Goal: Communication & Community: Answer question/provide support

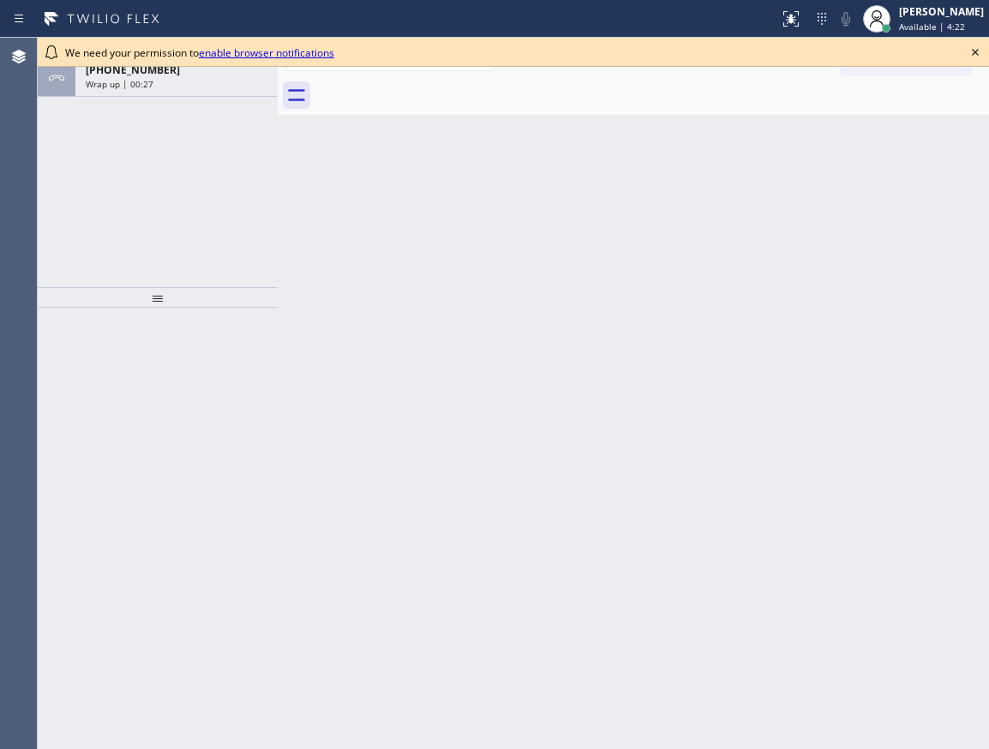
click at [974, 55] on icon at bounding box center [975, 52] width 21 height 21
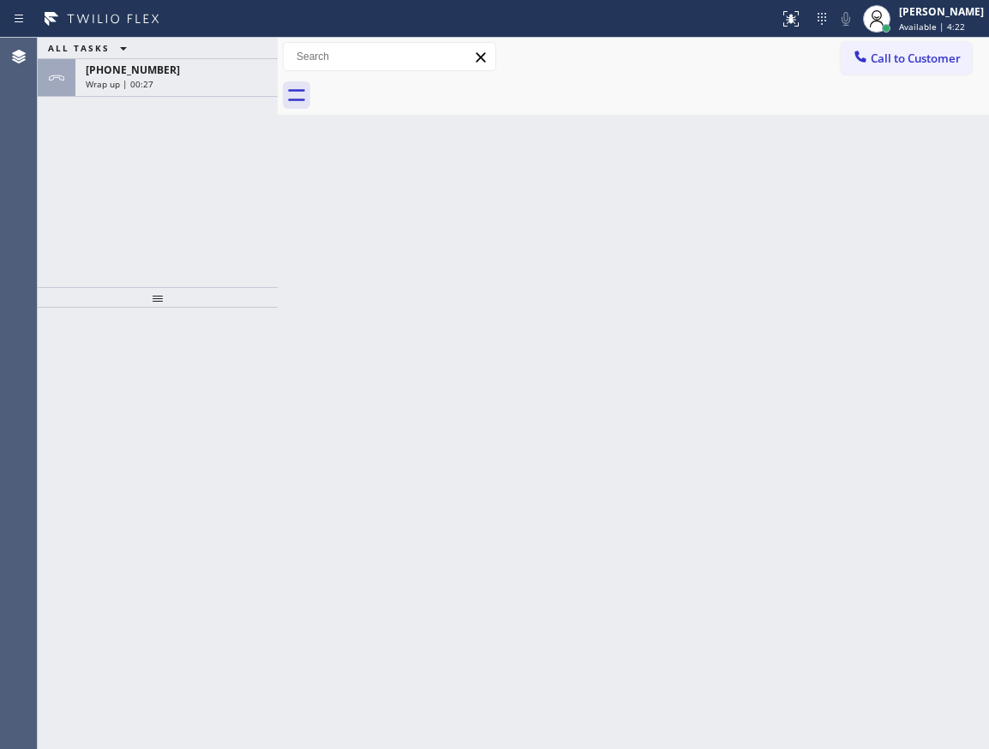
drag, startPoint x: 160, startPoint y: 63, endPoint x: 135, endPoint y: 103, distance: 46.6
click at [159, 63] on div "[PHONE_NUMBER]" at bounding box center [177, 70] width 182 height 15
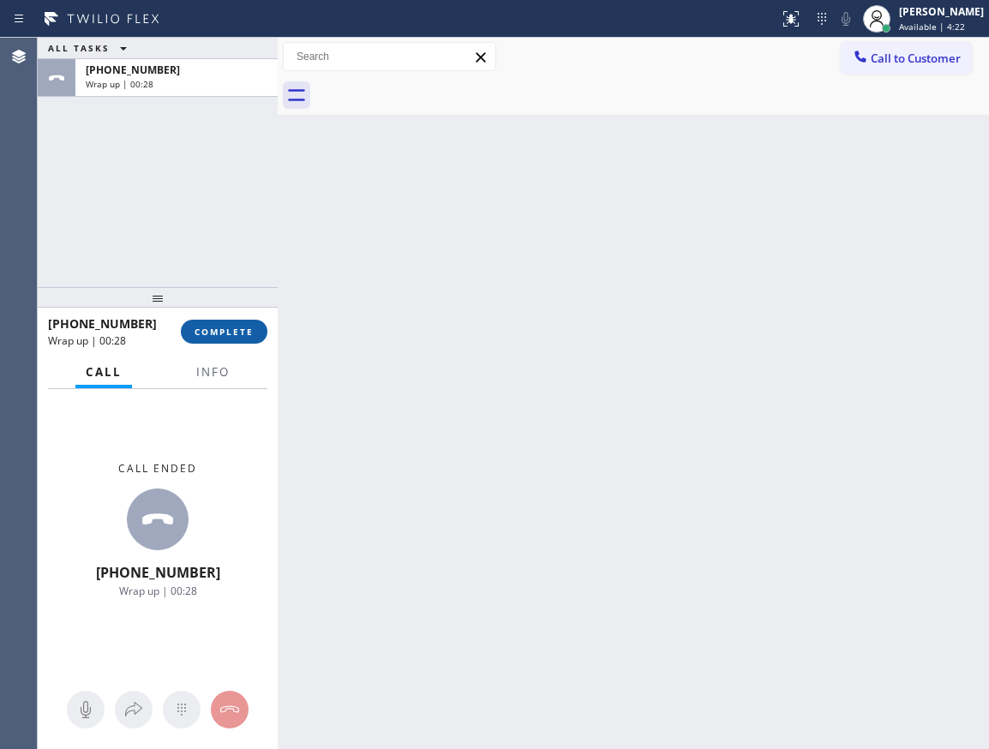
click at [218, 333] on span "COMPLETE" at bounding box center [224, 332] width 59 height 12
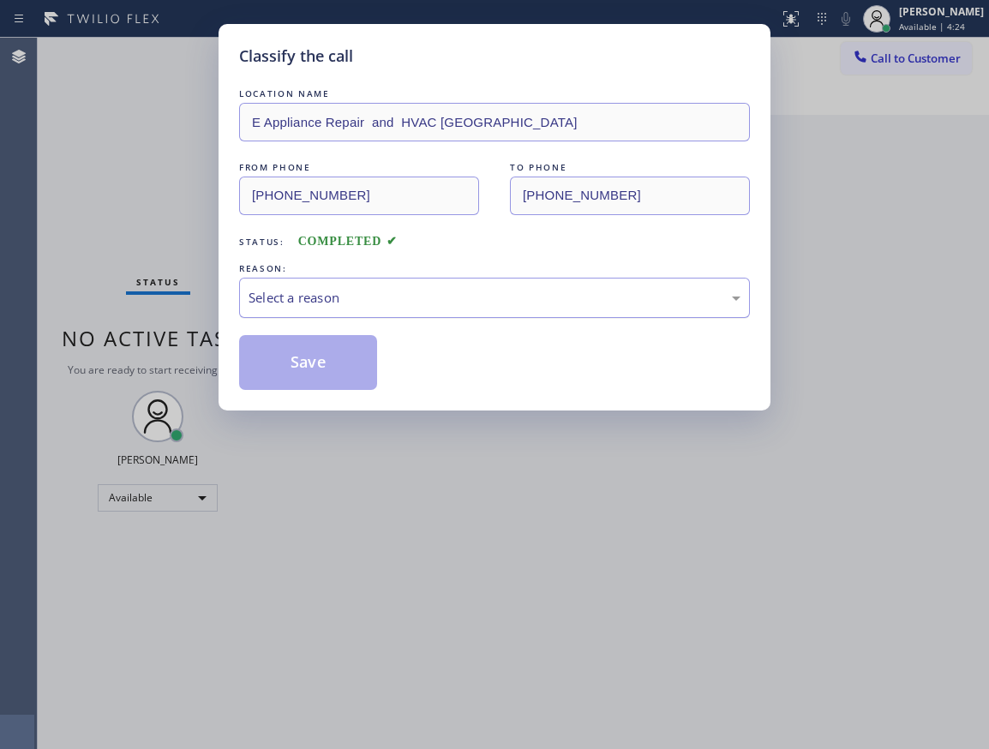
click at [517, 298] on div "Select a reason" at bounding box center [494, 298] width 492 height 20
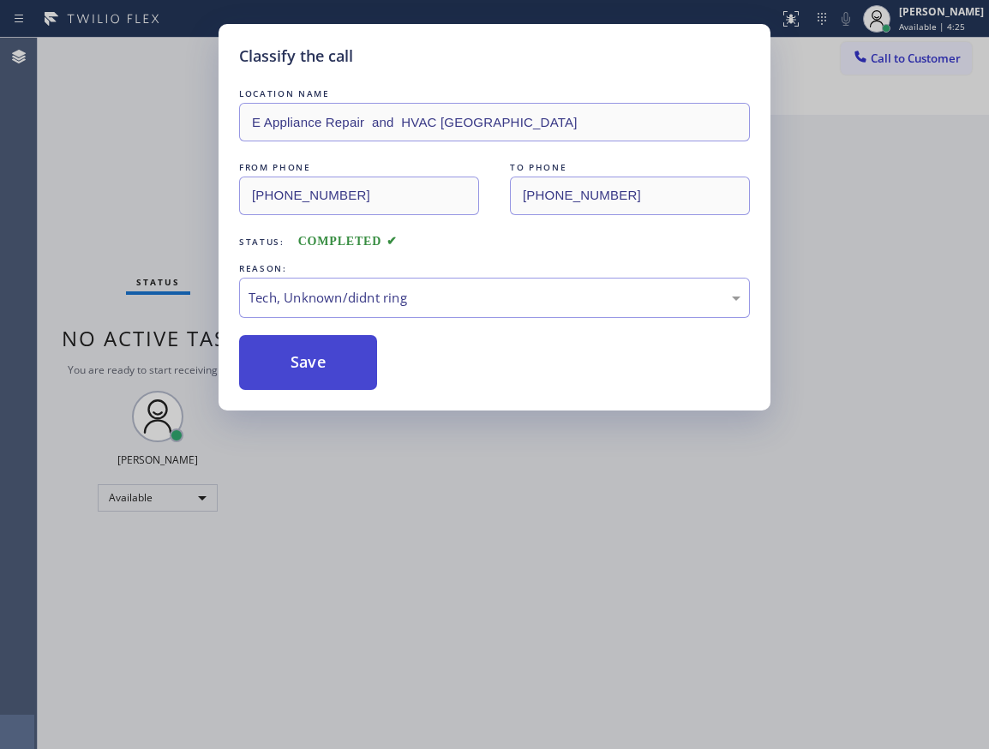
click at [309, 365] on button "Save" at bounding box center [308, 362] width 138 height 55
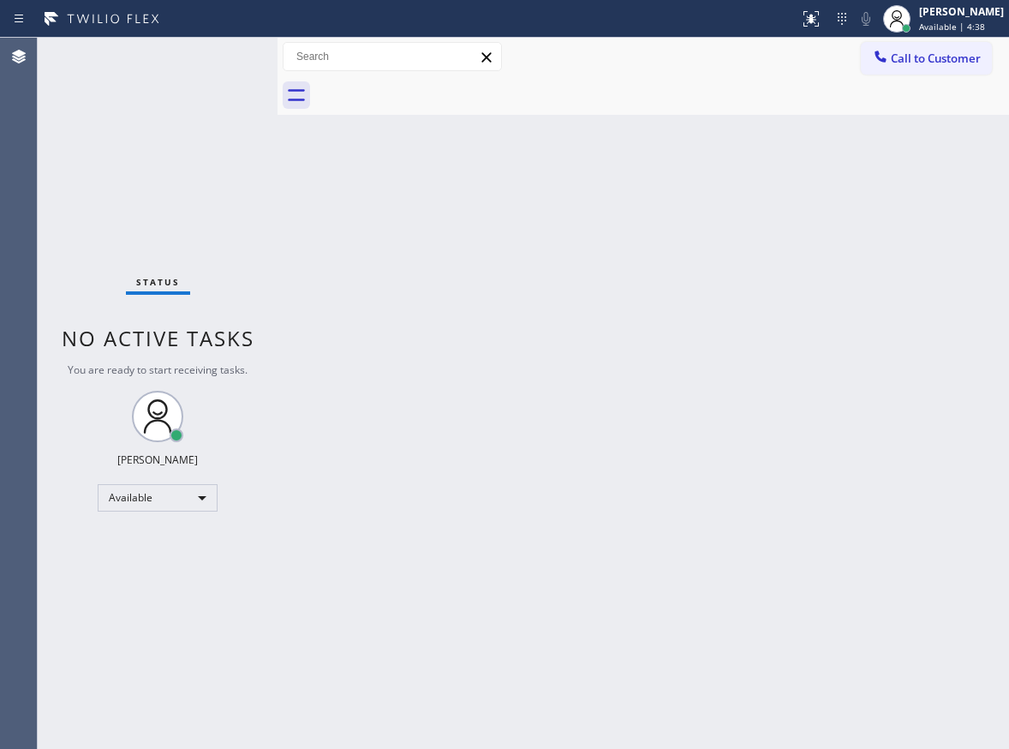
click at [488, 262] on div "Back to Dashboard Change Sender ID Customers Technicians Select a contact Outbo…" at bounding box center [644, 393] width 732 height 711
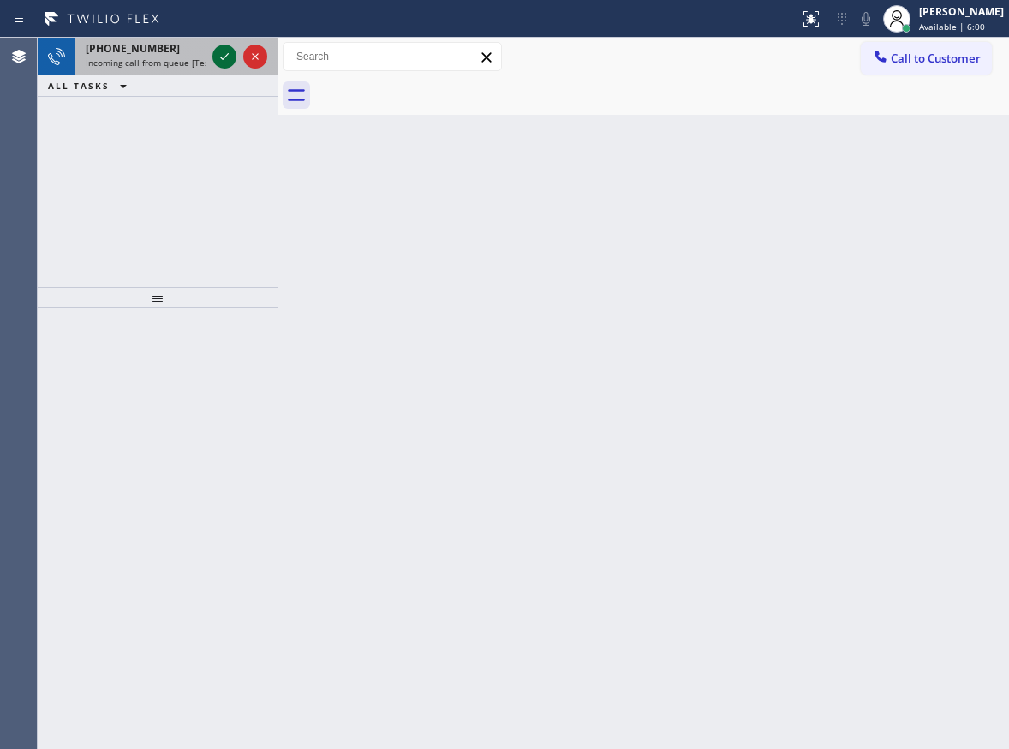
click at [223, 47] on icon at bounding box center [224, 56] width 21 height 21
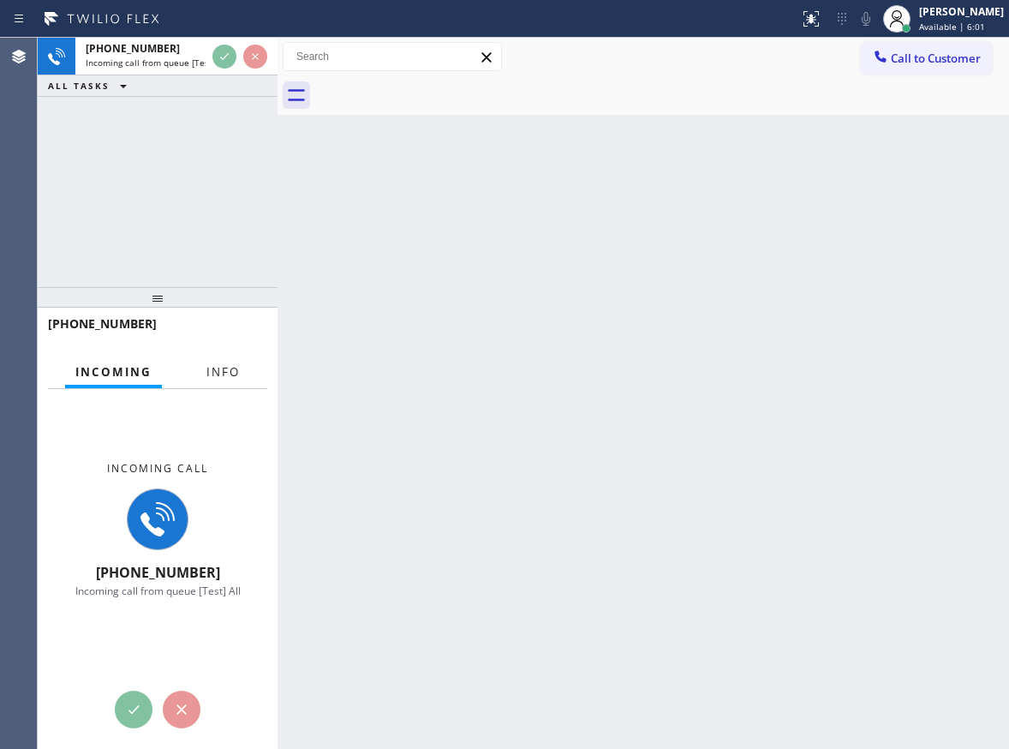
click at [221, 364] on span "Info" at bounding box center [222, 371] width 33 height 15
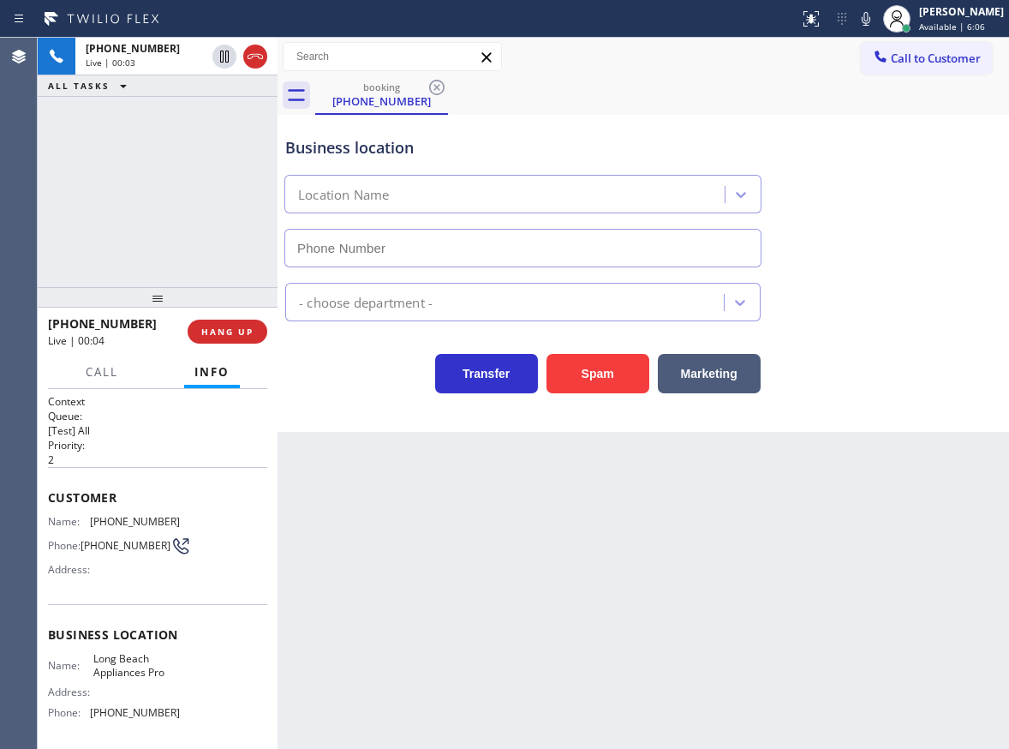
click at [109, 679] on span "Long Beach Appliances Pro" at bounding box center [136, 665] width 86 height 27
copy span "Long Beach Appliances Pro"
click at [134, 715] on span "[PHONE_NUMBER]" at bounding box center [135, 712] width 90 height 13
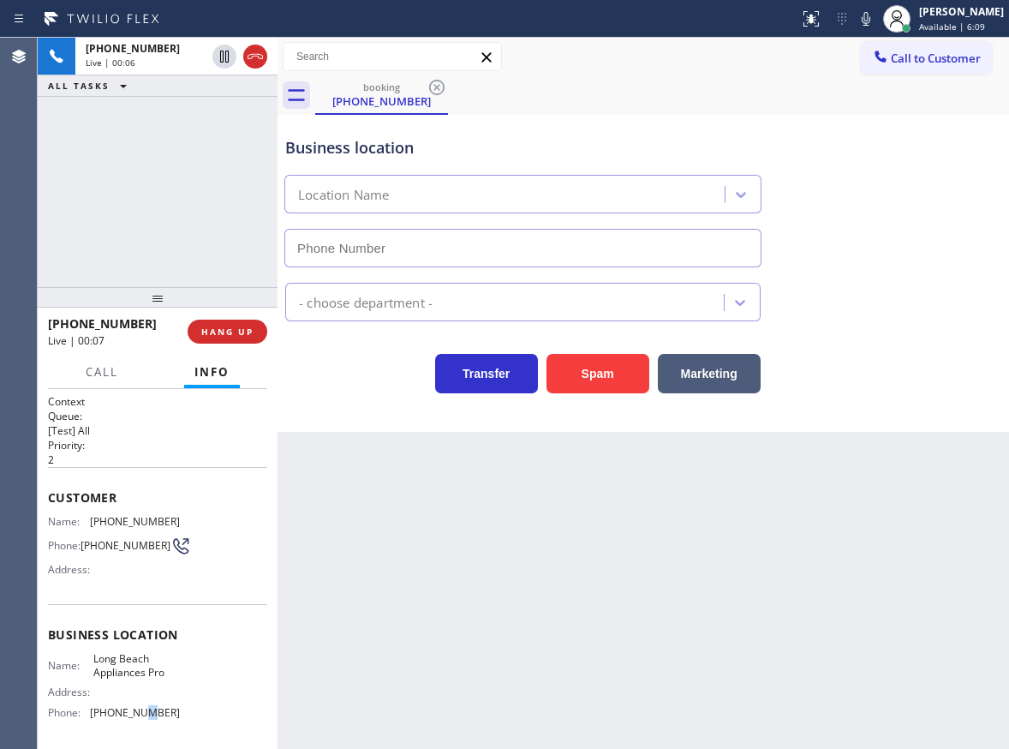
click at [134, 715] on span "[PHONE_NUMBER]" at bounding box center [135, 712] width 90 height 13
copy span "[PHONE_NUMBER]"
click at [111, 516] on span "[PHONE_NUMBER]" at bounding box center [135, 521] width 90 height 13
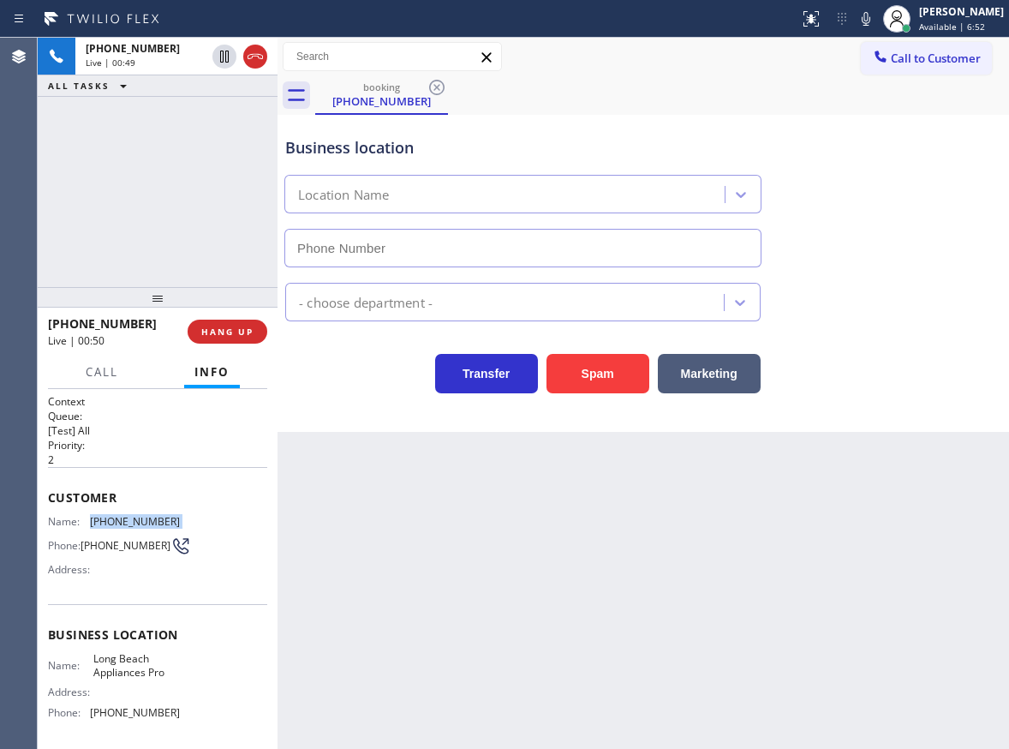
click at [111, 516] on span "[PHONE_NUMBER]" at bounding box center [135, 521] width 90 height 13
copy span "[PHONE_NUMBER]"
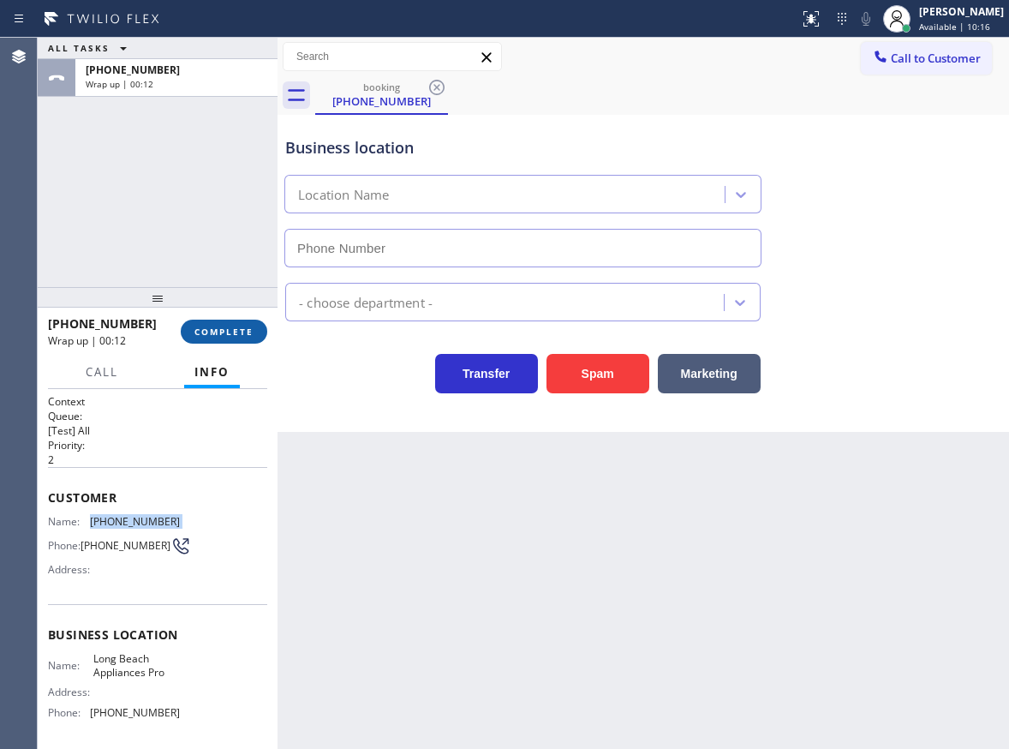
click at [217, 332] on span "COMPLETE" at bounding box center [224, 332] width 59 height 12
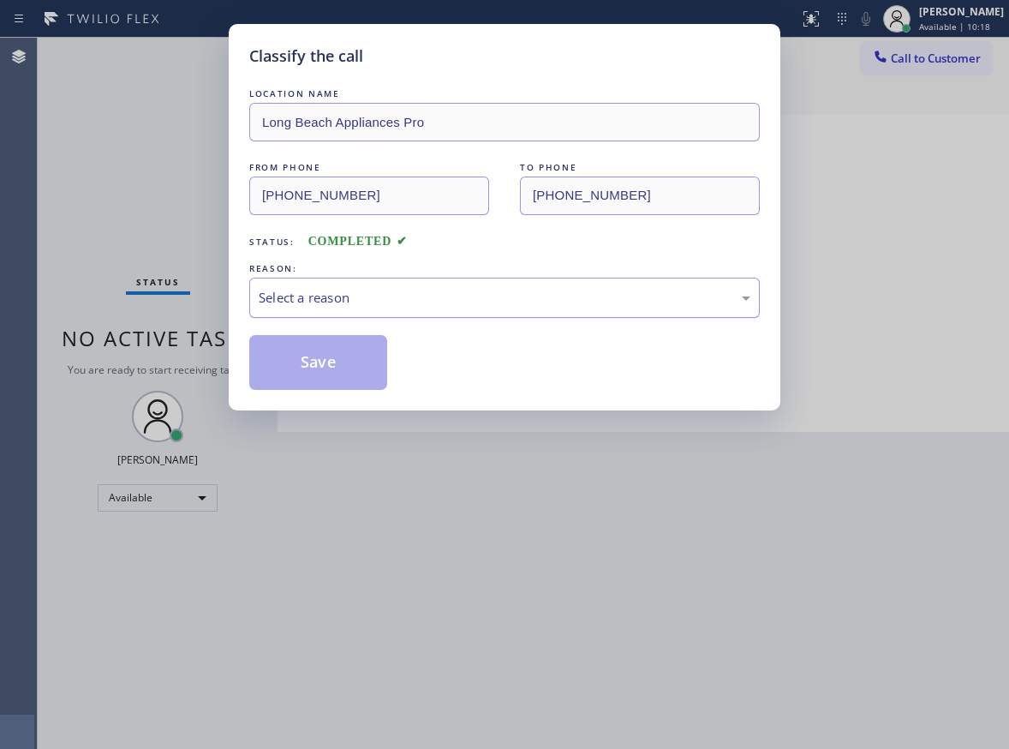
click at [363, 304] on div "Select a reason" at bounding box center [505, 298] width 492 height 20
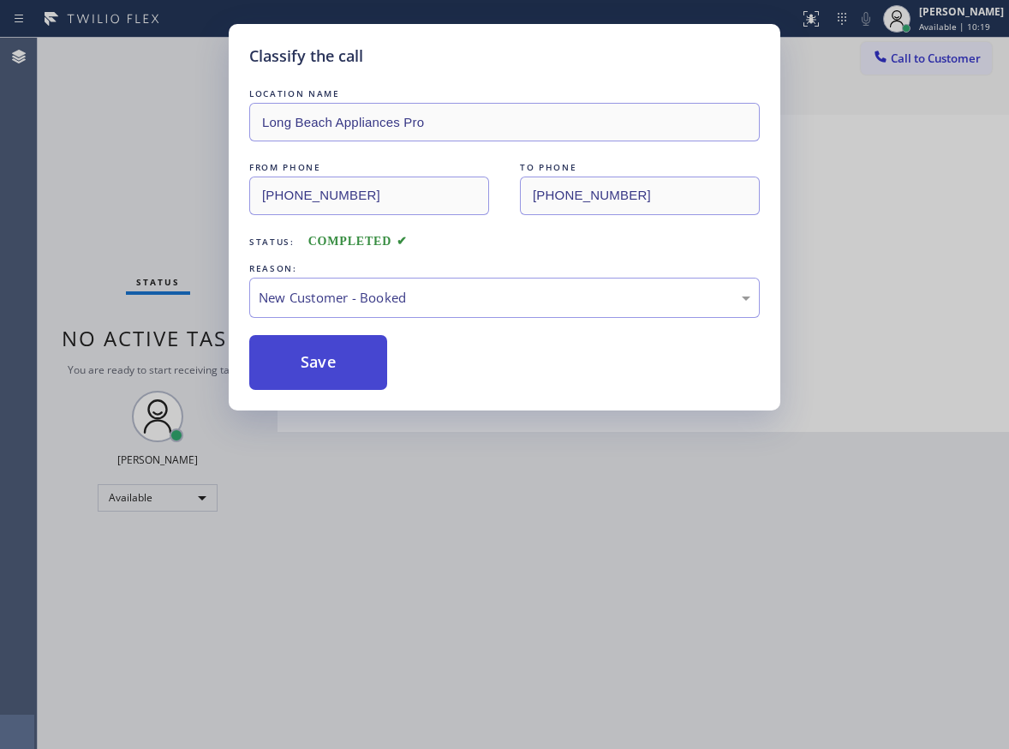
click at [348, 357] on button "Save" at bounding box center [318, 362] width 138 height 55
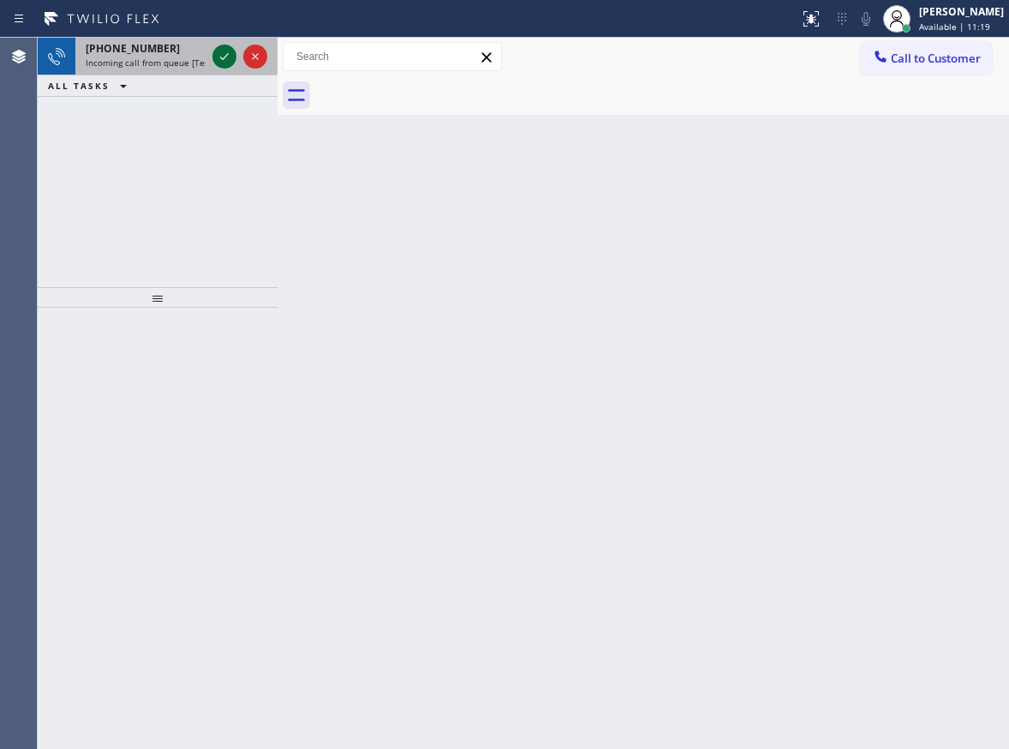
click at [225, 54] on icon at bounding box center [224, 56] width 21 height 21
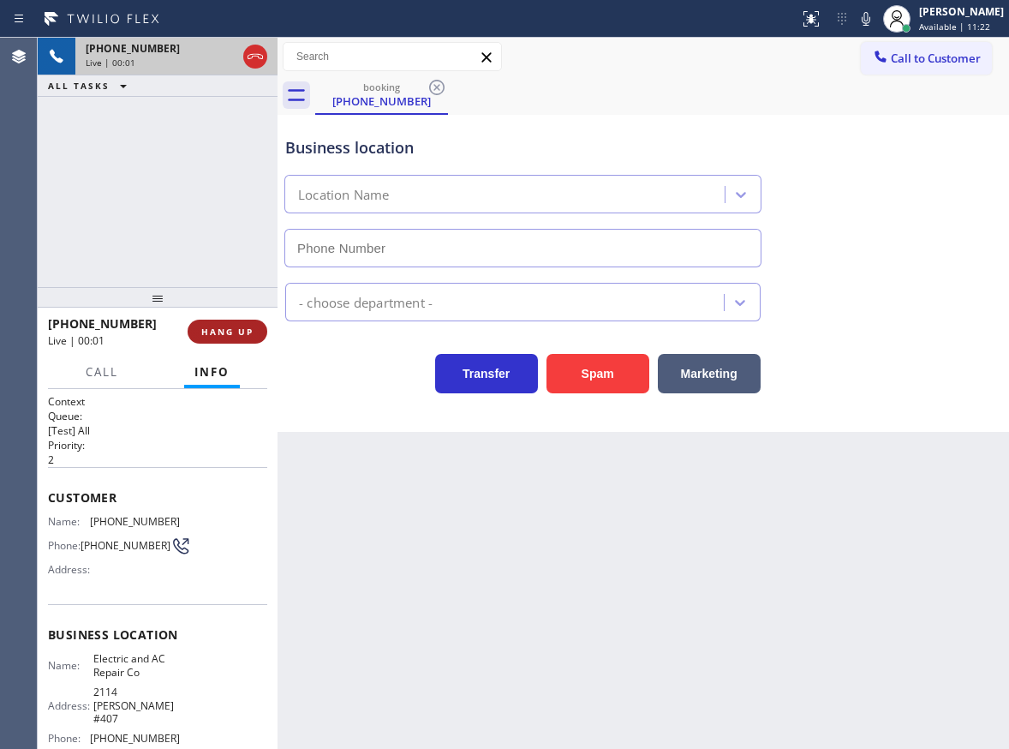
click at [240, 339] on button "HANG UP" at bounding box center [228, 332] width 80 height 24
click at [238, 331] on span "HANG UP" at bounding box center [227, 332] width 52 height 12
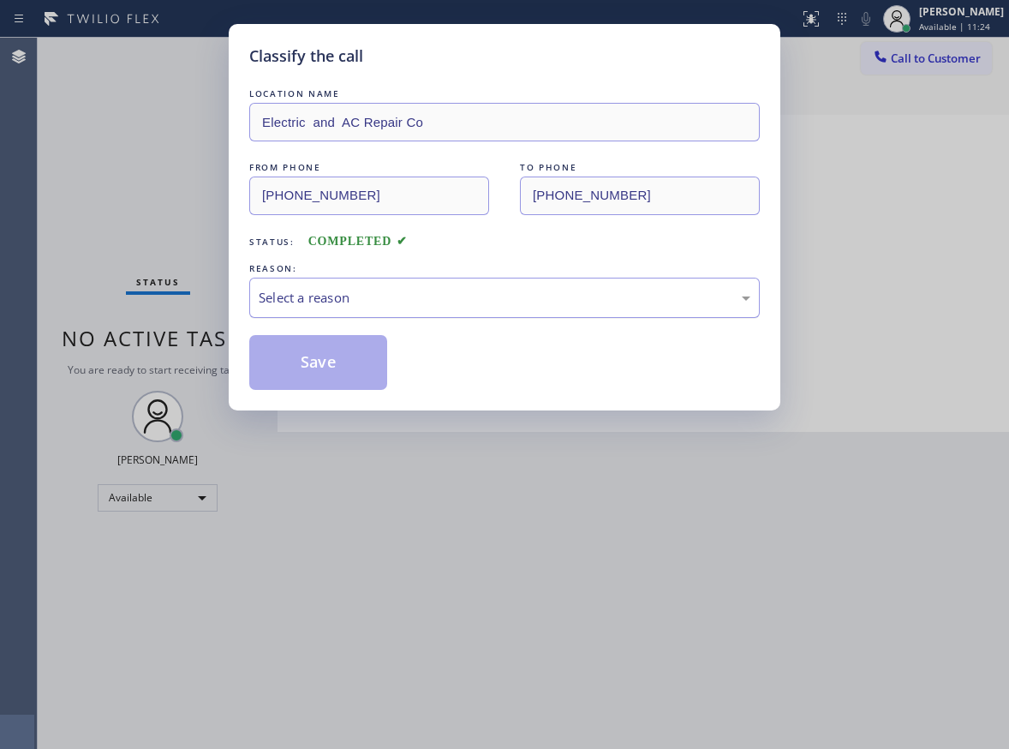
drag, startPoint x: 388, startPoint y: 298, endPoint x: 388, endPoint y: 308, distance: 10.3
click at [388, 299] on div "Select a reason" at bounding box center [505, 298] width 492 height 20
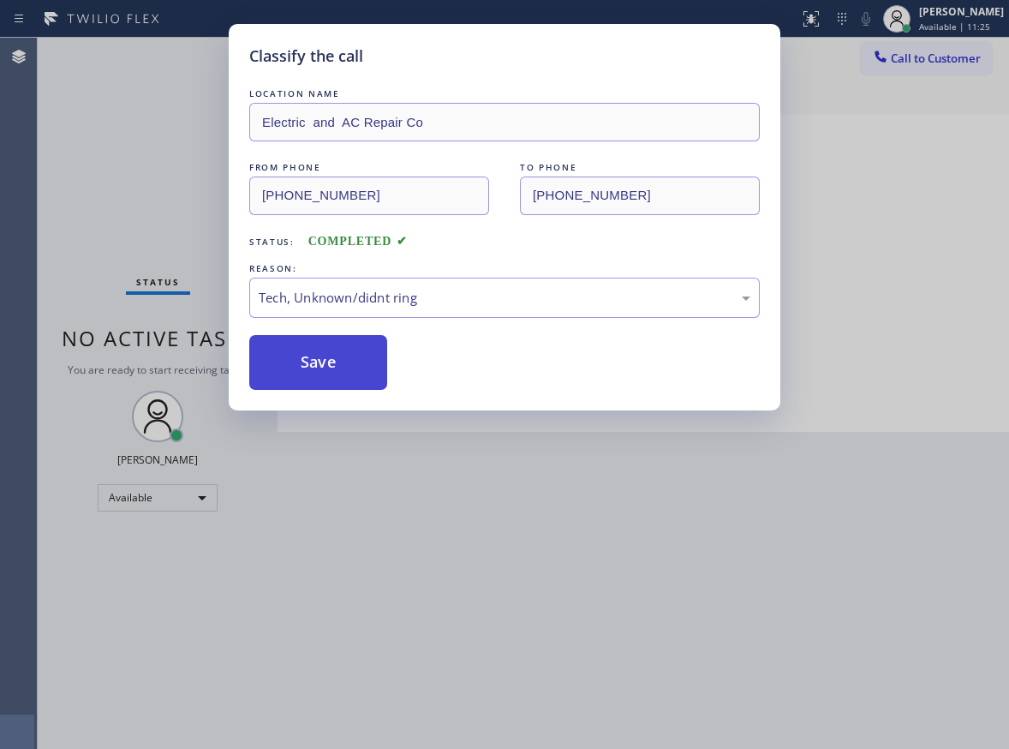
click at [339, 357] on button "Save" at bounding box center [318, 362] width 138 height 55
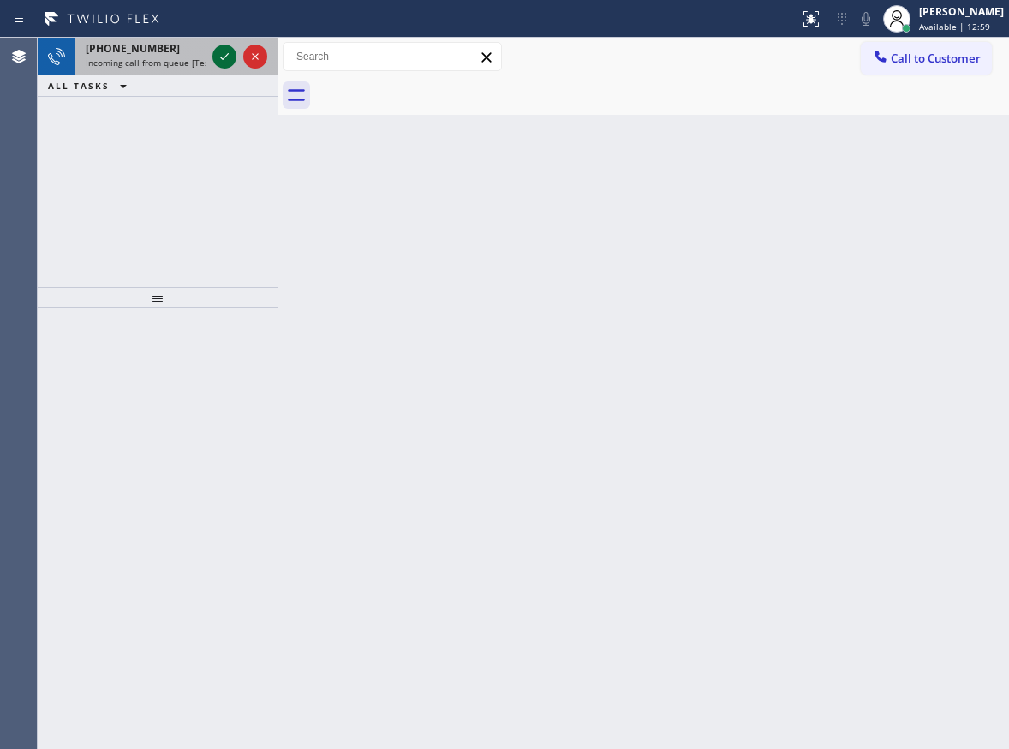
click at [222, 60] on icon at bounding box center [224, 56] width 21 height 21
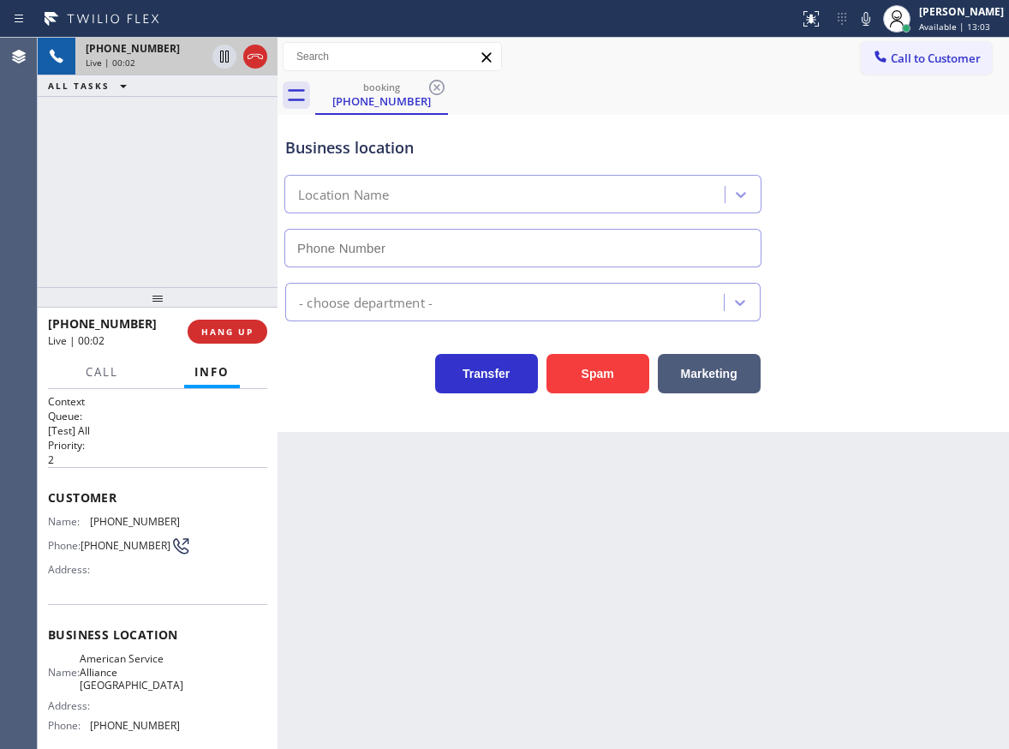
click at [129, 689] on span "American Service Alliance [GEOGRAPHIC_DATA]" at bounding box center [132, 671] width 104 height 39
copy span "American Service Alliance [GEOGRAPHIC_DATA]"
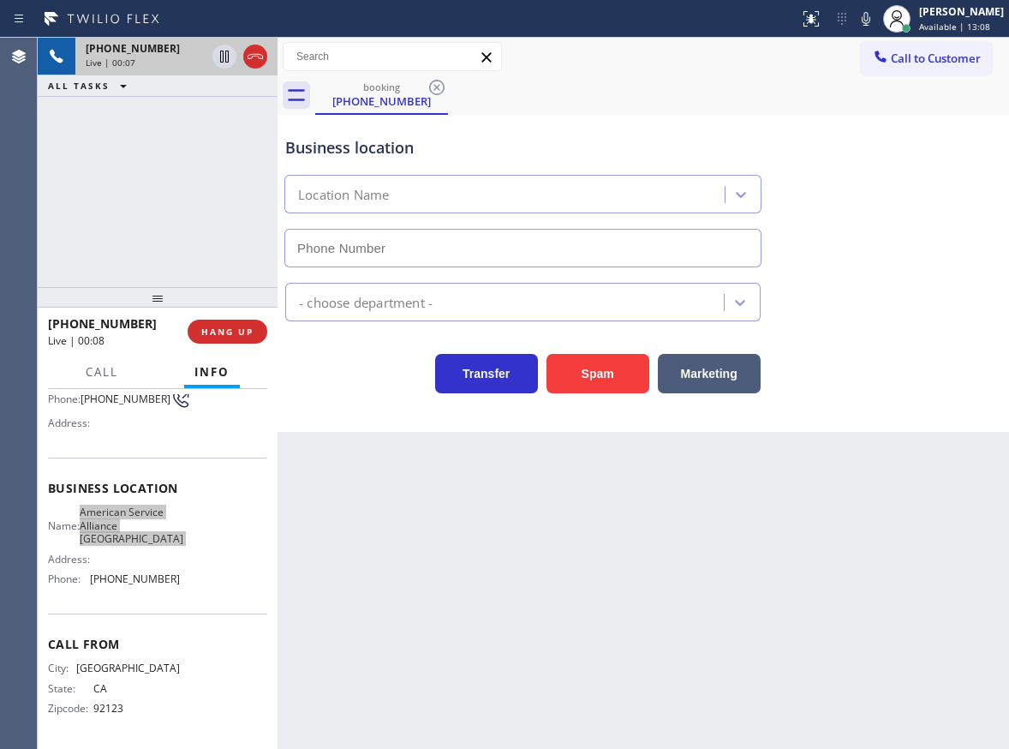
scroll to position [153, 0]
click at [141, 576] on span "[PHONE_NUMBER]" at bounding box center [135, 578] width 90 height 13
copy span "[PHONE_NUMBER]"
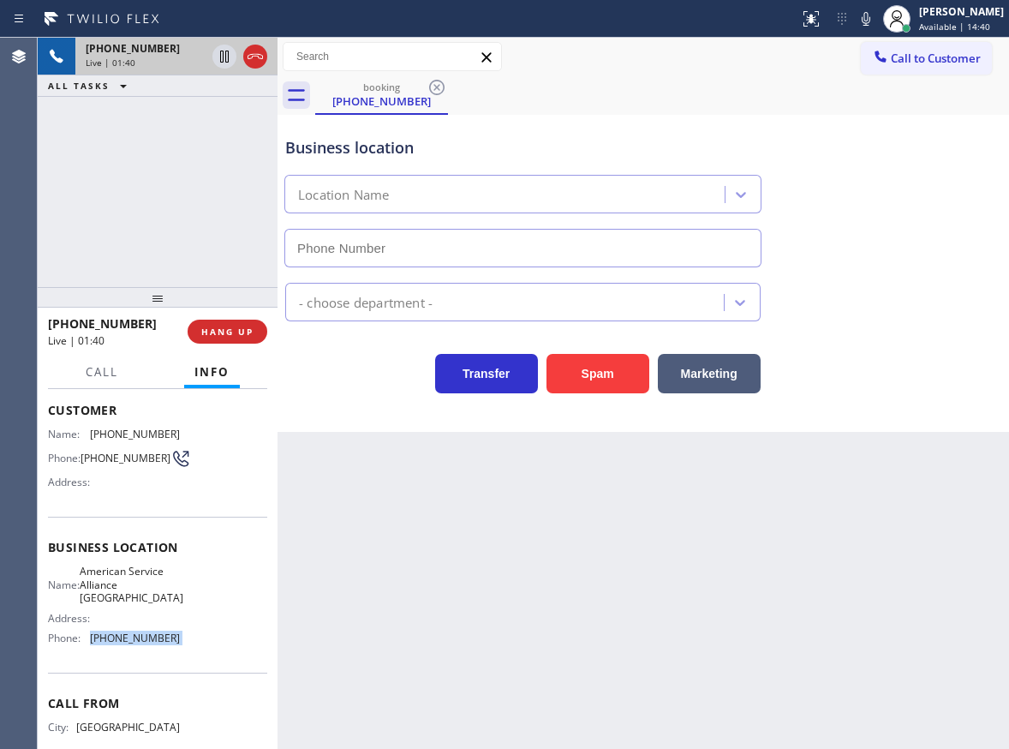
scroll to position [0, 0]
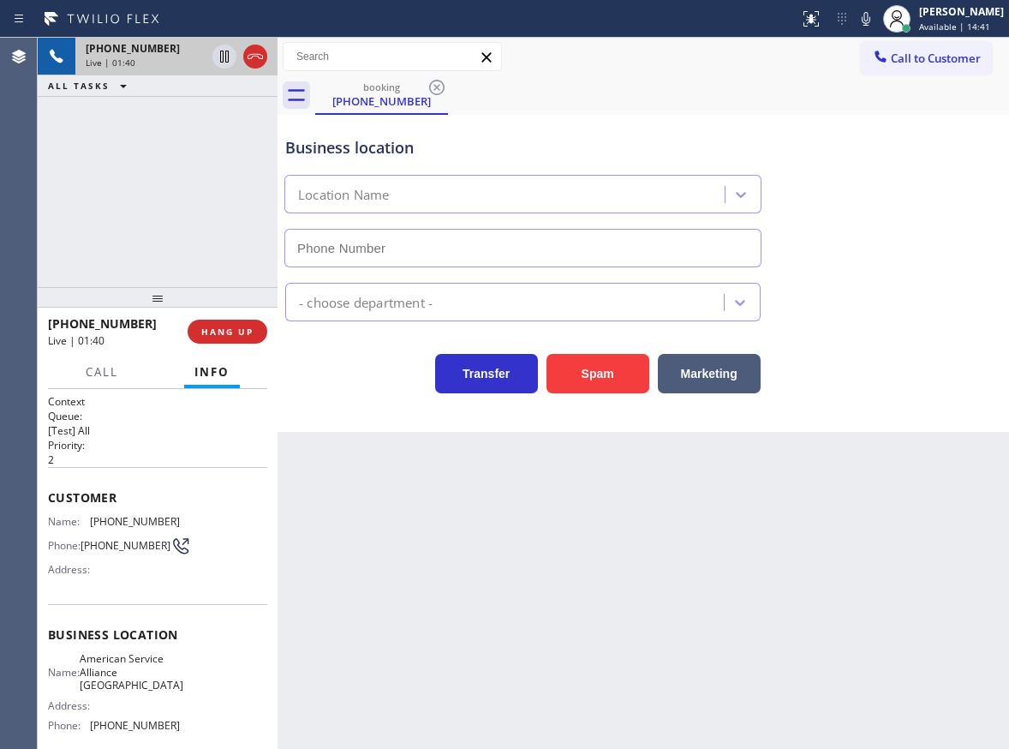
click at [109, 517] on span "[PHONE_NUMBER]" at bounding box center [135, 521] width 90 height 13
copy span "[PHONE_NUMBER]"
click at [230, 336] on span "HANG UP" at bounding box center [227, 332] width 52 height 12
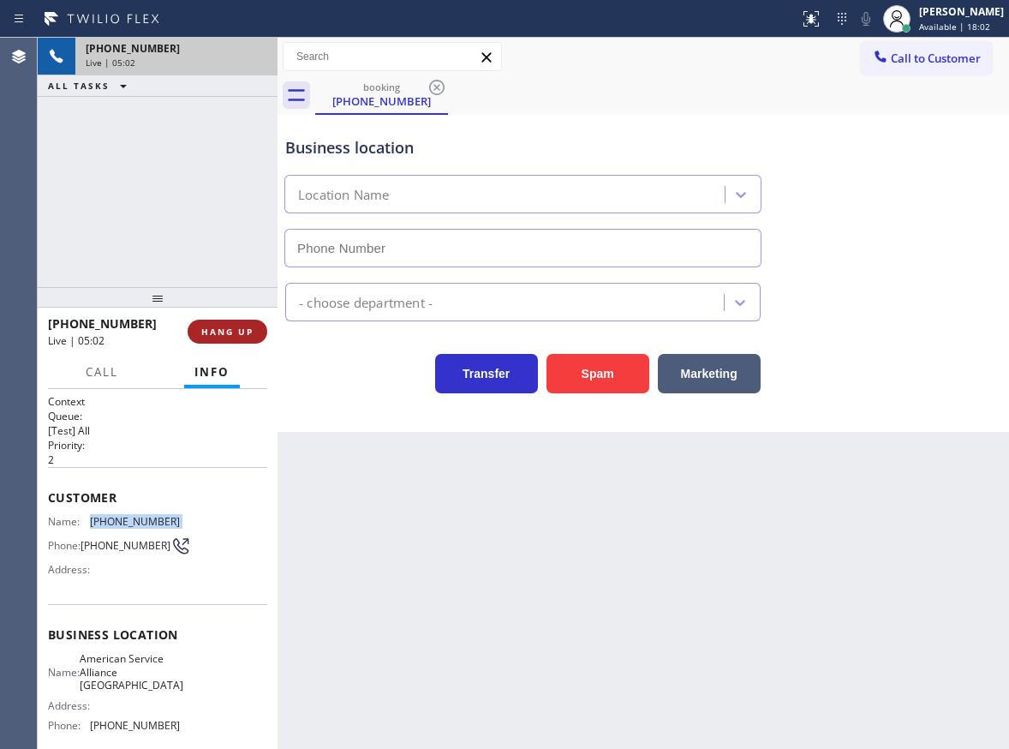
click at [231, 334] on span "HANG UP" at bounding box center [227, 332] width 52 height 12
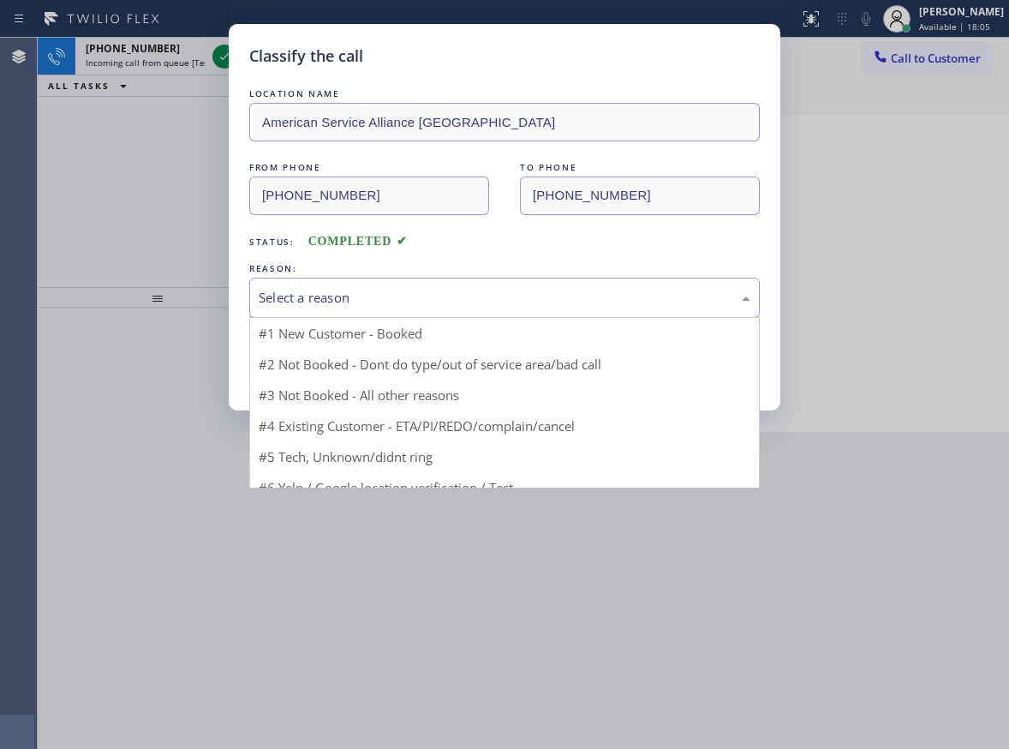
click at [351, 307] on div "Select a reason" at bounding box center [505, 298] width 492 height 20
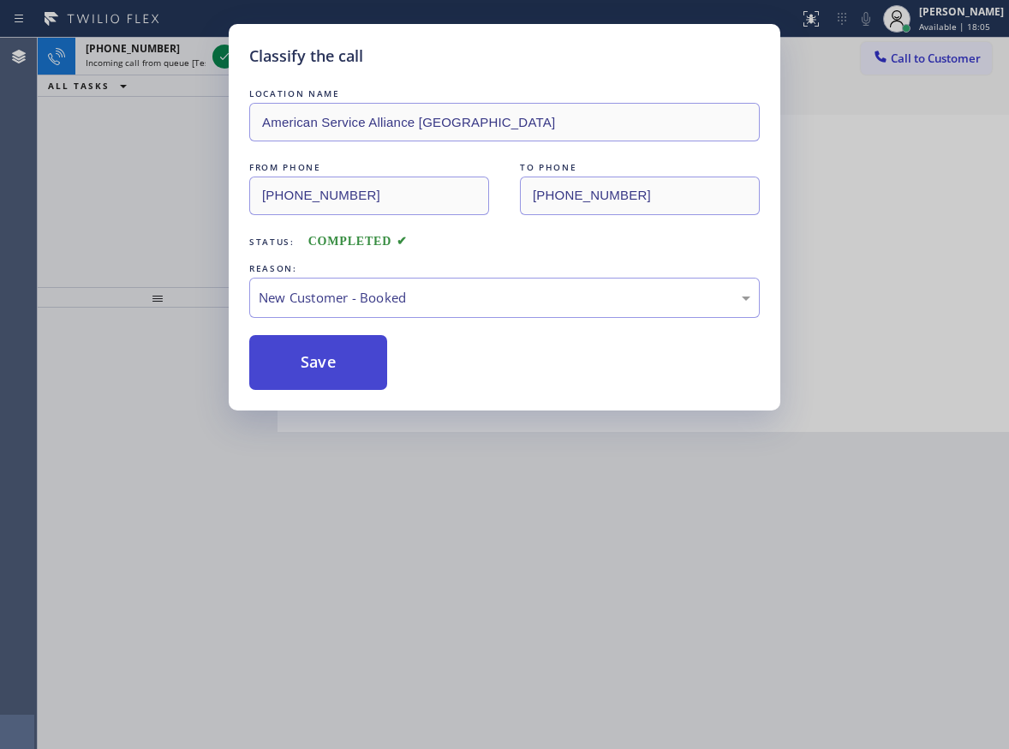
click at [310, 356] on button "Save" at bounding box center [318, 362] width 138 height 55
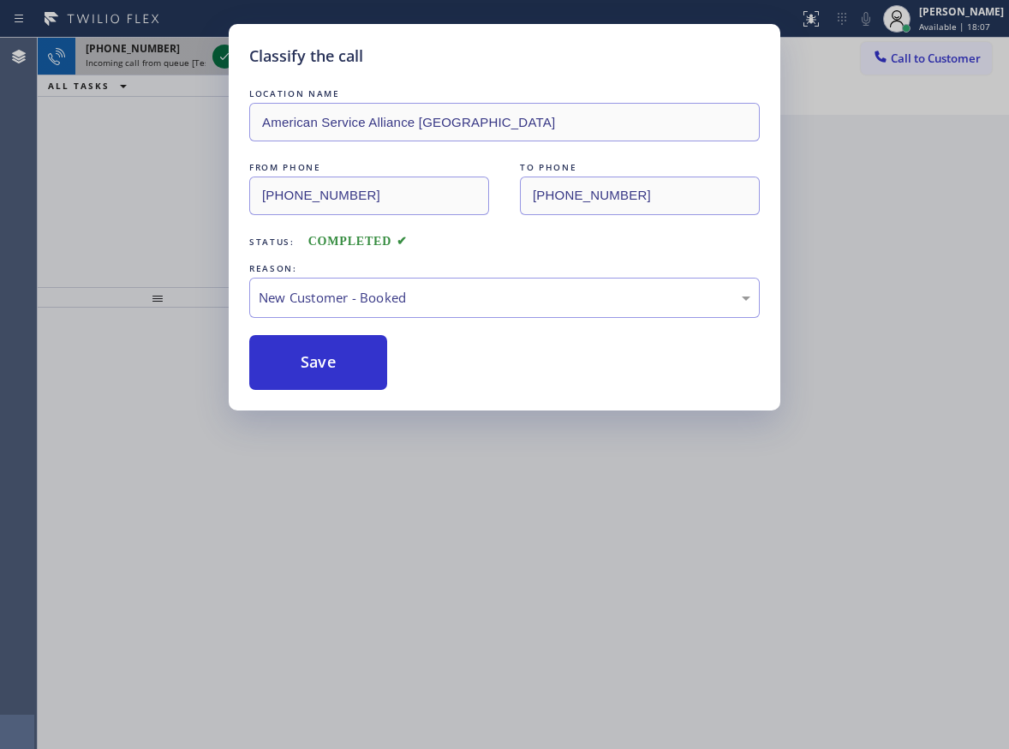
click at [221, 57] on icon at bounding box center [224, 56] width 9 height 7
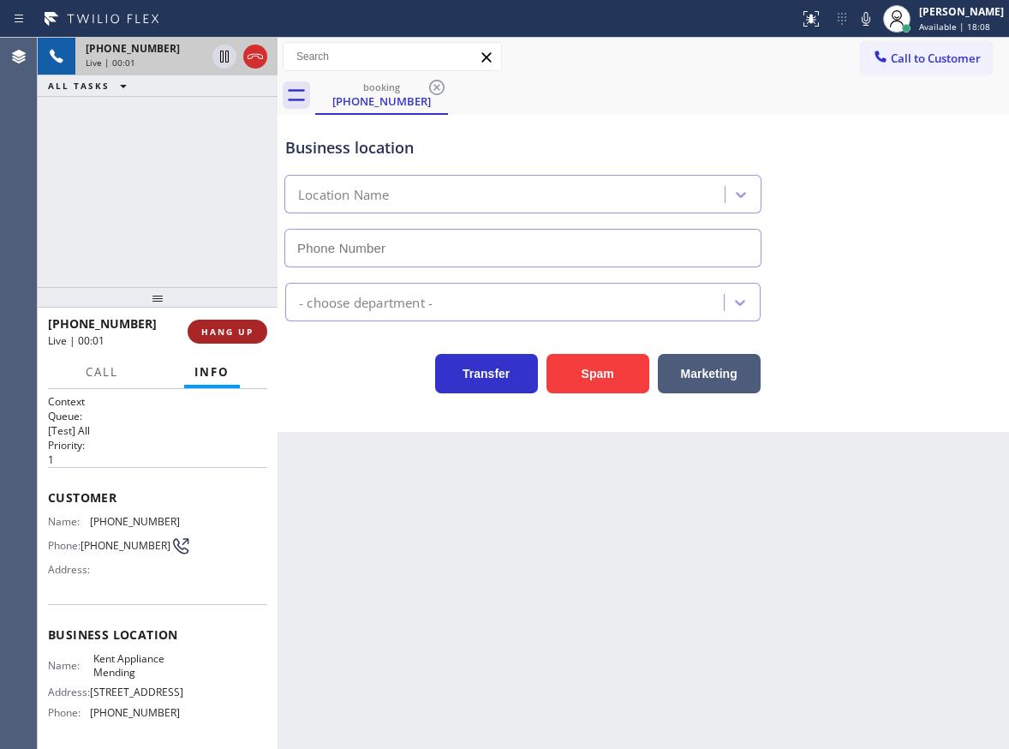
click at [235, 338] on button "HANG UP" at bounding box center [228, 332] width 80 height 24
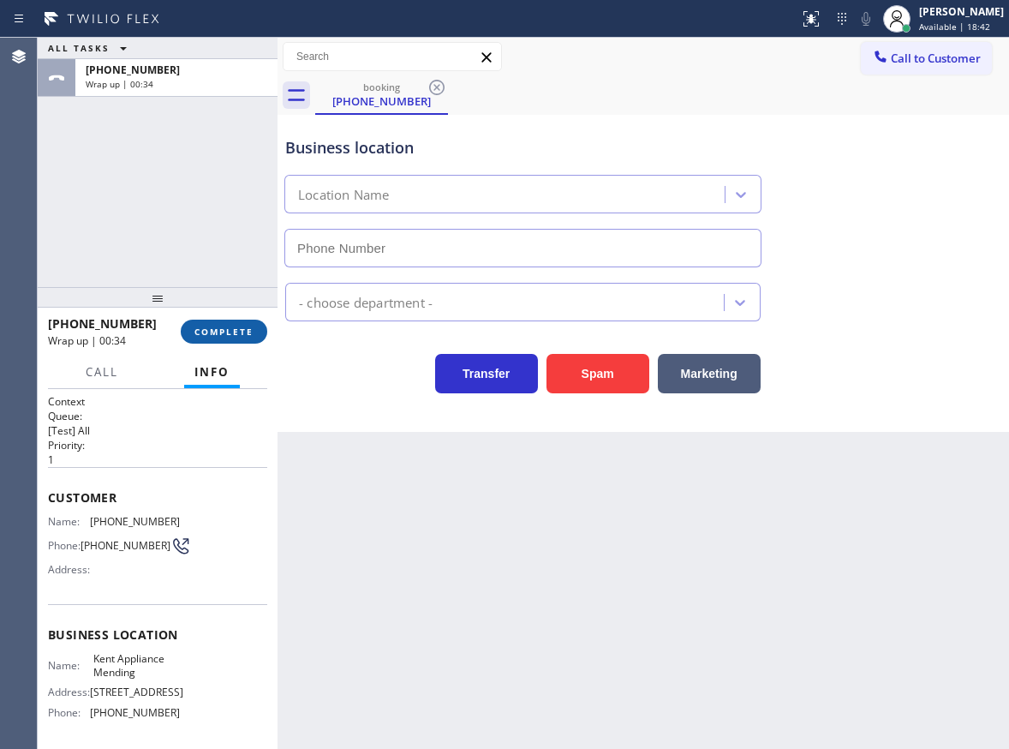
click at [239, 325] on button "COMPLETE" at bounding box center [224, 332] width 87 height 24
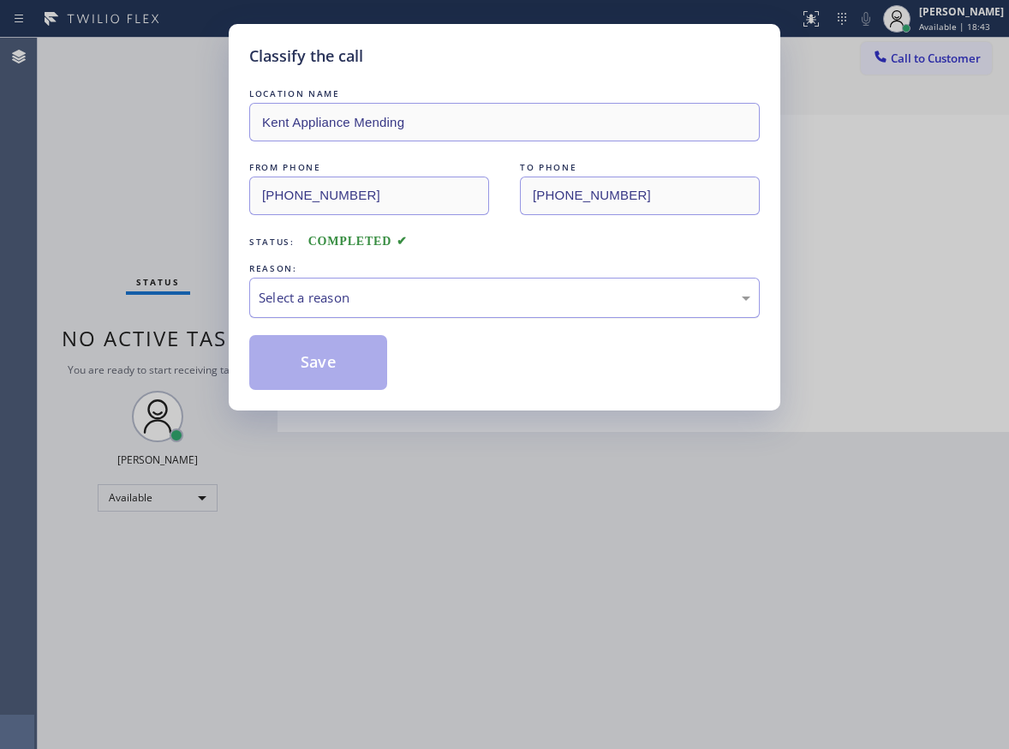
click at [435, 299] on div "Select a reason" at bounding box center [505, 298] width 492 height 20
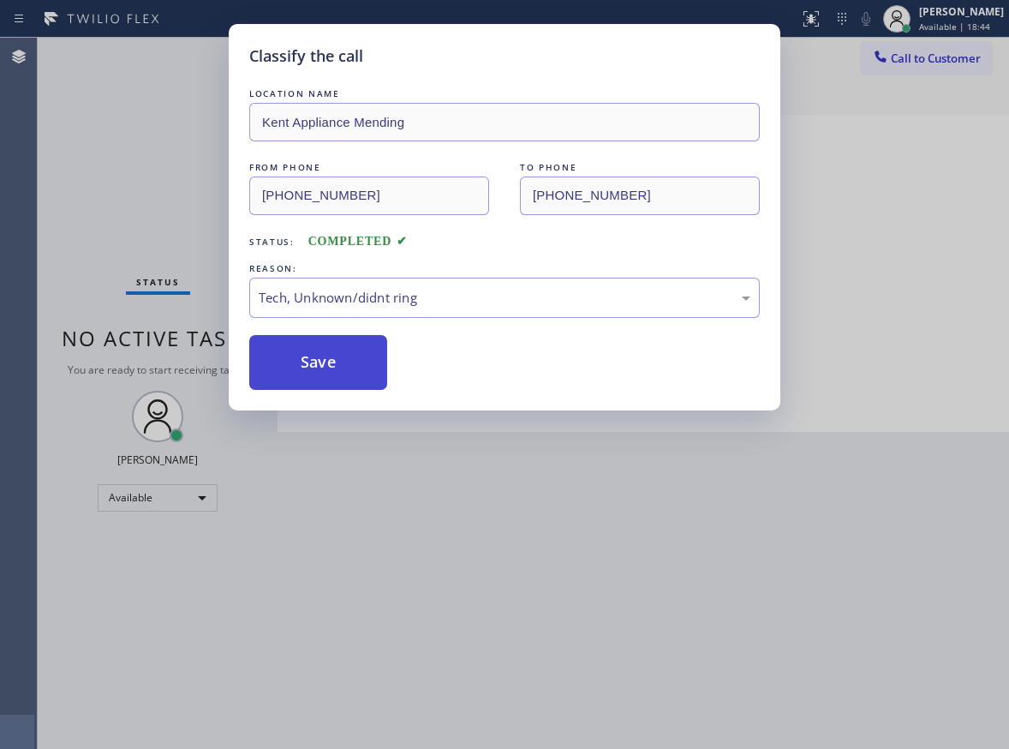
click at [327, 362] on button "Save" at bounding box center [318, 362] width 138 height 55
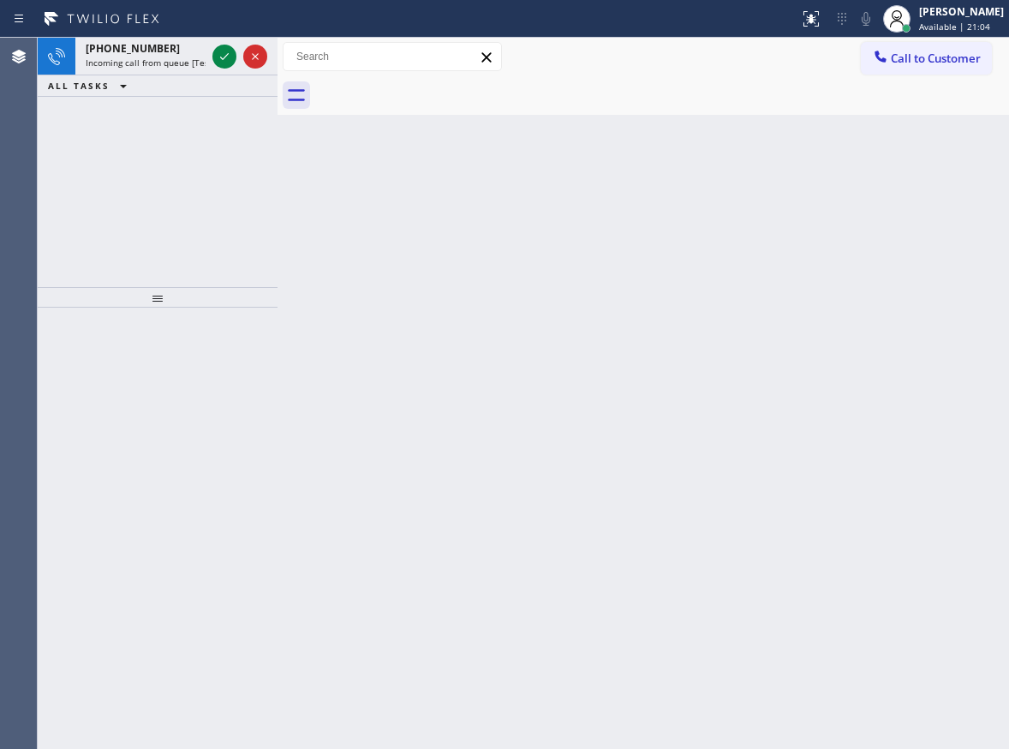
click at [976, 290] on div "Back to Dashboard Change Sender ID Customers Technicians Select a contact Outbo…" at bounding box center [644, 393] width 732 height 711
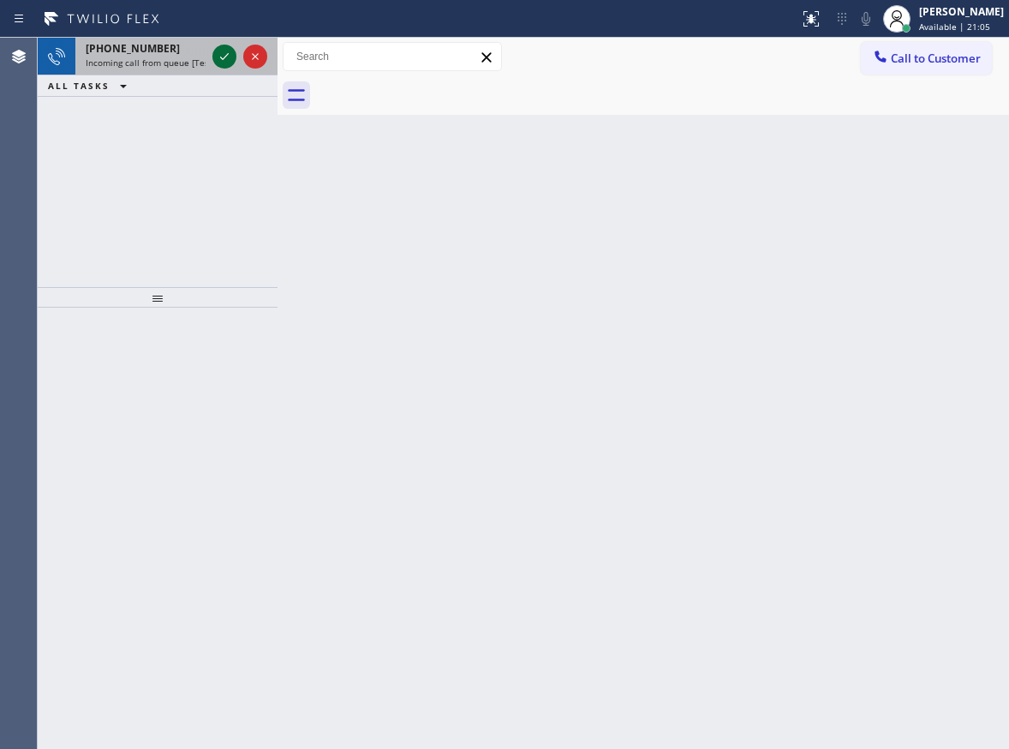
click at [220, 53] on icon at bounding box center [224, 56] width 21 height 21
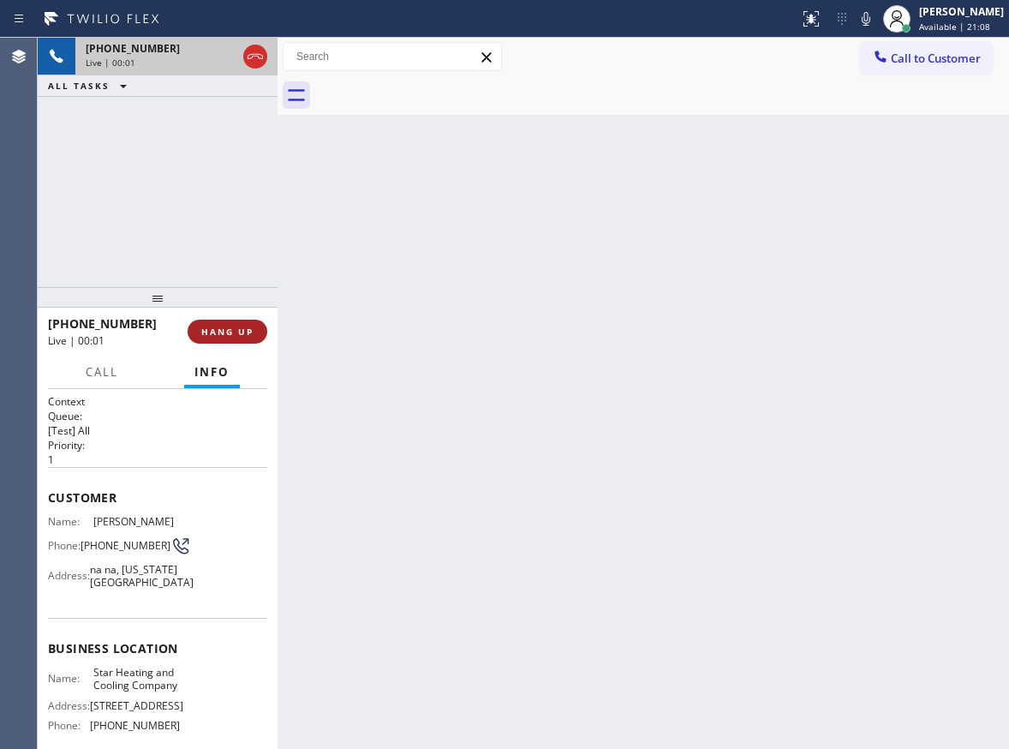
click at [224, 333] on span "HANG UP" at bounding box center [227, 332] width 52 height 12
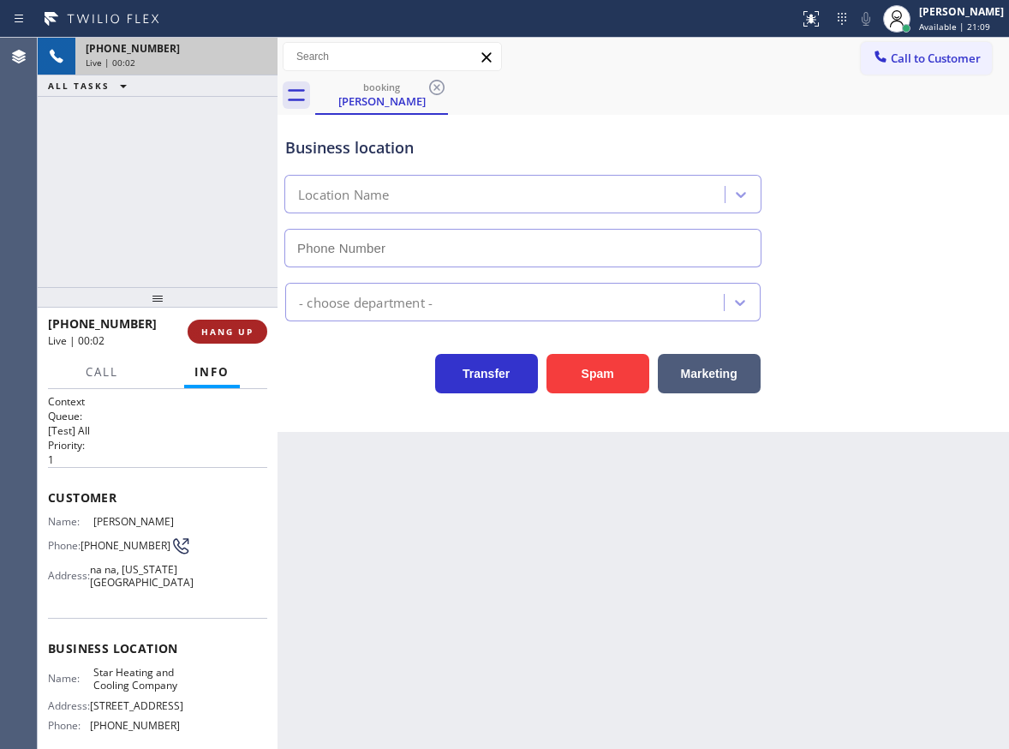
click at [224, 332] on span "HANG UP" at bounding box center [227, 332] width 52 height 12
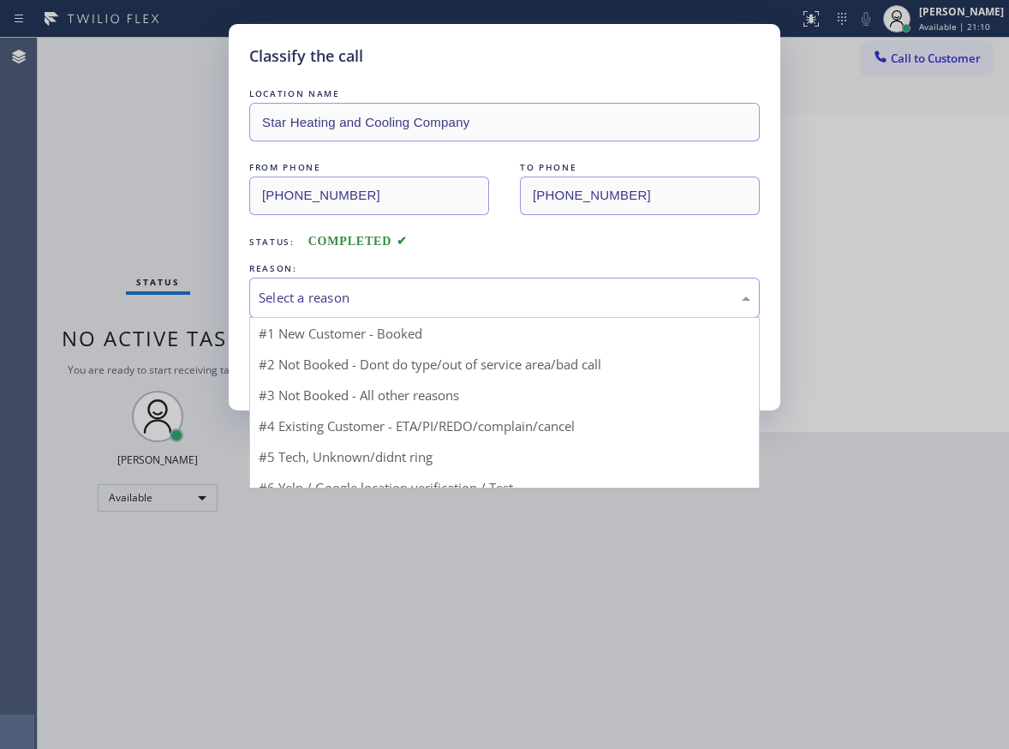
click at [432, 288] on div "Select a reason" at bounding box center [505, 298] width 492 height 20
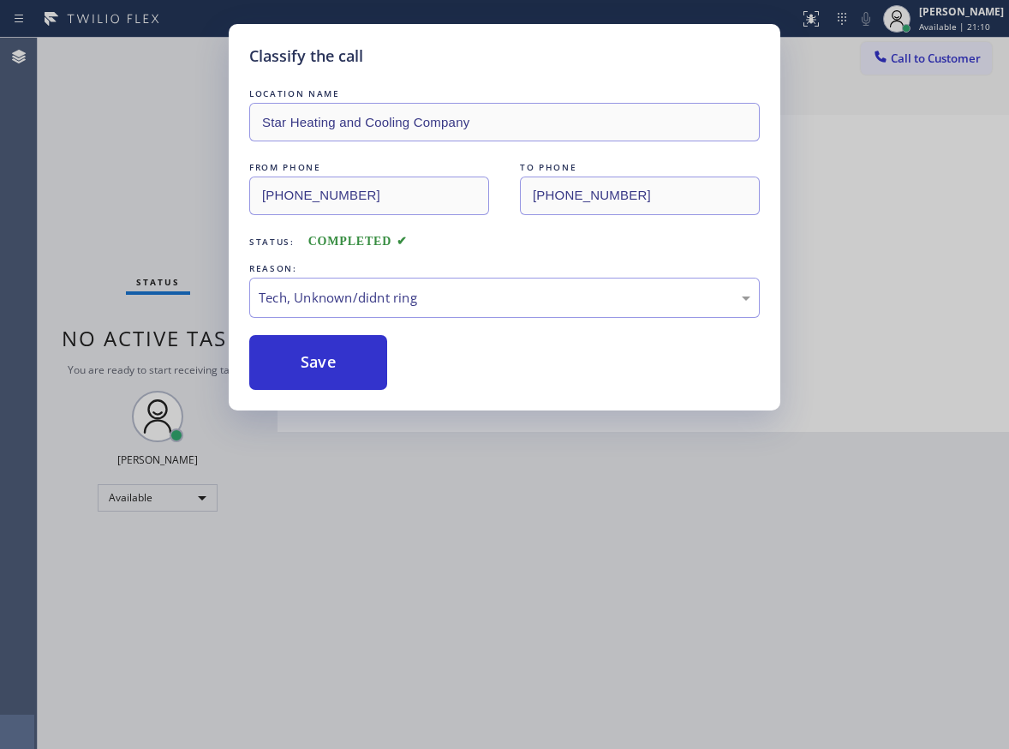
drag, startPoint x: 372, startPoint y: 429, endPoint x: 372, endPoint y: 420, distance: 9.4
click at [350, 369] on button "Save" at bounding box center [318, 362] width 138 height 55
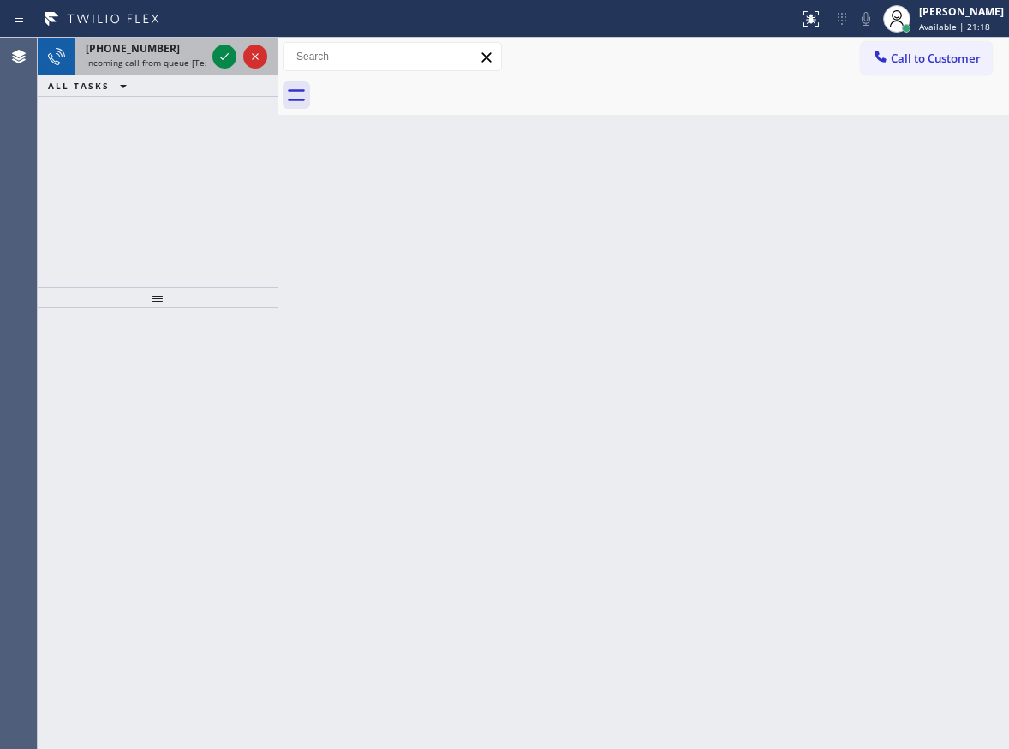
click at [129, 63] on span "Incoming call from queue [Test] All" at bounding box center [157, 63] width 142 height 12
click at [171, 49] on div "[PHONE_NUMBER]" at bounding box center [146, 48] width 120 height 15
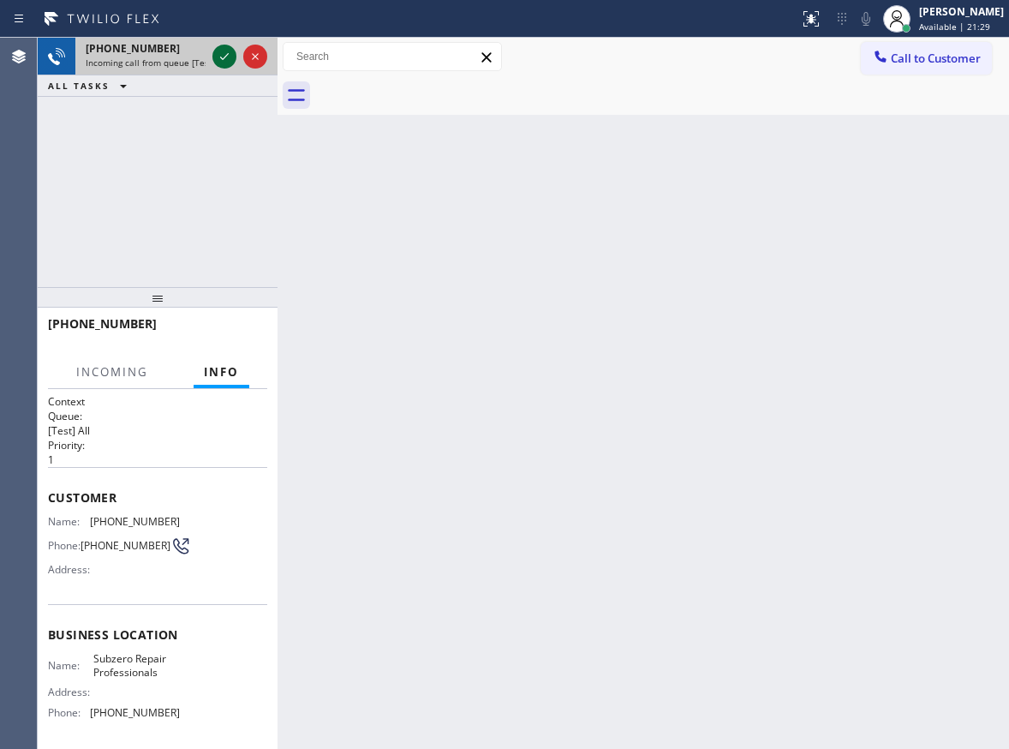
click at [217, 57] on icon at bounding box center [224, 56] width 21 height 21
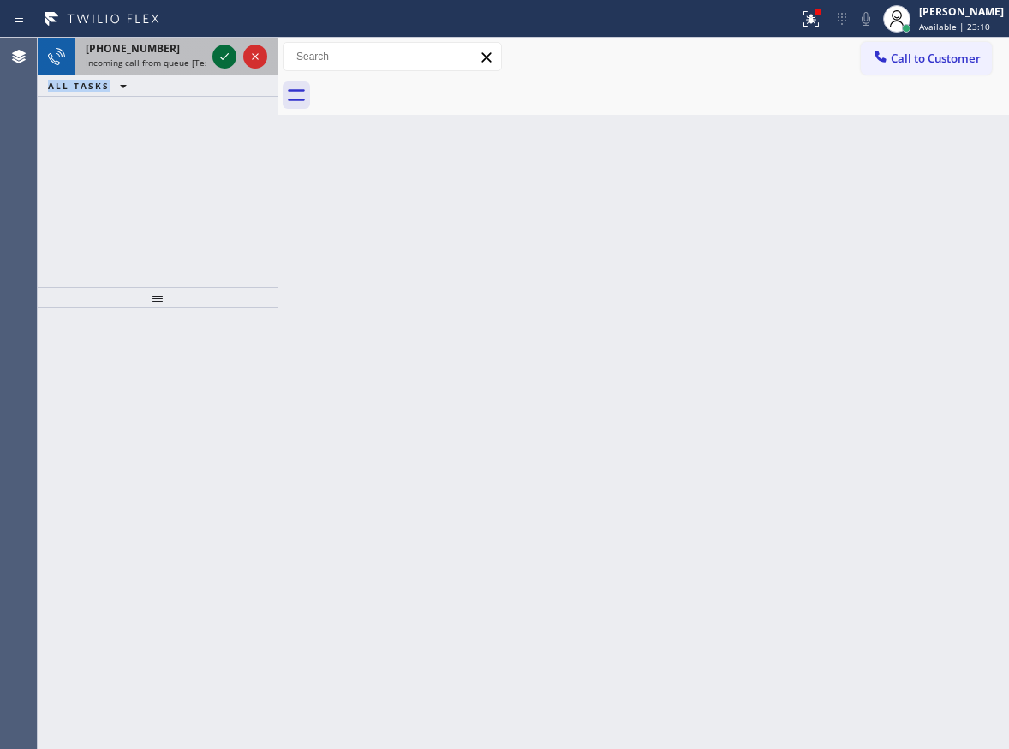
click at [219, 51] on icon at bounding box center [224, 56] width 21 height 21
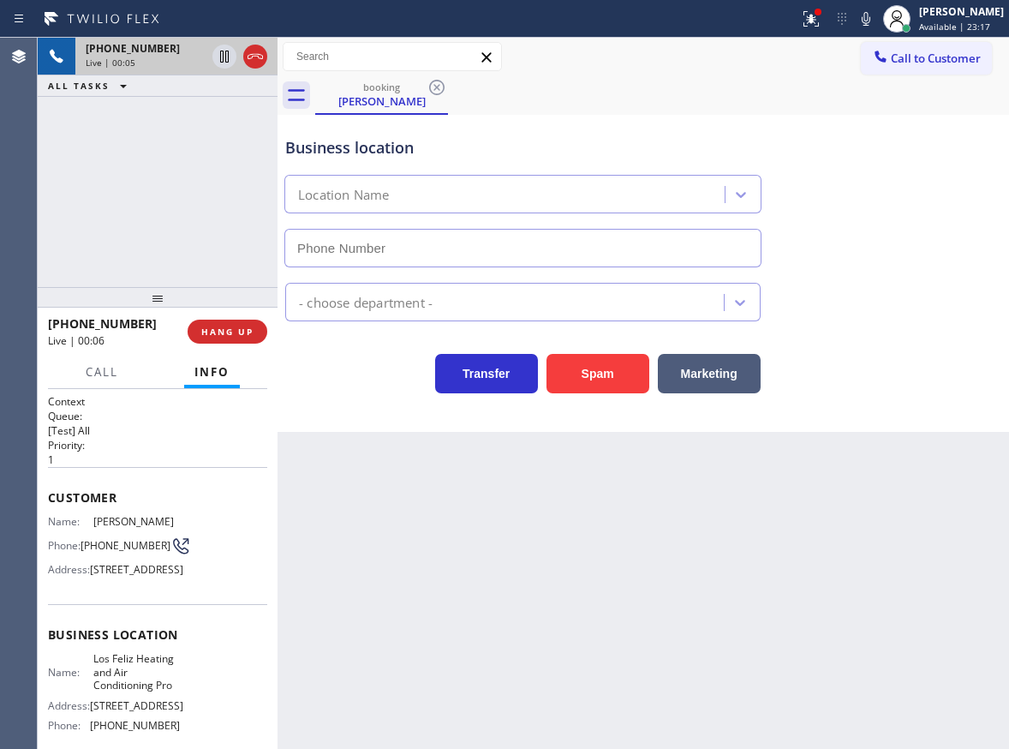
click at [124, 691] on span "Los Feliz Heating and Air Conditioning Pro" at bounding box center [136, 671] width 86 height 39
copy span "Los Feliz Heating and Air Conditioning Pro"
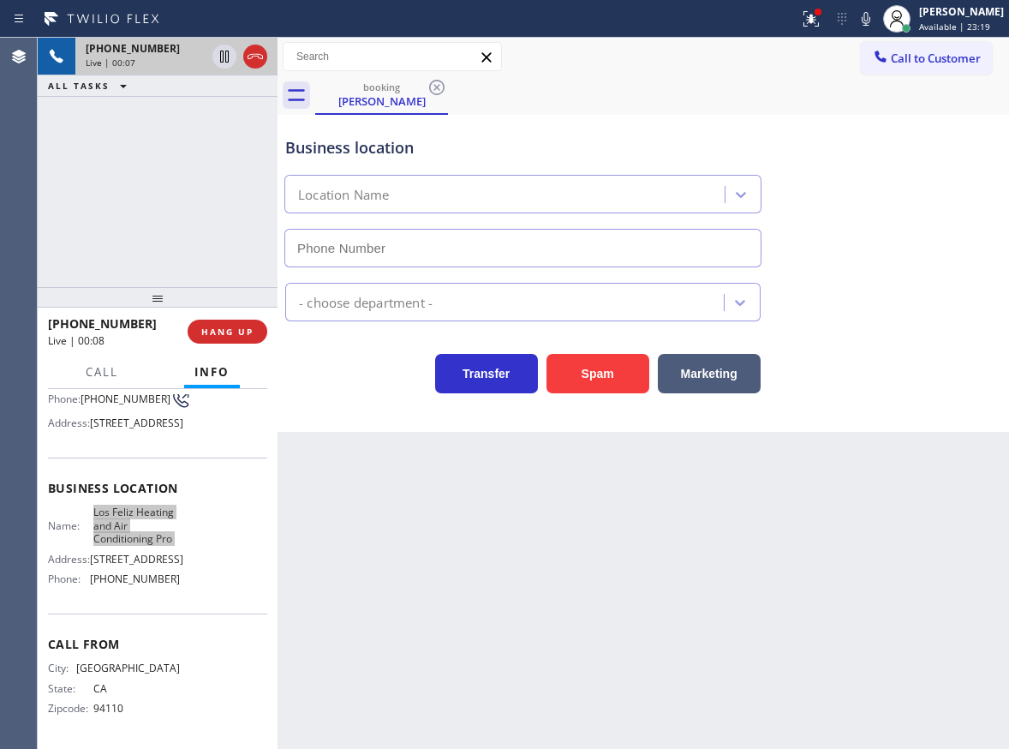
scroll to position [206, 0]
click at [140, 585] on span "[PHONE_NUMBER]" at bounding box center [135, 578] width 90 height 13
copy span "[PHONE_NUMBER]"
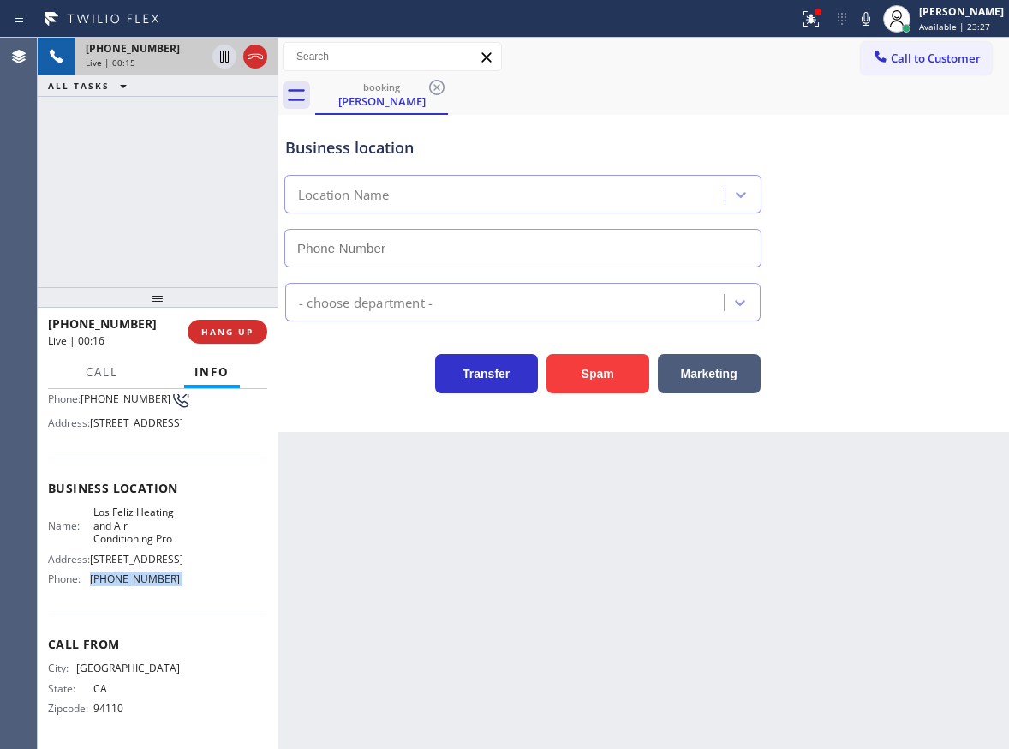
scroll to position [34, 0]
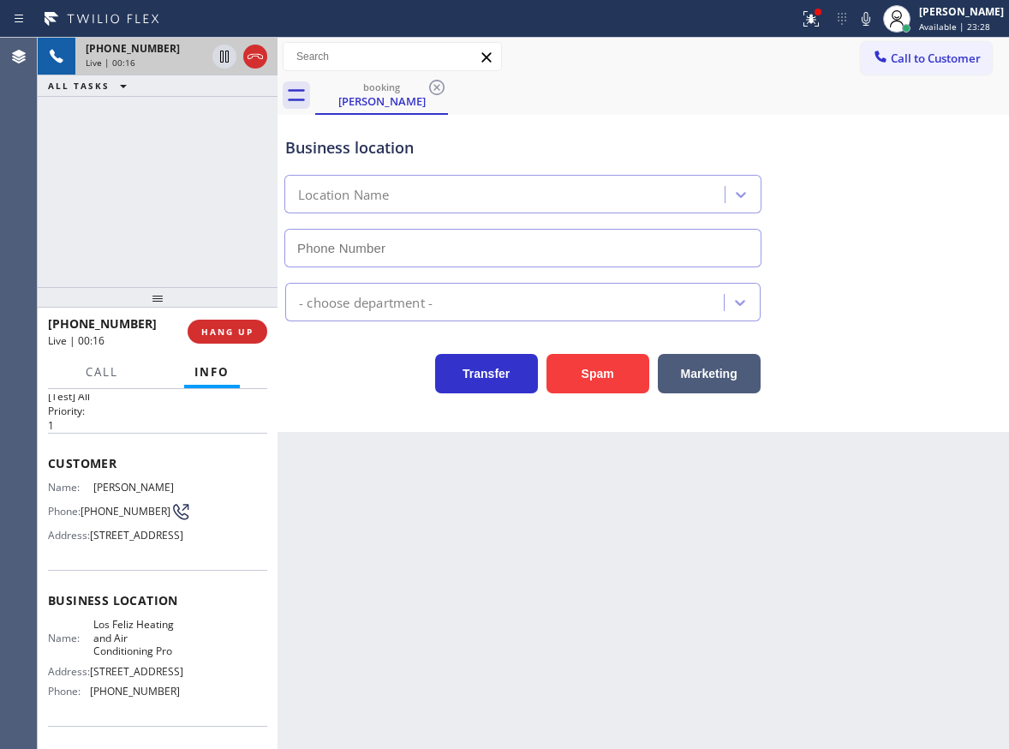
click at [109, 515] on span "[PHONE_NUMBER]" at bounding box center [126, 511] width 90 height 13
copy div "[PHONE_NUMBER]"
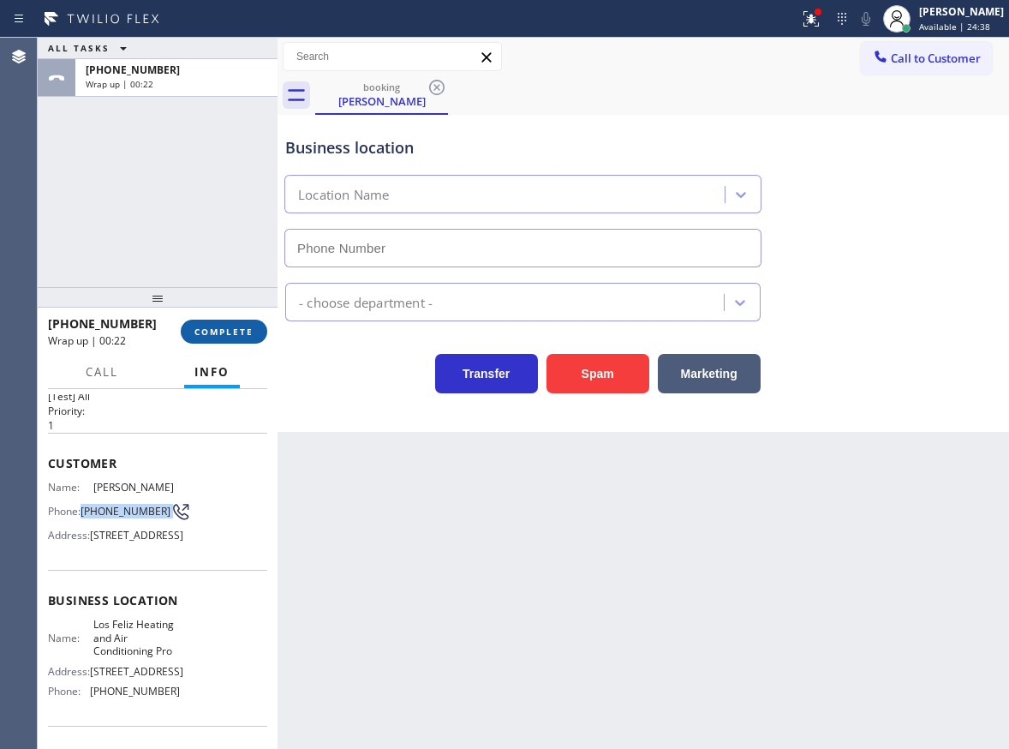
click at [240, 328] on span "COMPLETE" at bounding box center [224, 332] width 59 height 12
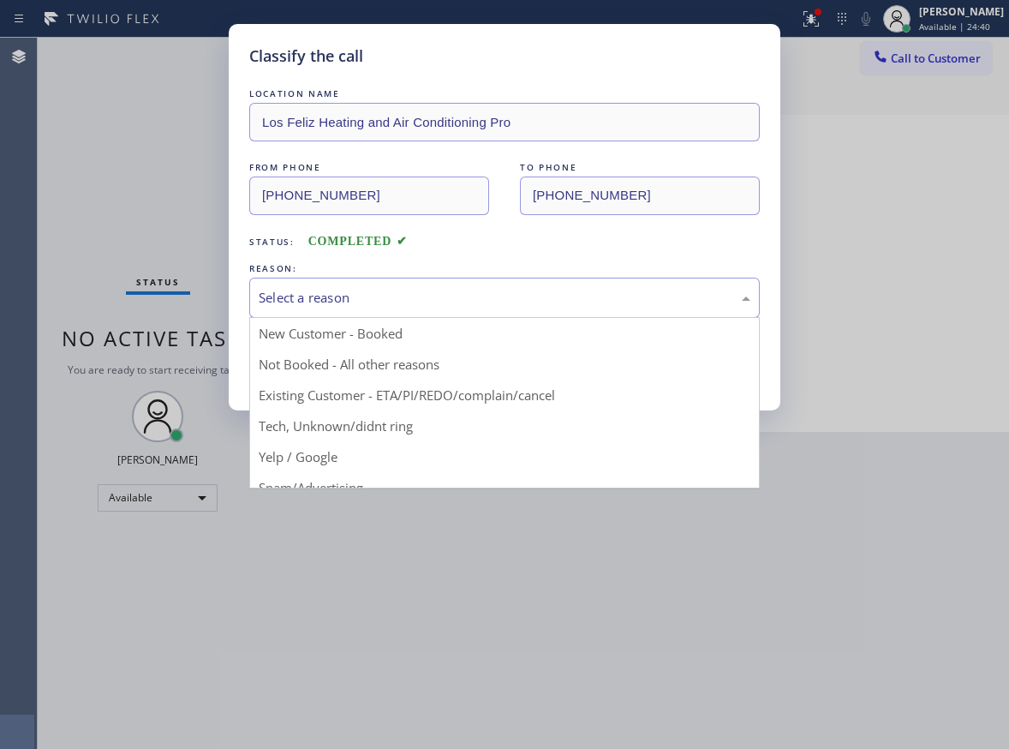
click at [392, 304] on div "Select a reason" at bounding box center [505, 298] width 492 height 20
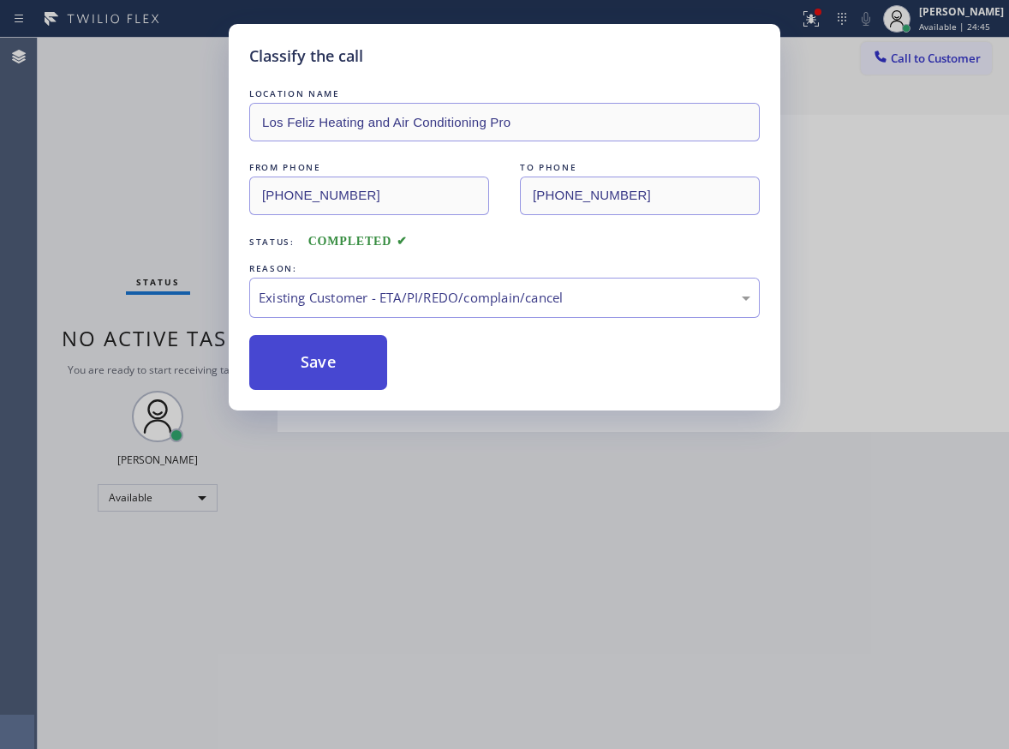
click at [327, 360] on button "Save" at bounding box center [318, 362] width 138 height 55
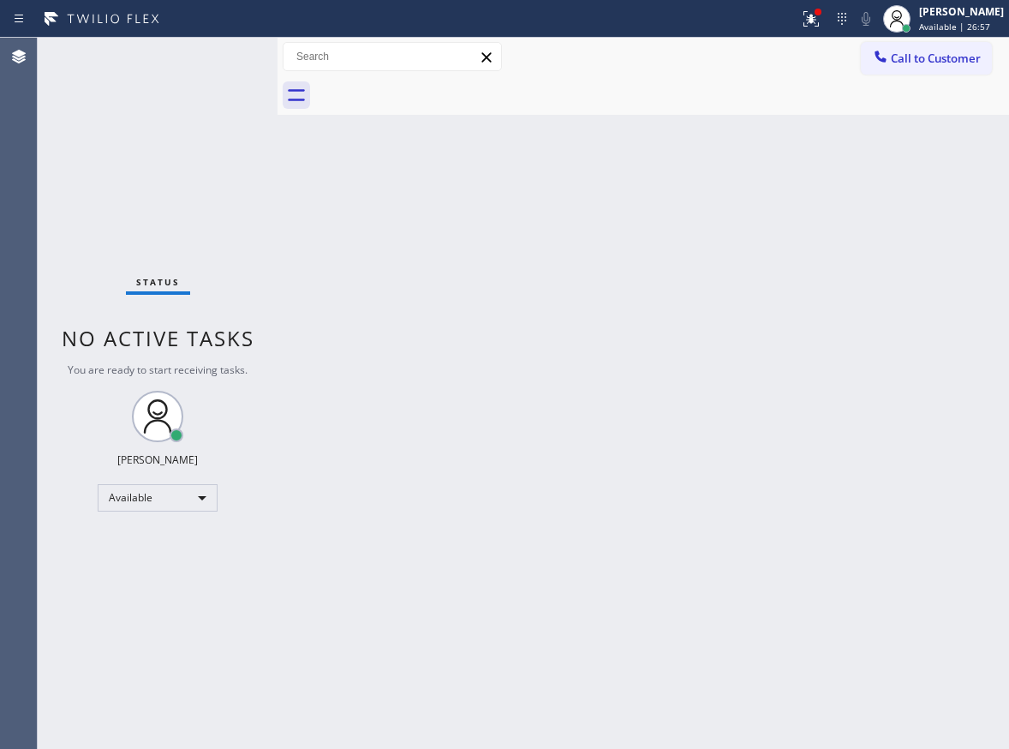
drag, startPoint x: 949, startPoint y: 166, endPoint x: 614, endPoint y: 16, distance: 366.3
click at [948, 166] on div "Back to Dashboard Change Sender ID Customers Technicians Select a contact Outbo…" at bounding box center [644, 393] width 732 height 711
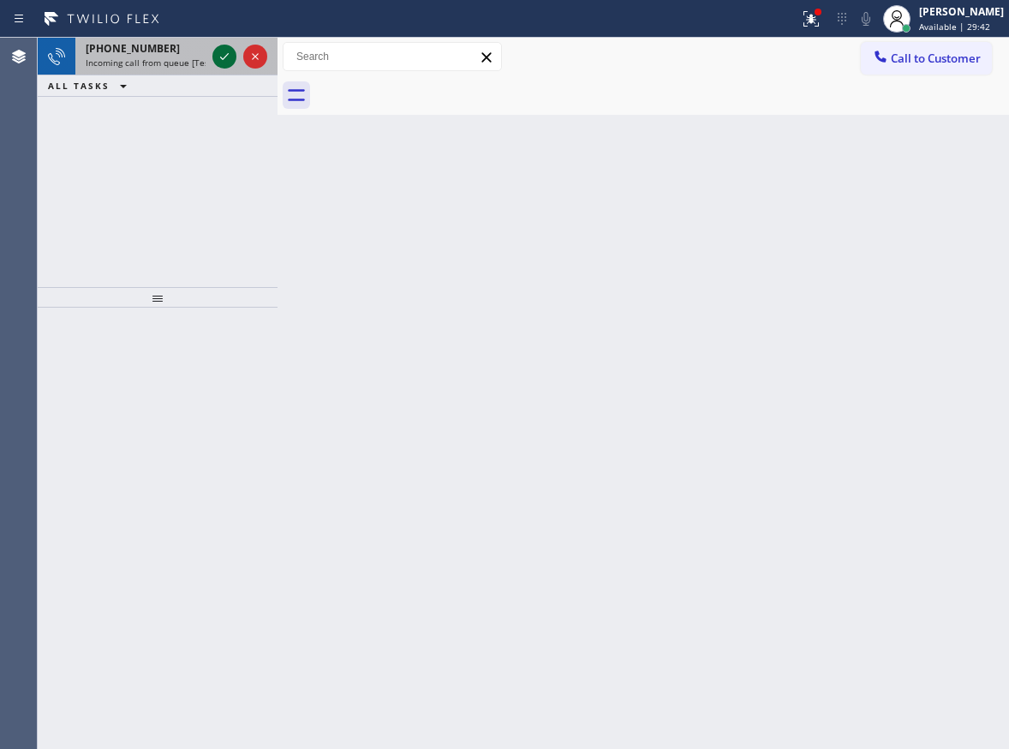
click at [229, 54] on icon at bounding box center [224, 56] width 21 height 21
click at [222, 57] on icon at bounding box center [224, 56] width 21 height 21
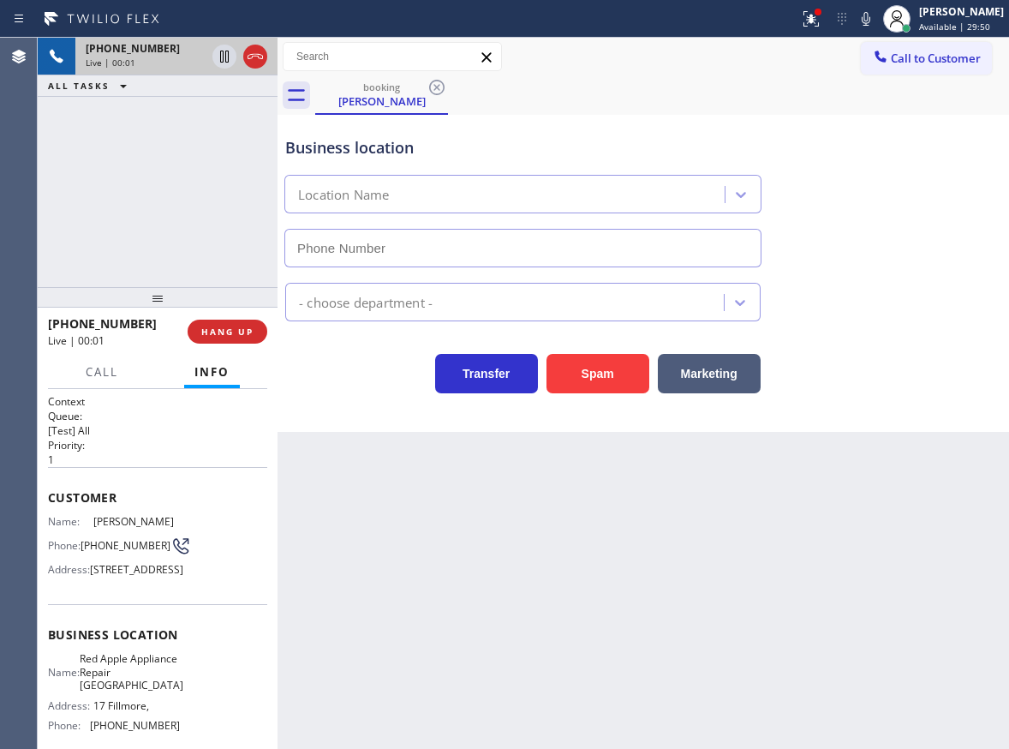
click at [150, 691] on span "Red Apple Appliance Repair [GEOGRAPHIC_DATA]" at bounding box center [132, 671] width 104 height 39
click at [148, 691] on span "Red Apple Appliance Repair [GEOGRAPHIC_DATA]" at bounding box center [132, 671] width 104 height 39
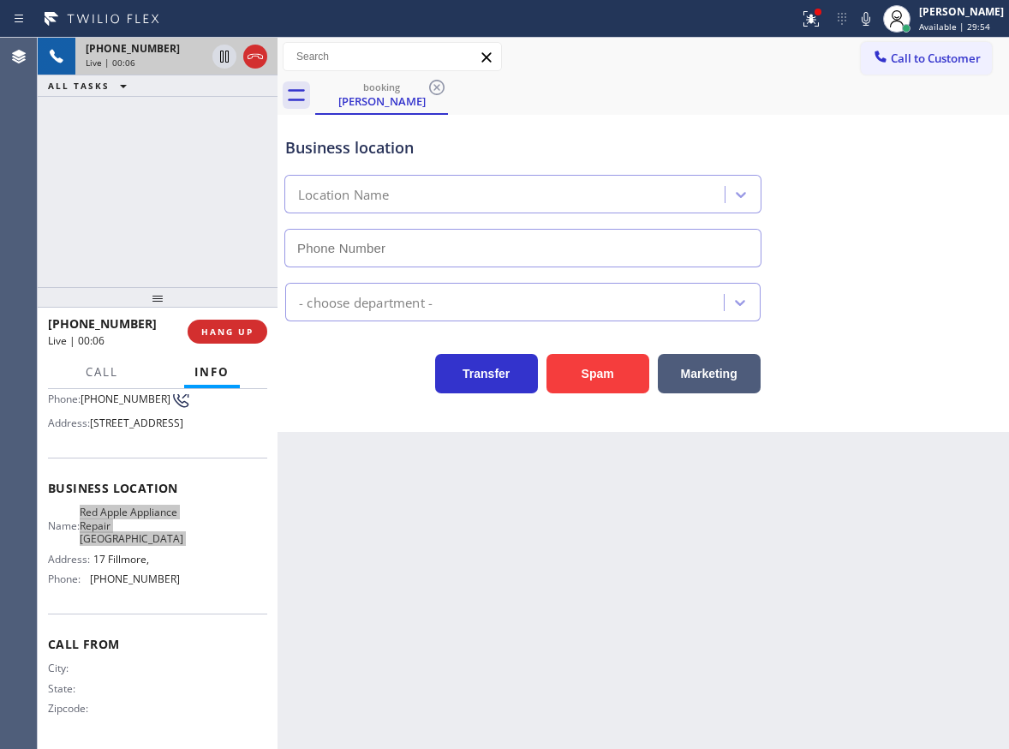
scroll to position [171, 0]
click at [120, 581] on span "[PHONE_NUMBER]" at bounding box center [135, 578] width 90 height 13
copy span "[PHONE_NUMBER]"
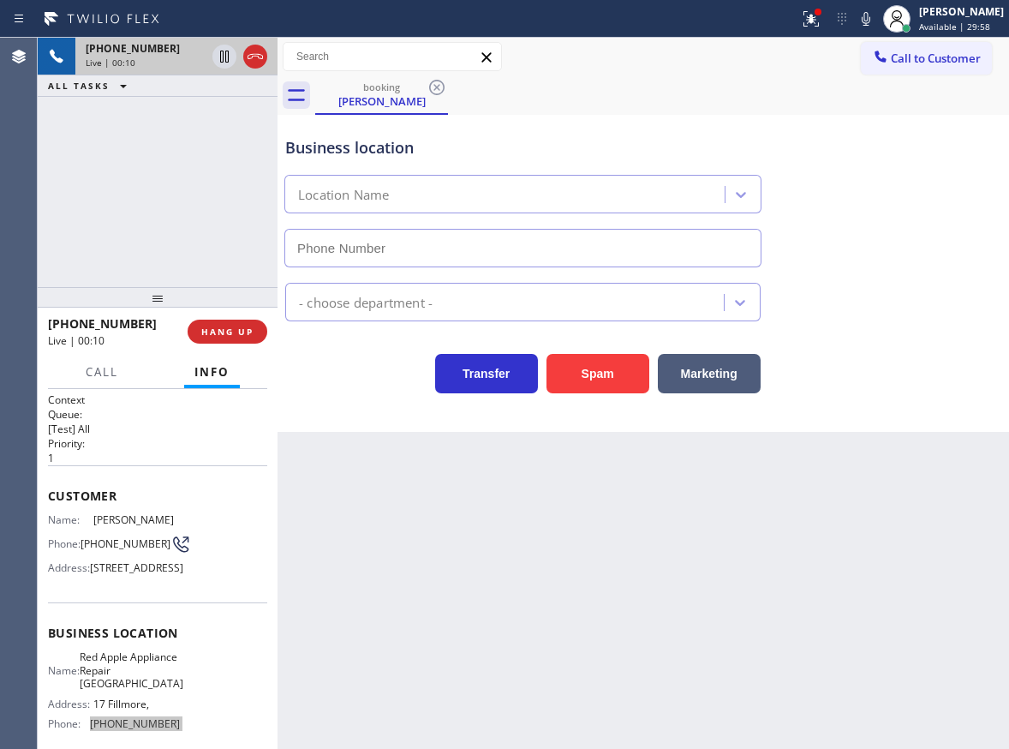
scroll to position [0, 0]
click at [108, 548] on span "[PHONE_NUMBER]" at bounding box center [126, 545] width 90 height 13
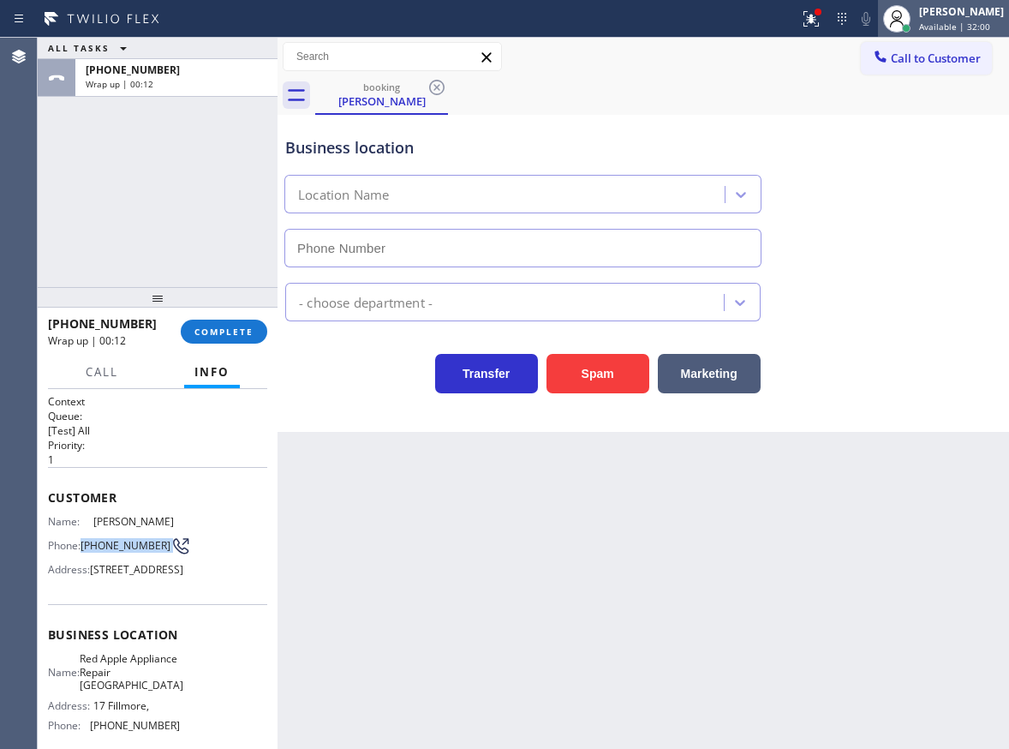
click at [966, 25] on span "Available | 32:00" at bounding box center [954, 27] width 71 height 12
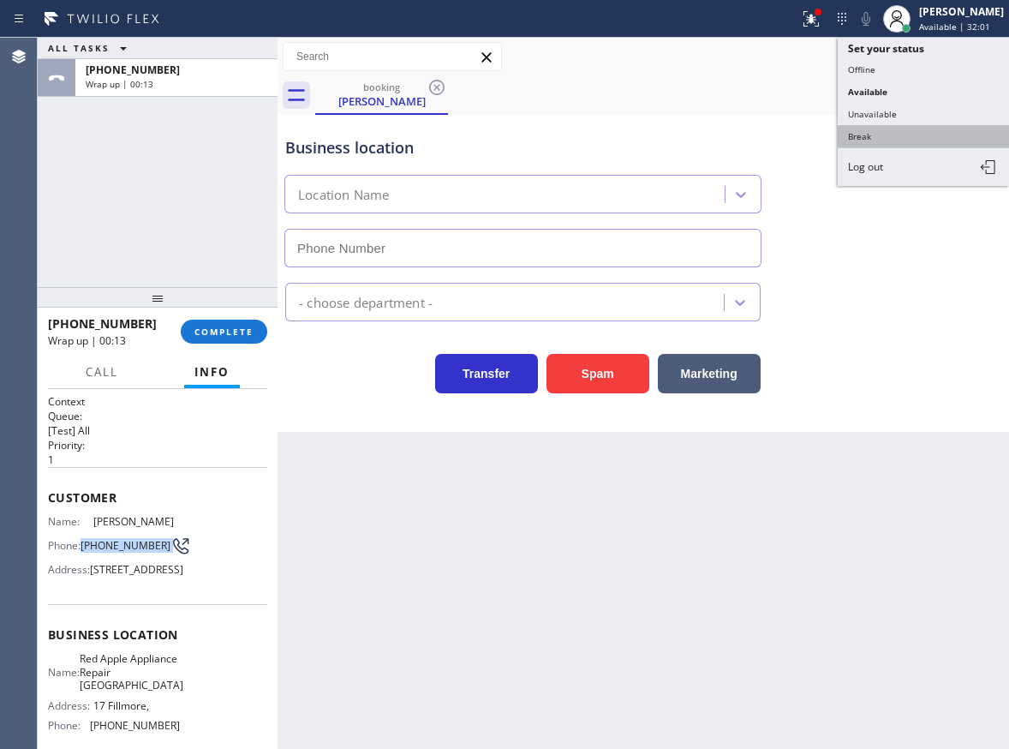
click at [888, 140] on button "Break" at bounding box center [923, 136] width 171 height 22
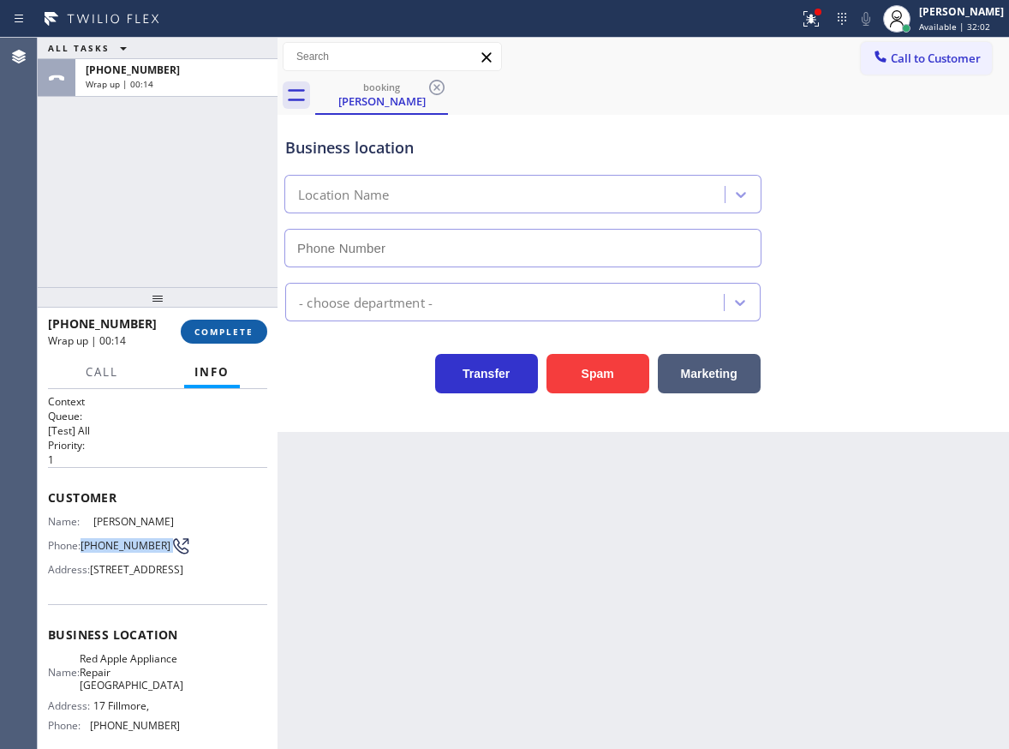
click at [228, 328] on span "COMPLETE" at bounding box center [224, 332] width 59 height 12
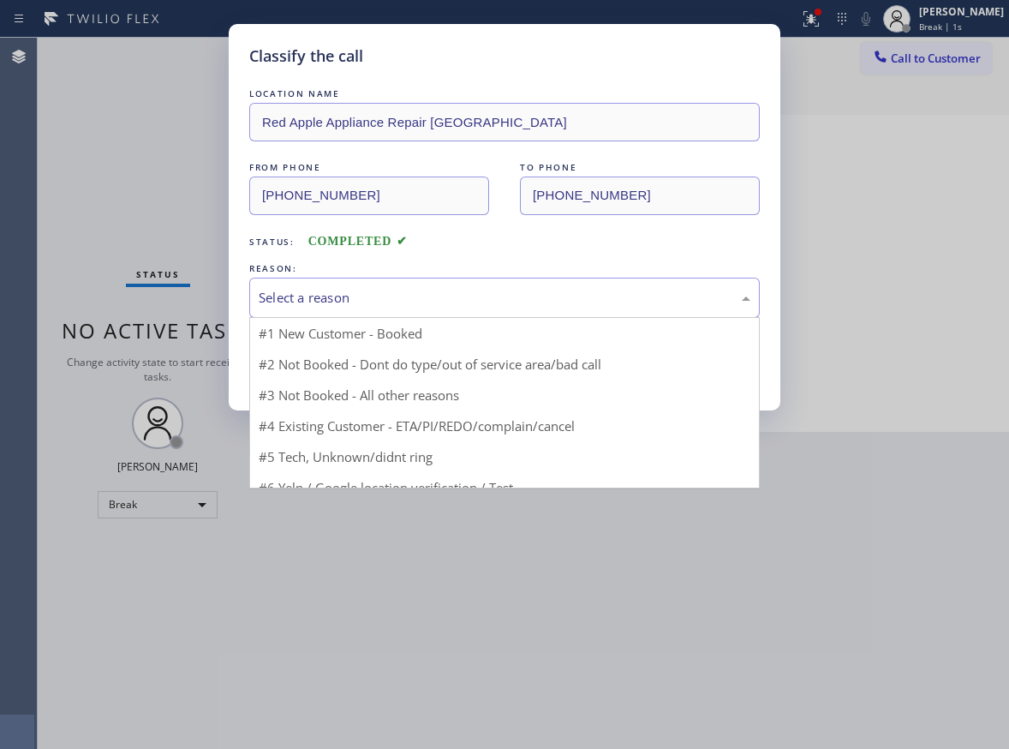
click at [402, 292] on div "Select a reason" at bounding box center [505, 298] width 492 height 20
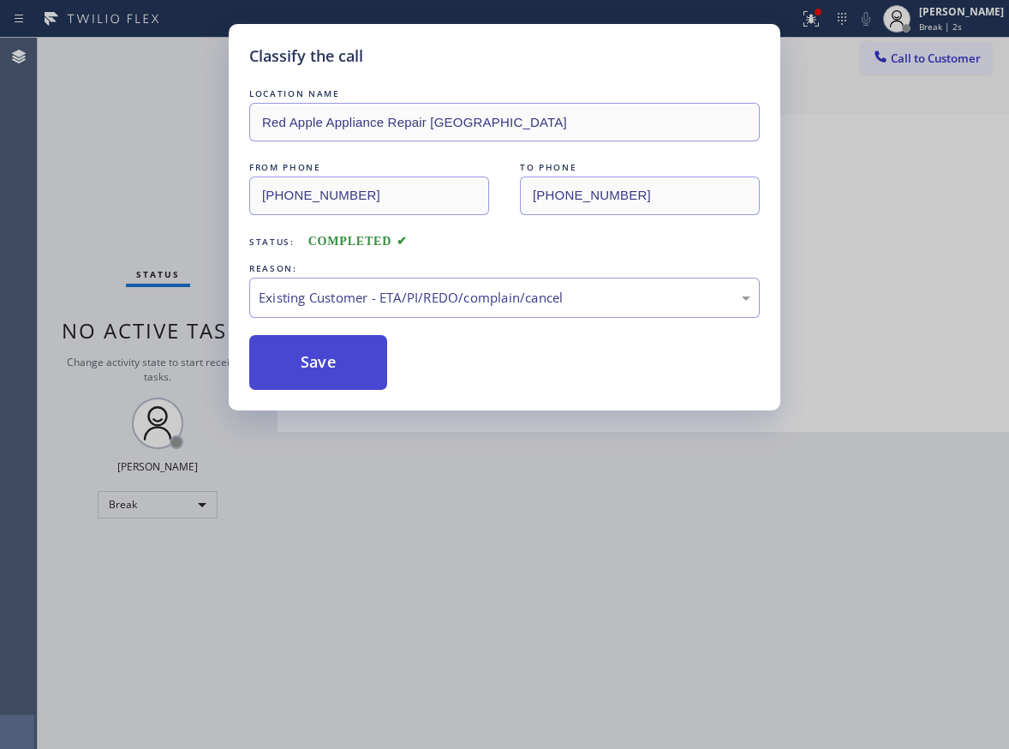
click at [318, 360] on button "Save" at bounding box center [318, 362] width 138 height 55
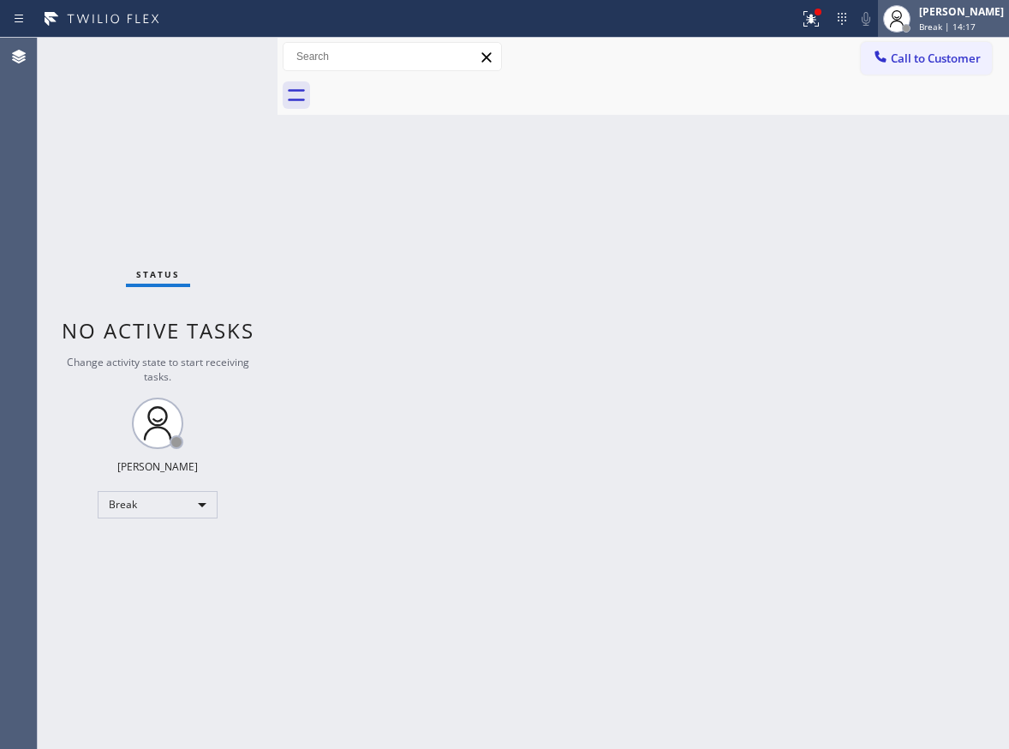
click at [907, 22] on icon at bounding box center [897, 19] width 21 height 21
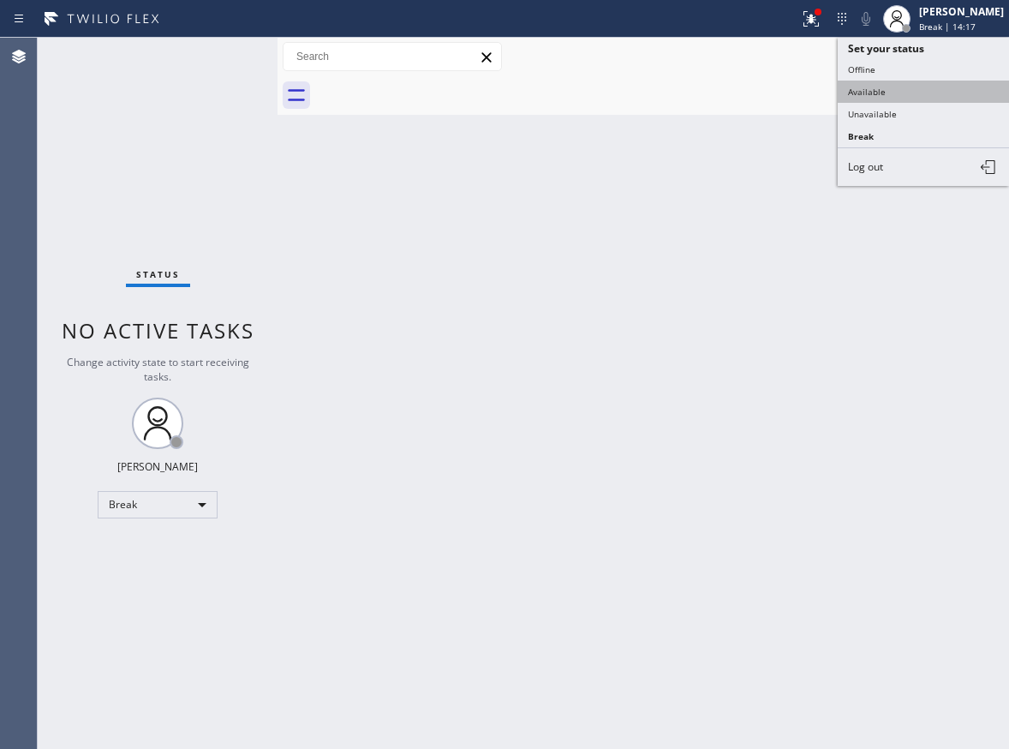
click at [913, 87] on button "Available" at bounding box center [923, 92] width 171 height 22
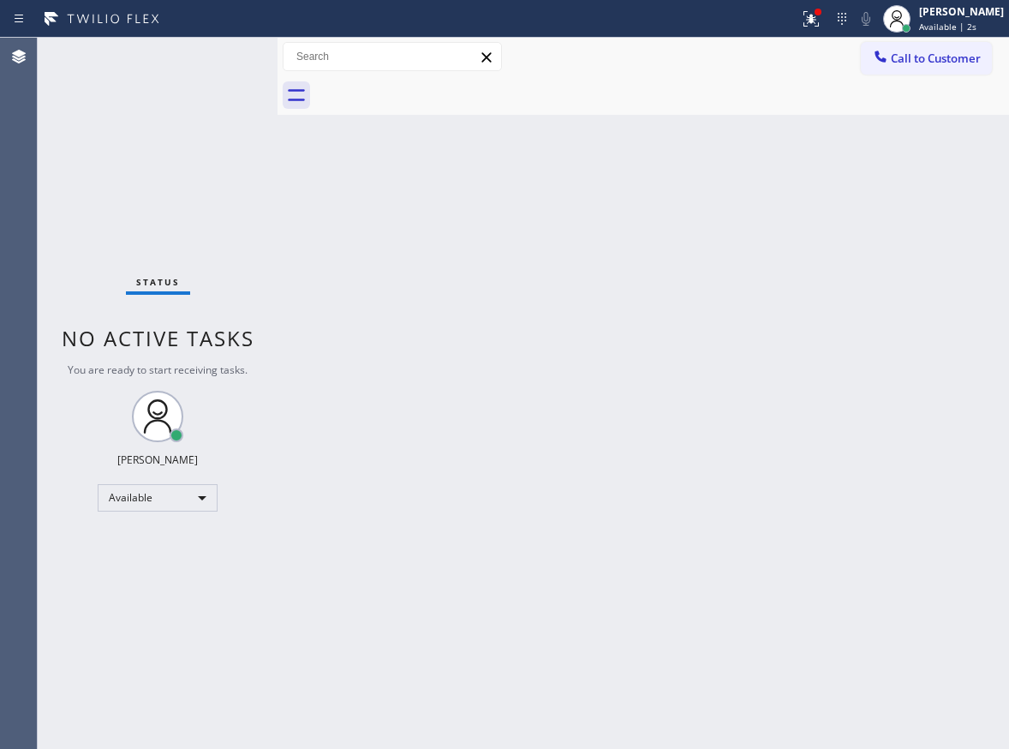
click at [934, 342] on div "Back to Dashboard Change Sender ID Customers Technicians Select a contact Outbo…" at bounding box center [644, 393] width 732 height 711
click at [921, 212] on div "Back to Dashboard Change Sender ID Customers Technicians Select a contact Outbo…" at bounding box center [644, 393] width 732 height 711
drag, startPoint x: 556, startPoint y: 219, endPoint x: 572, endPoint y: 659, distance: 439.8
click at [553, 220] on div "Back to Dashboard Change Sender ID Customers Technicians Select a contact Outbo…" at bounding box center [644, 393] width 732 height 711
click at [919, 197] on div "Back to Dashboard Change Sender ID Customers Technicians Select a contact Outbo…" at bounding box center [644, 393] width 732 height 711
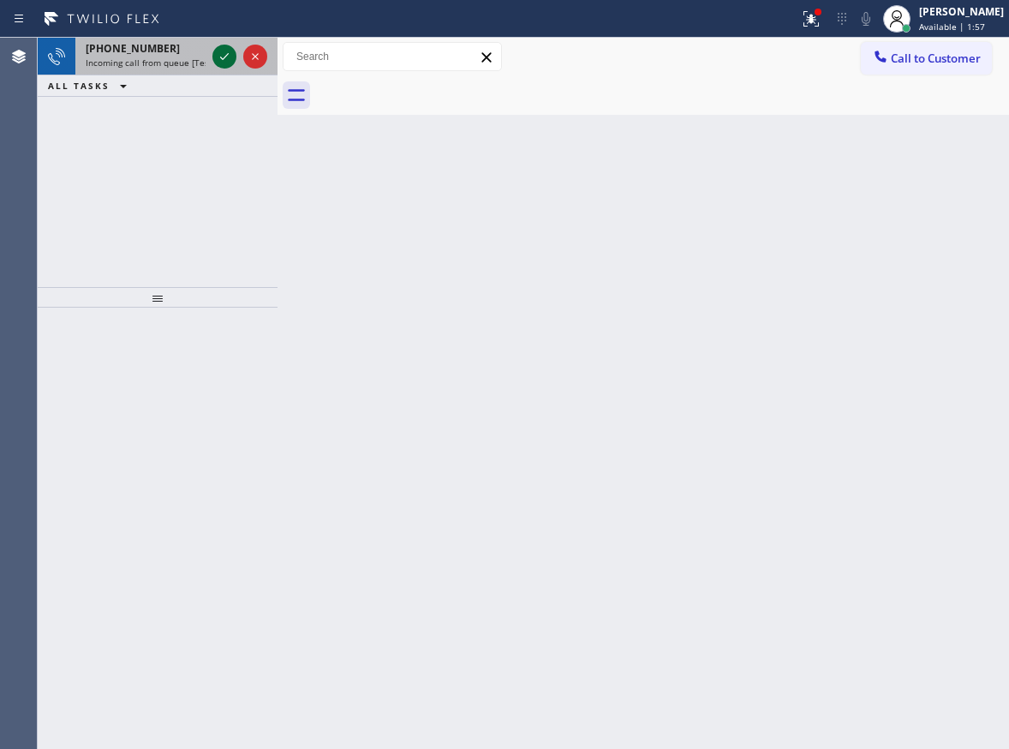
click at [230, 62] on icon at bounding box center [224, 56] width 21 height 21
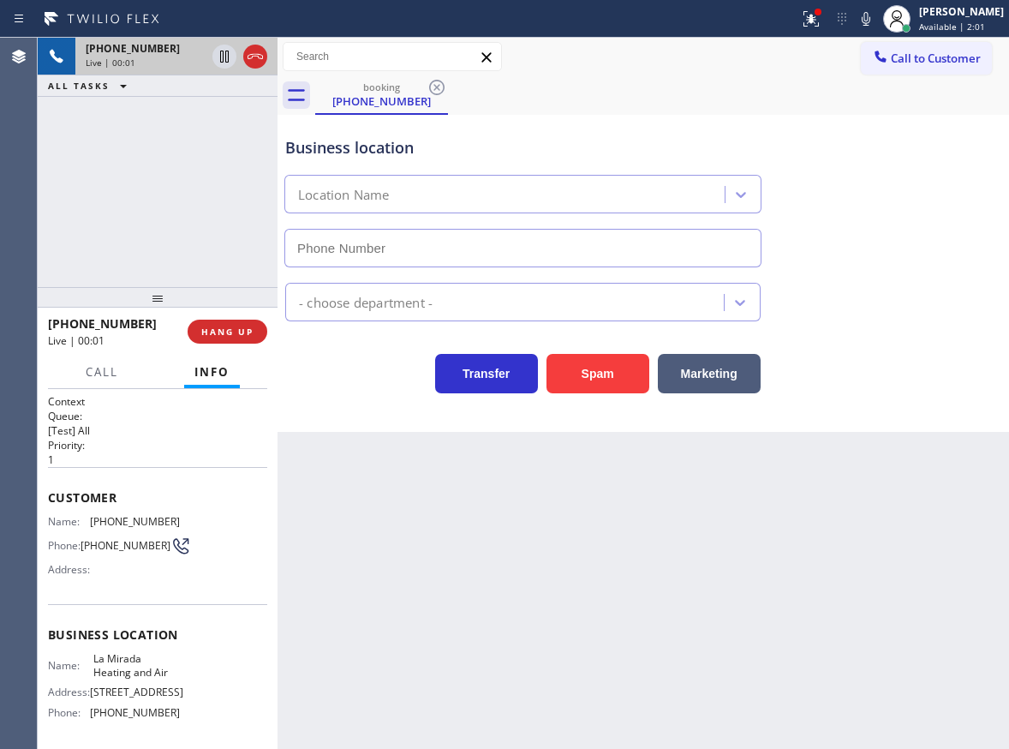
click at [121, 665] on span "La Mirada Heating and Air" at bounding box center [136, 665] width 86 height 27
click at [399, 254] on input "text" at bounding box center [522, 248] width 477 height 39
type input "(___) ___-____"
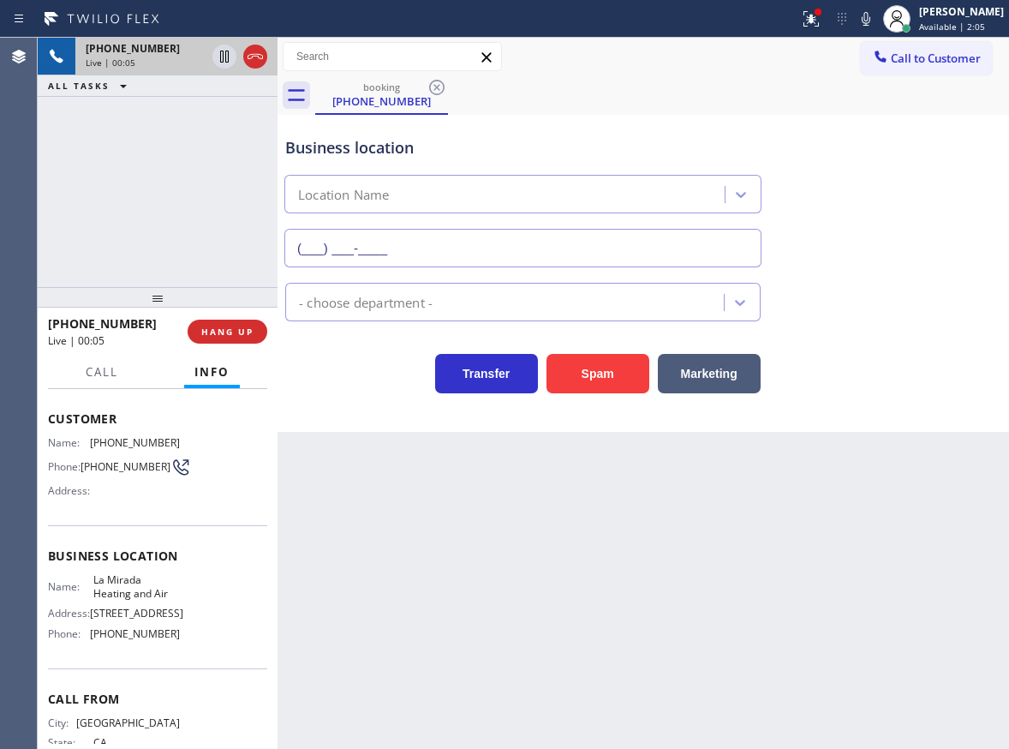
scroll to position [153, 0]
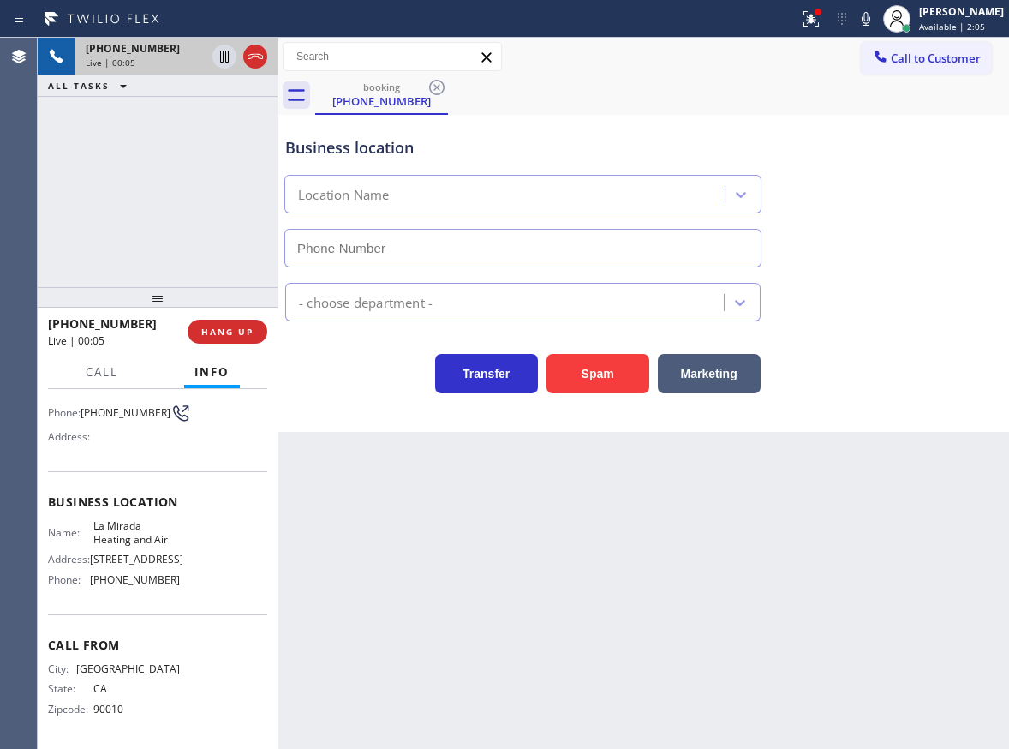
click at [161, 580] on span "[PHONE_NUMBER]" at bounding box center [135, 579] width 90 height 13
click at [155, 579] on span "[PHONE_NUMBER]" at bounding box center [135, 579] width 90 height 13
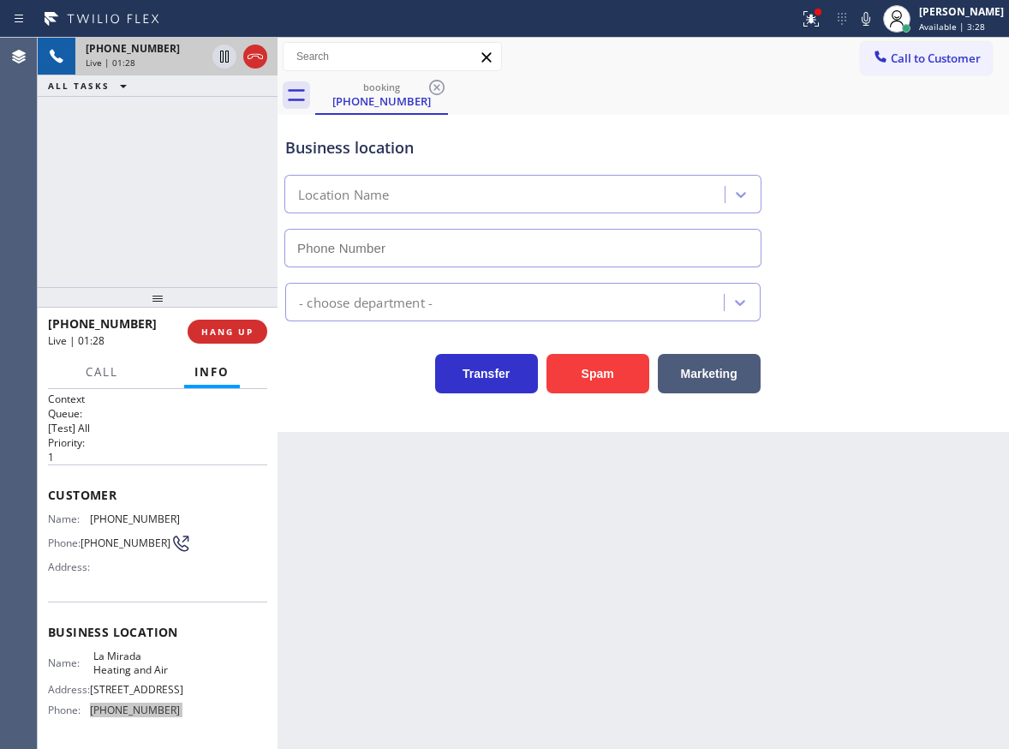
scroll to position [0, 0]
click at [108, 527] on span "[PHONE_NUMBER]" at bounding box center [135, 521] width 90 height 13
click at [223, 55] on icon at bounding box center [224, 57] width 9 height 12
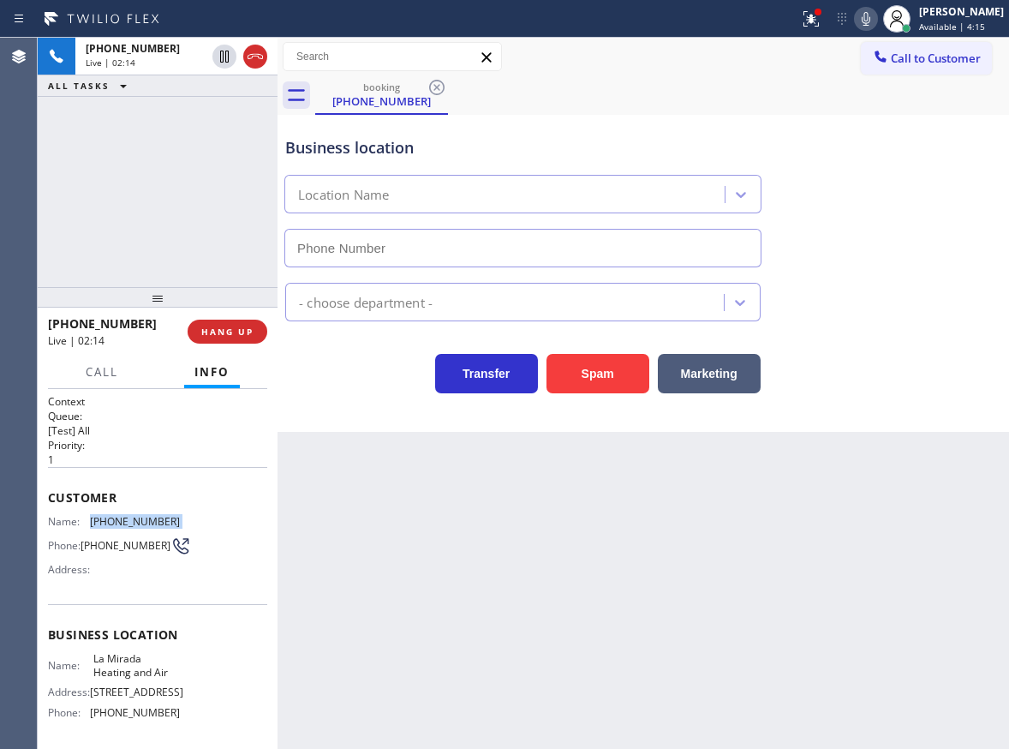
click at [871, 22] on icon at bounding box center [866, 19] width 9 height 14
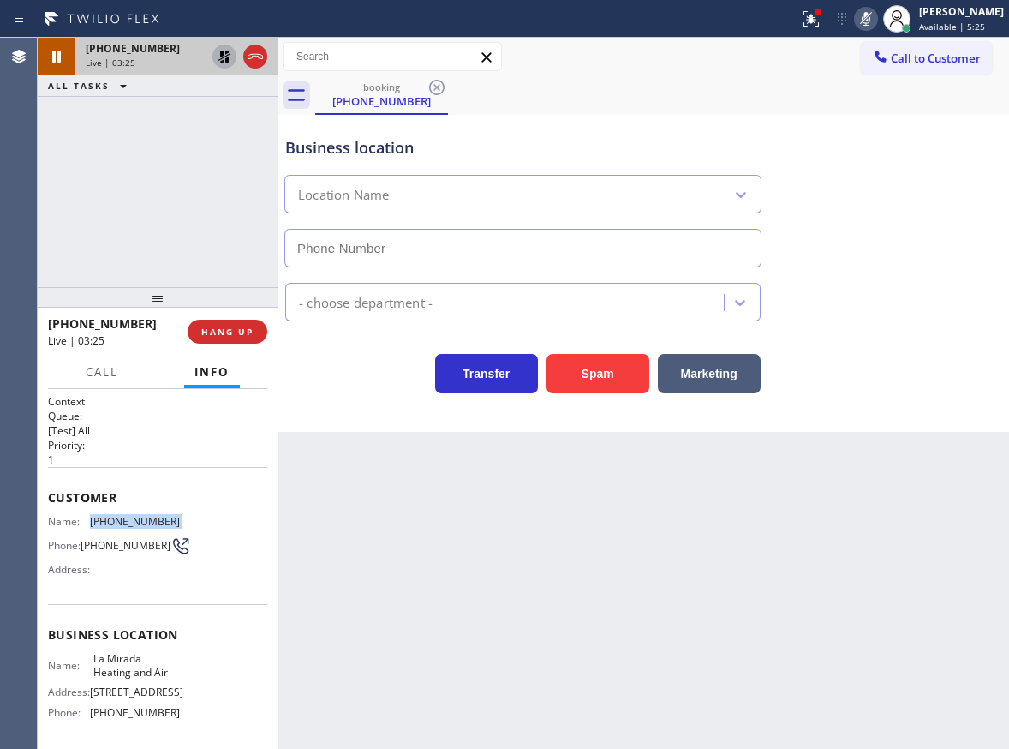
click at [217, 54] on icon at bounding box center [224, 56] width 21 height 21
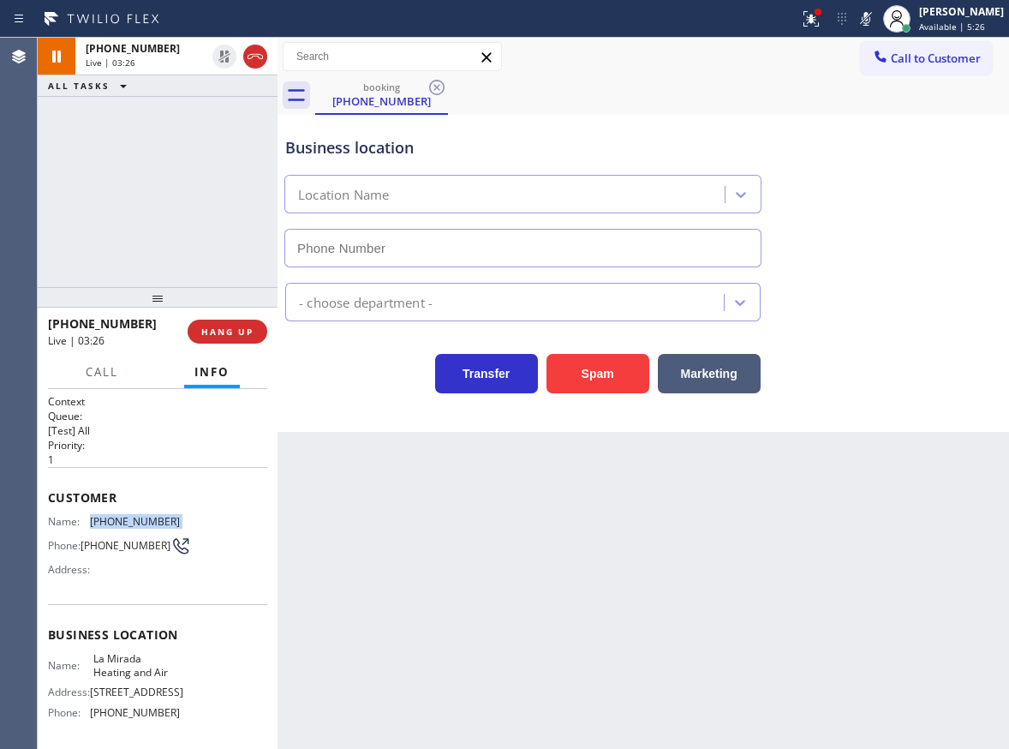
drag, startPoint x: 882, startPoint y: 25, endPoint x: 996, endPoint y: 79, distance: 126.1
click at [871, 24] on icon at bounding box center [866, 19] width 9 height 14
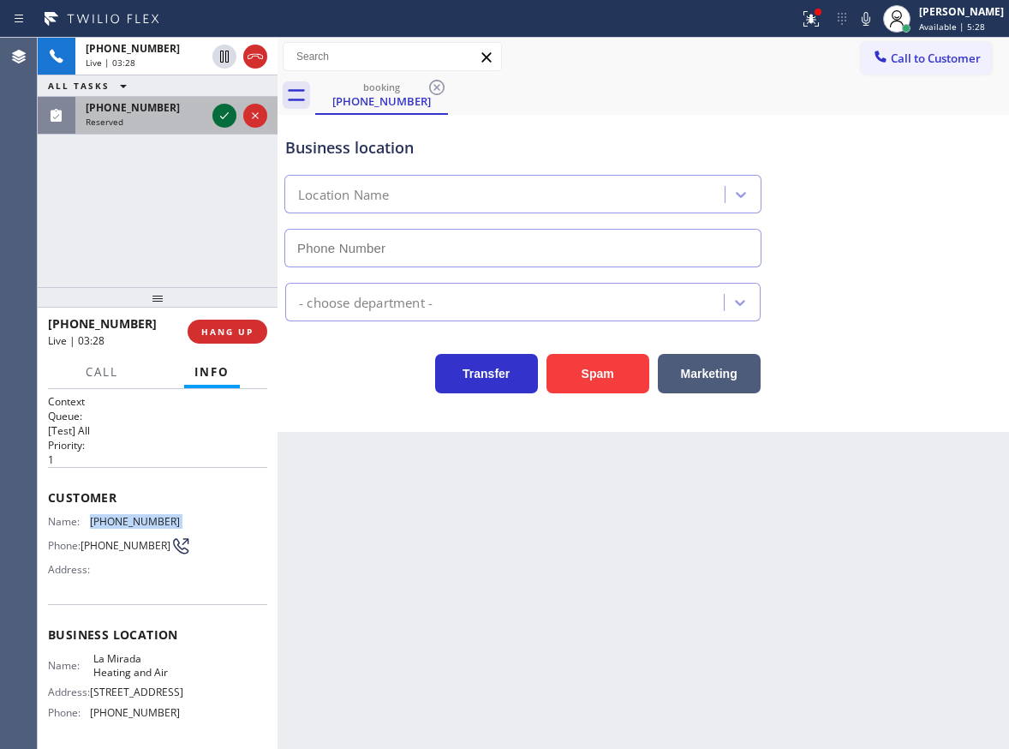
click at [218, 112] on icon at bounding box center [224, 115] width 21 height 21
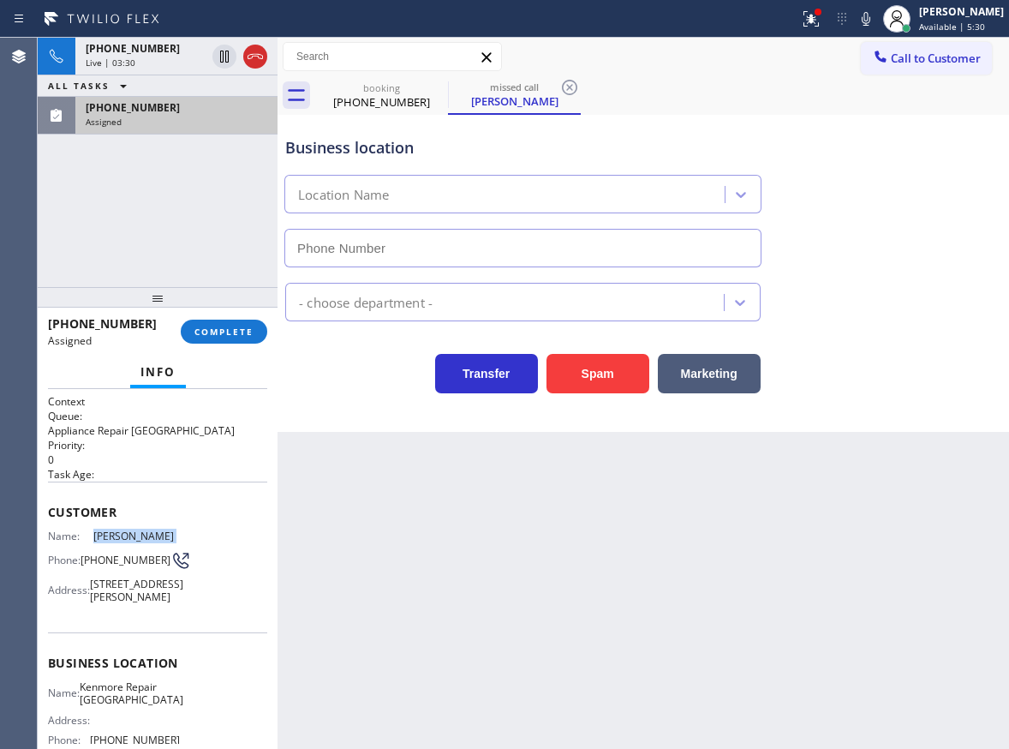
click at [94, 546] on div "Name: [PERSON_NAME] Phone: [PHONE_NUMBER] Address: [STREET_ADDRESS][PERSON_NAME]" at bounding box center [114, 570] width 132 height 81
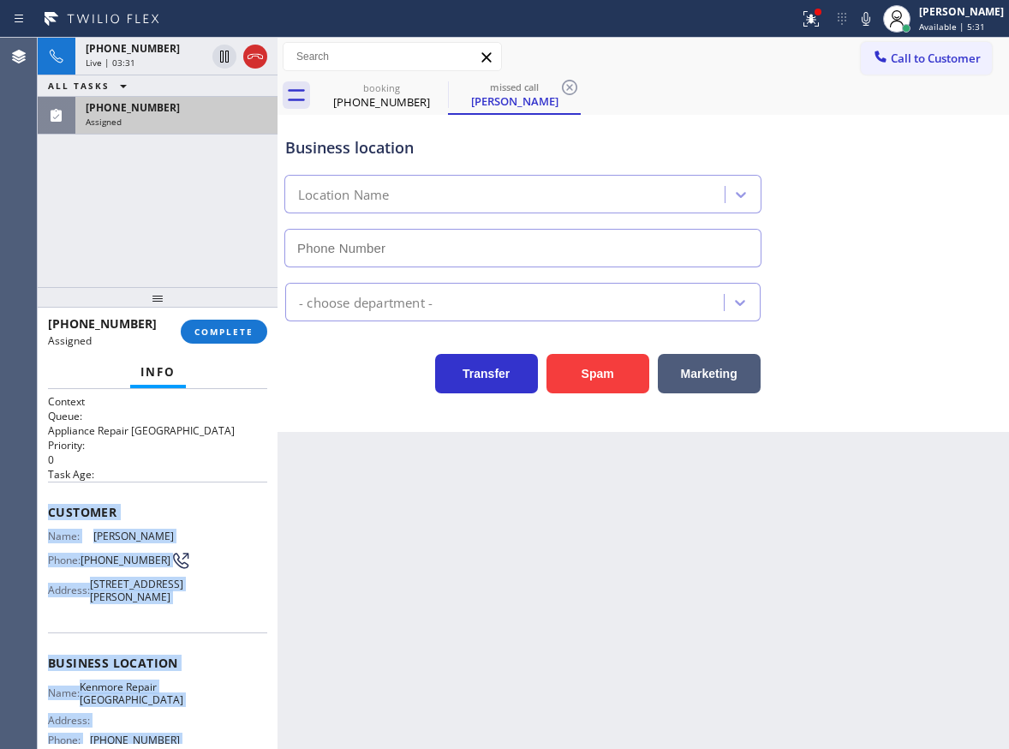
scroll to position [194, 0]
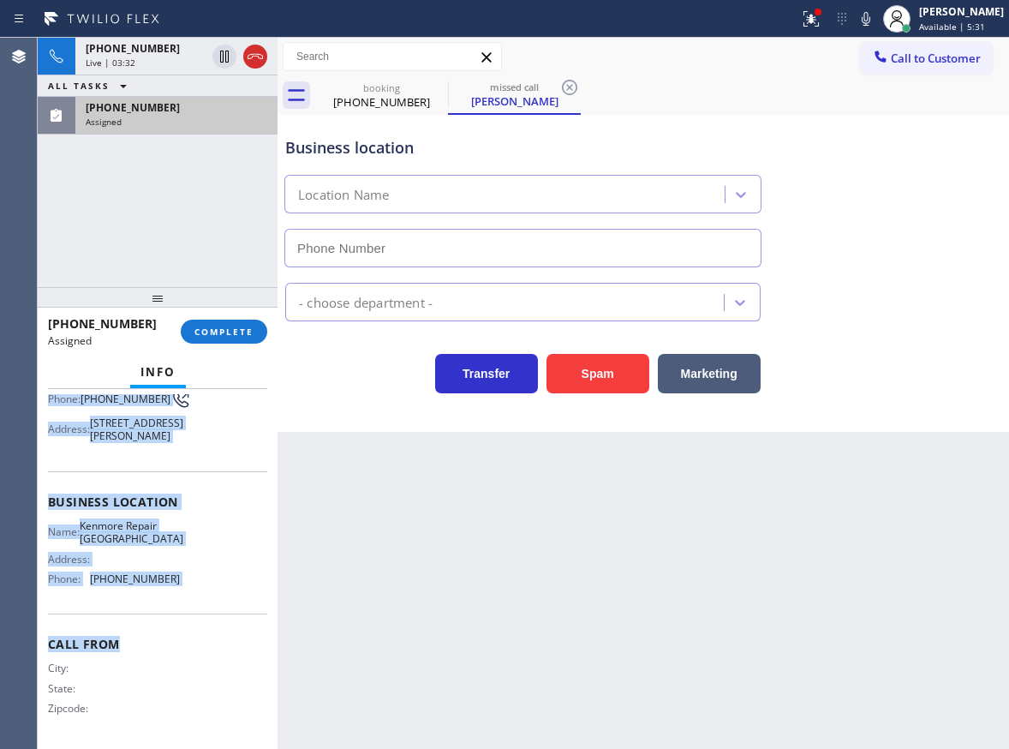
drag, startPoint x: 46, startPoint y: 511, endPoint x: 196, endPoint y: 613, distance: 181.8
click at [196, 613] on div "Context Queue: Appliance Repair High End Priority: 0 Task Age: Customer Name: […" at bounding box center [158, 569] width 240 height 360
click at [230, 328] on span "COMPLETE" at bounding box center [224, 332] width 59 height 12
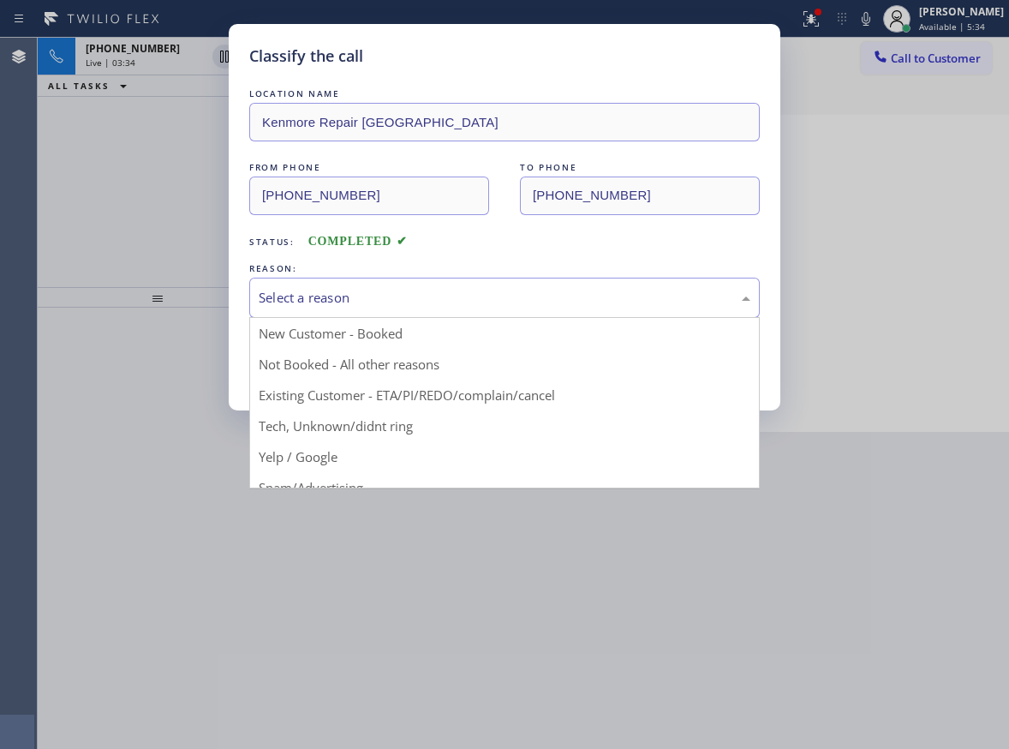
click at [388, 309] on div "Select a reason" at bounding box center [504, 298] width 511 height 40
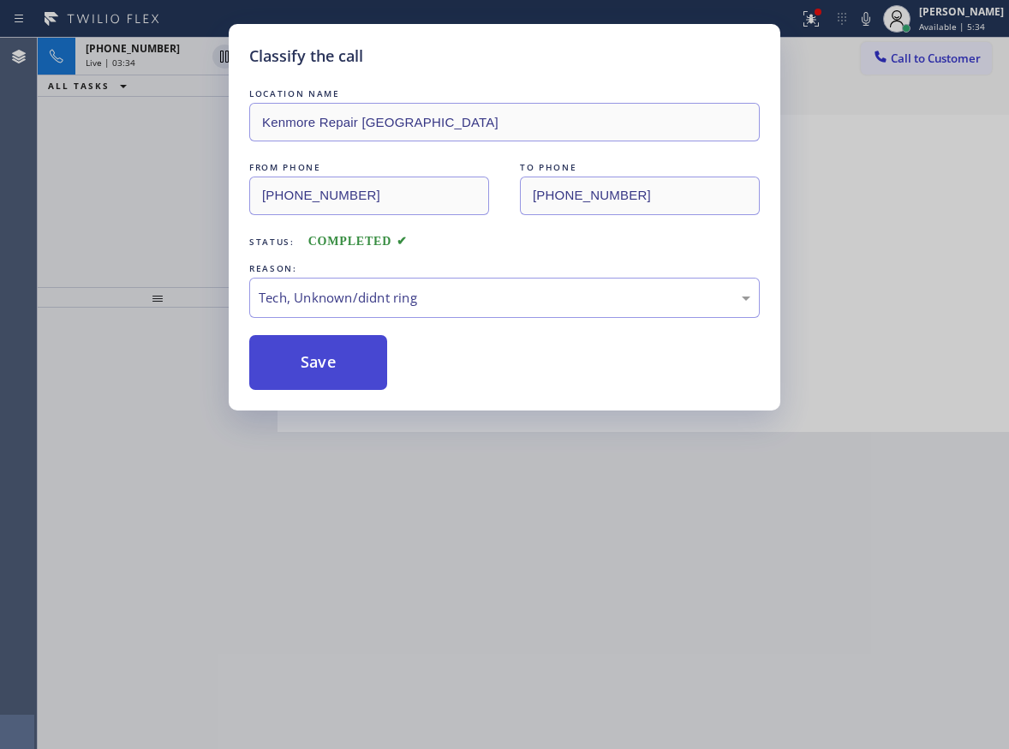
click at [331, 377] on button "Save" at bounding box center [318, 362] width 138 height 55
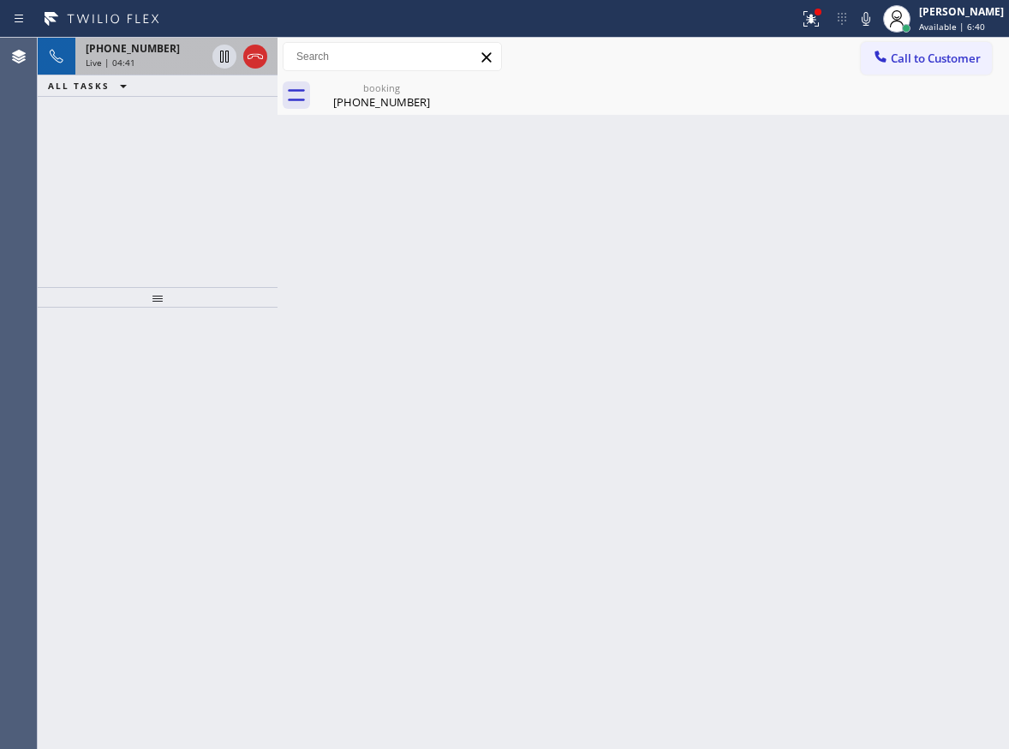
click at [125, 58] on span "Live | 04:41" at bounding box center [111, 63] width 50 height 12
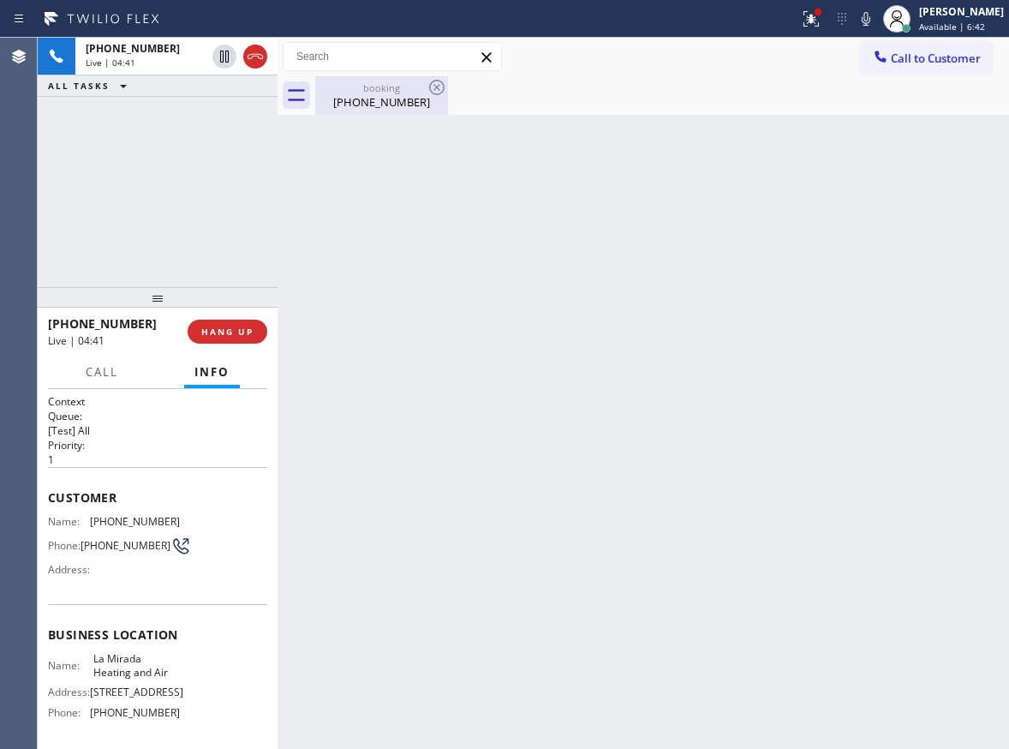
click at [358, 91] on div "booking" at bounding box center [381, 87] width 129 height 13
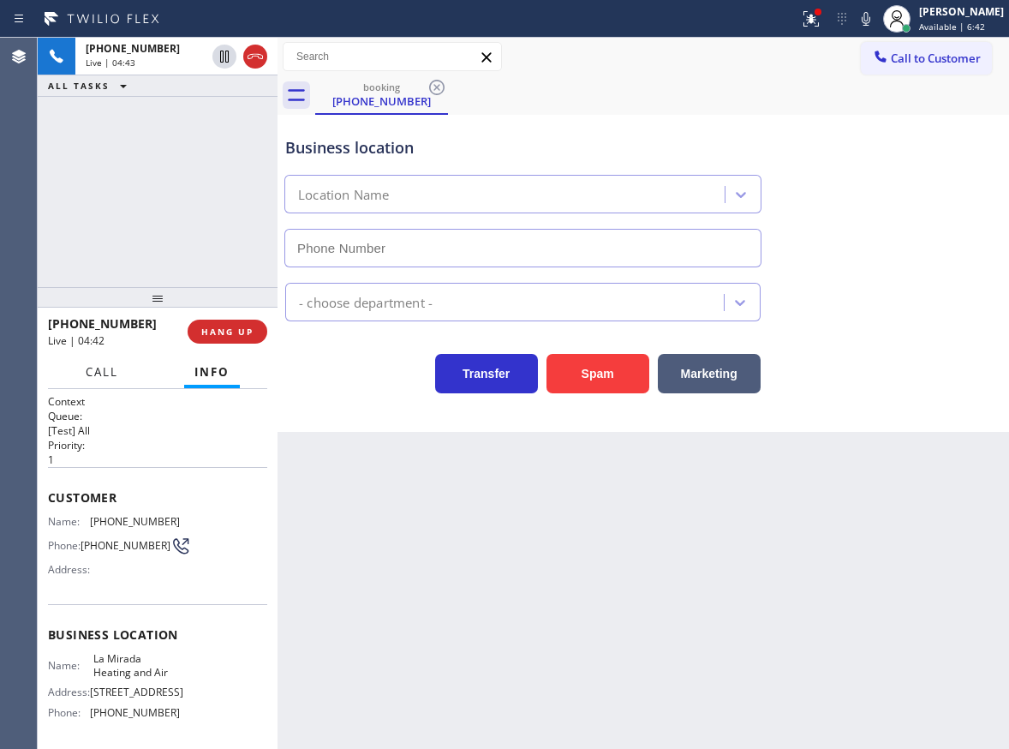
click at [109, 368] on span "Call" at bounding box center [102, 371] width 33 height 15
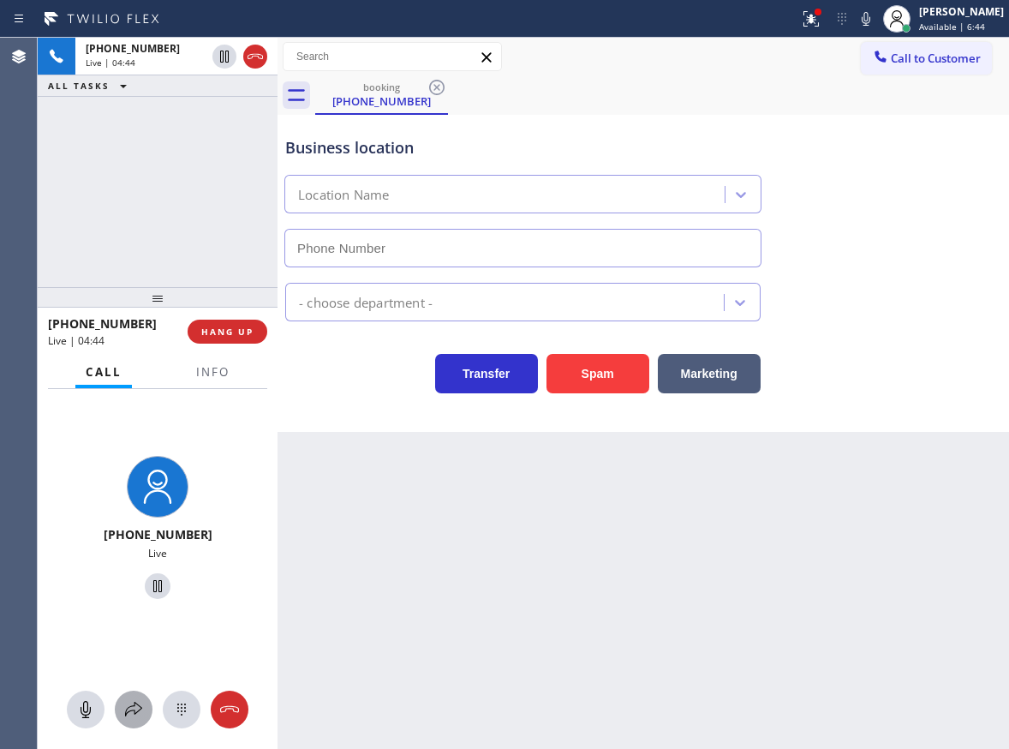
click at [118, 704] on div at bounding box center [134, 709] width 38 height 21
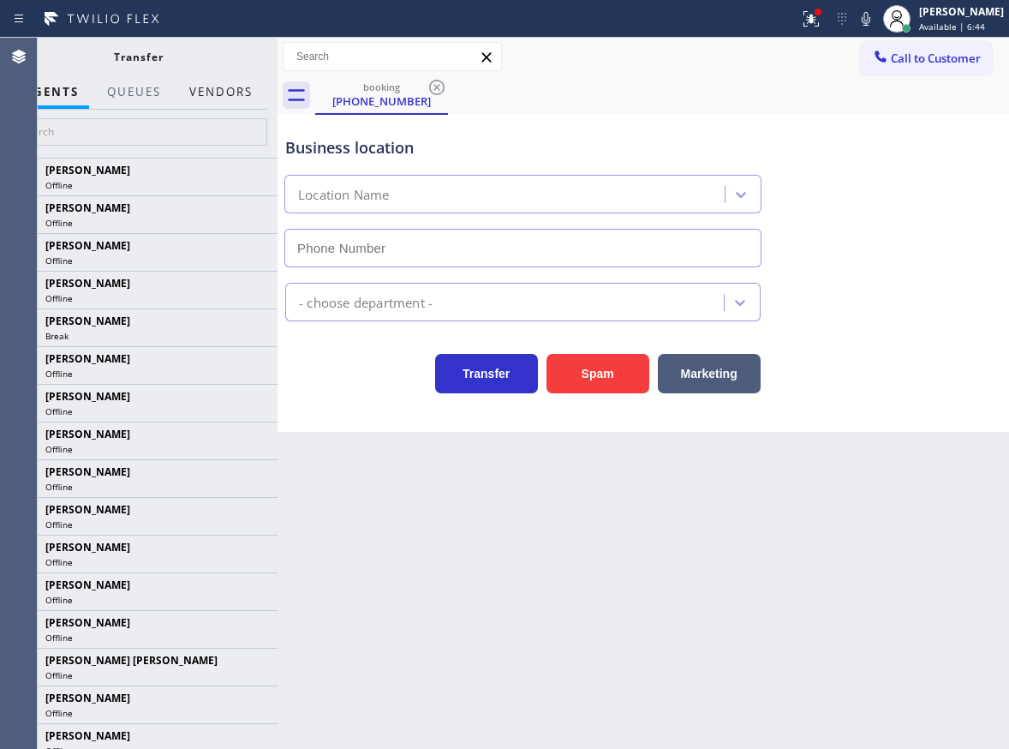
click at [230, 79] on button "Vendors" at bounding box center [221, 91] width 84 height 33
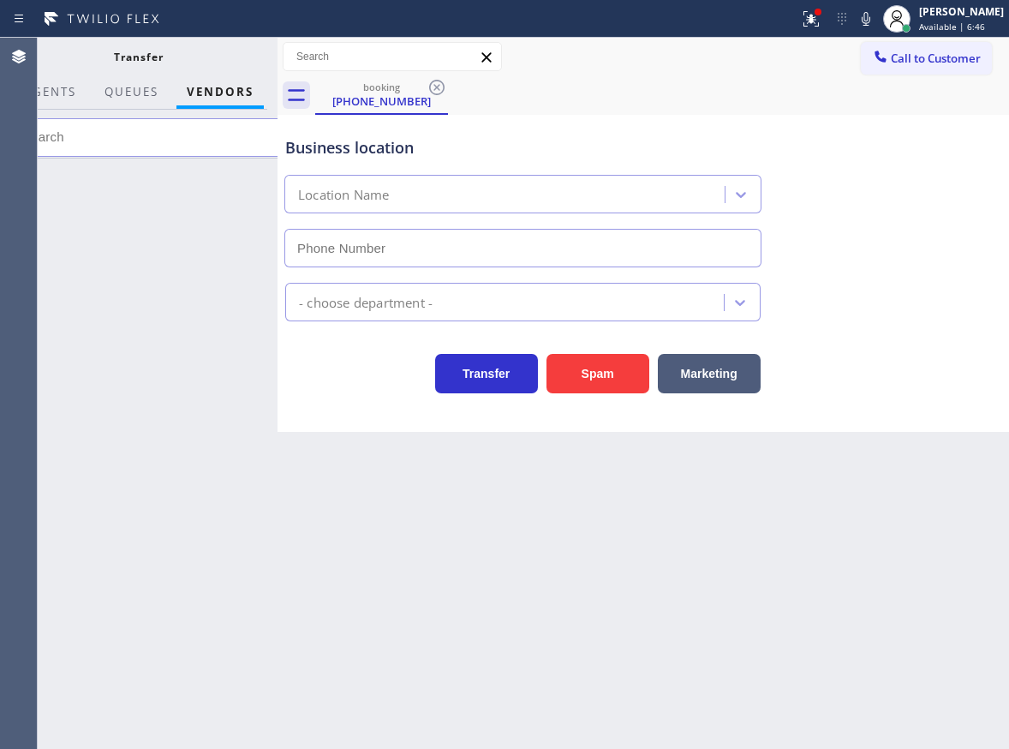
click at [200, 127] on input "text" at bounding box center [148, 137] width 278 height 39
paste input "90638"
type input "9"
type input "H"
type input "HVAC"
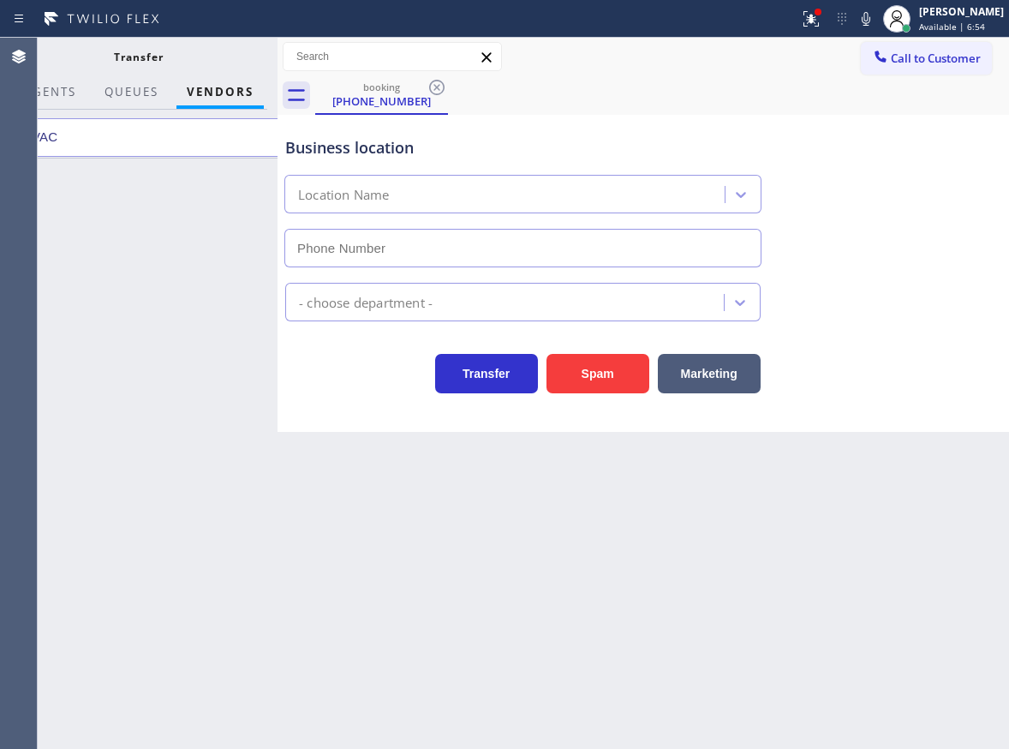
click at [129, 282] on div at bounding box center [138, 453] width 278 height 591
click at [200, 136] on input "HVAC" at bounding box center [148, 137] width 278 height 39
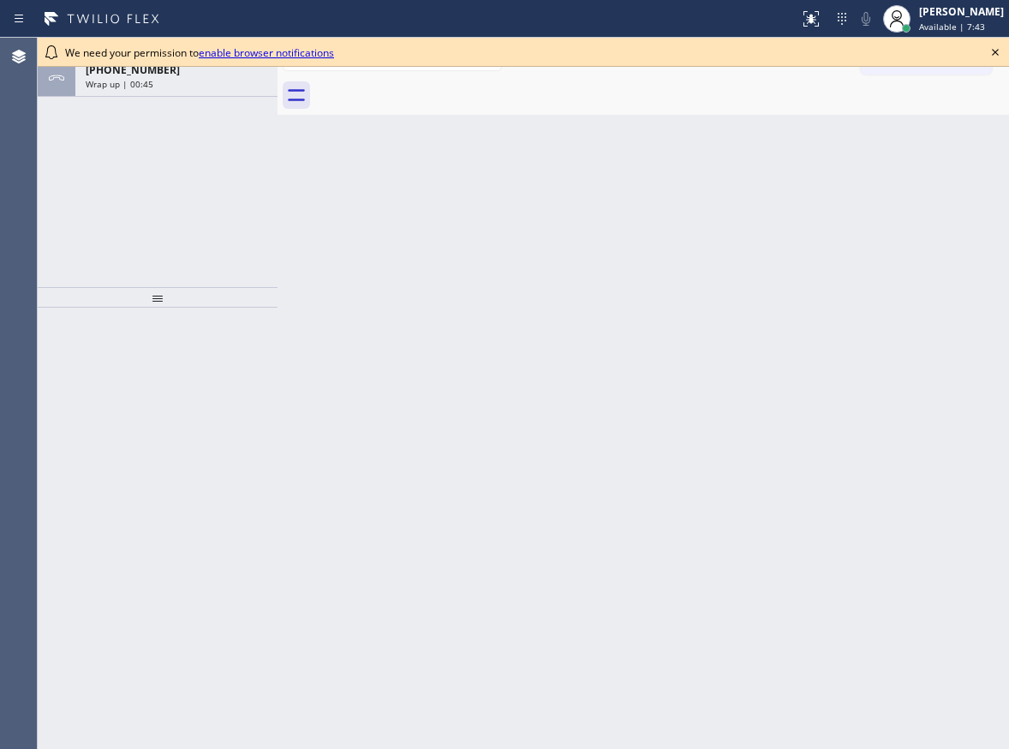
click at [996, 57] on icon at bounding box center [995, 52] width 21 height 21
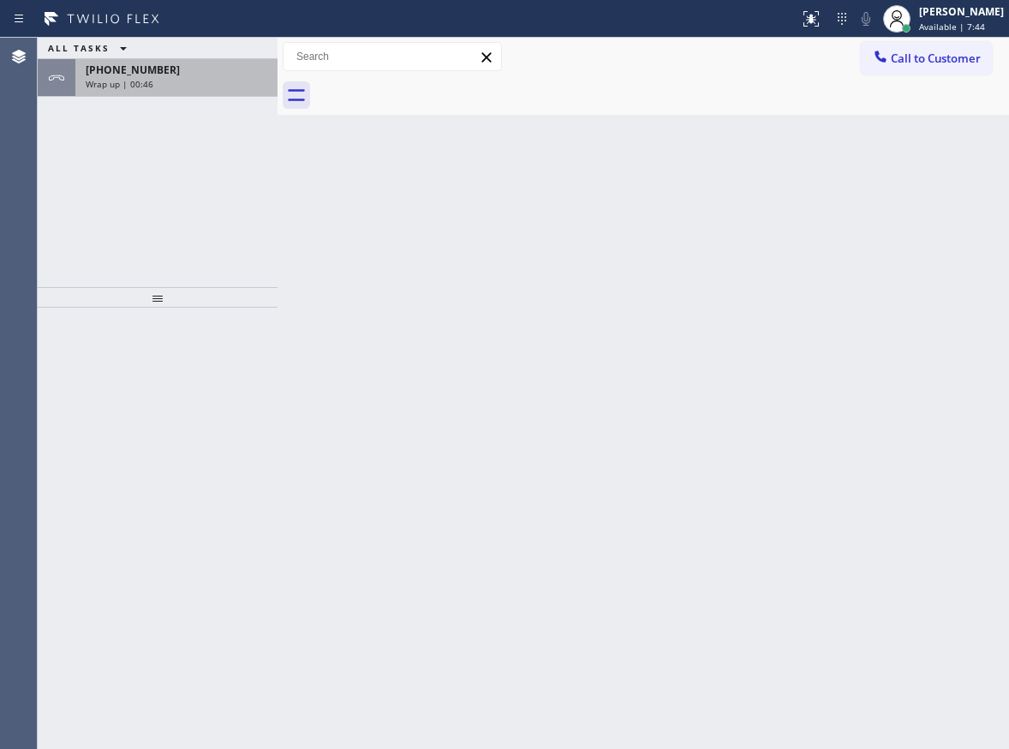
click at [167, 71] on div "[PHONE_NUMBER]" at bounding box center [177, 70] width 182 height 15
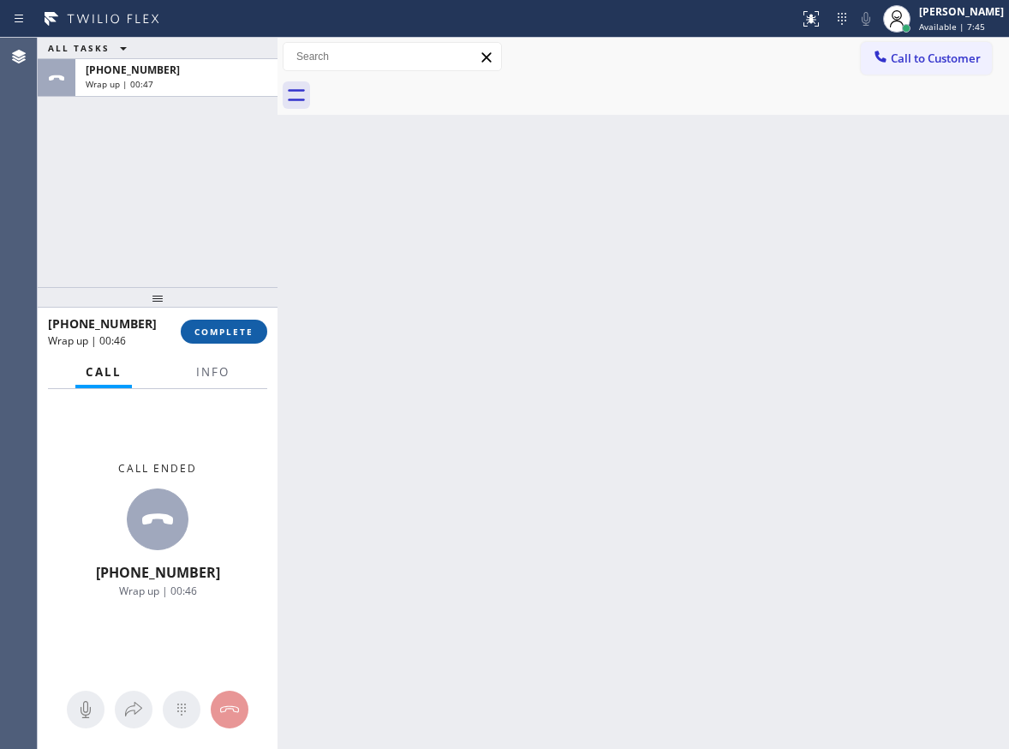
click at [231, 322] on button "COMPLETE" at bounding box center [224, 332] width 87 height 24
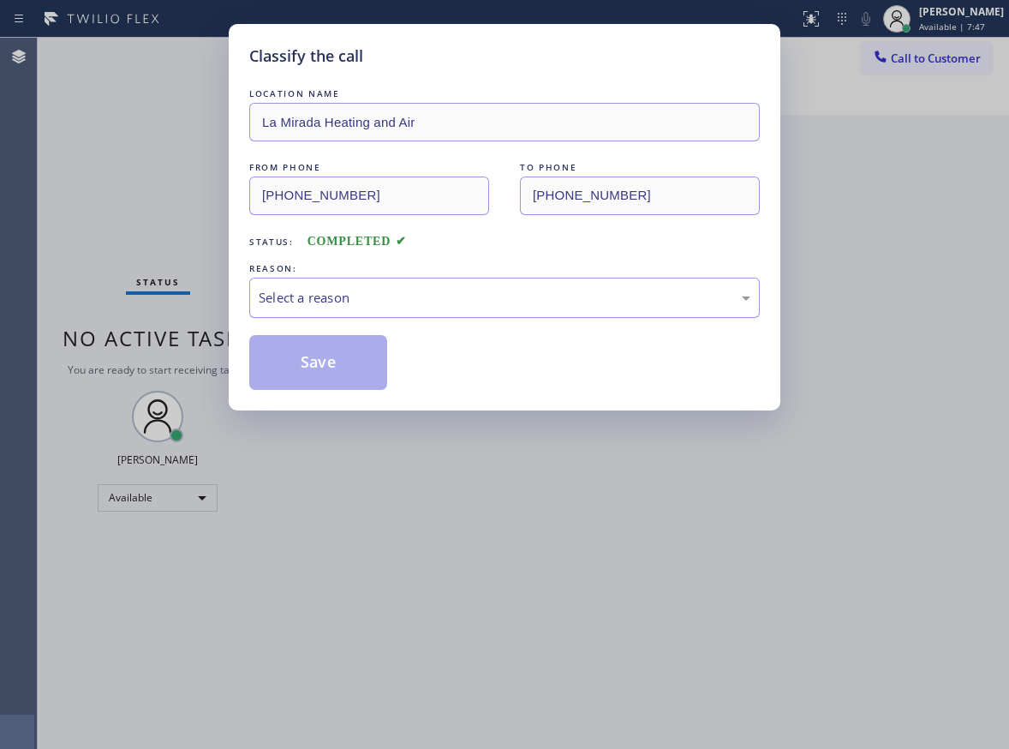
click at [338, 308] on div "Select a reason" at bounding box center [504, 298] width 511 height 40
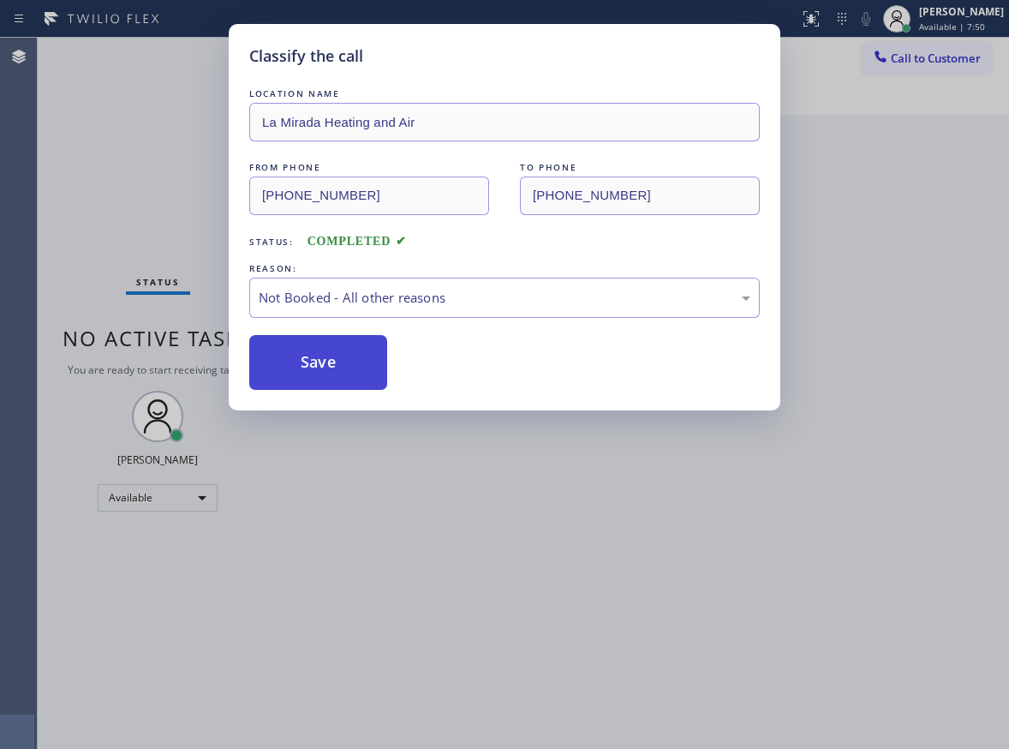
click at [334, 366] on button "Save" at bounding box center [318, 362] width 138 height 55
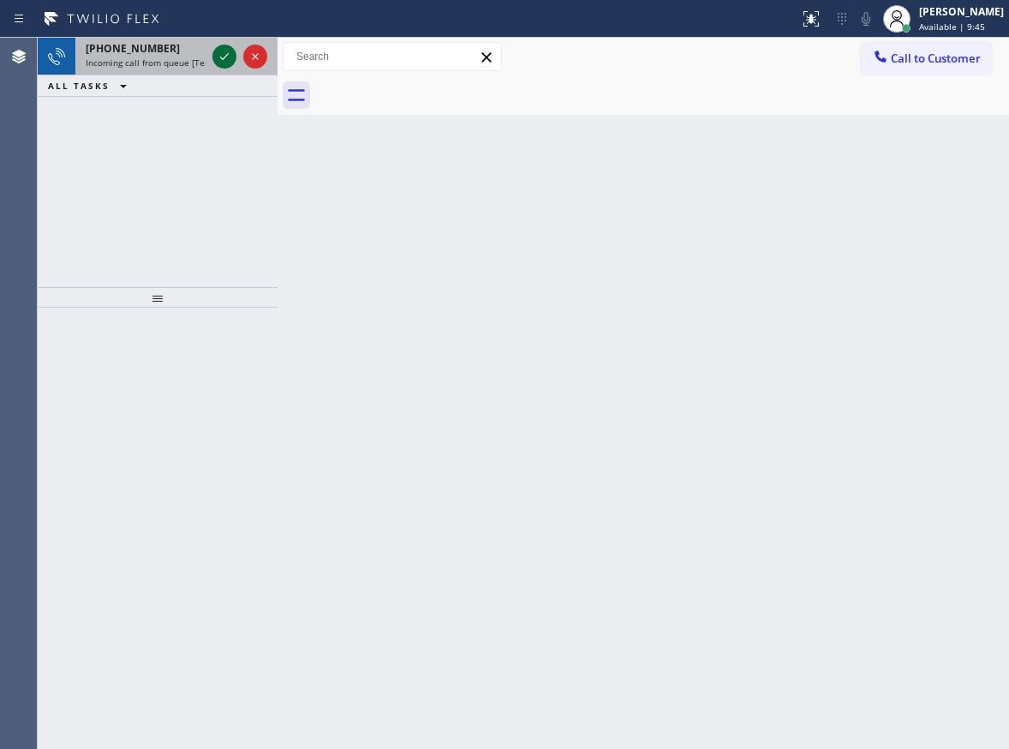
click at [222, 63] on icon at bounding box center [224, 56] width 21 height 21
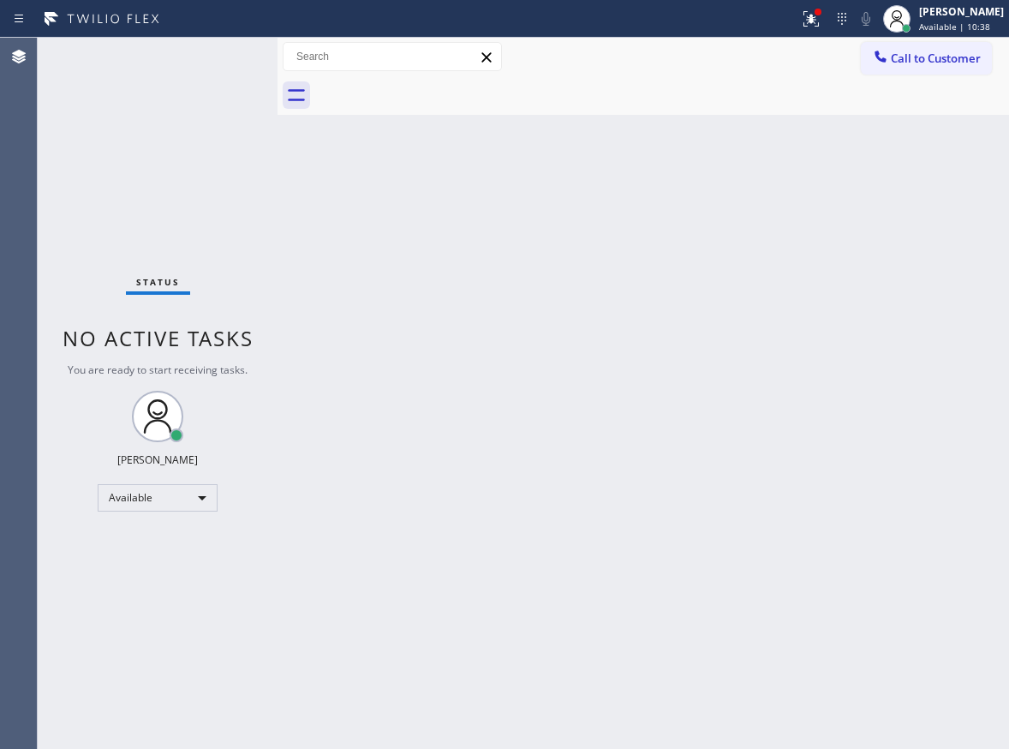
click at [799, 569] on div "Back to Dashboard Change Sender ID Customers Technicians Select a contact Outbo…" at bounding box center [644, 393] width 732 height 711
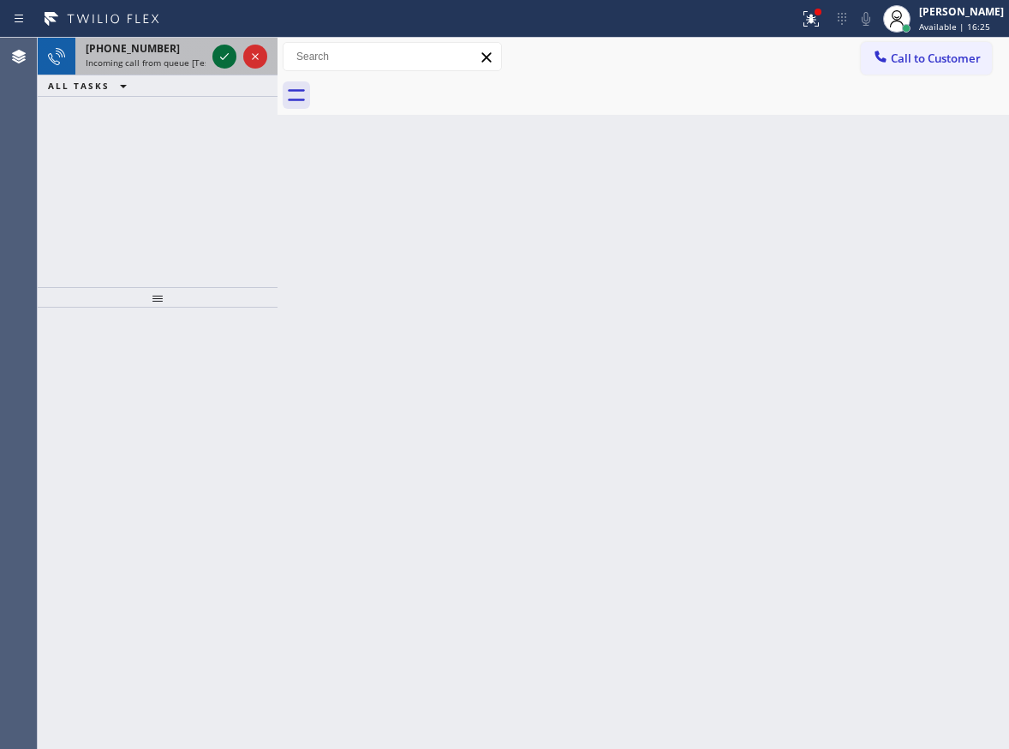
click at [226, 54] on icon at bounding box center [224, 56] width 21 height 21
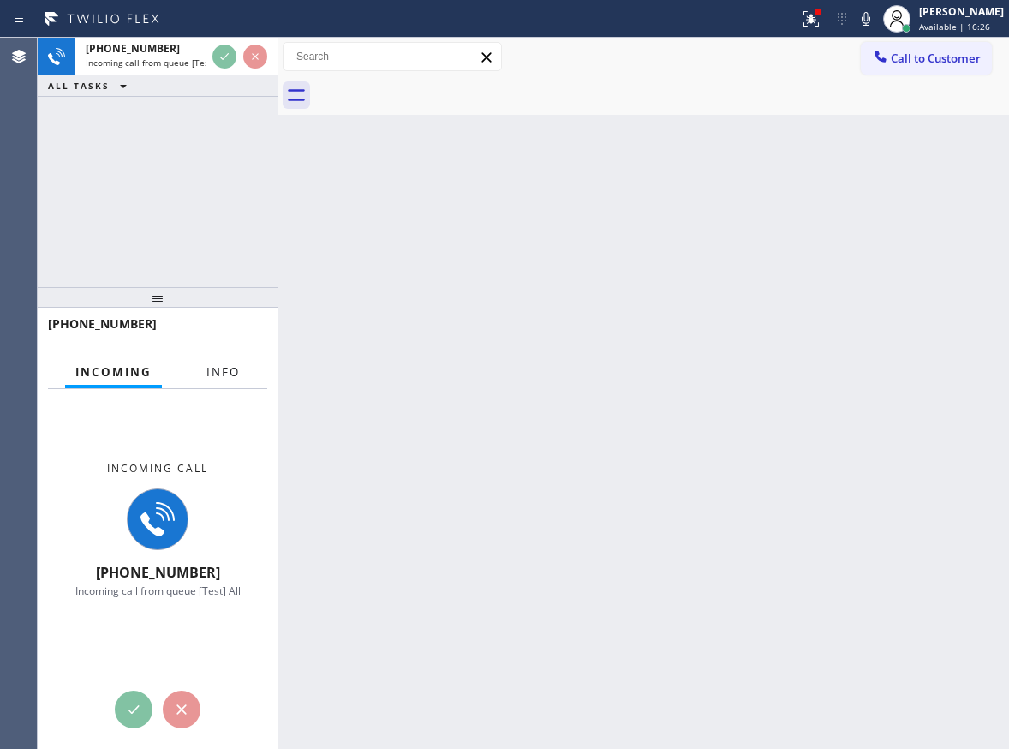
click at [224, 364] on span "Info" at bounding box center [222, 371] width 33 height 15
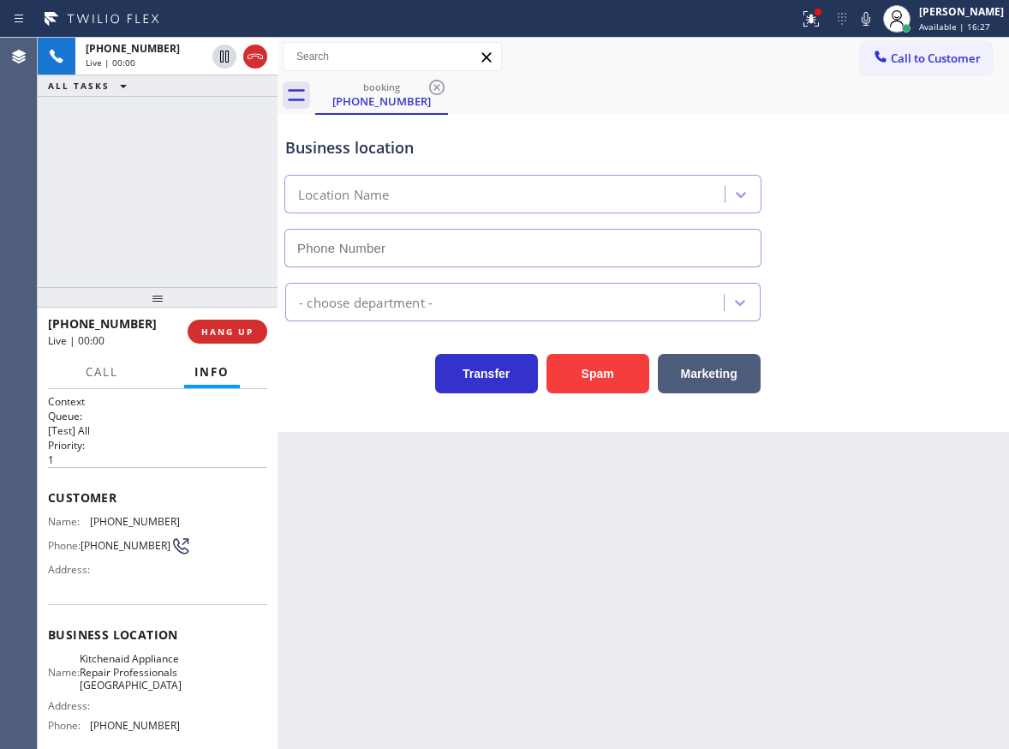
type input "(817) 873-6588"
click at [171, 683] on span "Kitchenaid Appliance Repair Professionals Fort Worth" at bounding box center [131, 671] width 102 height 39
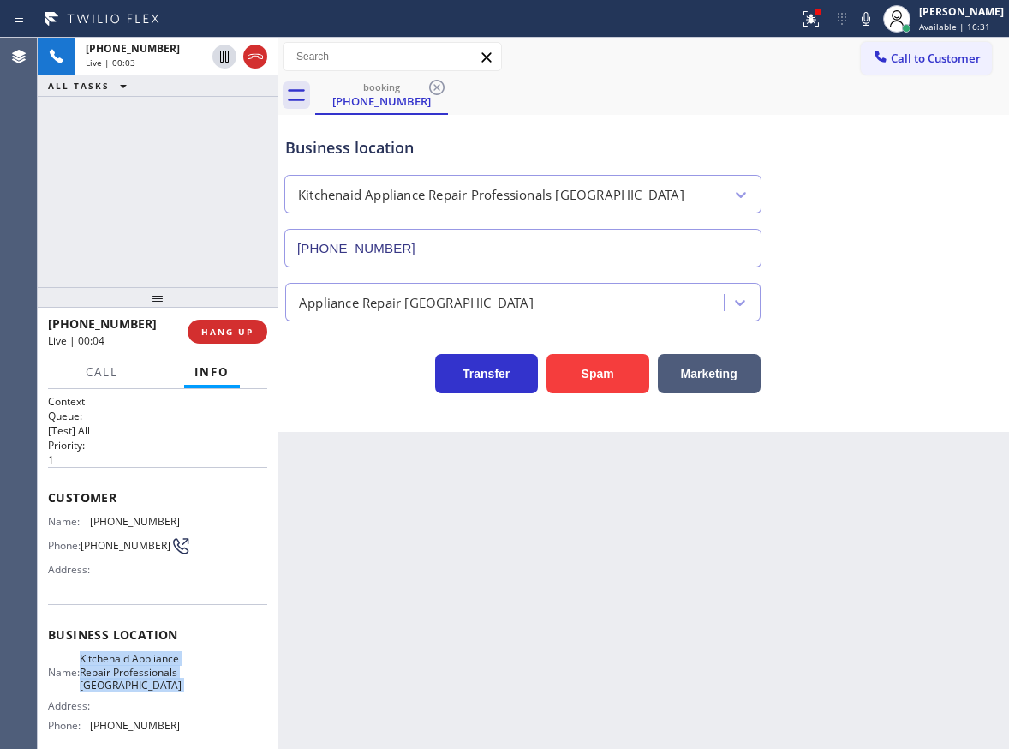
click at [171, 683] on span "Kitchenaid Appliance Repair Professionals Fort Worth" at bounding box center [131, 671] width 102 height 39
copy span "Kitchenaid Appliance Repair Professionals Fort Worth"
click at [495, 260] on input "(817) 873-6588" at bounding box center [522, 248] width 477 height 39
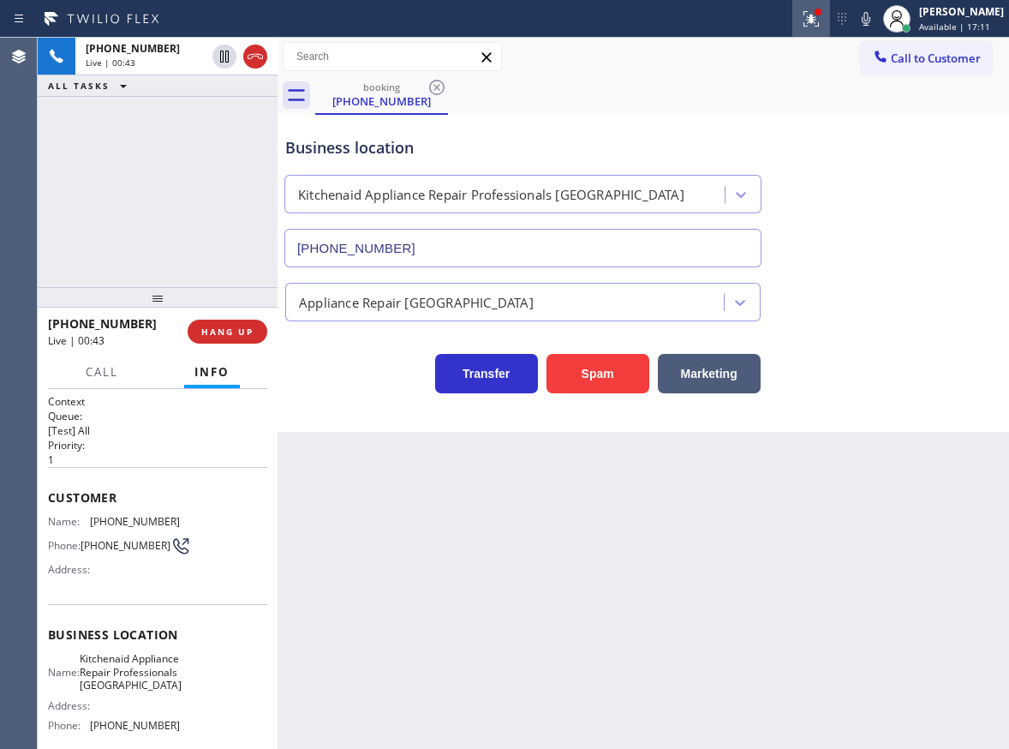
drag, startPoint x: 829, startPoint y: 23, endPoint x: 823, endPoint y: 49, distance: 26.2
click at [822, 23] on icon at bounding box center [811, 19] width 21 height 21
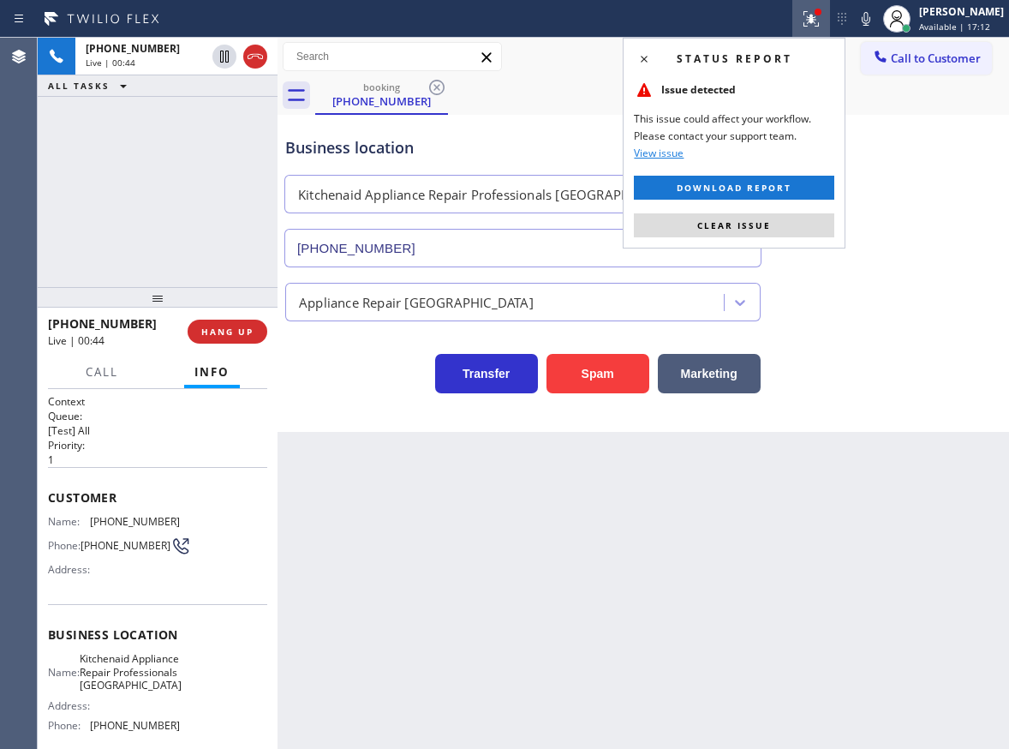
drag, startPoint x: 813, startPoint y: 224, endPoint x: 352, endPoint y: 293, distance: 466.0
click at [812, 225] on button "Clear issue" at bounding box center [734, 225] width 200 height 24
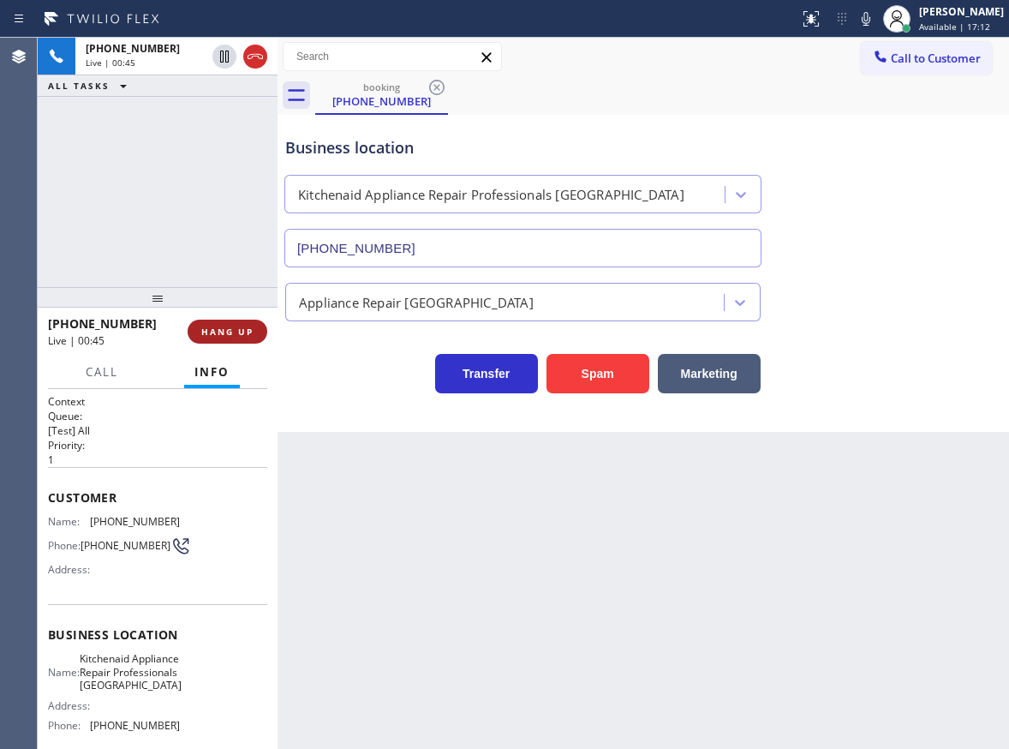
click at [220, 326] on span "HANG UP" at bounding box center [227, 332] width 52 height 12
click at [230, 330] on span "COMPLETE" at bounding box center [224, 332] width 59 height 12
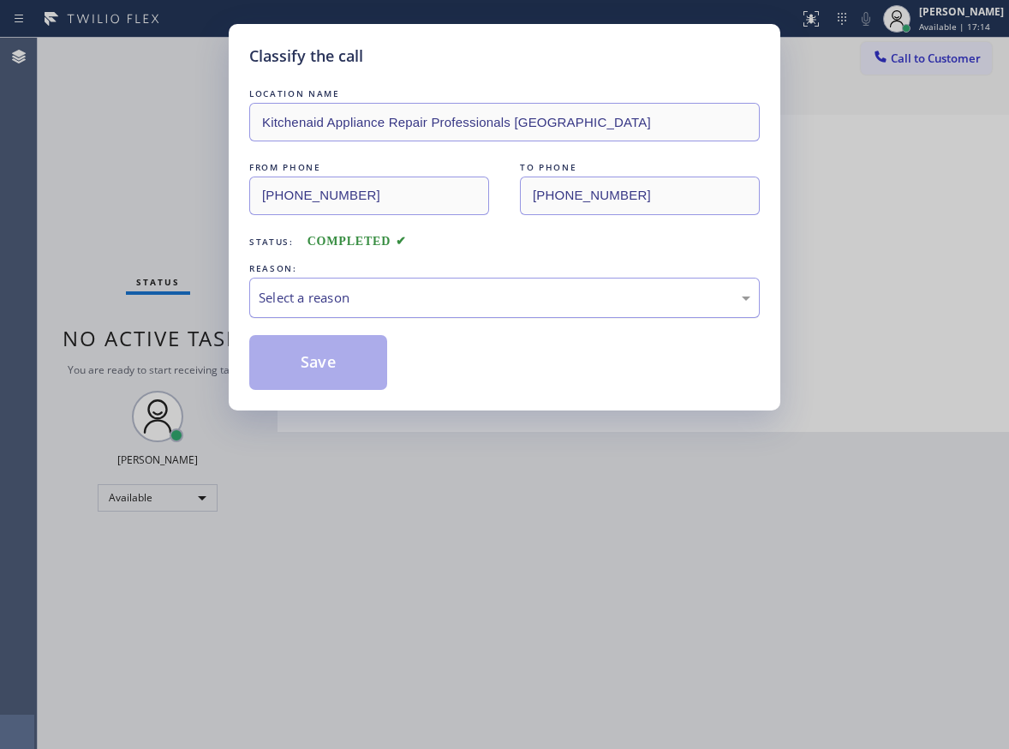
click at [349, 283] on div "Select a reason" at bounding box center [504, 298] width 511 height 40
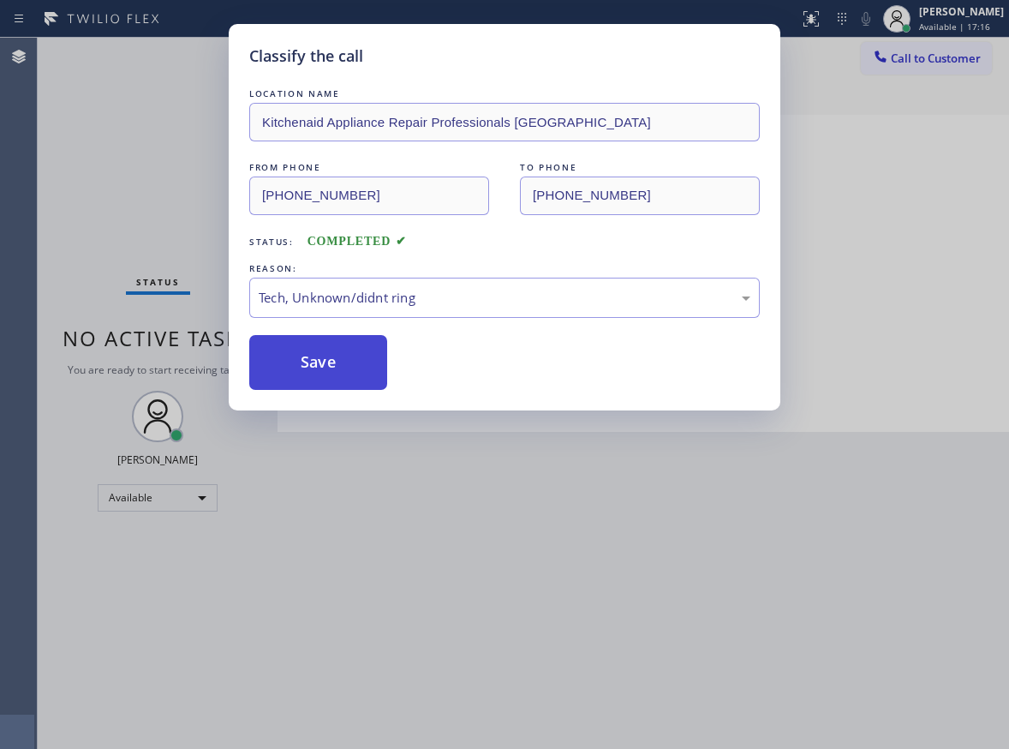
click at [324, 370] on button "Save" at bounding box center [318, 362] width 138 height 55
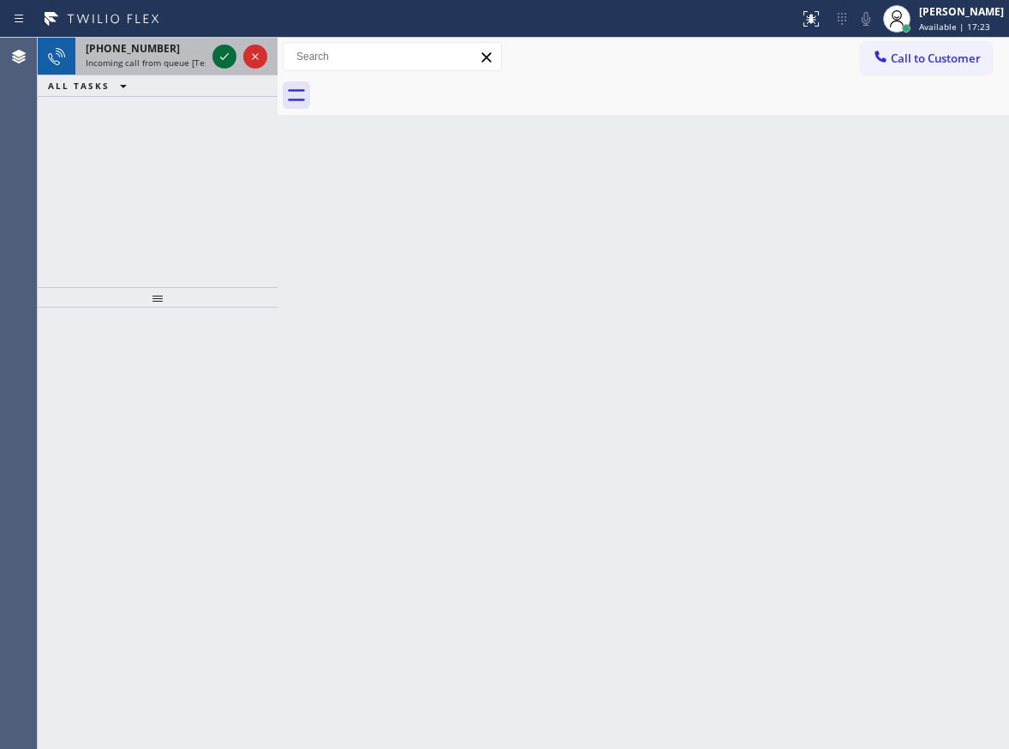
click at [225, 46] on icon at bounding box center [224, 56] width 21 height 21
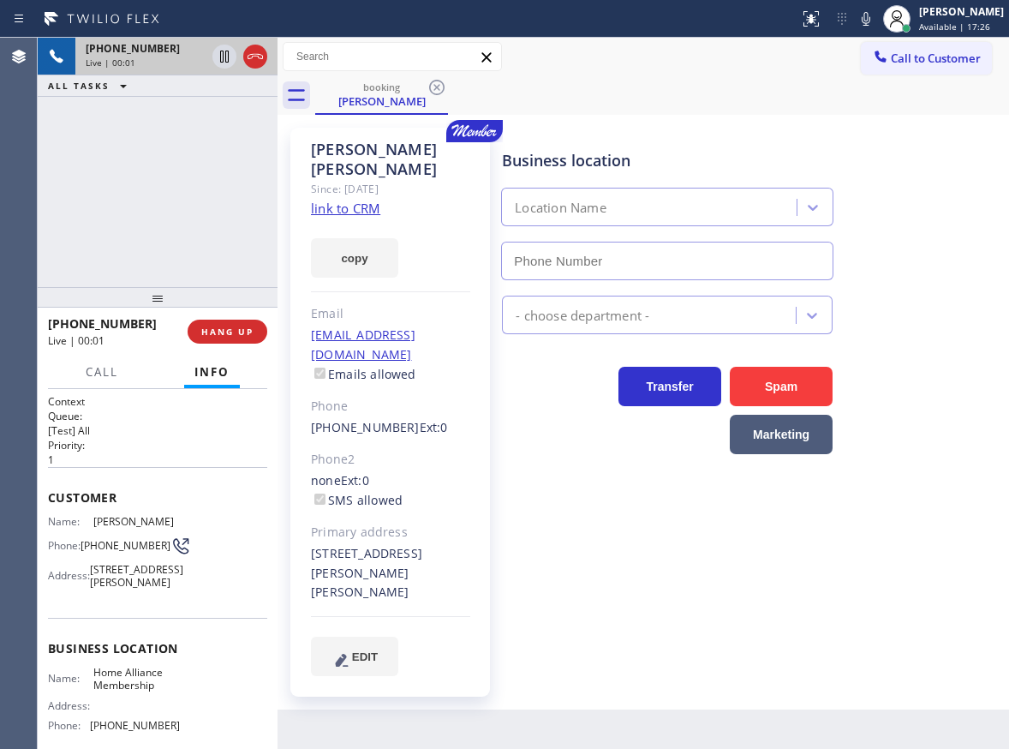
type input "(855) 946-3605"
click at [373, 200] on link "link to CRM" at bounding box center [345, 208] width 69 height 17
click at [124, 692] on span "Home Alliance Membership" at bounding box center [136, 679] width 86 height 27
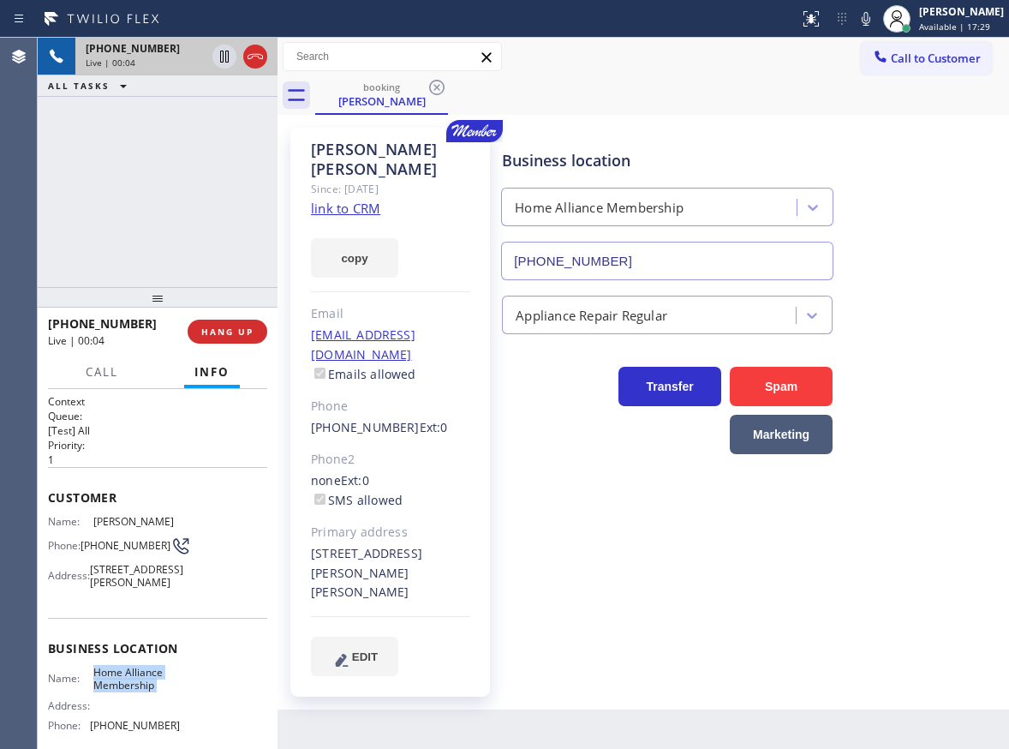
copy span "Home Alliance Membership"
click at [584, 256] on input "(855) 946-3605" at bounding box center [667, 261] width 332 height 39
click at [345, 200] on link "link to CRM" at bounding box center [345, 208] width 69 height 17
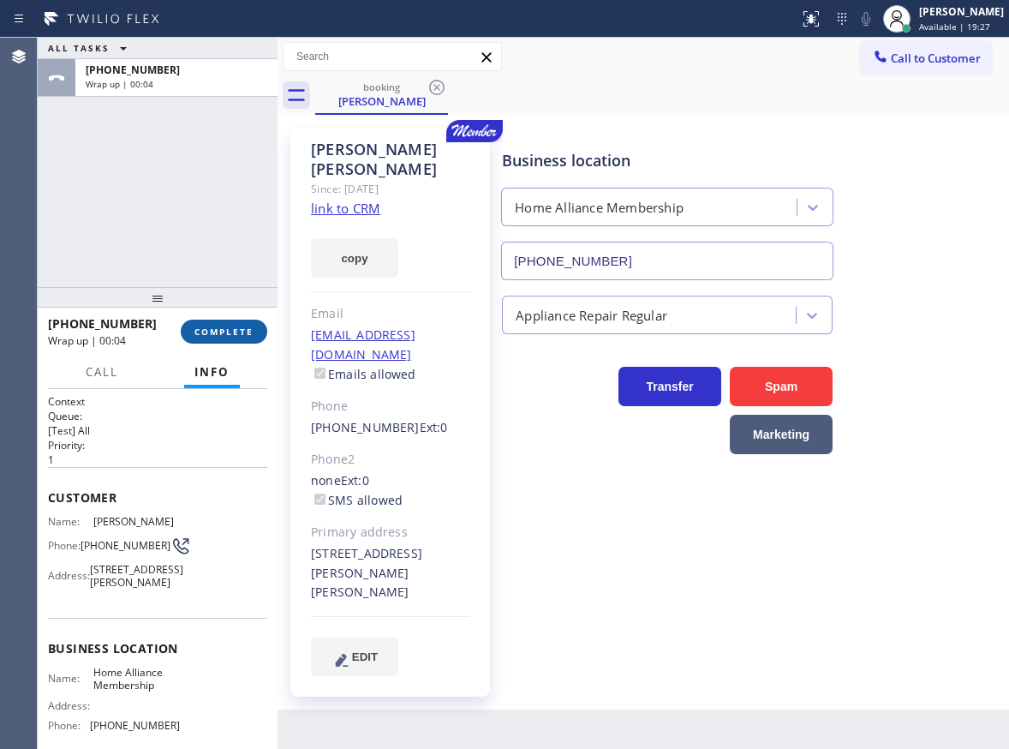
click at [227, 337] on span "COMPLETE" at bounding box center [224, 332] width 59 height 12
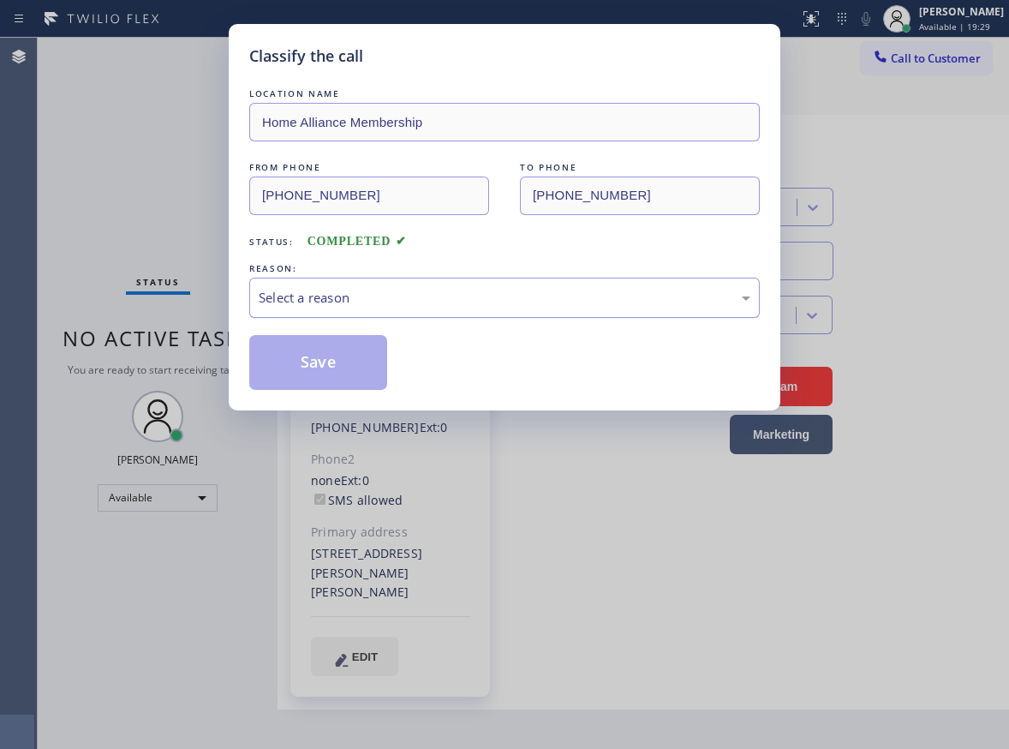
click at [412, 290] on div "Select a reason" at bounding box center [505, 298] width 492 height 20
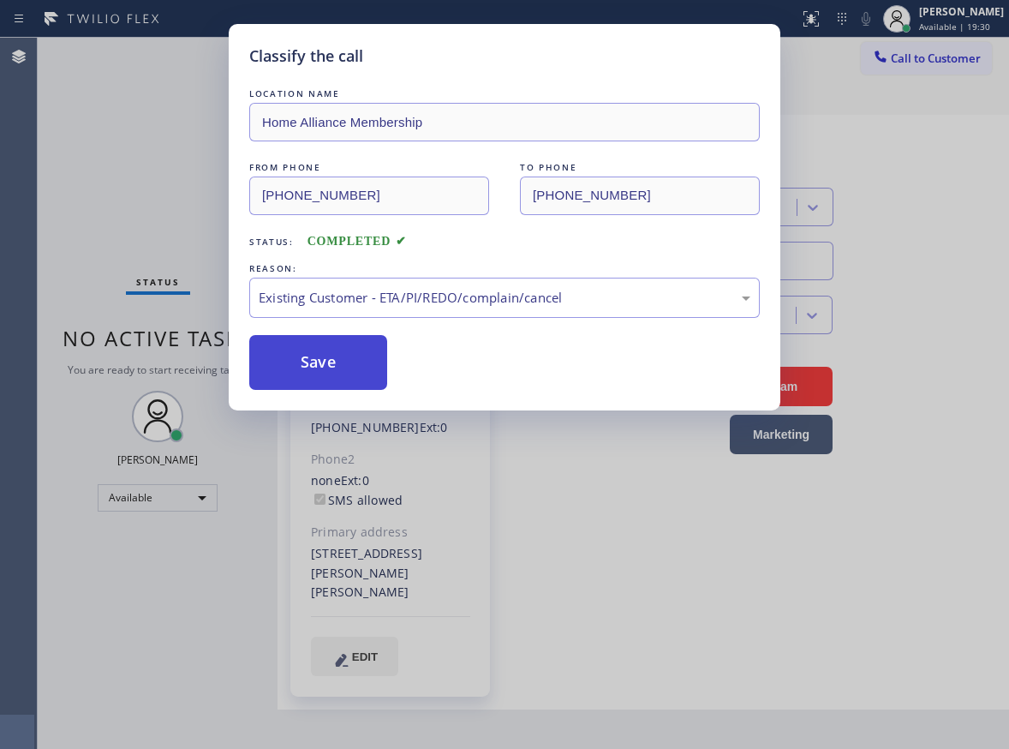
drag, startPoint x: 321, startPoint y: 349, endPoint x: 341, endPoint y: 348, distance: 19.7
click at [321, 348] on button "Save" at bounding box center [318, 362] width 138 height 55
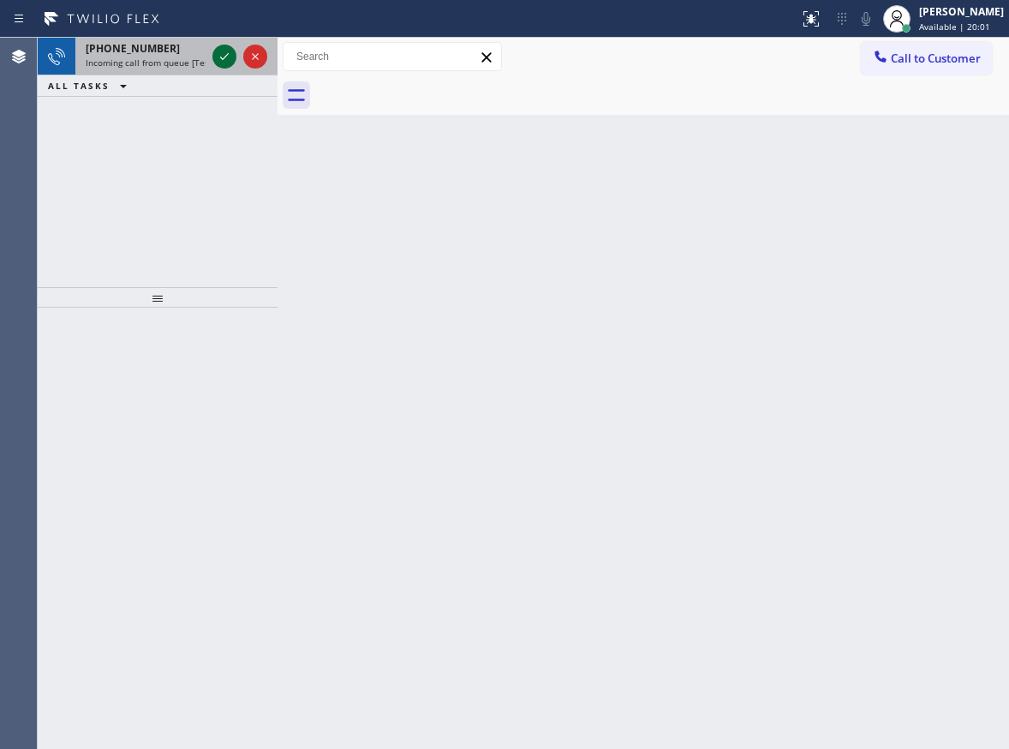
click at [225, 59] on icon at bounding box center [224, 56] width 21 height 21
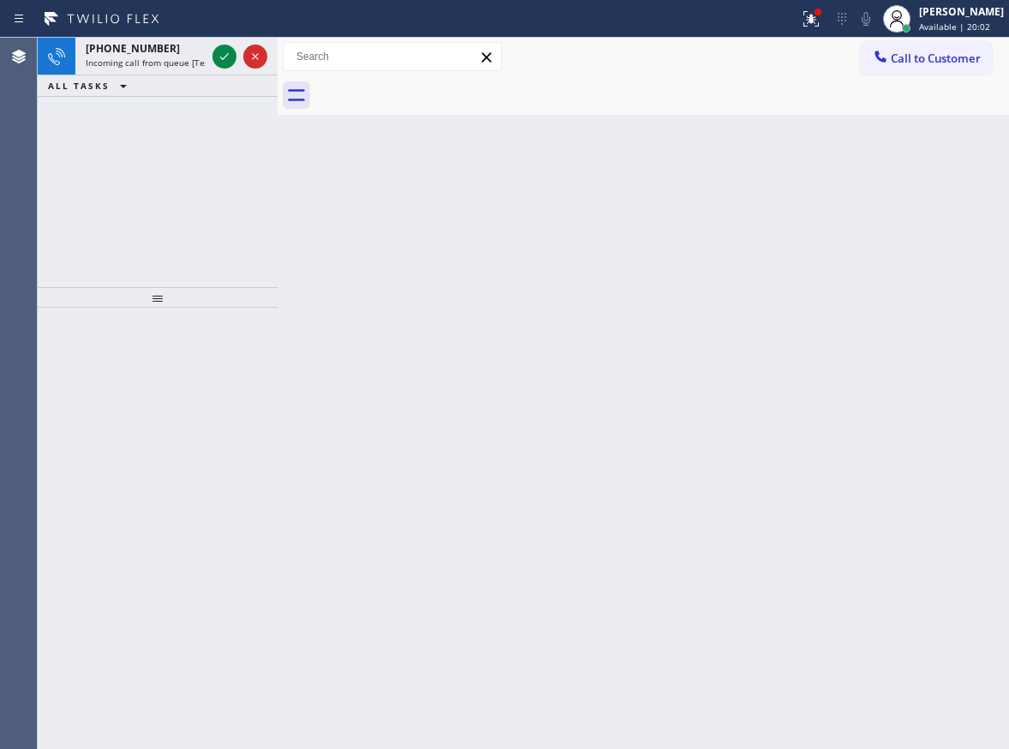
click at [225, 59] on icon at bounding box center [224, 56] width 21 height 21
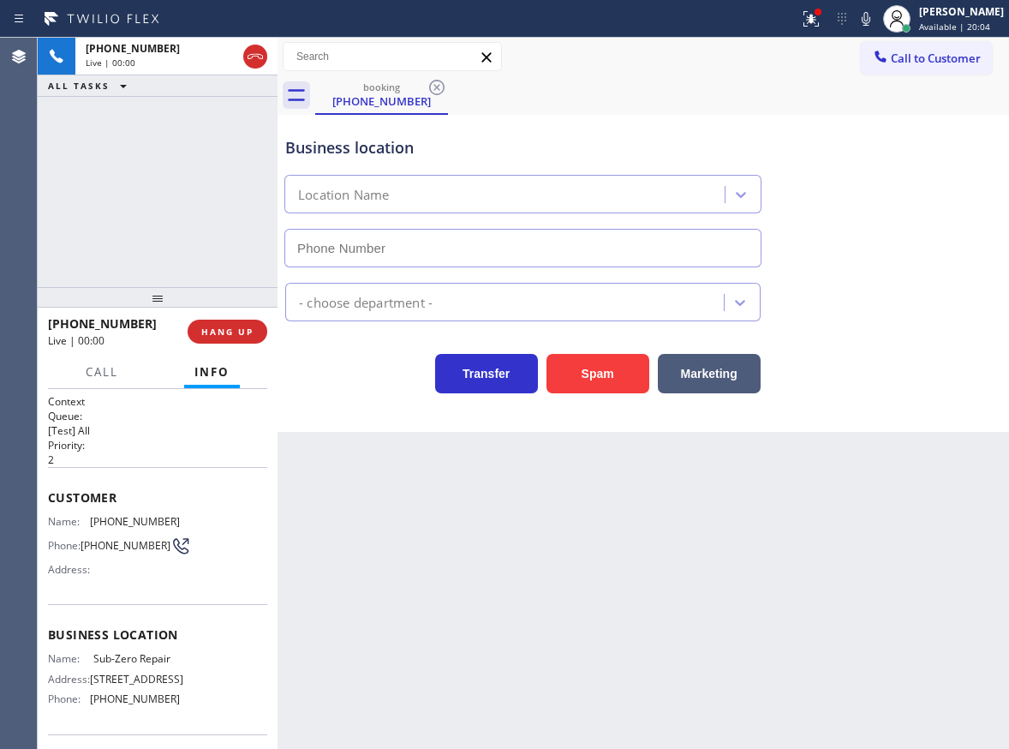
type input "(833) 330-0126"
click at [157, 665] on span "Sub-Zero Repair" at bounding box center [136, 658] width 86 height 13
copy span "Sub-Zero Repair"
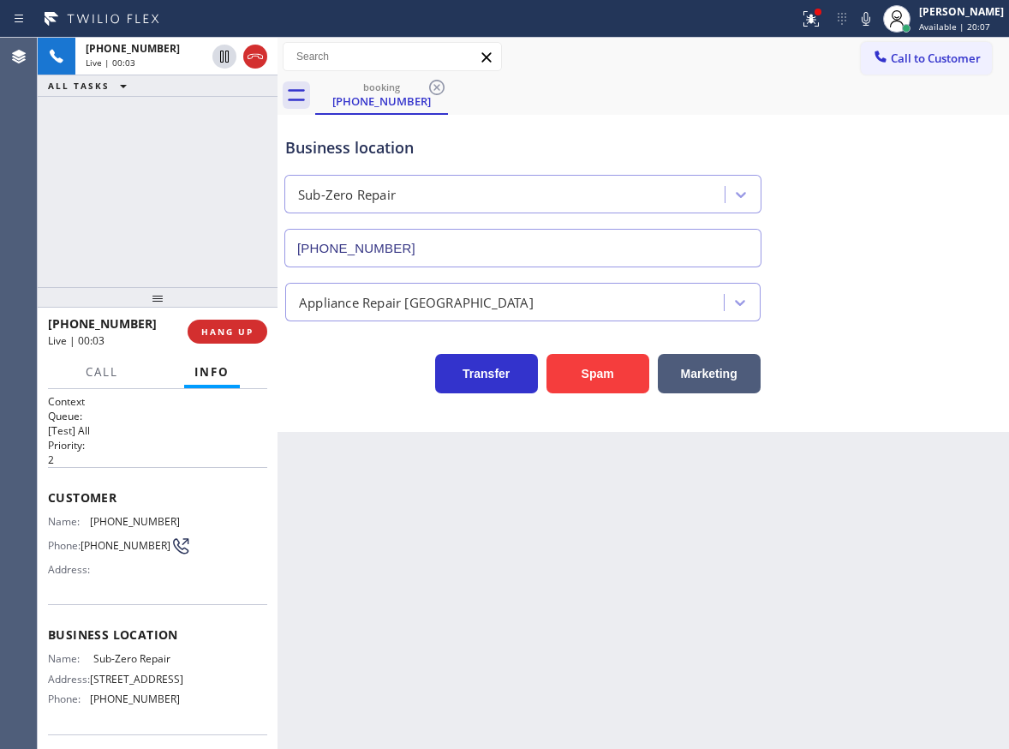
click at [541, 265] on input "(833) 330-0126" at bounding box center [522, 248] width 477 height 39
click at [541, 264] on input "(833) 330-0126" at bounding box center [522, 248] width 477 height 39
click at [152, 518] on span "(206) 661-4067" at bounding box center [135, 521] width 90 height 13
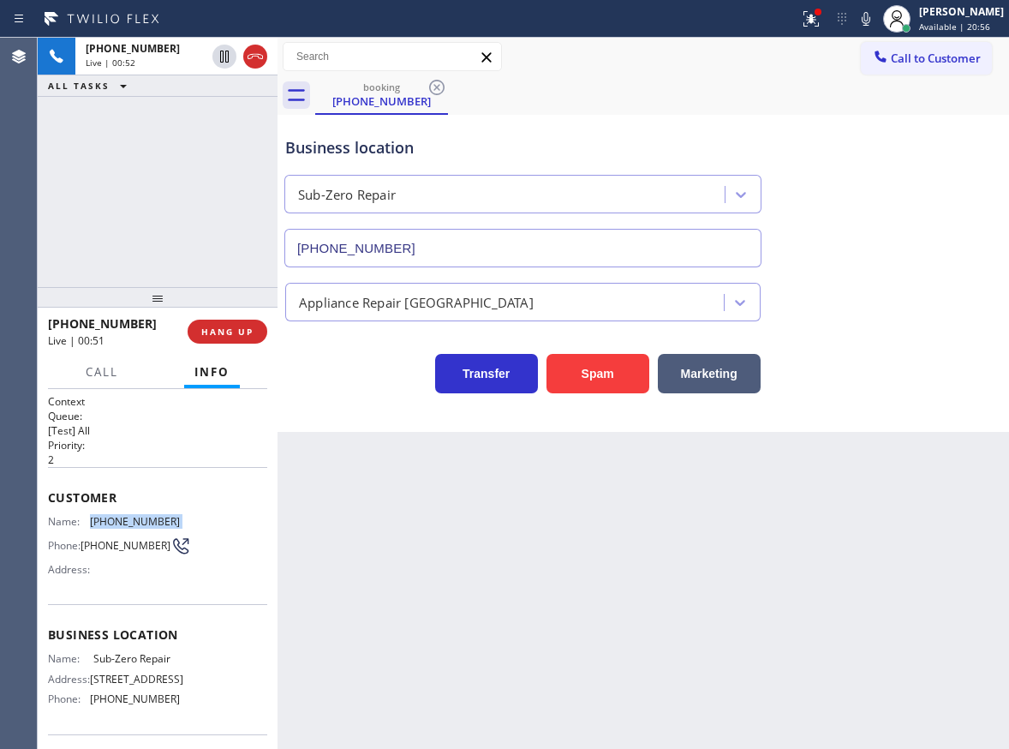
click at [152, 518] on span "(206) 661-4067" at bounding box center [135, 521] width 90 height 13
copy span "(206) 661-4067"
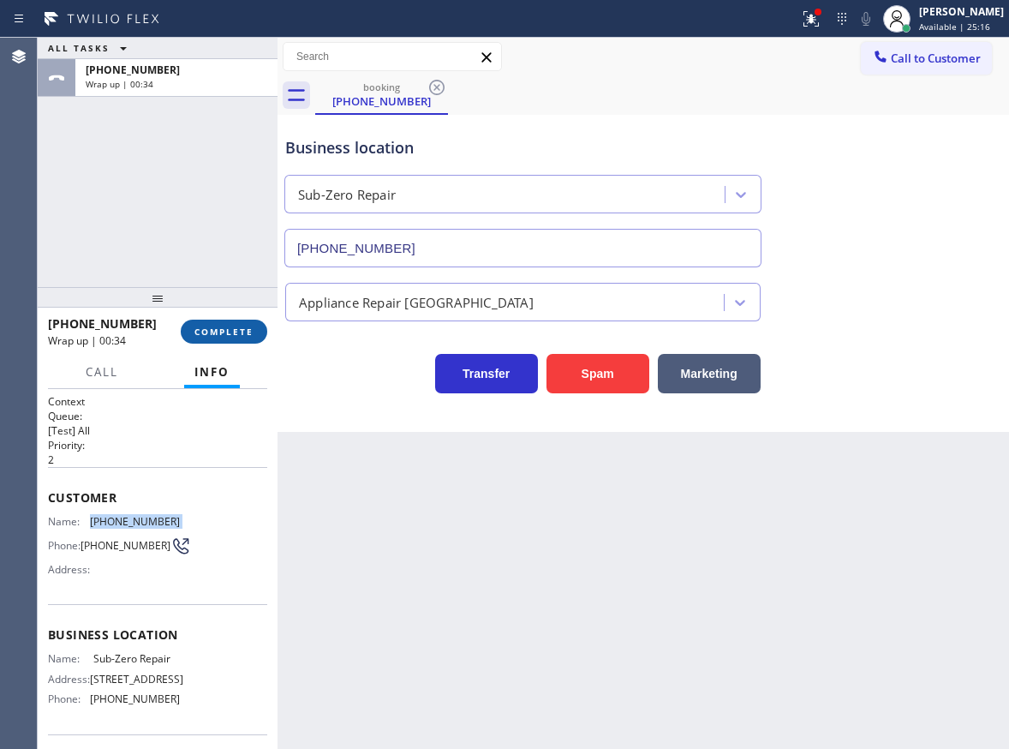
click at [243, 339] on button "COMPLETE" at bounding box center [224, 332] width 87 height 24
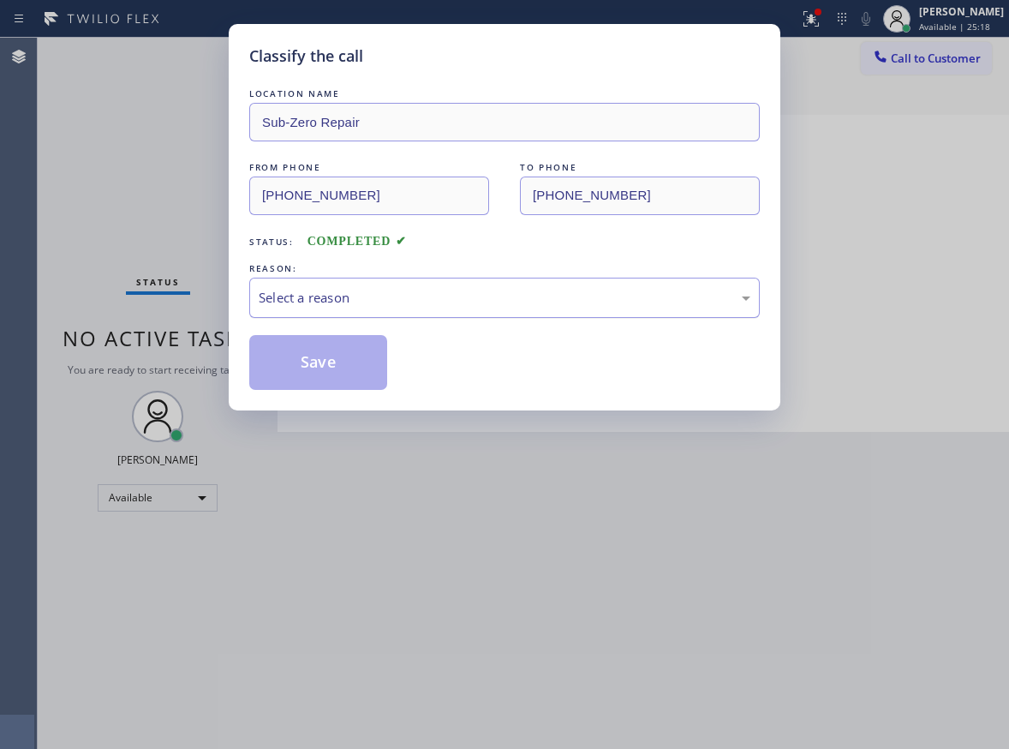
click at [404, 296] on div "Select a reason" at bounding box center [505, 298] width 492 height 20
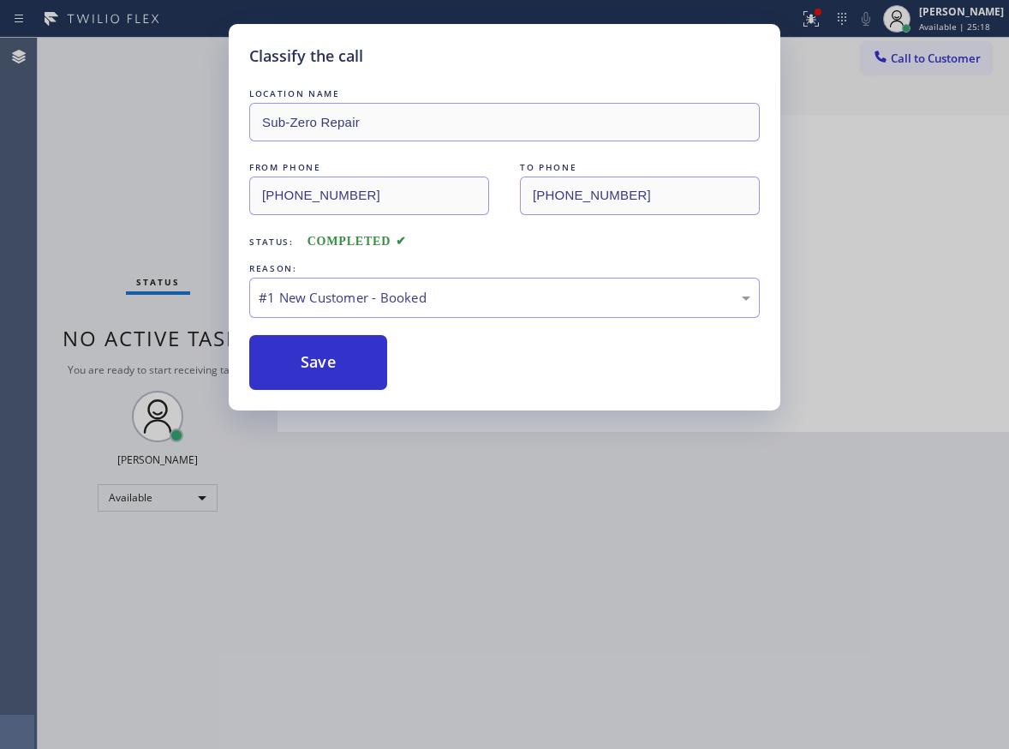
click at [322, 359] on button "Save" at bounding box center [318, 362] width 138 height 55
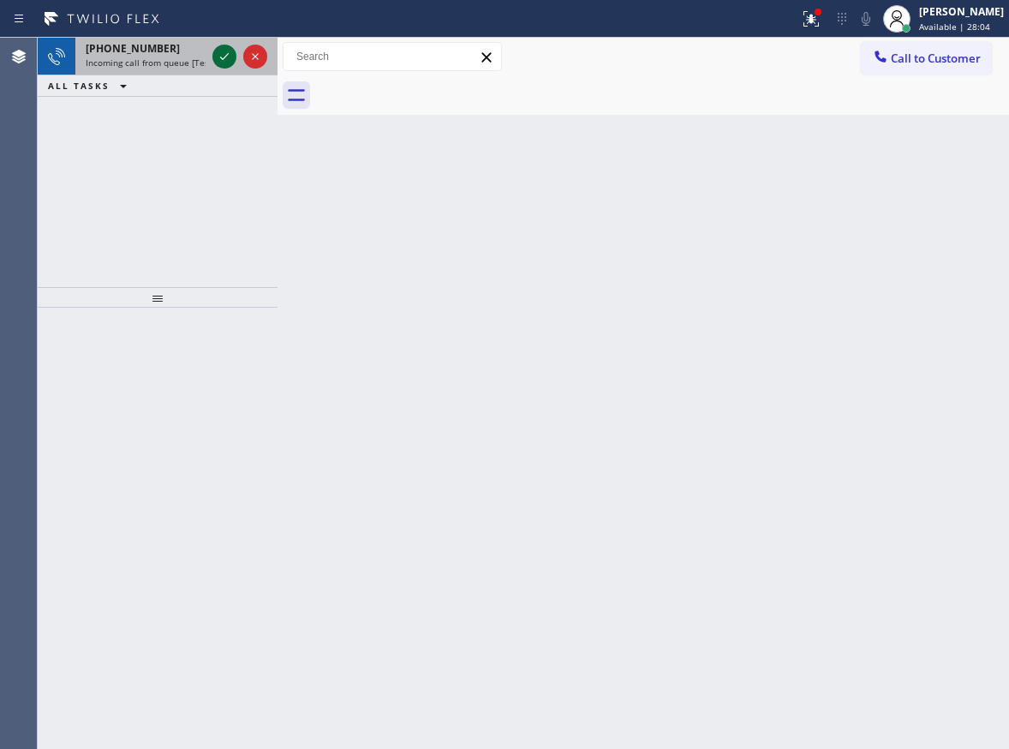
click at [224, 48] on icon at bounding box center [224, 56] width 21 height 21
click at [220, 56] on icon at bounding box center [224, 56] width 21 height 21
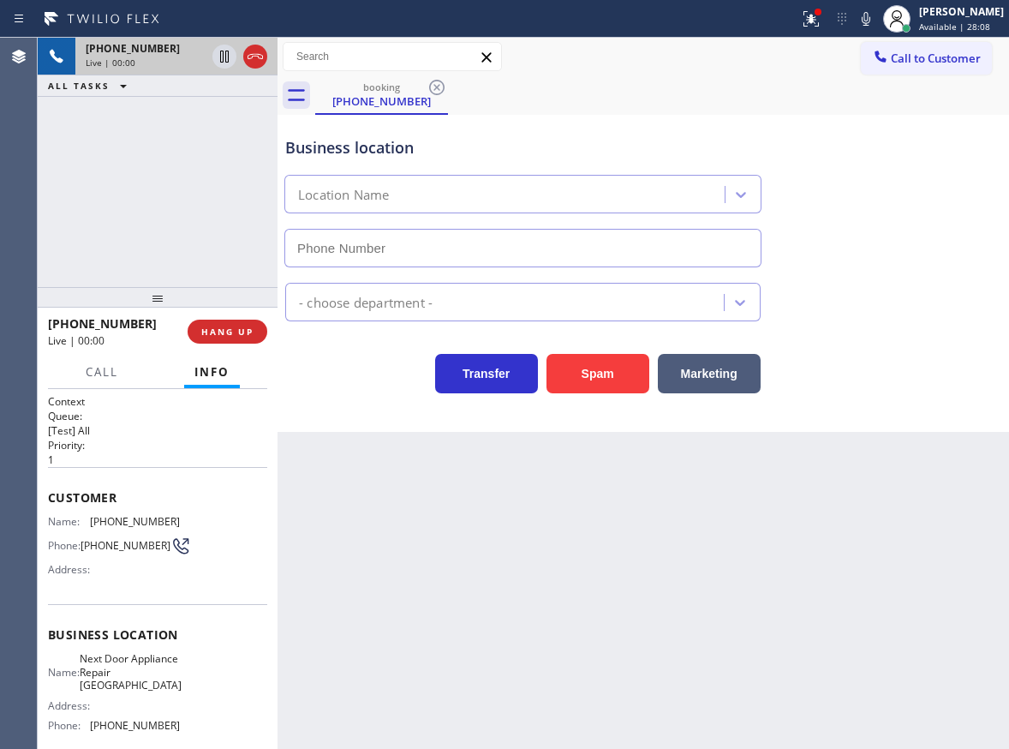
type input "(631) 203-1974"
click at [139, 661] on span "Next Door Appliance Repair Long Island" at bounding box center [131, 671] width 102 height 39
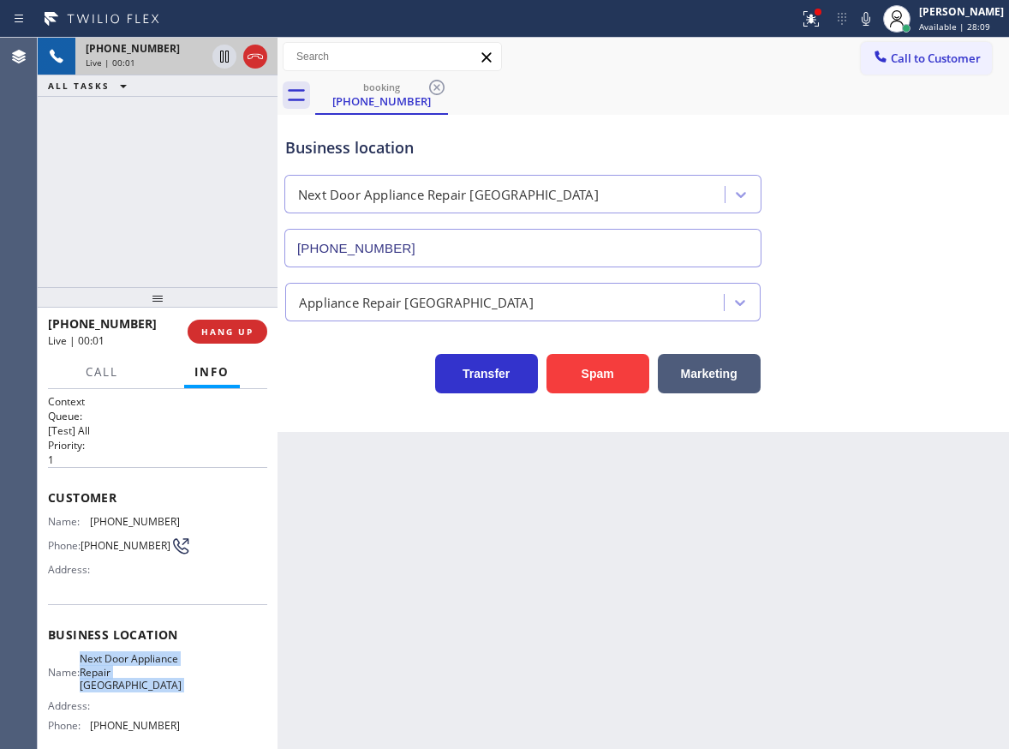
click at [139, 661] on span "Next Door Appliance Repair Long Island" at bounding box center [131, 671] width 102 height 39
copy span "Next Door Appliance Repair Long Island"
click at [443, 248] on input "(631) 203-1974" at bounding box center [522, 248] width 477 height 39
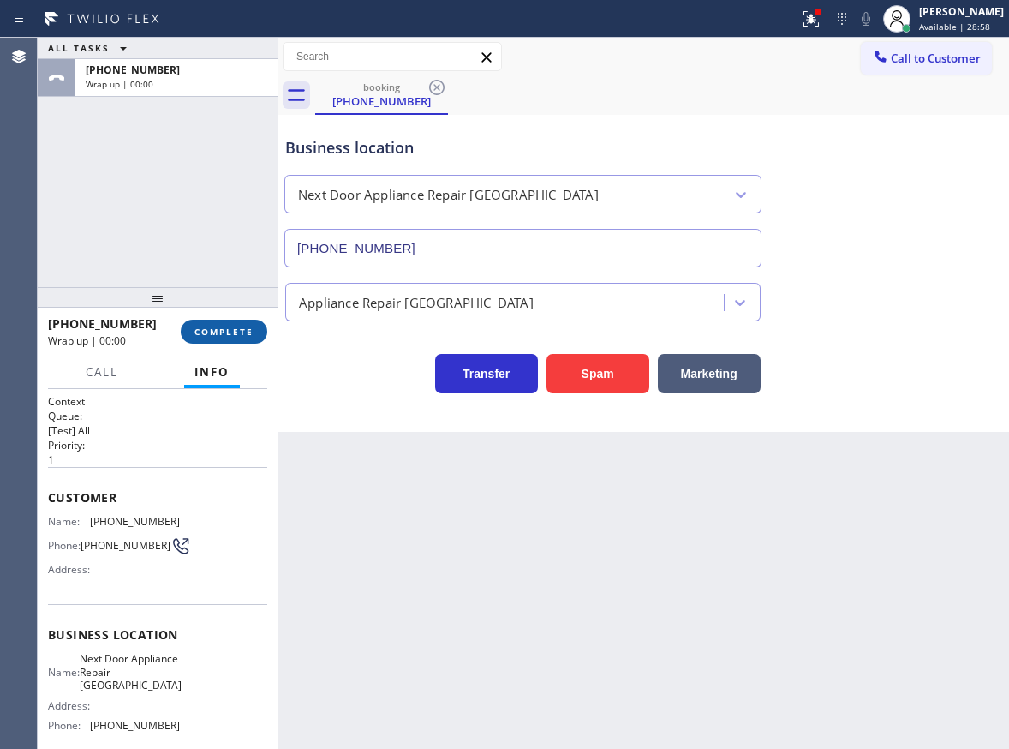
click at [258, 327] on button "COMPLETE" at bounding box center [224, 332] width 87 height 24
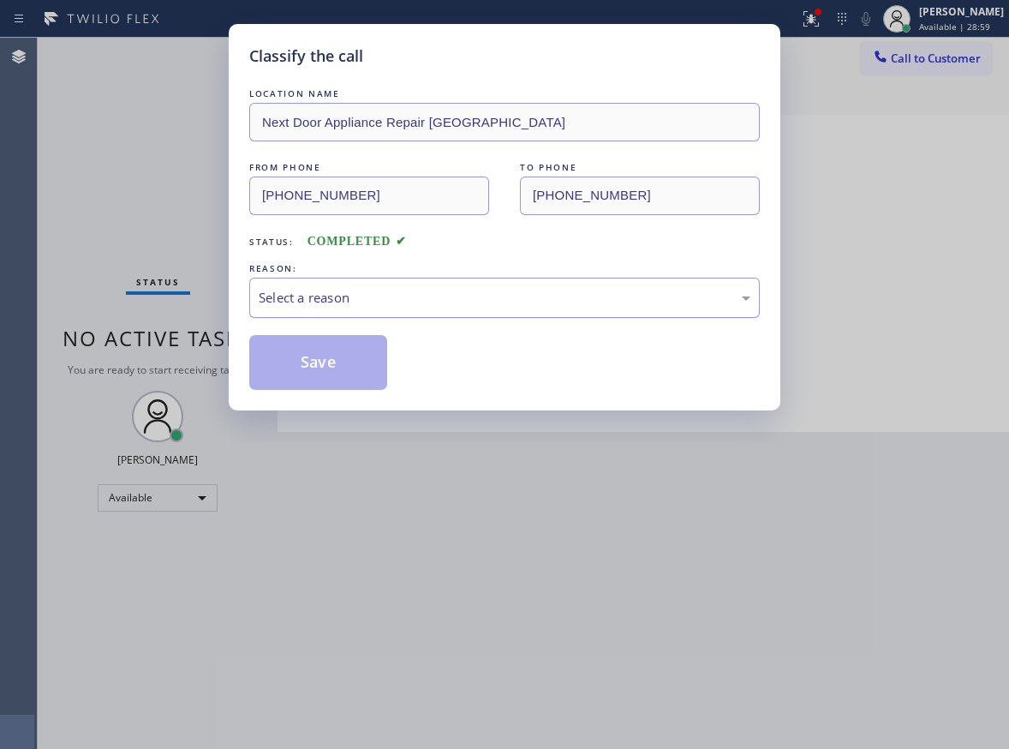
click at [383, 309] on div "Select a reason" at bounding box center [504, 298] width 511 height 40
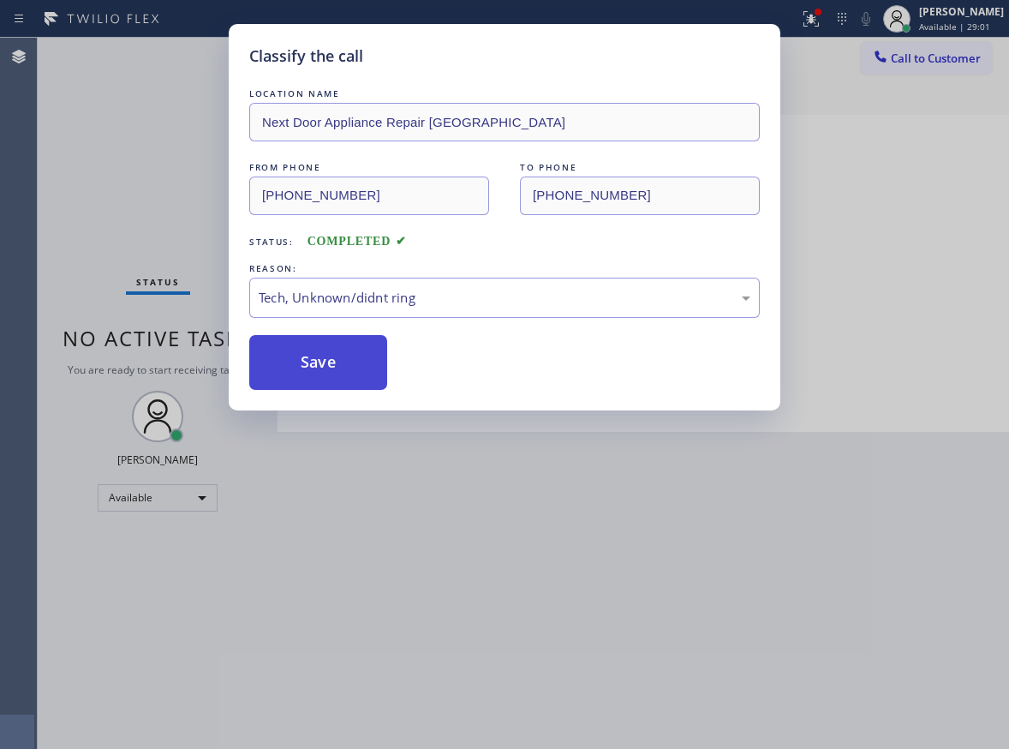
click at [342, 372] on button "Save" at bounding box center [318, 362] width 138 height 55
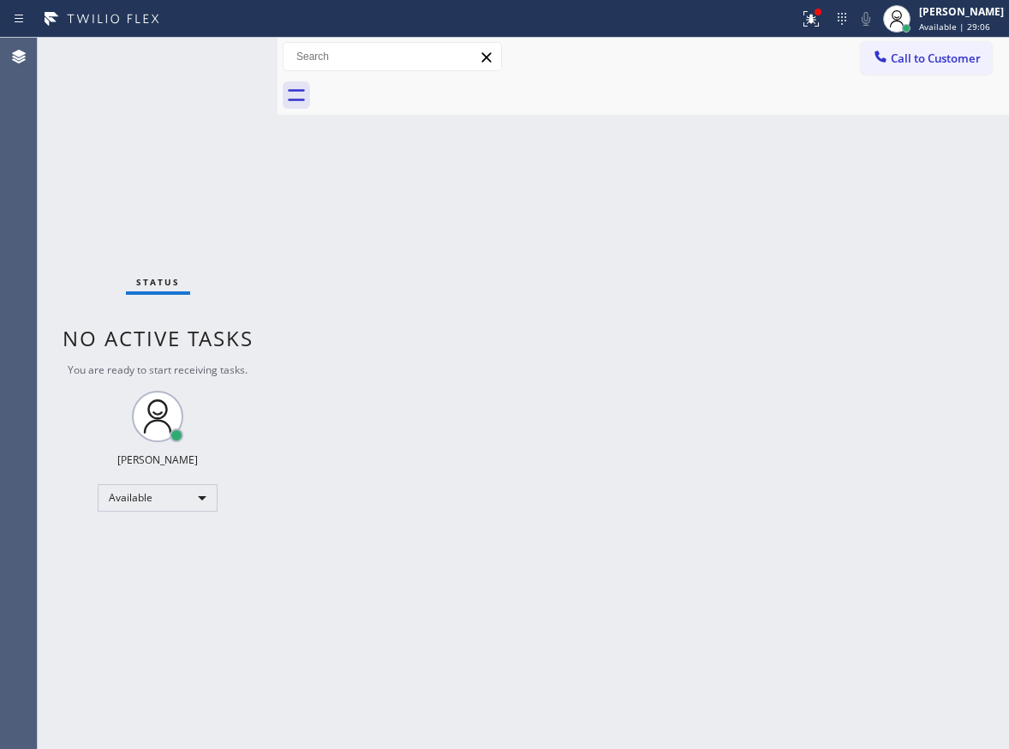
click at [222, 55] on div "Status No active tasks You are ready to start receiving tasks. Paula Arnado Ava…" at bounding box center [158, 393] width 240 height 711
click at [513, 350] on div "Back to Dashboard Change Sender ID Customers Technicians Select a contact Outbo…" at bounding box center [644, 393] width 732 height 711
click at [846, 619] on div "Back to Dashboard Change Sender ID Customers Technicians Select a contact Outbo…" at bounding box center [644, 393] width 732 height 711
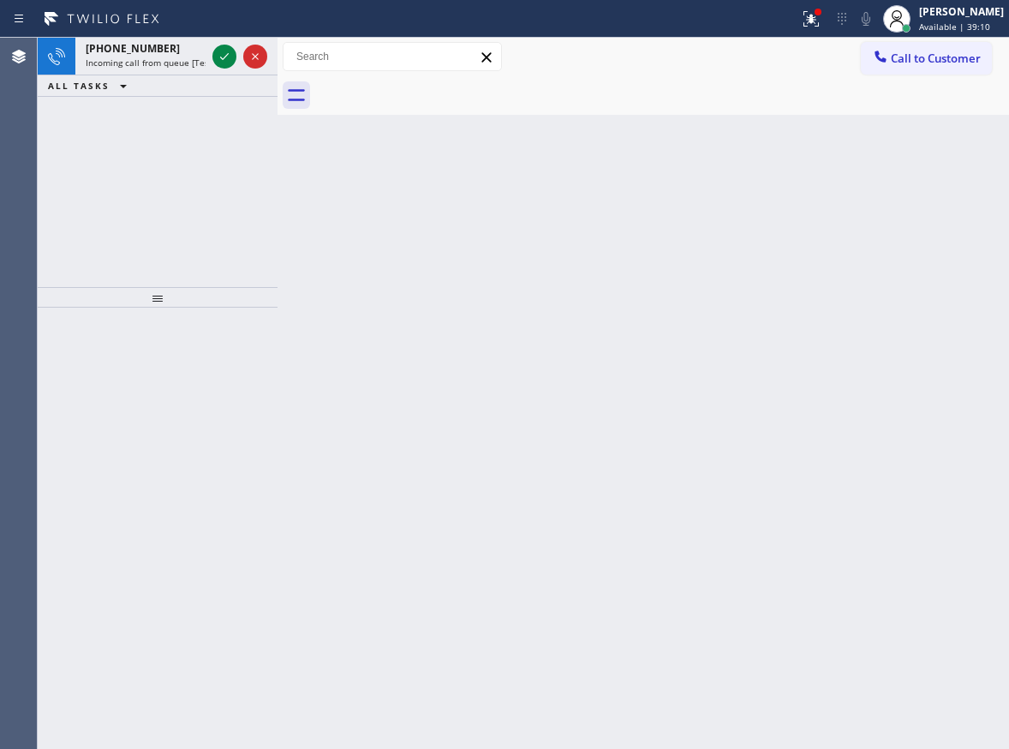
click at [39, 249] on div "+16095589089 Incoming call from queue [Test] All ALL TASKS ALL TASKS ACTIVE TAS…" at bounding box center [158, 162] width 240 height 249
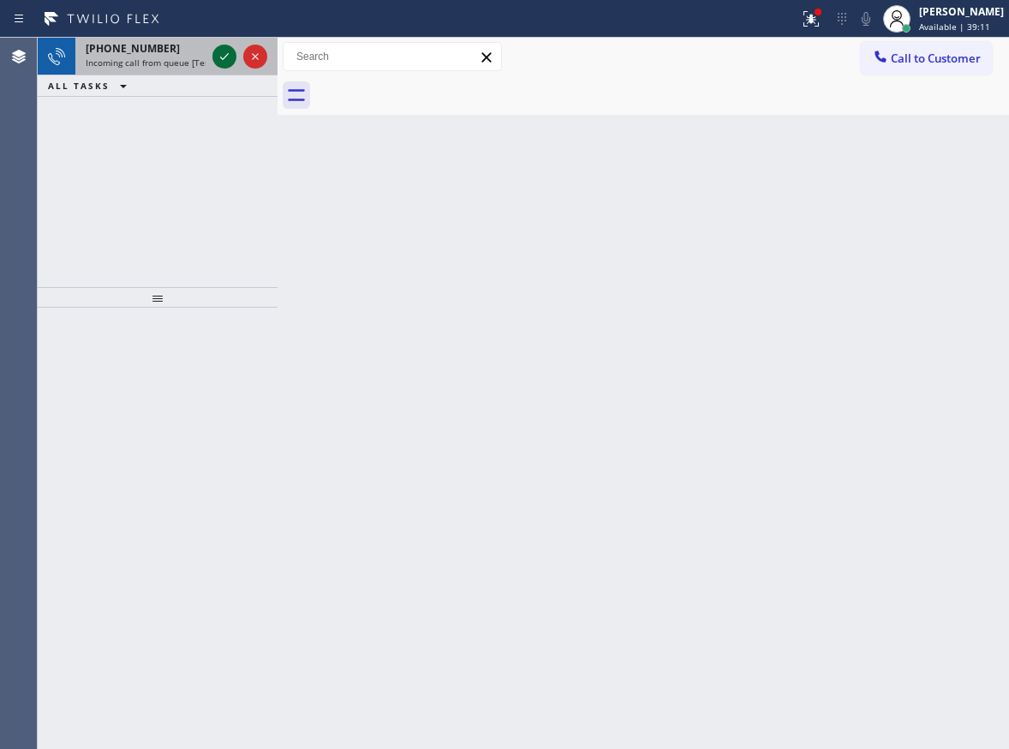
click at [225, 55] on icon at bounding box center [224, 56] width 21 height 21
click at [224, 62] on icon at bounding box center [224, 56] width 21 height 21
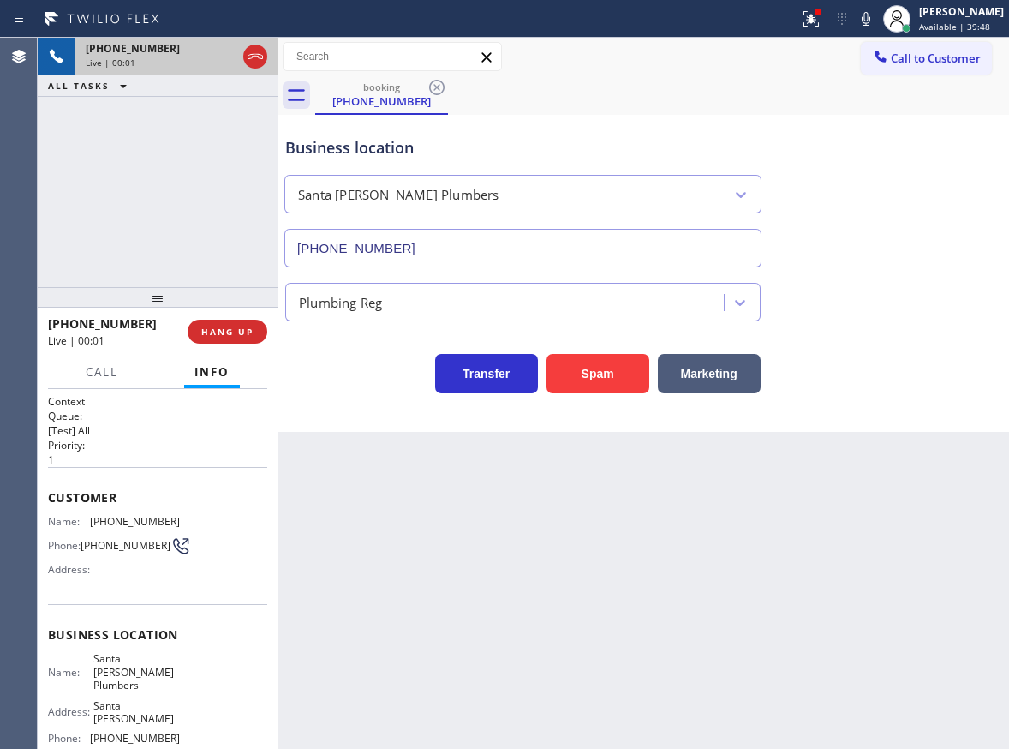
type input "(562) 262-5569"
click at [470, 262] on input "(562) 262-5569" at bounding box center [522, 248] width 477 height 39
click at [129, 669] on span "Santa Ana Plumbers" at bounding box center [136, 671] width 86 height 39
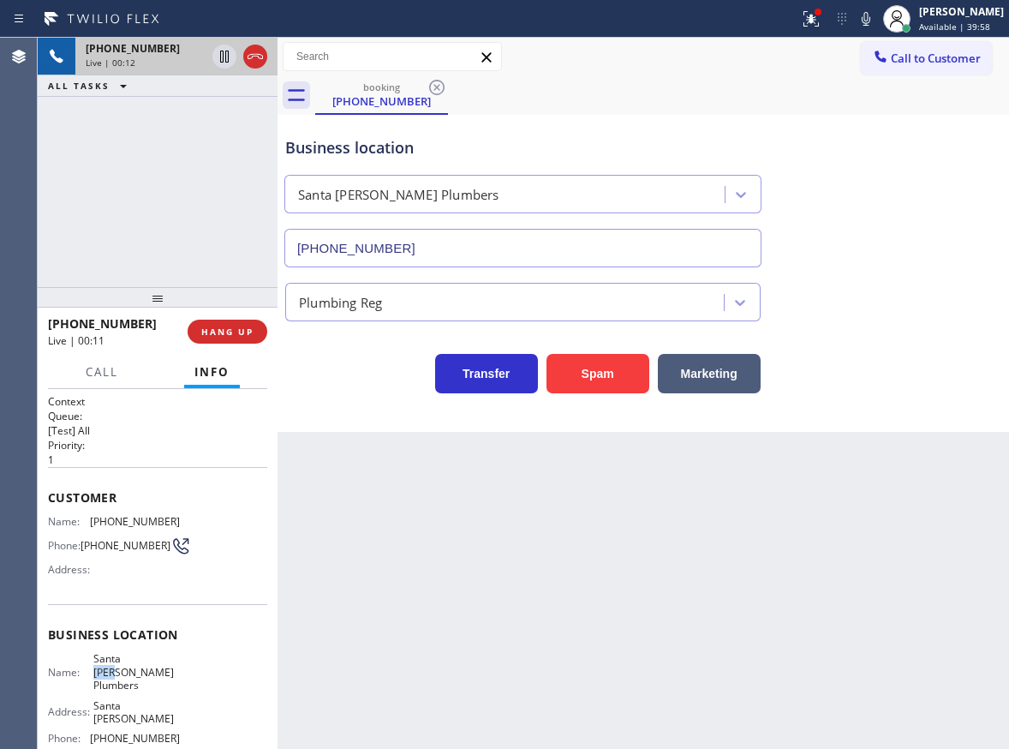
click at [129, 669] on span "Santa Ana Plumbers" at bounding box center [136, 671] width 86 height 39
copy span "Santa Ana Plumbers"
click at [395, 235] on input "(562) 262-5569" at bounding box center [522, 248] width 477 height 39
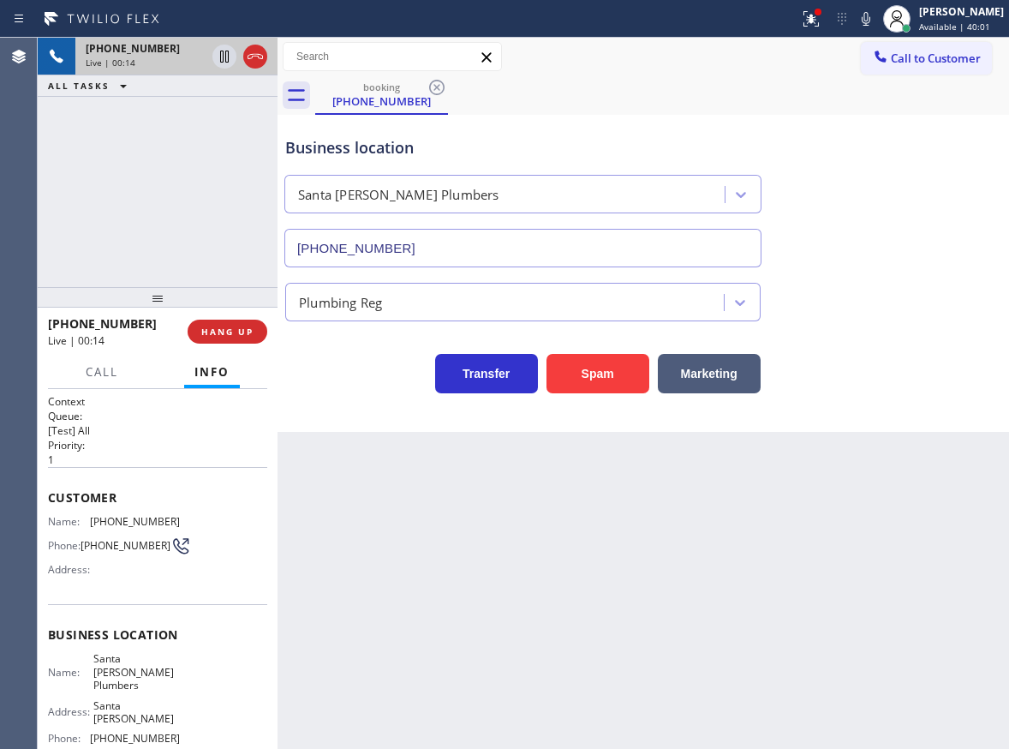
click at [395, 235] on input "(562) 262-5569" at bounding box center [522, 248] width 477 height 39
click at [481, 547] on div "Back to Dashboard Change Sender ID Customers Technicians Select a contact Outbo…" at bounding box center [644, 393] width 732 height 711
click at [143, 529] on div "Name: (917) 331-6845 Phone: (917) 331-6845 Address:" at bounding box center [114, 549] width 132 height 68
click at [141, 528] on span "(917) 331-6845" at bounding box center [135, 521] width 90 height 13
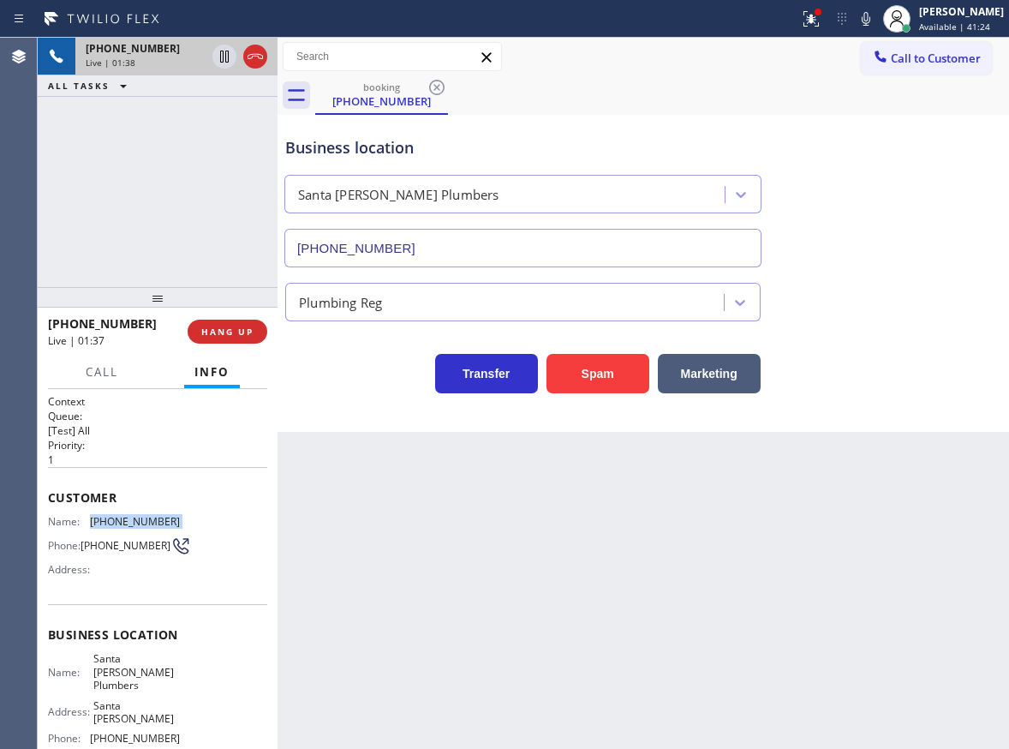
copy span "(917) 331-6845"
click at [871, 17] on icon at bounding box center [866, 19] width 9 height 14
click at [225, 57] on icon at bounding box center [224, 57] width 9 height 12
click at [961, 165] on div "Business location Santa Ana Plumbers (562) 262-5569" at bounding box center [643, 189] width 723 height 155
click at [876, 25] on icon at bounding box center [866, 19] width 21 height 21
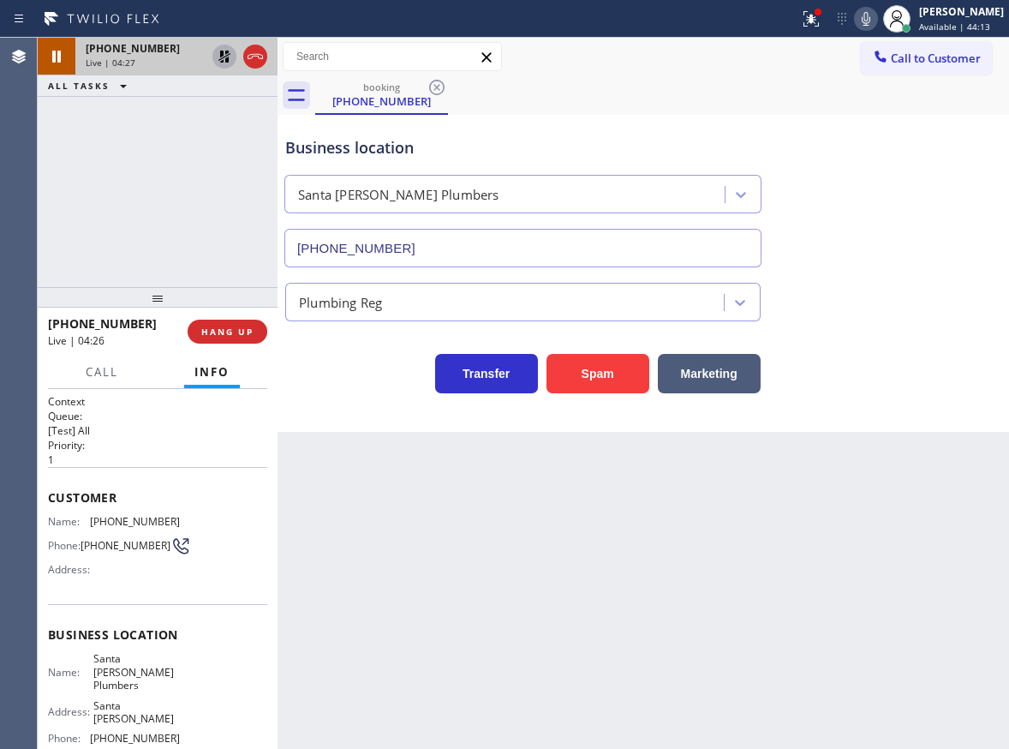
click at [223, 52] on icon at bounding box center [224, 57] width 12 height 12
click at [871, 21] on icon at bounding box center [866, 19] width 9 height 14
click at [877, 24] on icon at bounding box center [866, 19] width 21 height 21
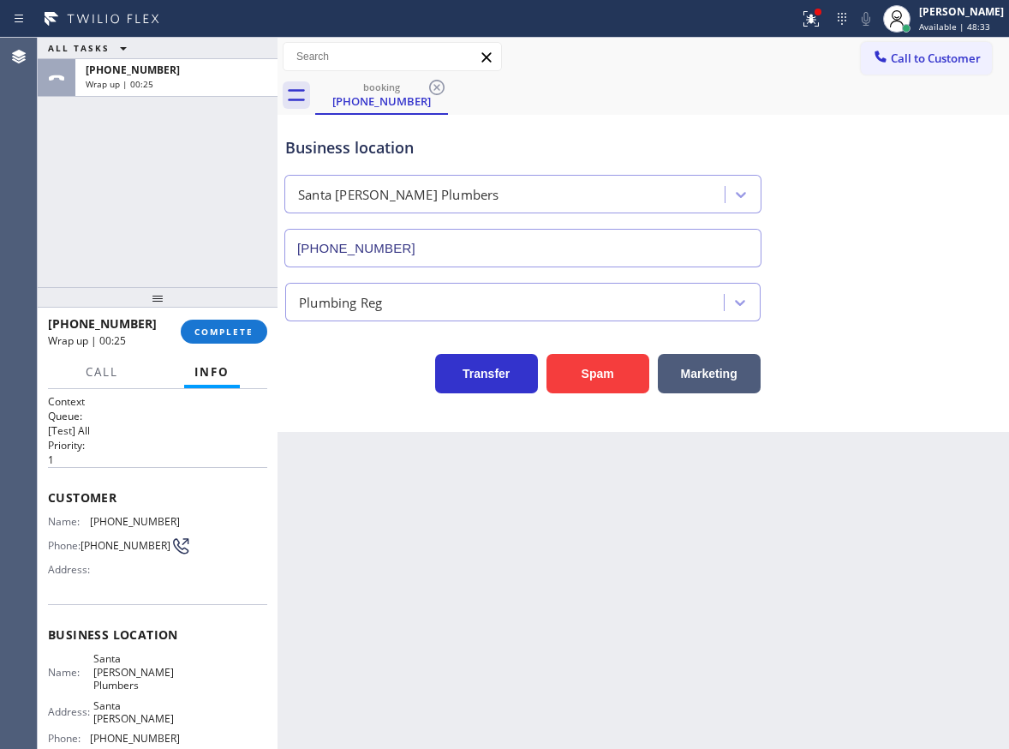
click at [216, 316] on div "+19173316845 Wrap up | 00:25 COMPLETE" at bounding box center [157, 331] width 219 height 45
drag, startPoint x: 233, startPoint y: 320, endPoint x: 337, endPoint y: 308, distance: 104.4
click at [232, 320] on button "COMPLETE" at bounding box center [224, 332] width 87 height 24
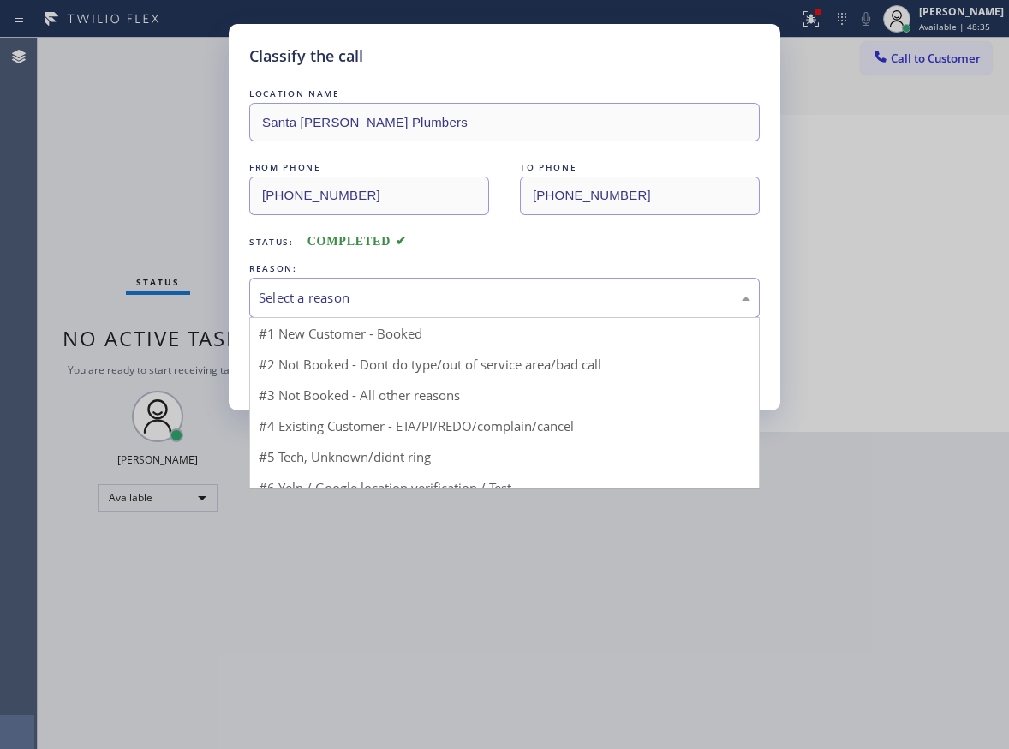
click at [435, 296] on div "Select a reason" at bounding box center [505, 298] width 492 height 20
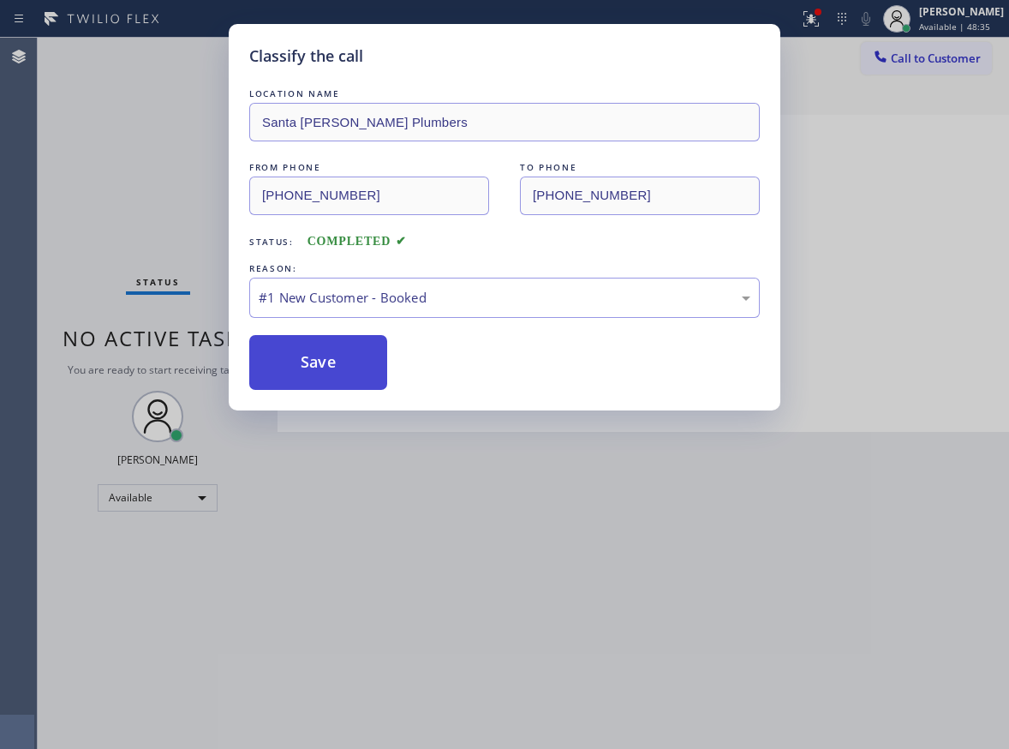
click at [321, 354] on button "Save" at bounding box center [318, 362] width 138 height 55
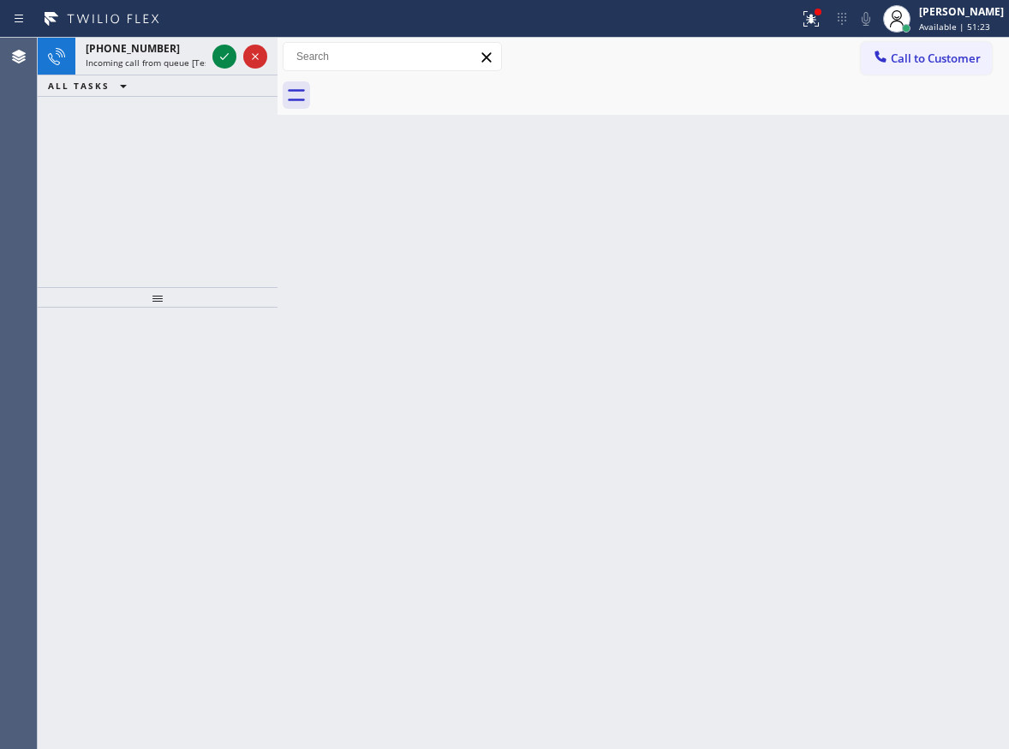
click at [221, 56] on icon at bounding box center [224, 56] width 21 height 21
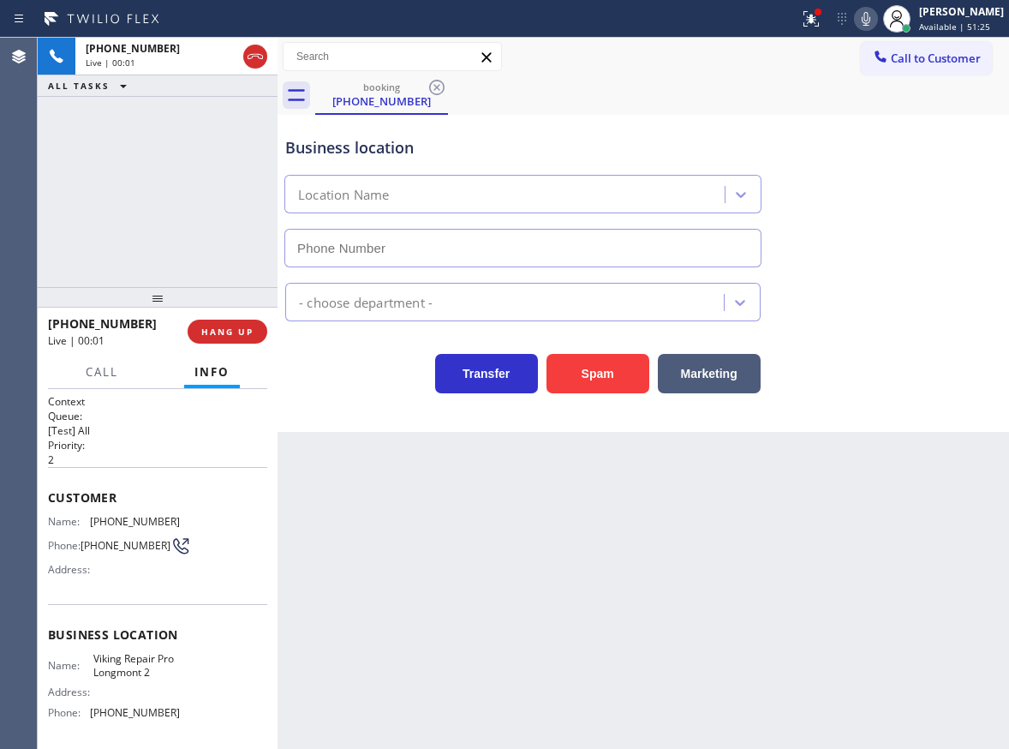
type input "(720) 637-1164"
click at [142, 678] on span "Viking Repair Pro Longmont 2" at bounding box center [136, 665] width 86 height 27
click at [142, 677] on span "Viking Repair Pro Longmont 2" at bounding box center [136, 665] width 86 height 27
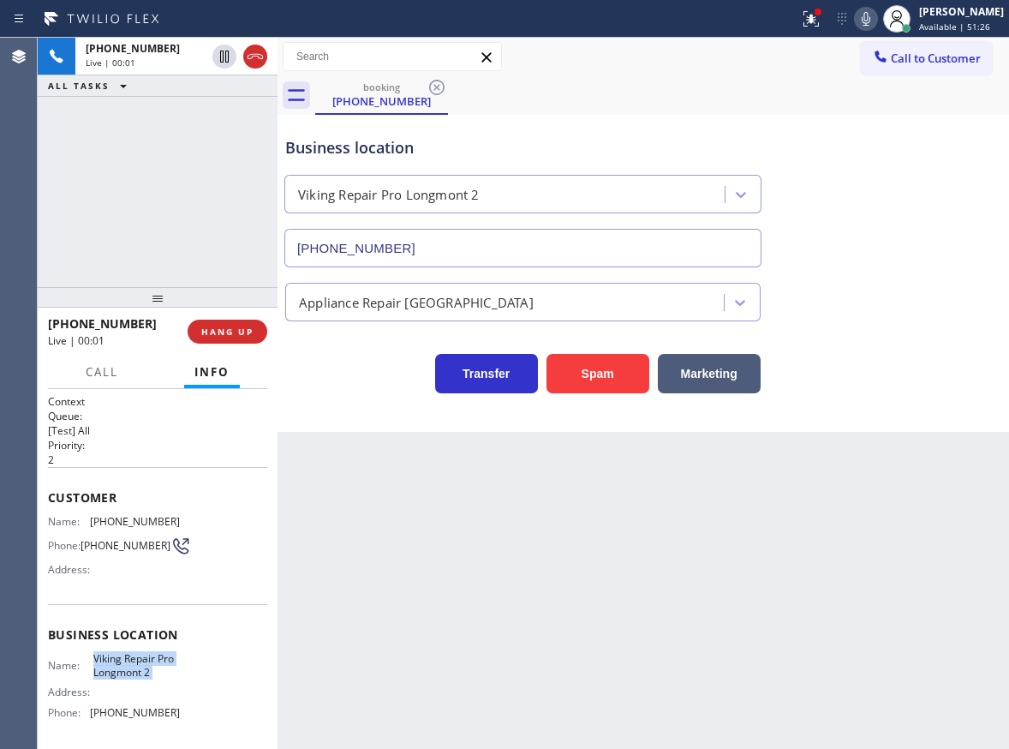
click at [142, 677] on span "Viking Repair Pro Longmont 2" at bounding box center [136, 665] width 86 height 27
copy span "Viking Repair Pro Longmont 2"
click at [486, 248] on input "(720) 637-1164" at bounding box center [522, 248] width 477 height 39
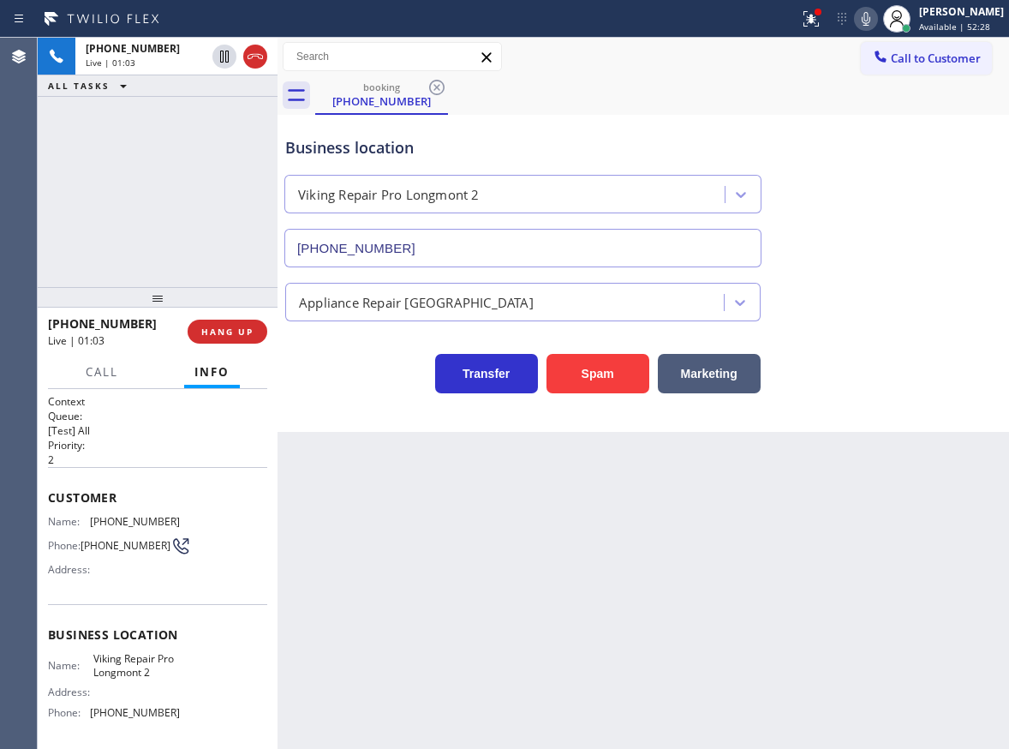
click at [141, 521] on span "(720) 453-6043" at bounding box center [135, 521] width 90 height 13
copy span "(720) 453-6043"
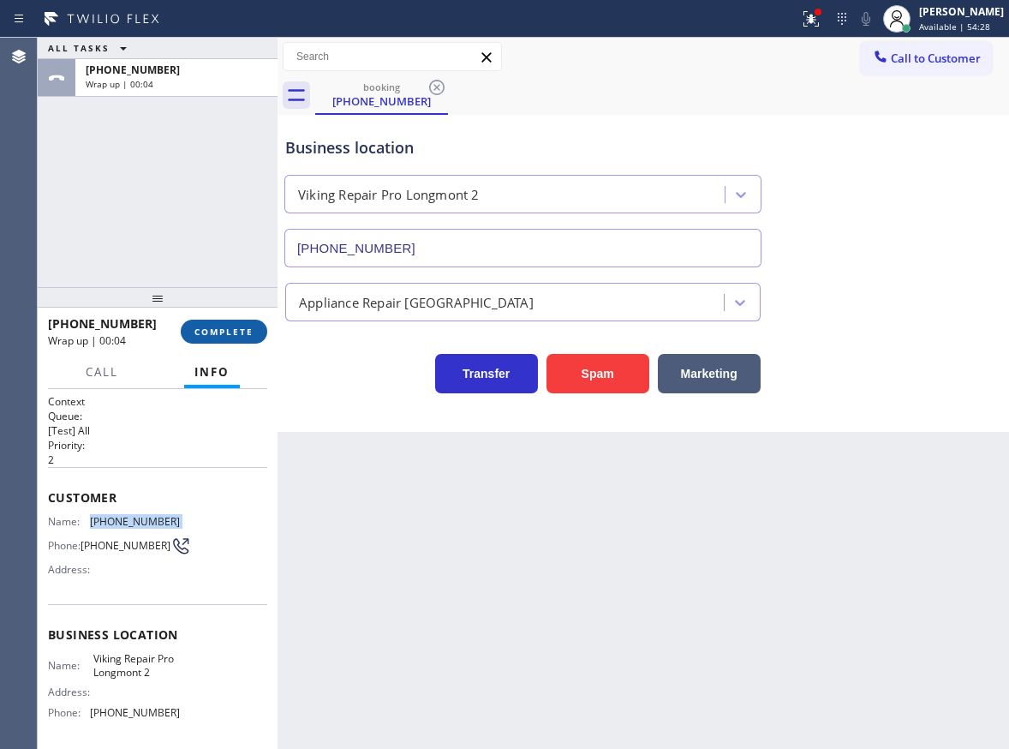
click at [218, 331] on span "COMPLETE" at bounding box center [224, 332] width 59 height 12
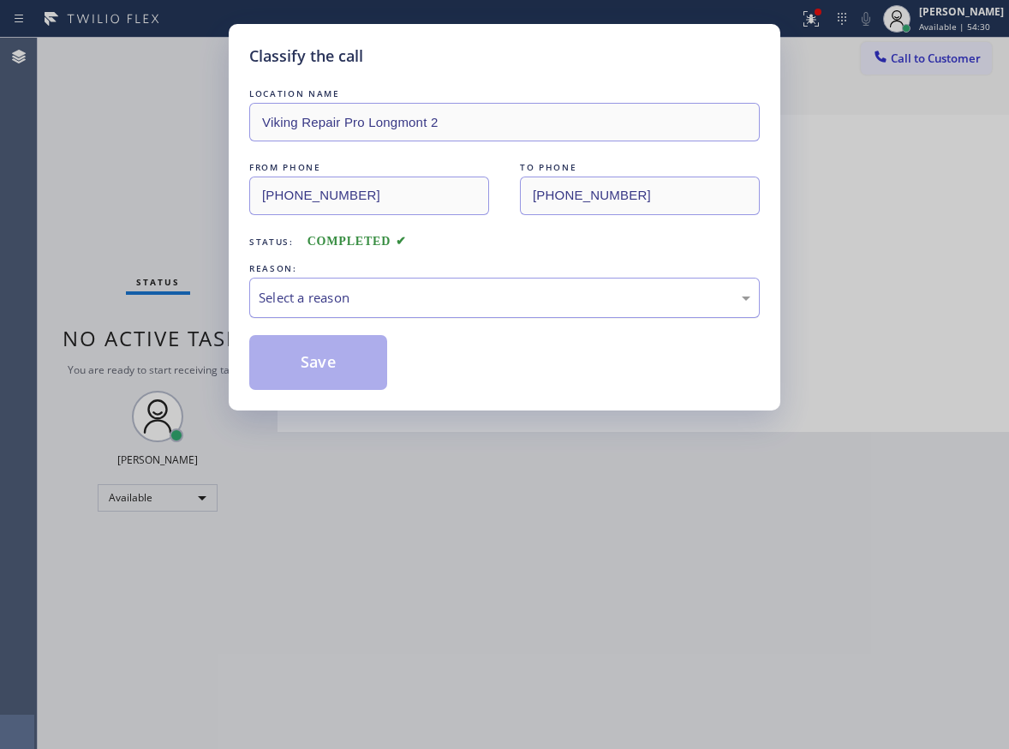
click at [380, 295] on div "Select a reason" at bounding box center [505, 298] width 492 height 20
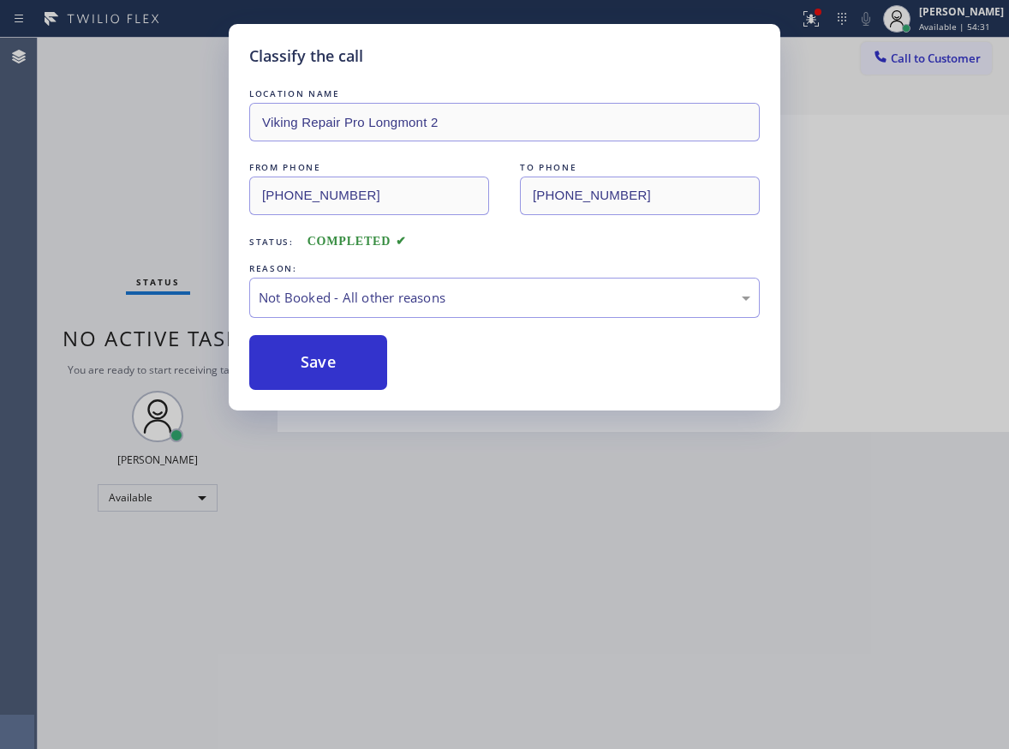
drag, startPoint x: 318, startPoint y: 348, endPoint x: 729, endPoint y: 22, distance: 524.6
click at [319, 348] on button "Save" at bounding box center [318, 362] width 138 height 55
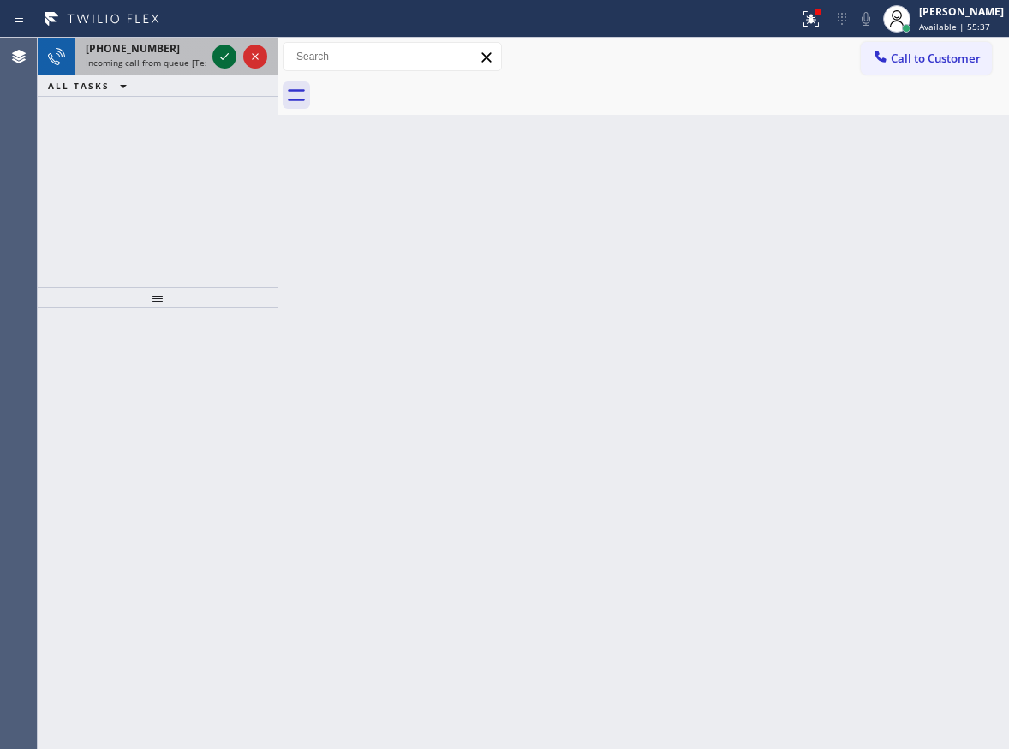
click at [228, 60] on icon at bounding box center [224, 56] width 21 height 21
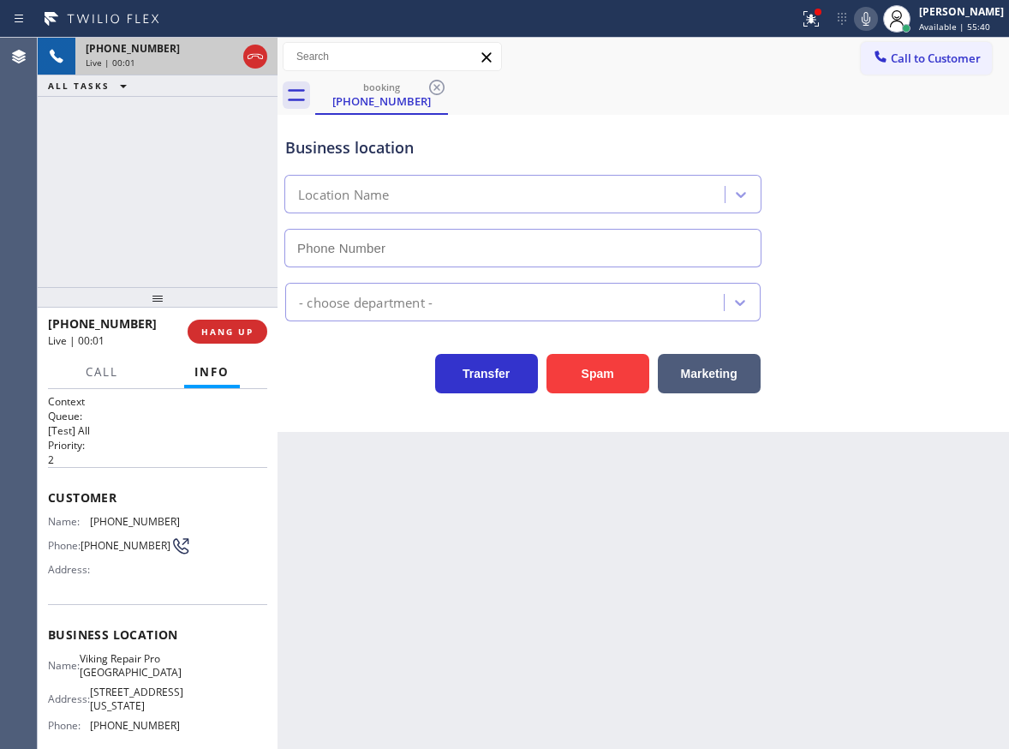
type input "(312) 847-2476"
click at [153, 669] on span "Viking Repair Pro Chicago" at bounding box center [131, 665] width 102 height 27
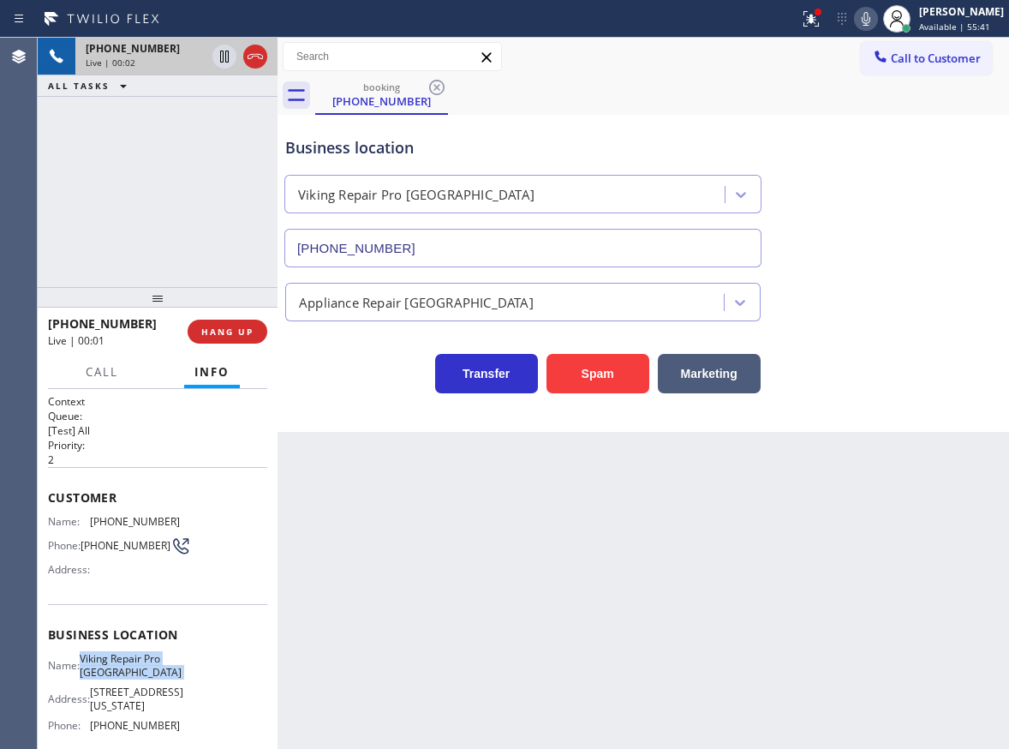
click at [153, 669] on span "Viking Repair Pro Chicago" at bounding box center [131, 665] width 102 height 27
copy span "Viking Repair Pro Chicago"
click at [487, 242] on input "(312) 847-2476" at bounding box center [522, 248] width 477 height 39
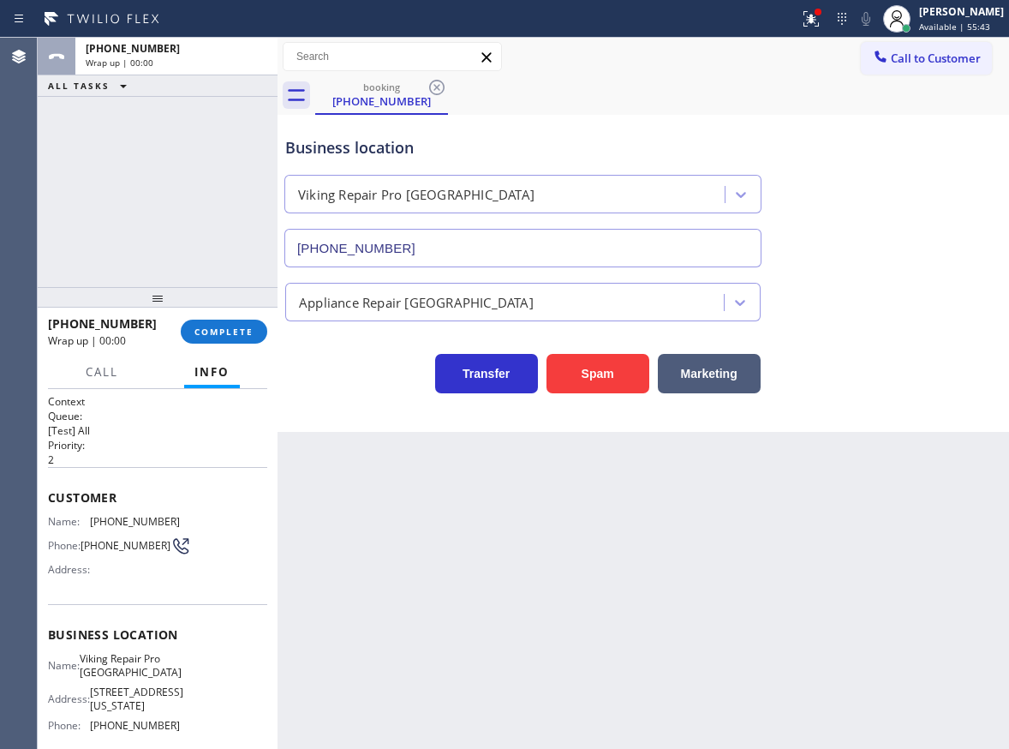
click at [487, 242] on input "(312) 847-2476" at bounding box center [522, 248] width 477 height 39
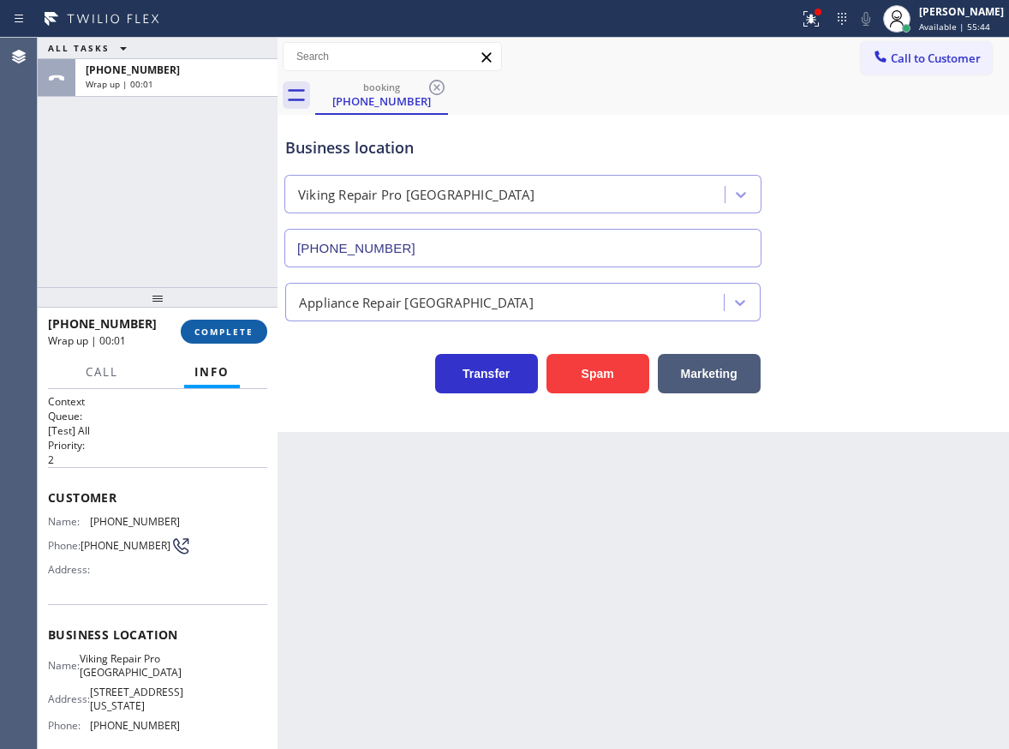
click at [225, 334] on span "COMPLETE" at bounding box center [224, 332] width 59 height 12
click at [354, 316] on div "Appliance Repair [GEOGRAPHIC_DATA]" at bounding box center [507, 302] width 434 height 30
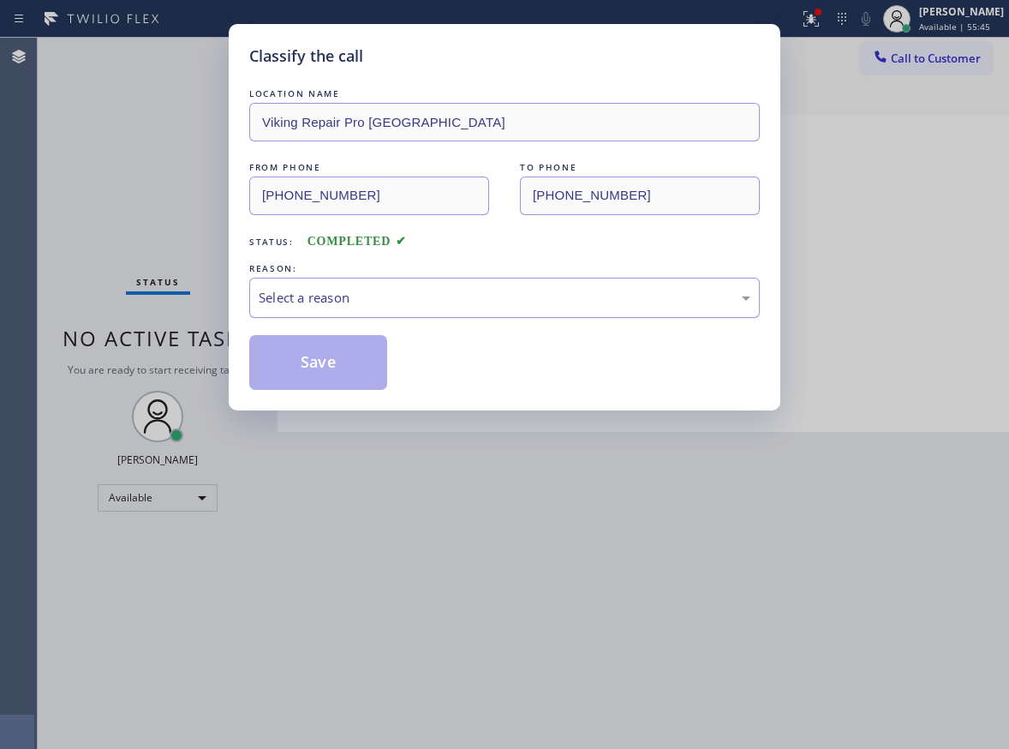
drag, startPoint x: 354, startPoint y: 317, endPoint x: 554, endPoint y: 308, distance: 200.7
click at [570, 290] on div "Select a reason" at bounding box center [505, 298] width 492 height 20
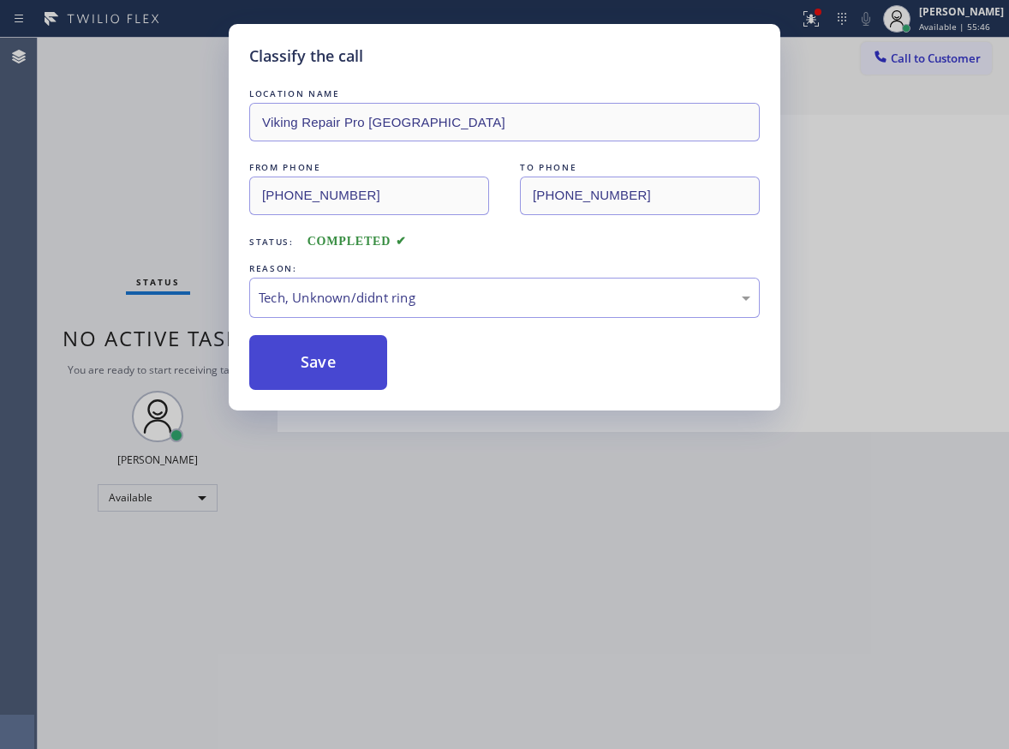
click at [331, 363] on button "Save" at bounding box center [318, 362] width 138 height 55
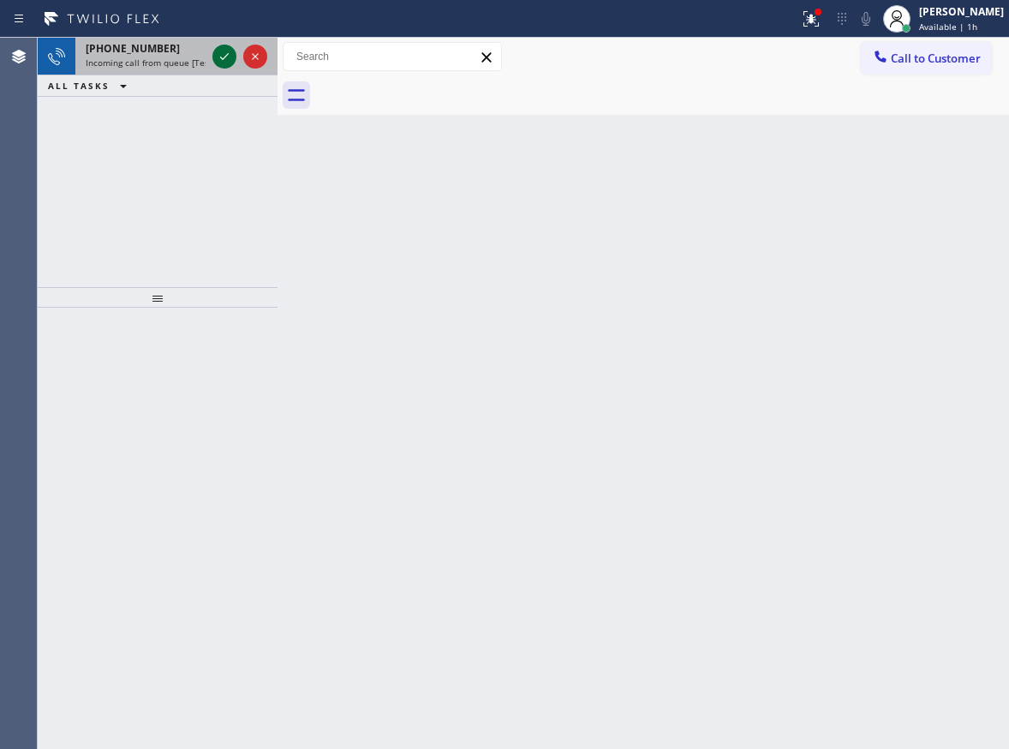
click at [225, 55] on icon at bounding box center [224, 56] width 21 height 21
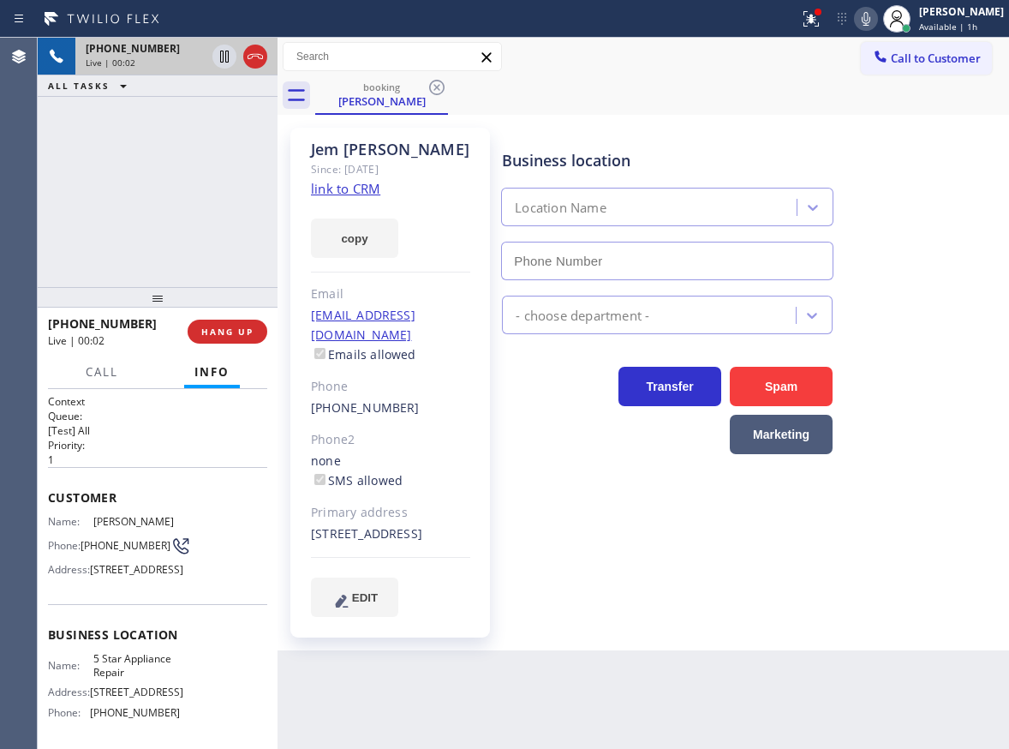
click at [138, 679] on span "5 Star Appliance Repair" at bounding box center [136, 665] width 86 height 27
type input "(855) 731-4952"
click at [138, 679] on span "5 Star Appliance Repair" at bounding box center [136, 665] width 86 height 27
click at [616, 262] on input "(855) 731-4952" at bounding box center [667, 261] width 332 height 39
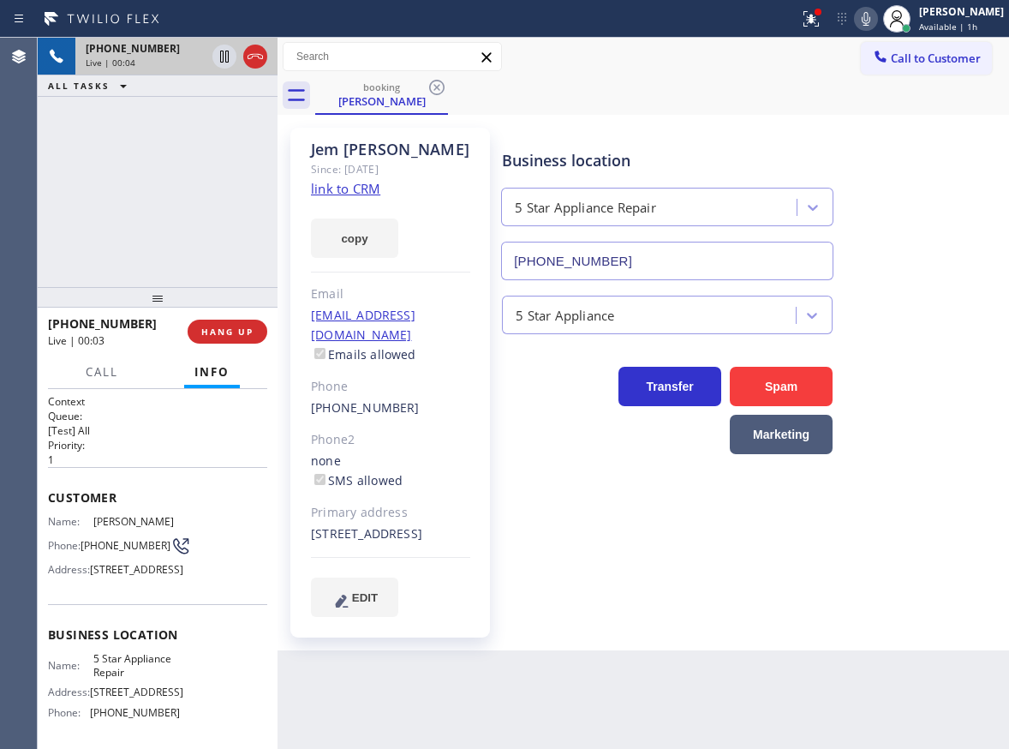
click at [616, 262] on input "(855) 731-4952" at bounding box center [667, 261] width 332 height 39
click at [349, 192] on link "link to CRM" at bounding box center [345, 188] width 69 height 17
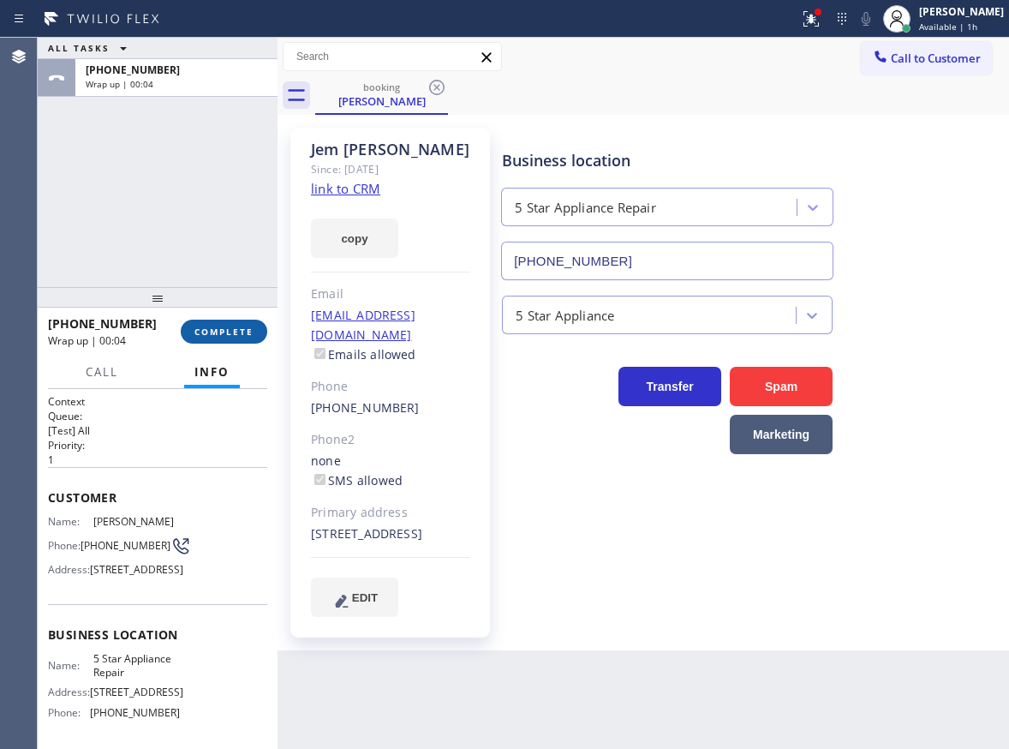
click at [231, 326] on span "COMPLETE" at bounding box center [224, 332] width 59 height 12
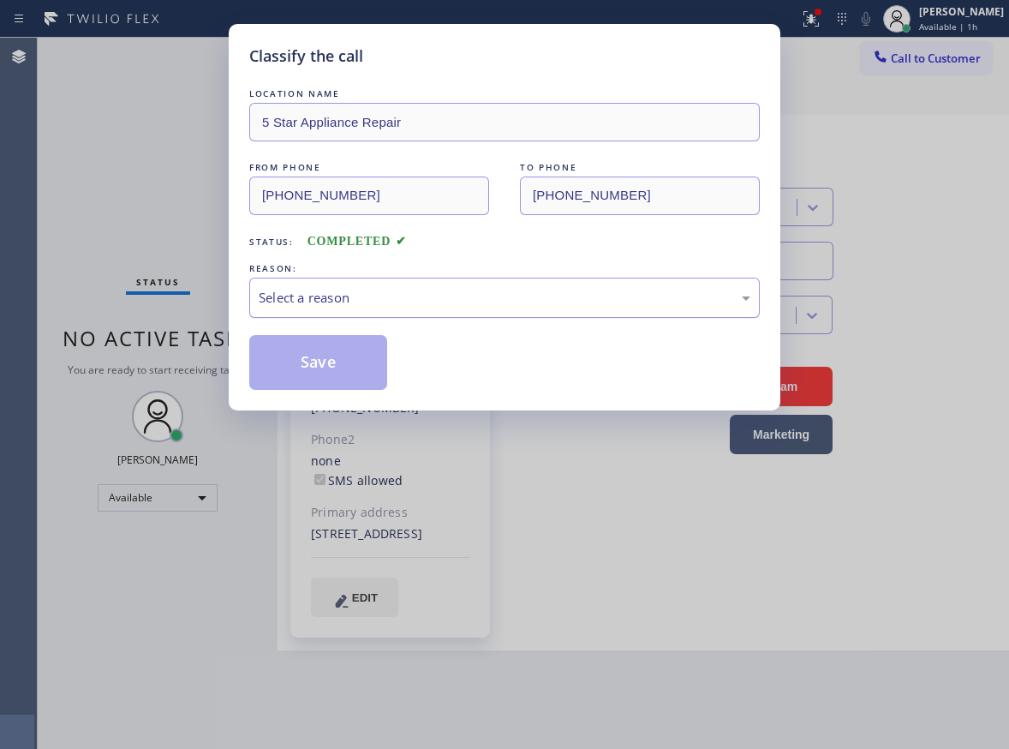
click at [425, 310] on div "Select a reason" at bounding box center [504, 298] width 511 height 40
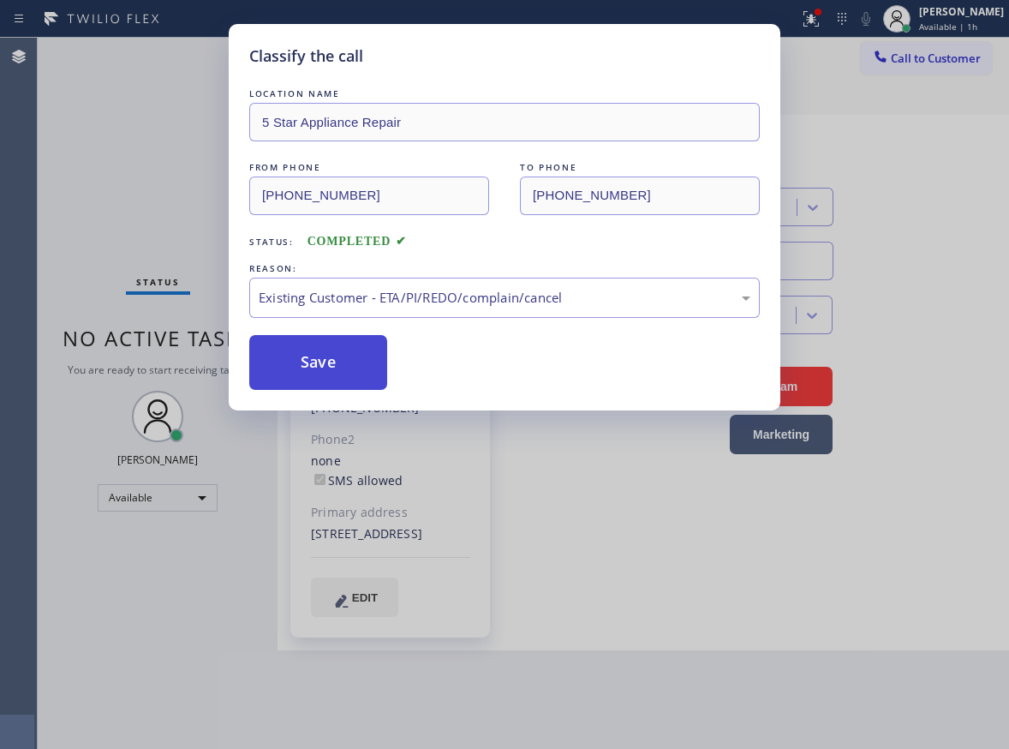
click at [315, 362] on button "Save" at bounding box center [318, 362] width 138 height 55
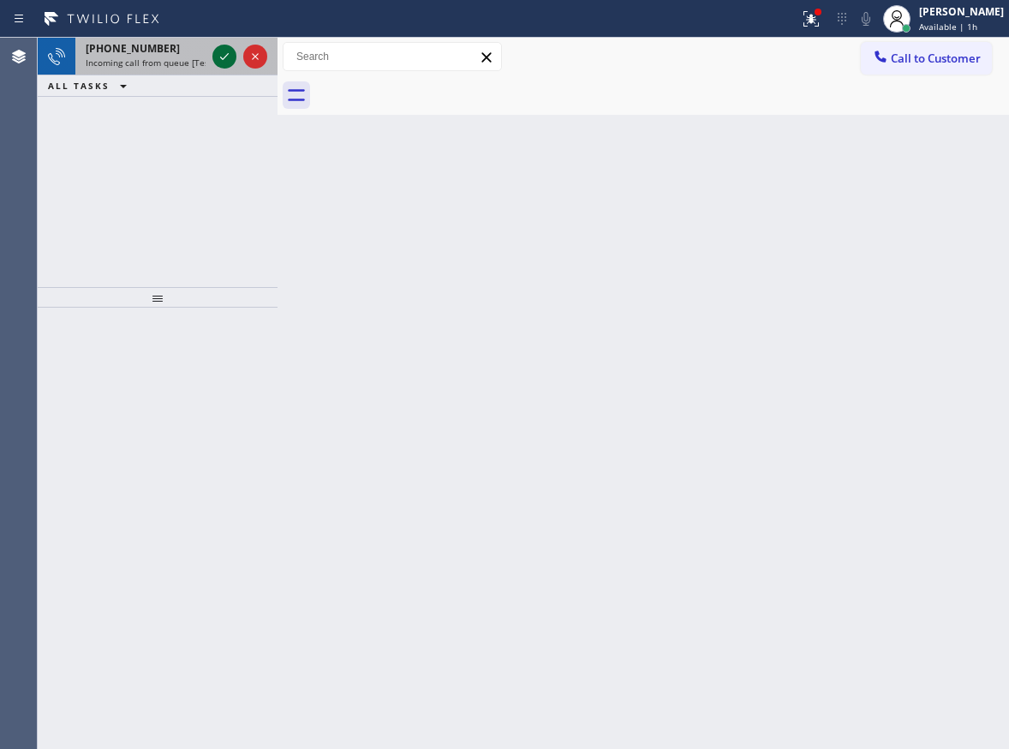
click at [226, 53] on icon at bounding box center [224, 56] width 21 height 21
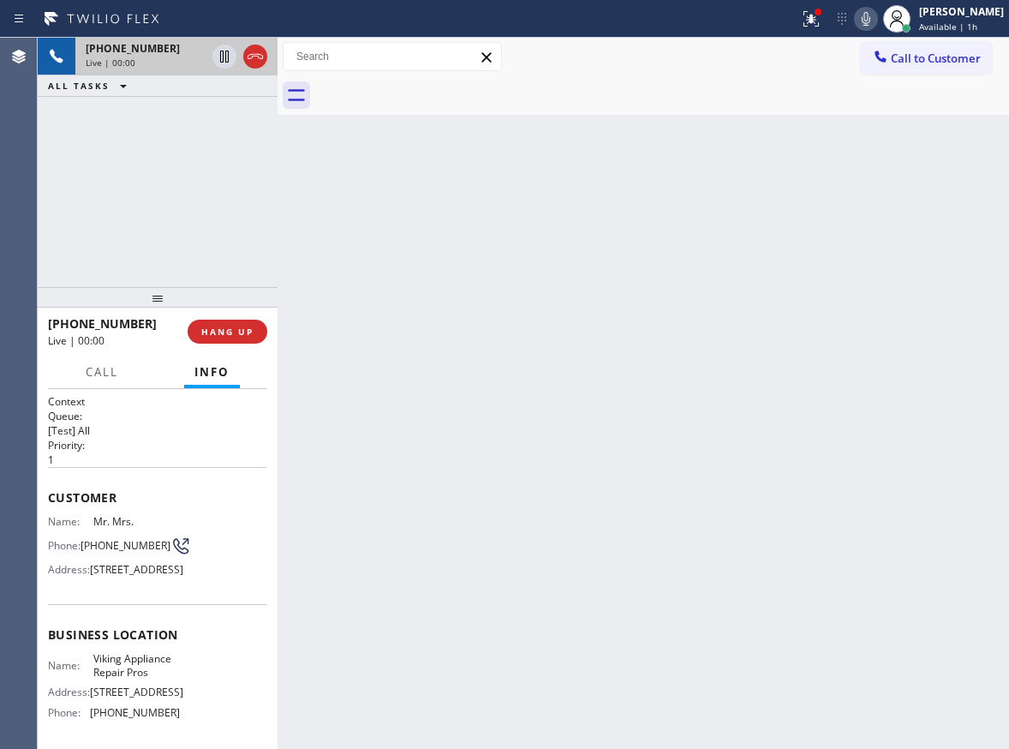
click at [244, 320] on button "HANG UP" at bounding box center [228, 332] width 80 height 24
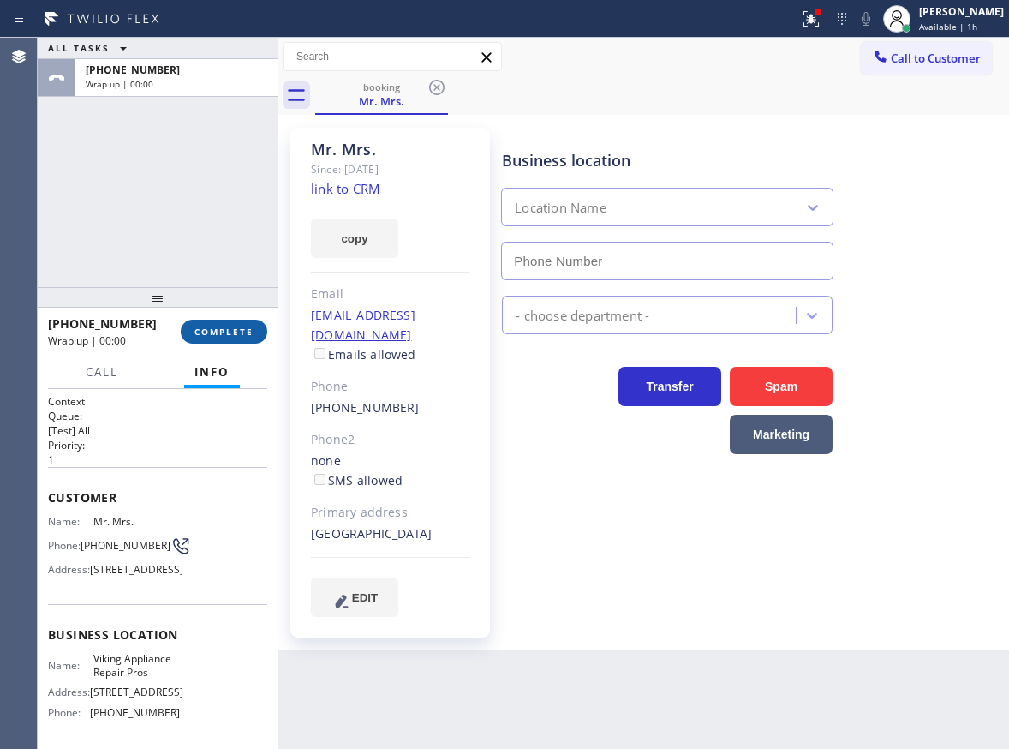
type input "(855) 666-9755"
click at [257, 321] on button "COMPLETE" at bounding box center [224, 332] width 87 height 24
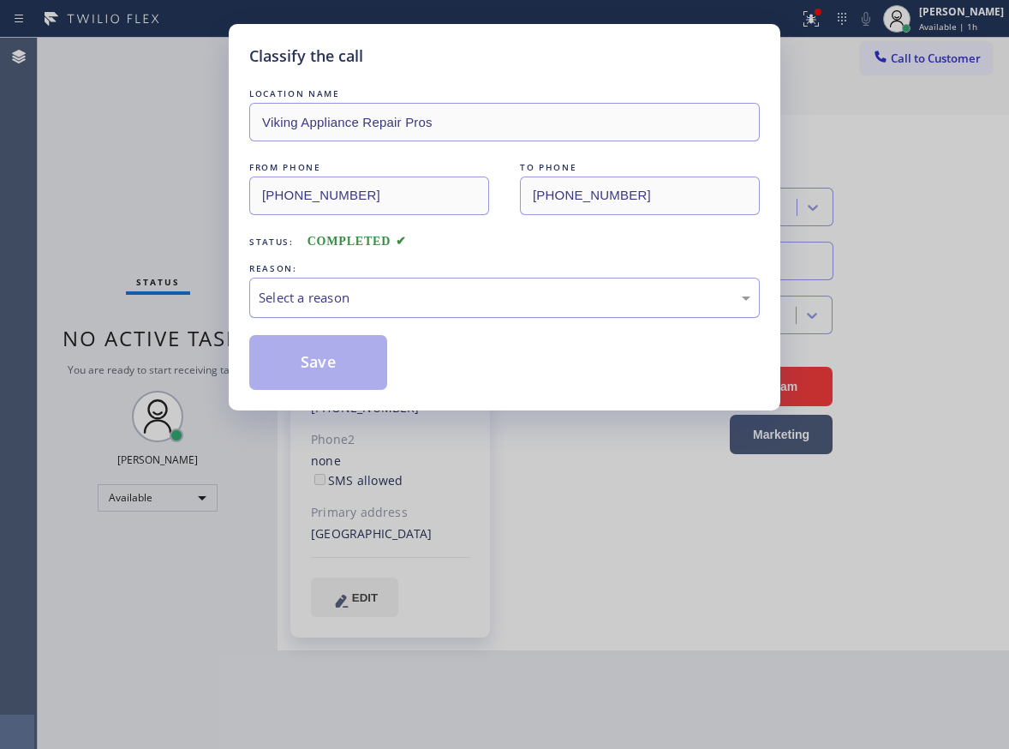
click at [433, 290] on div "Select a reason" at bounding box center [505, 298] width 492 height 20
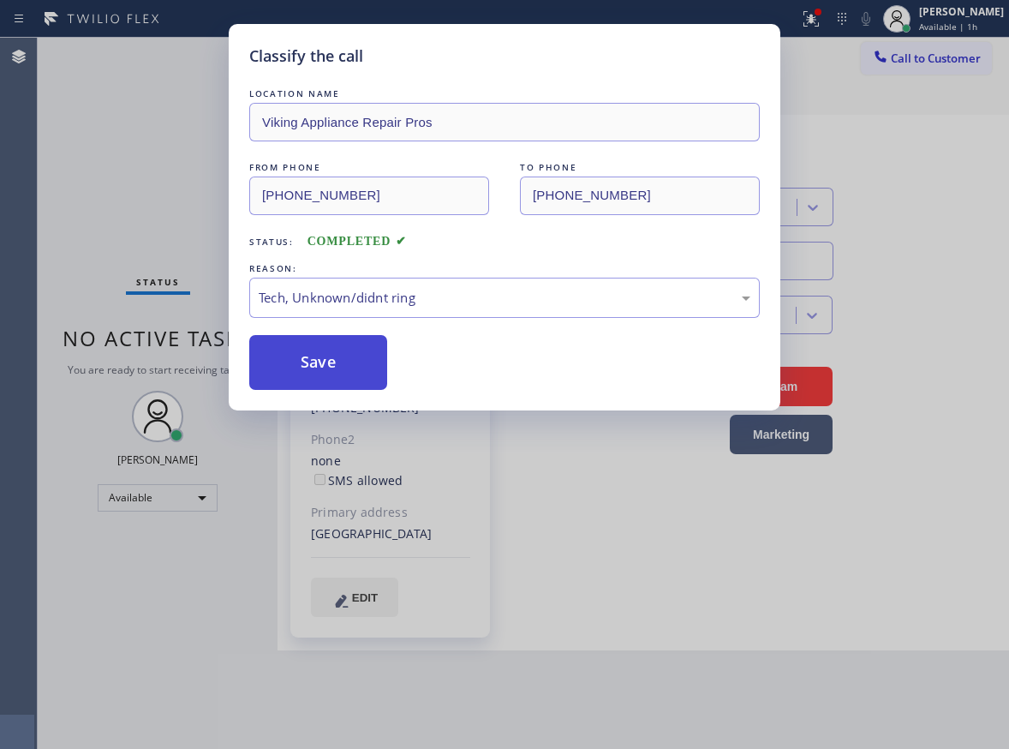
click at [316, 368] on button "Save" at bounding box center [318, 362] width 138 height 55
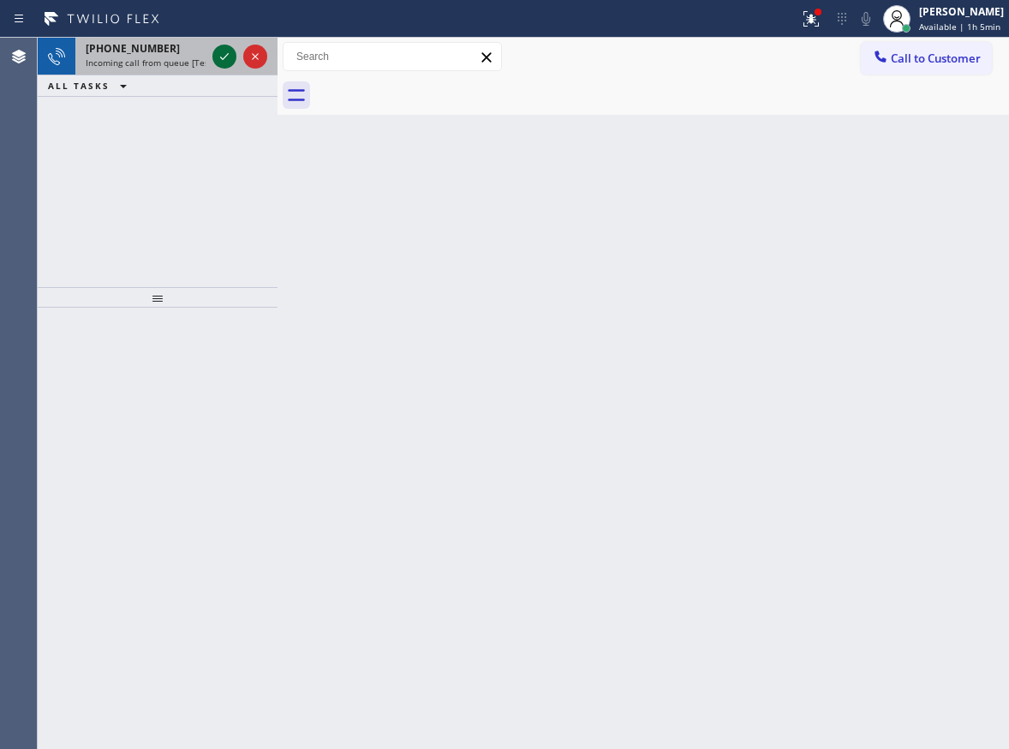
click at [218, 63] on icon at bounding box center [224, 56] width 21 height 21
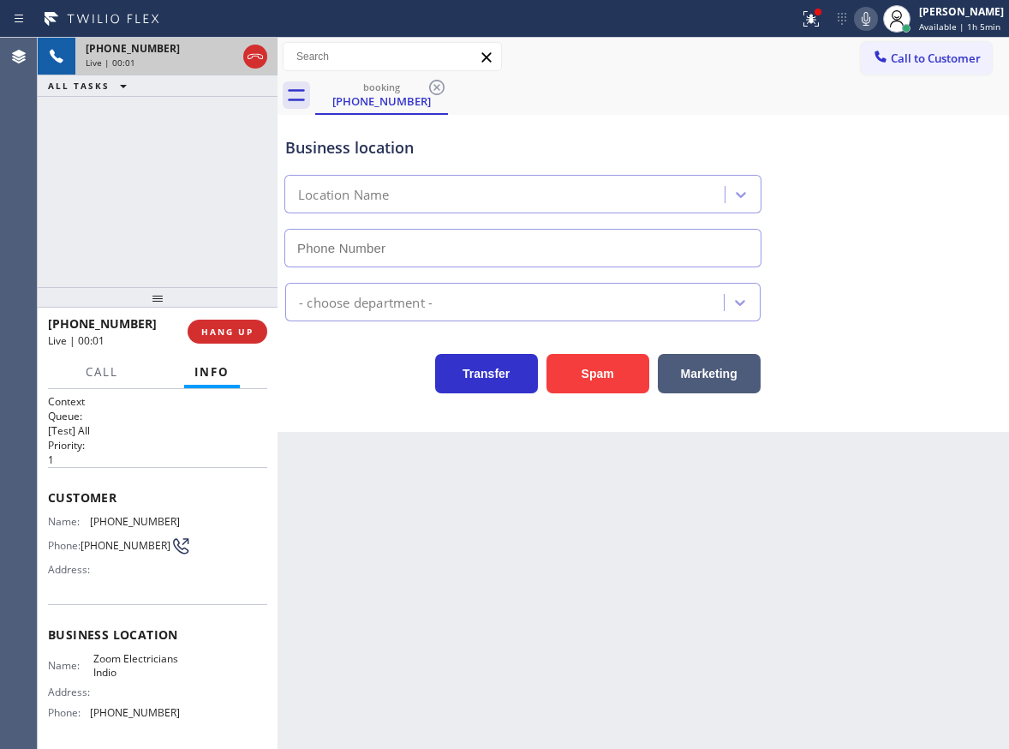
type input "(760) 279-1212"
click at [152, 672] on span "Zoom Electricians Indio" at bounding box center [136, 665] width 86 height 27
click at [416, 242] on input "(760) 279-1212" at bounding box center [522, 248] width 477 height 39
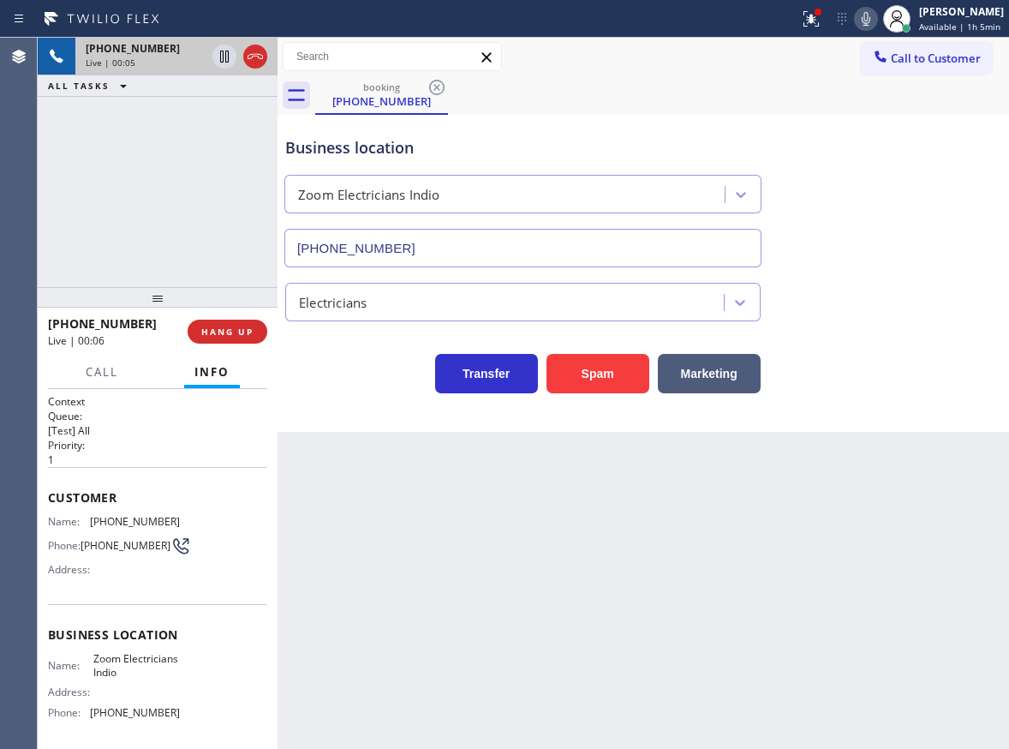
click at [416, 242] on input "(760) 279-1212" at bounding box center [522, 248] width 477 height 39
click at [117, 515] on span "(310) 463-3545" at bounding box center [135, 521] width 90 height 13
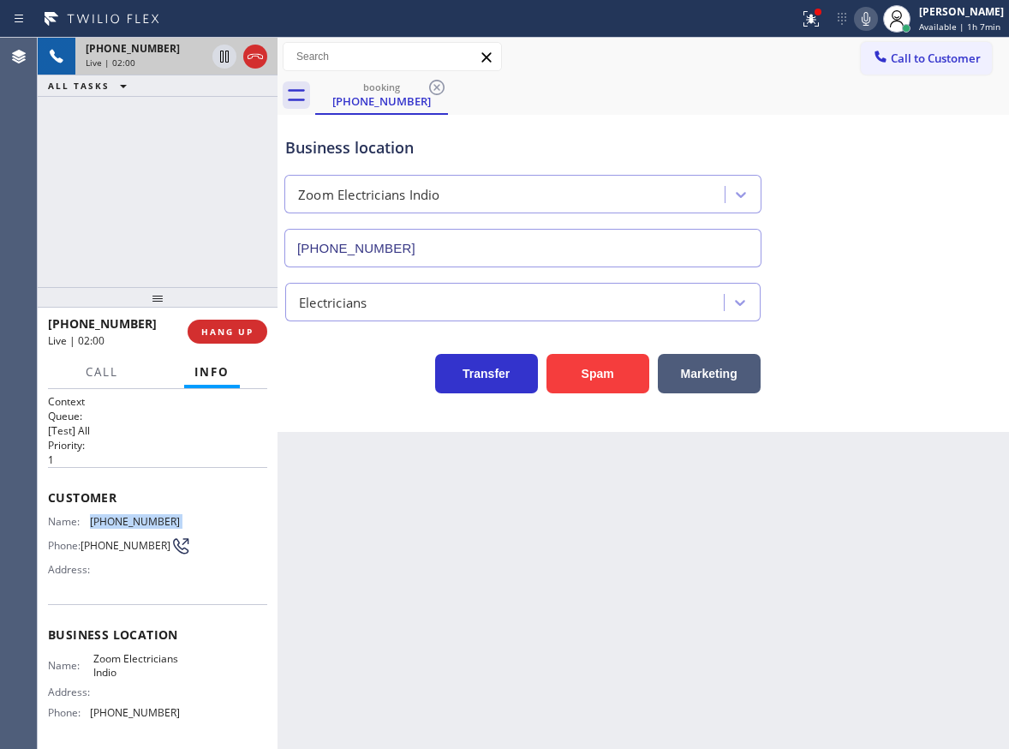
click at [970, 223] on div "Business location Zoom Electricians Indio (760) 279-1212" at bounding box center [643, 189] width 723 height 155
click at [872, 27] on icon at bounding box center [866, 19] width 21 height 21
click at [219, 62] on icon at bounding box center [224, 56] width 21 height 21
click at [942, 154] on div "Business location Zoom Electricians Indio (760) 279-1212" at bounding box center [643, 189] width 723 height 155
click at [214, 53] on div at bounding box center [224, 56] width 24 height 21
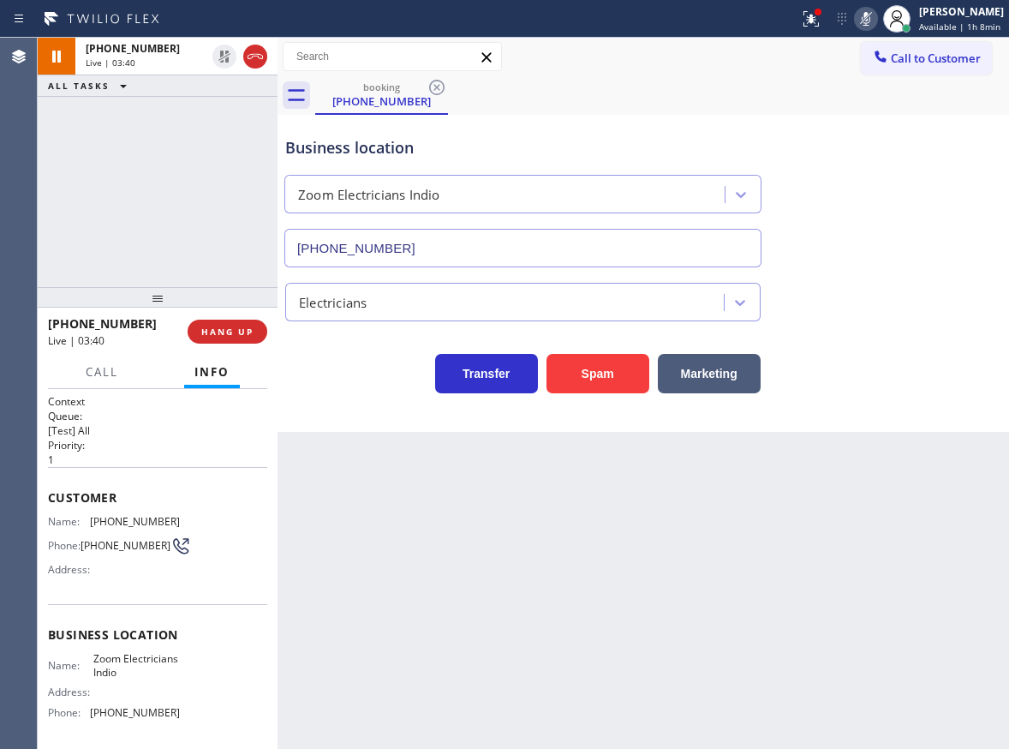
click at [870, 19] on icon at bounding box center [866, 19] width 9 height 14
click at [871, 21] on icon at bounding box center [866, 19] width 21 height 21
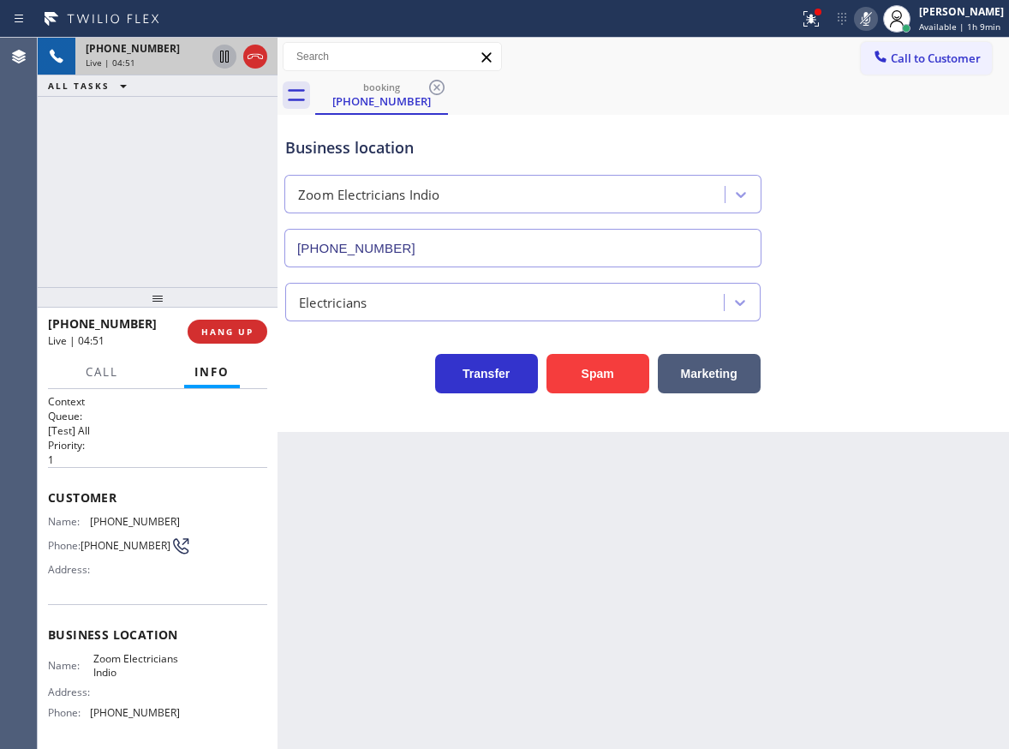
click at [221, 56] on icon at bounding box center [224, 57] width 9 height 12
drag, startPoint x: 967, startPoint y: 225, endPoint x: 943, endPoint y: 113, distance: 114.8
click at [967, 225] on div "Business location Zoom Electricians Indio (760) 279-1212" at bounding box center [643, 189] width 723 height 155
click at [868, 22] on icon at bounding box center [864, 19] width 9 height 14
click at [220, 59] on icon at bounding box center [224, 57] width 12 height 12
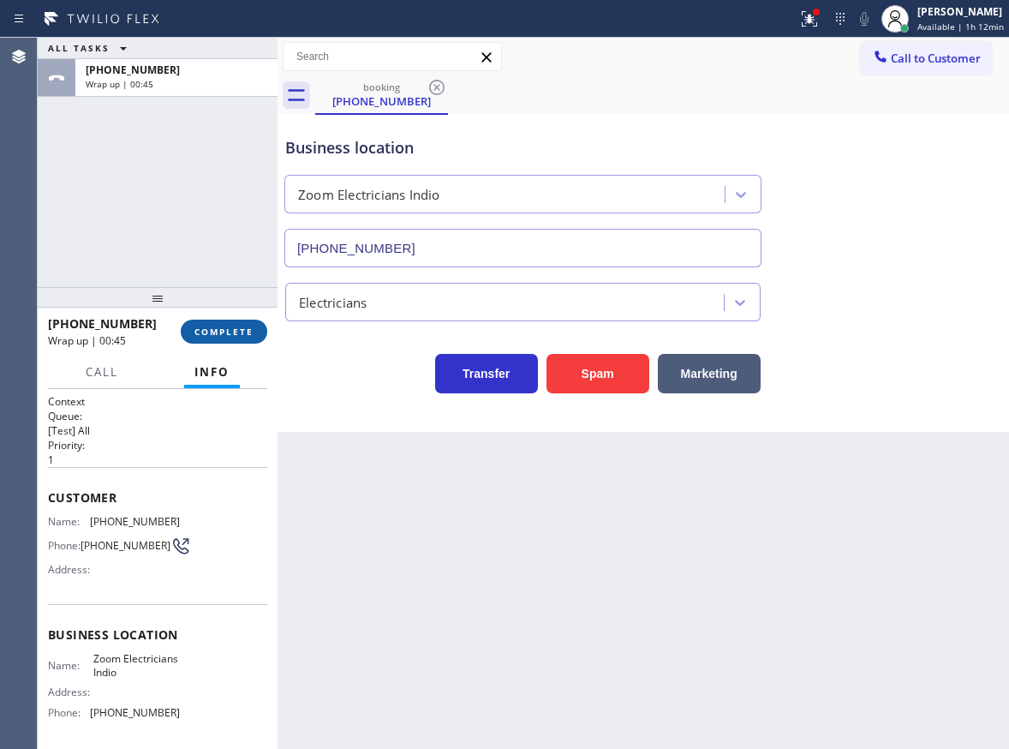
click at [233, 336] on span "COMPLETE" at bounding box center [224, 332] width 59 height 12
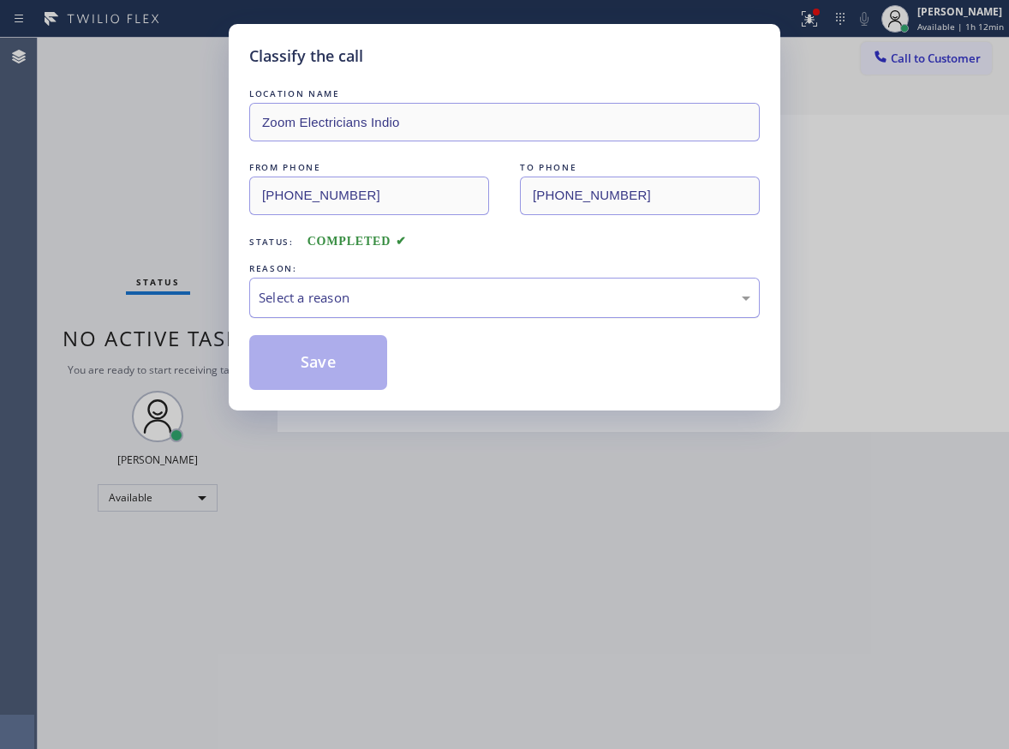
click at [410, 302] on div "Select a reason" at bounding box center [505, 298] width 492 height 20
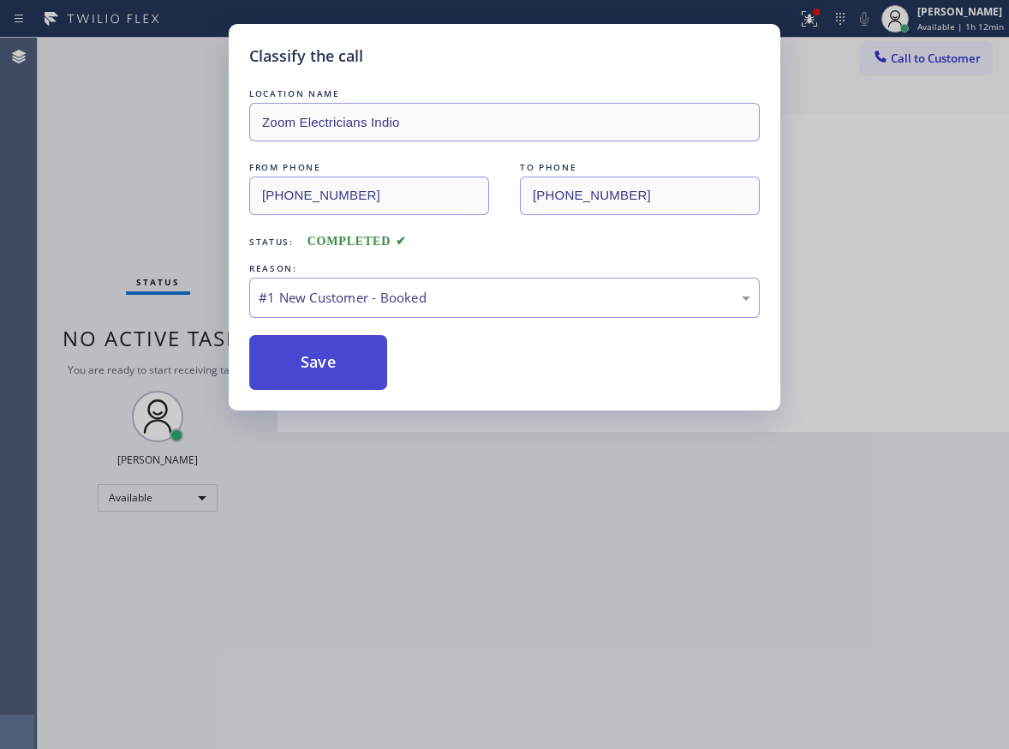
click at [336, 365] on button "Save" at bounding box center [318, 362] width 138 height 55
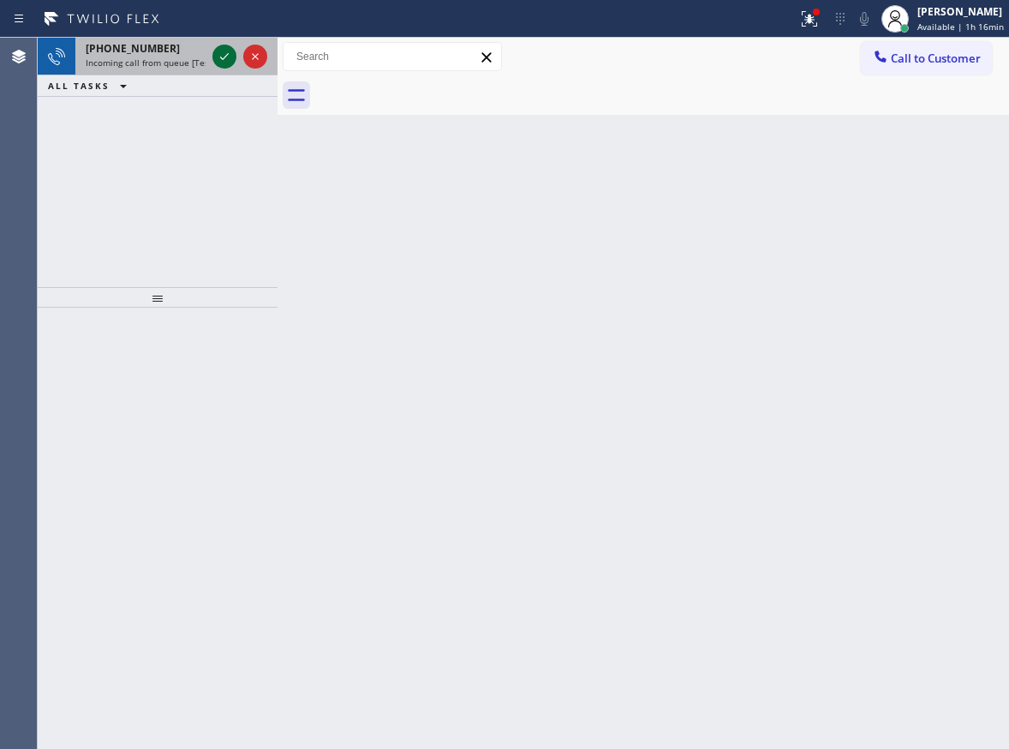
click at [225, 60] on icon at bounding box center [224, 56] width 21 height 21
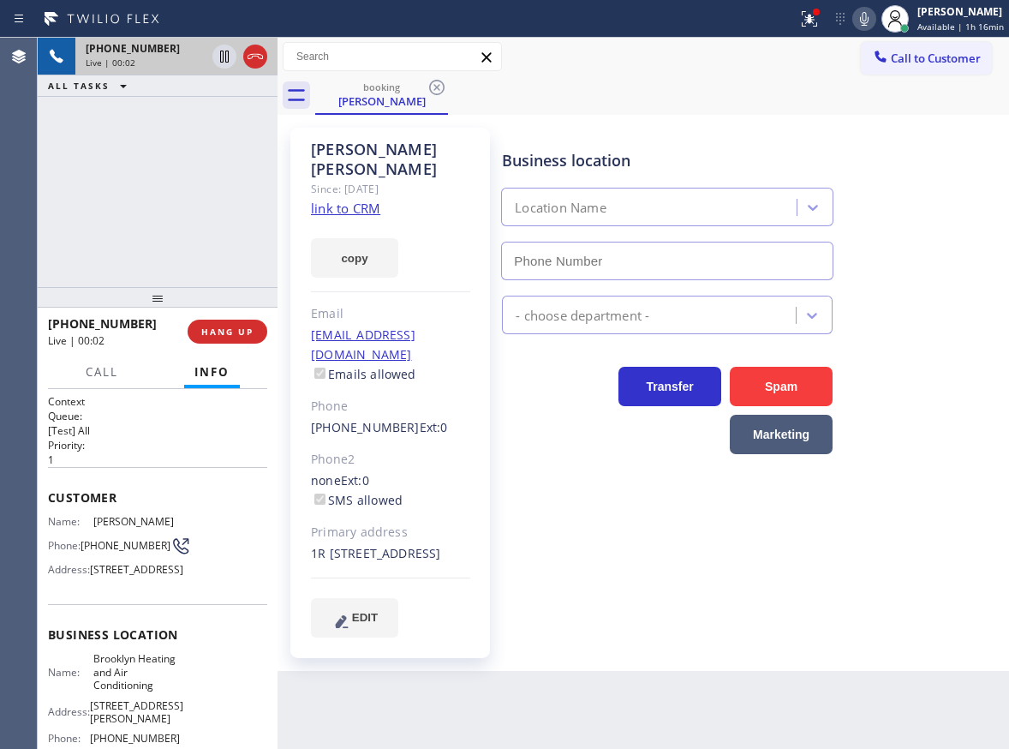
type input "(347) 836-6590"
click at [369, 200] on link "link to CRM" at bounding box center [345, 208] width 69 height 17
click at [126, 691] on span "Brooklyn Heating and Air Conditioning" at bounding box center [136, 671] width 86 height 39
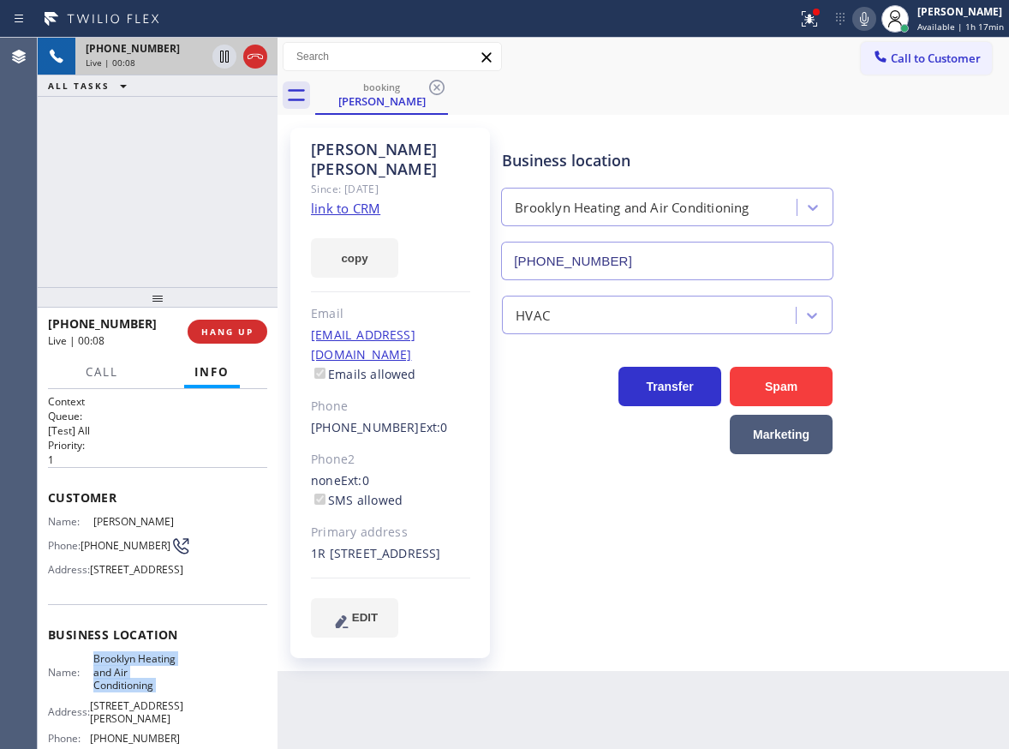
click at [126, 691] on span "Brooklyn Heating and Air Conditioning" at bounding box center [136, 671] width 86 height 39
click at [661, 261] on input "(347) 836-6590" at bounding box center [667, 261] width 332 height 39
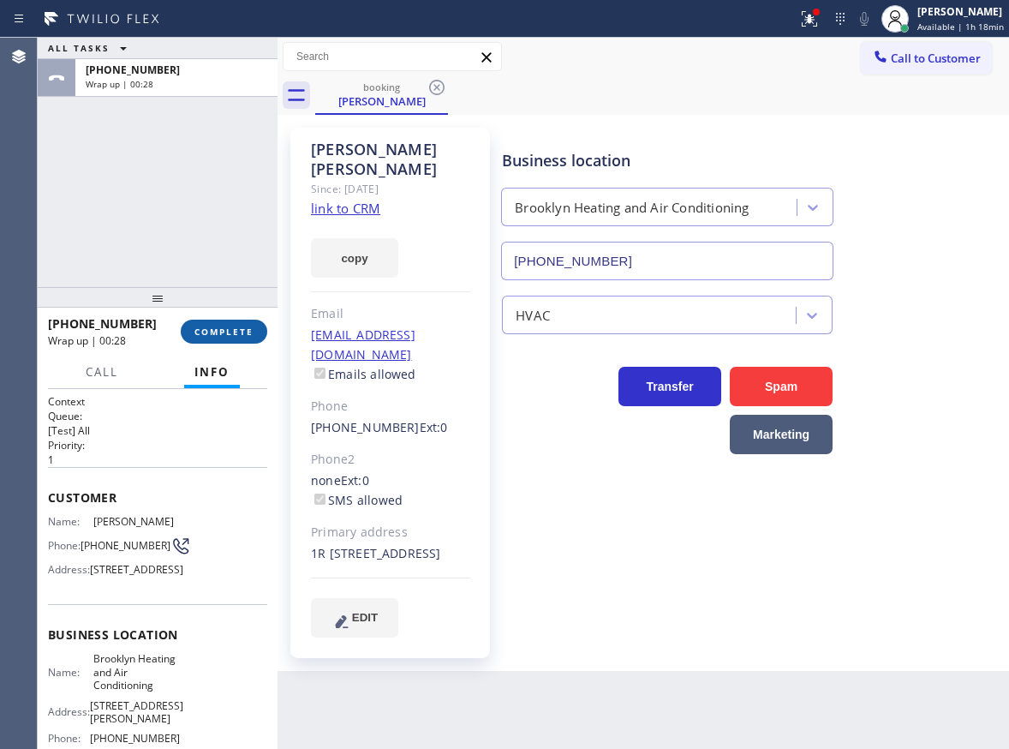
click at [214, 330] on span "COMPLETE" at bounding box center [224, 332] width 59 height 12
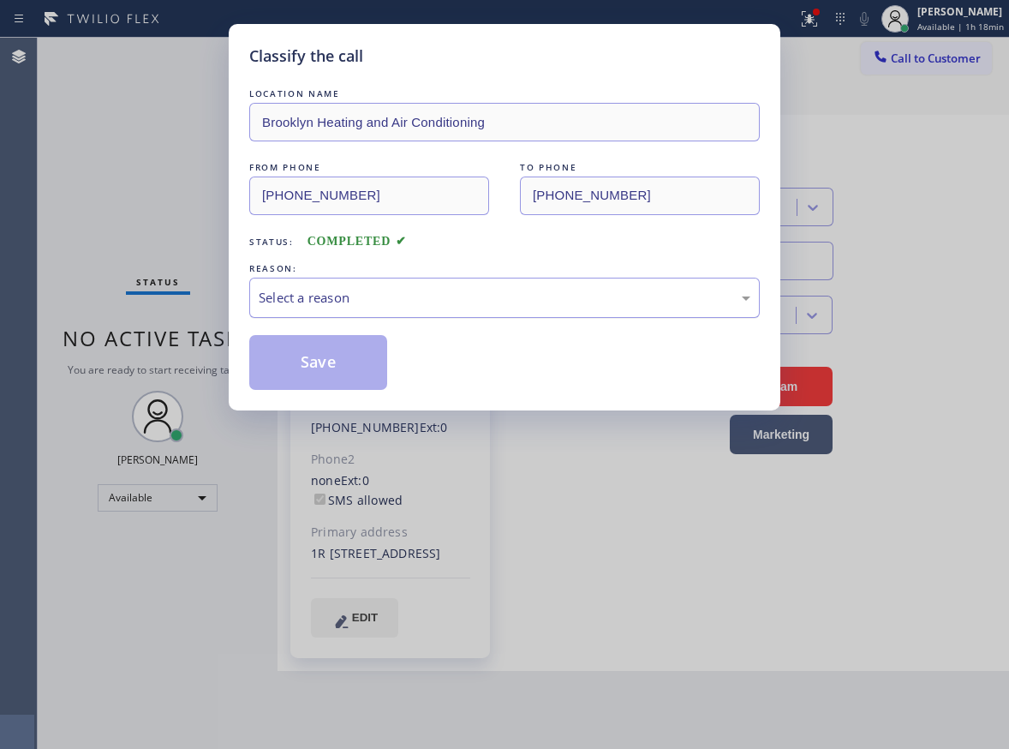
click at [445, 296] on div "Select a reason" at bounding box center [505, 298] width 492 height 20
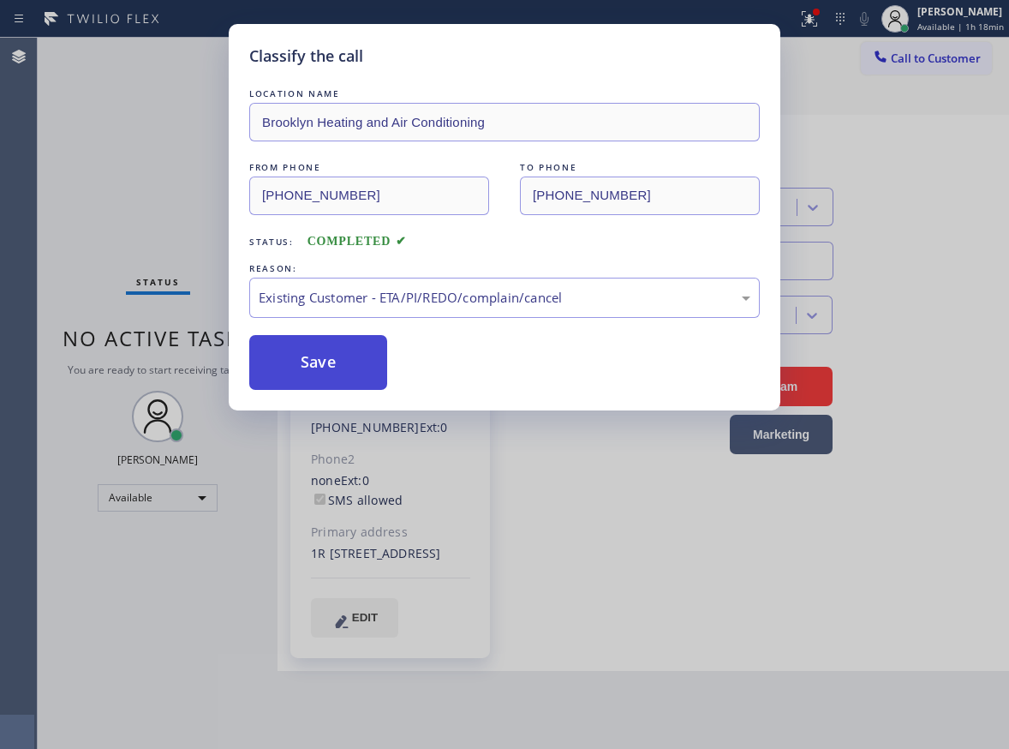
click at [311, 362] on button "Save" at bounding box center [318, 362] width 138 height 55
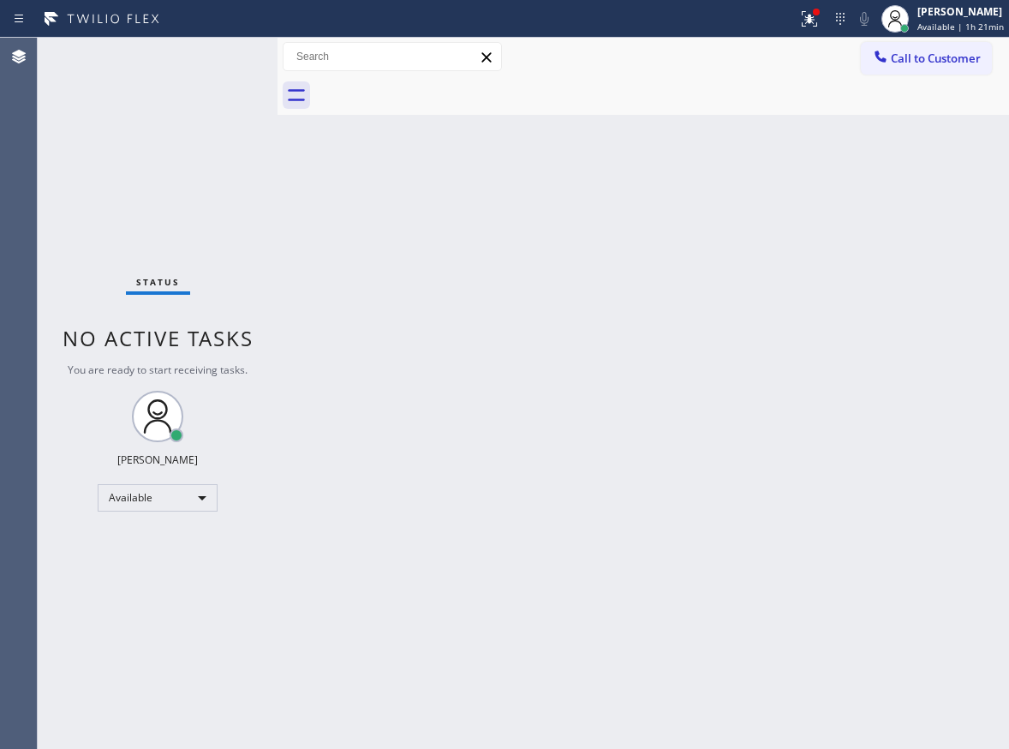
click at [939, 199] on div "Back to Dashboard Change Sender ID Customers Technicians Select a contact Outbo…" at bounding box center [644, 393] width 732 height 711
click at [817, 31] on button at bounding box center [810, 19] width 38 height 38
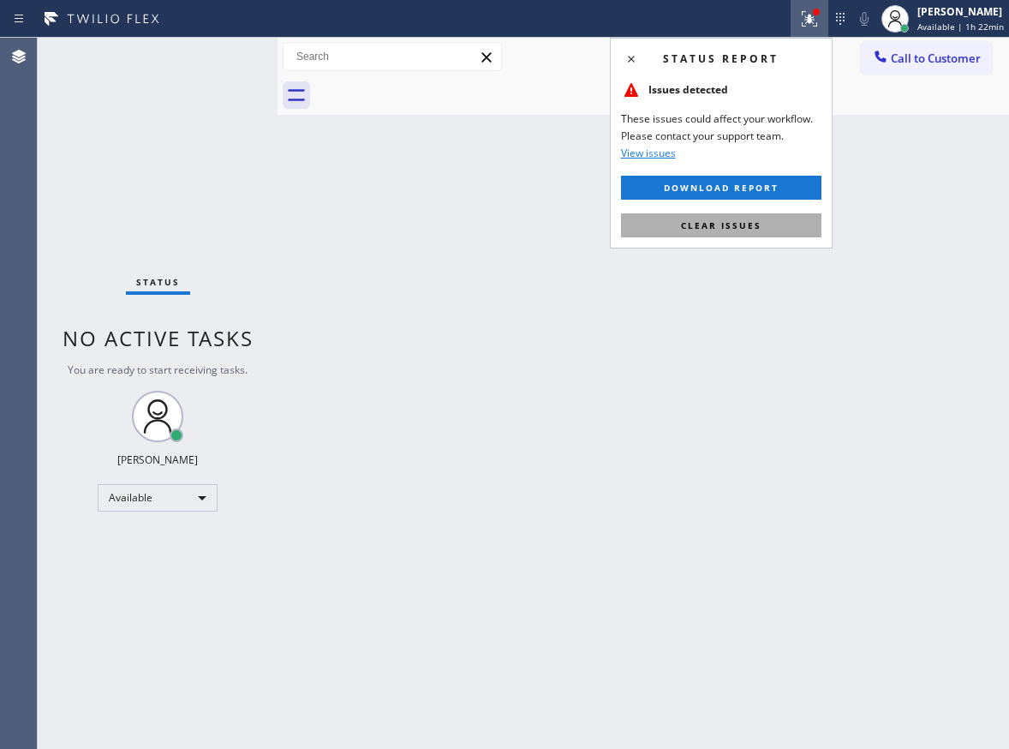
click at [765, 218] on button "Clear issues" at bounding box center [721, 225] width 200 height 24
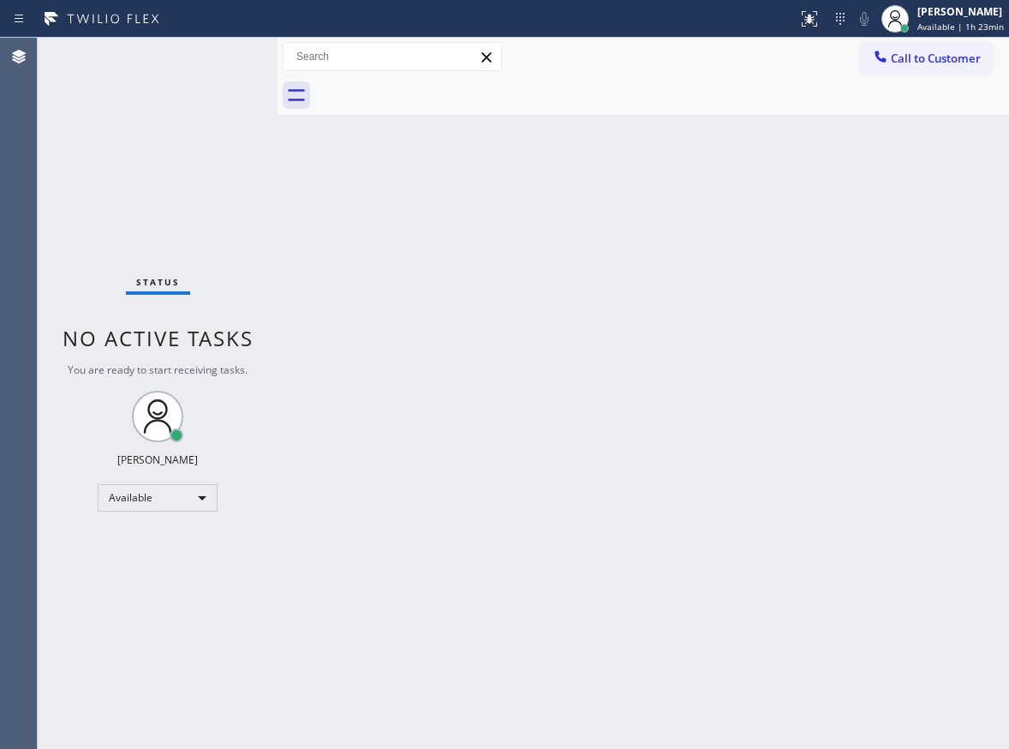
click at [224, 56] on div "Status No active tasks You are ready to start receiving tasks. Paula Arnado Ava…" at bounding box center [158, 393] width 240 height 711
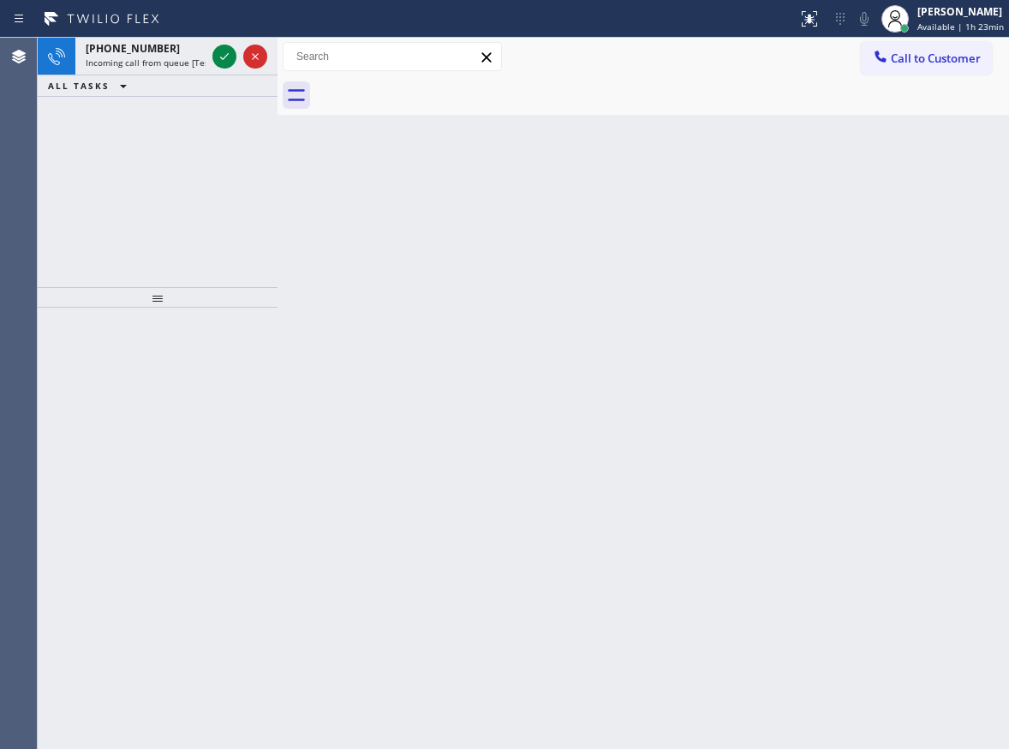
click at [224, 56] on icon at bounding box center [224, 56] width 21 height 21
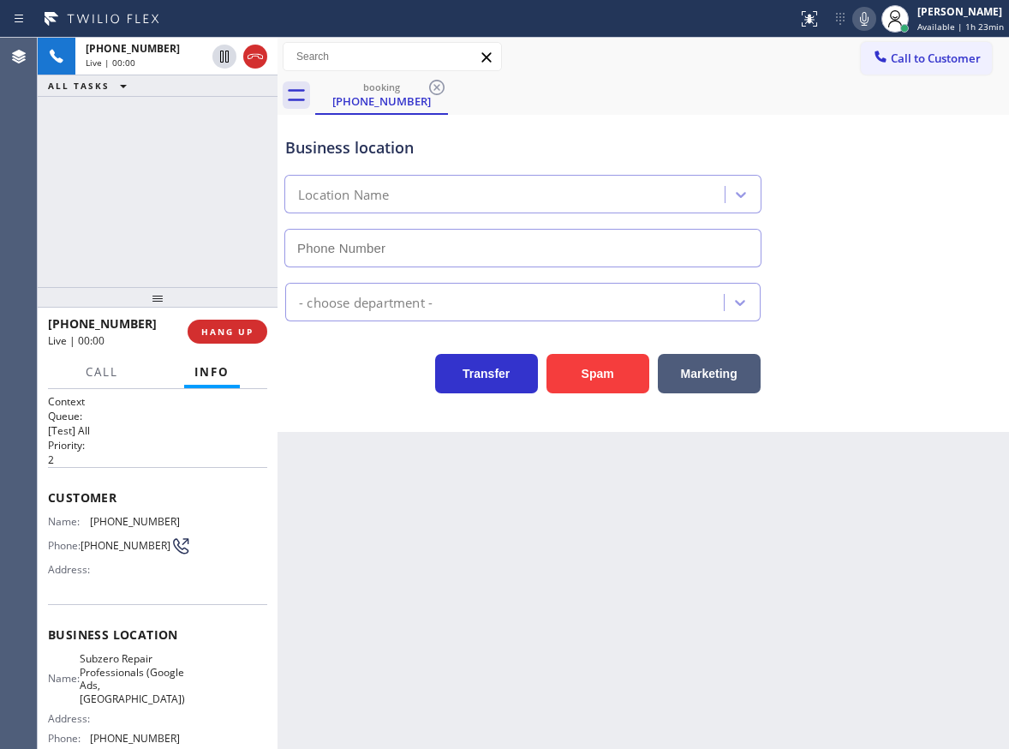
type input "(971) 458-1821"
click at [117, 661] on span "Subzero Repair Professionals (Google Ads, Portland)" at bounding box center [132, 678] width 105 height 53
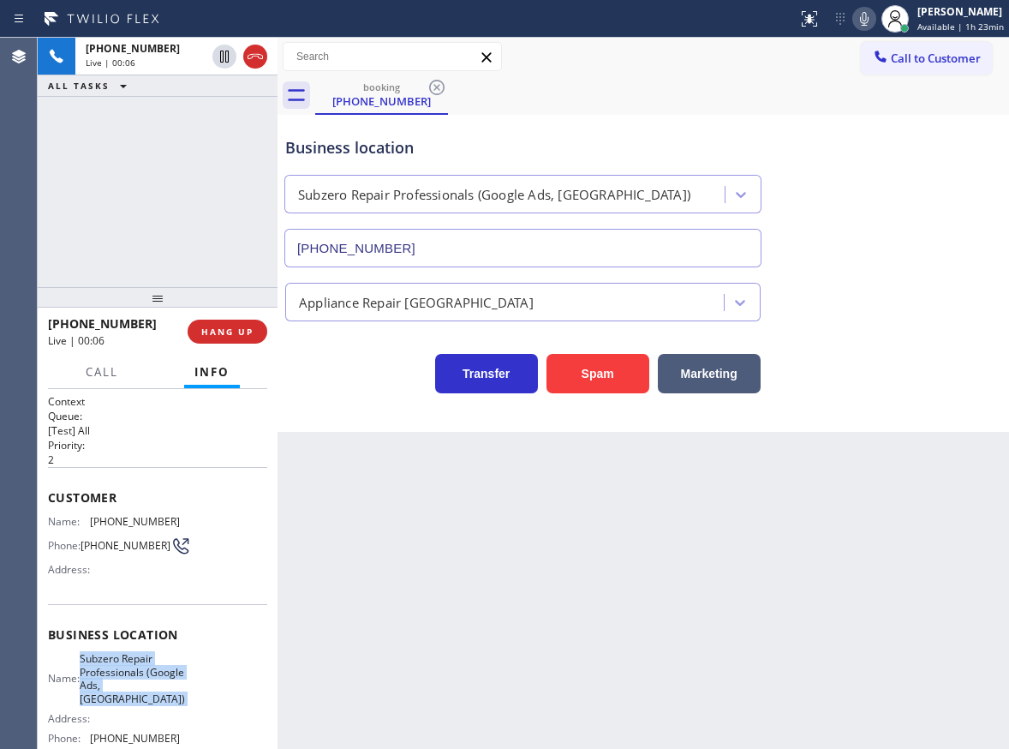
click at [117, 661] on span "Subzero Repair Professionals (Google Ads, Portland)" at bounding box center [132, 678] width 105 height 53
click at [556, 254] on input "(971) 458-1821" at bounding box center [522, 248] width 477 height 39
click at [556, 253] on input "(971) 458-1821" at bounding box center [522, 248] width 477 height 39
click at [130, 522] on span "(503) 313-3179" at bounding box center [135, 521] width 90 height 13
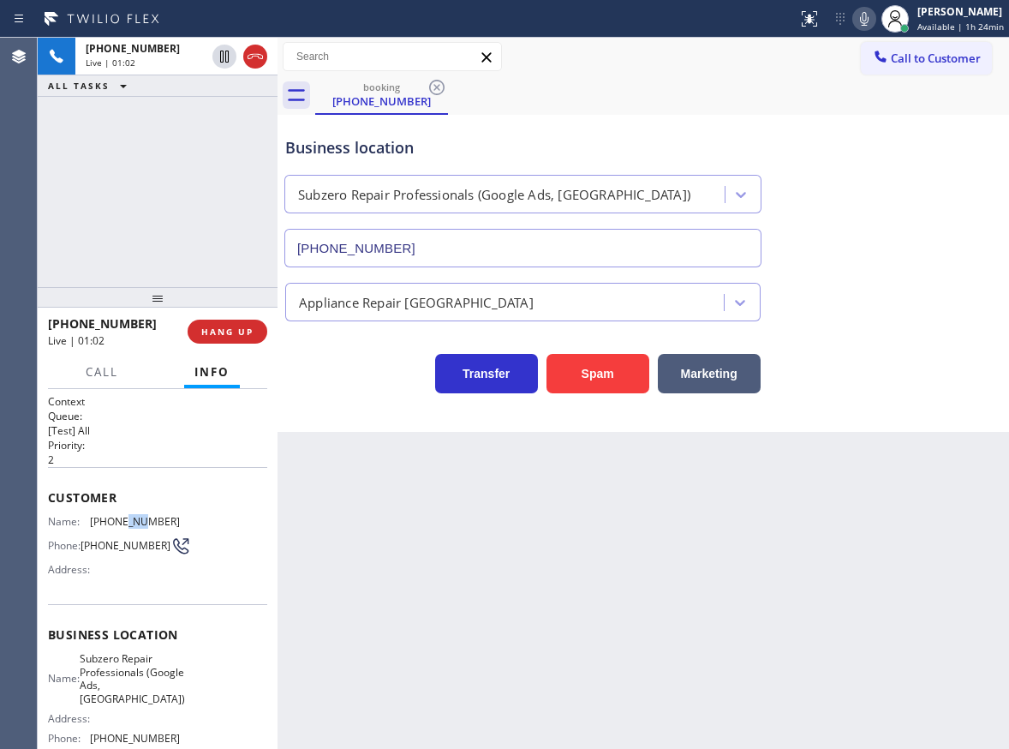
click at [130, 522] on span "(503) 313-3179" at bounding box center [135, 521] width 90 height 13
click at [213, 342] on button "HANG UP" at bounding box center [228, 332] width 80 height 24
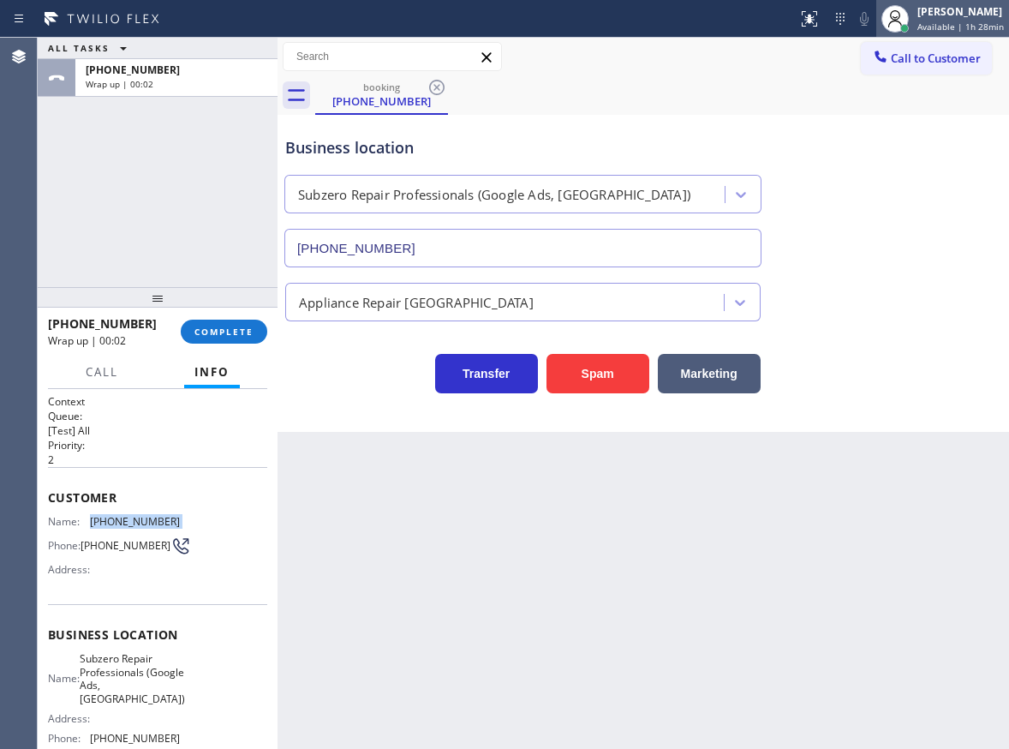
click at [963, 33] on div "Paula Arnado Available | 1h 28min" at bounding box center [961, 18] width 95 height 30
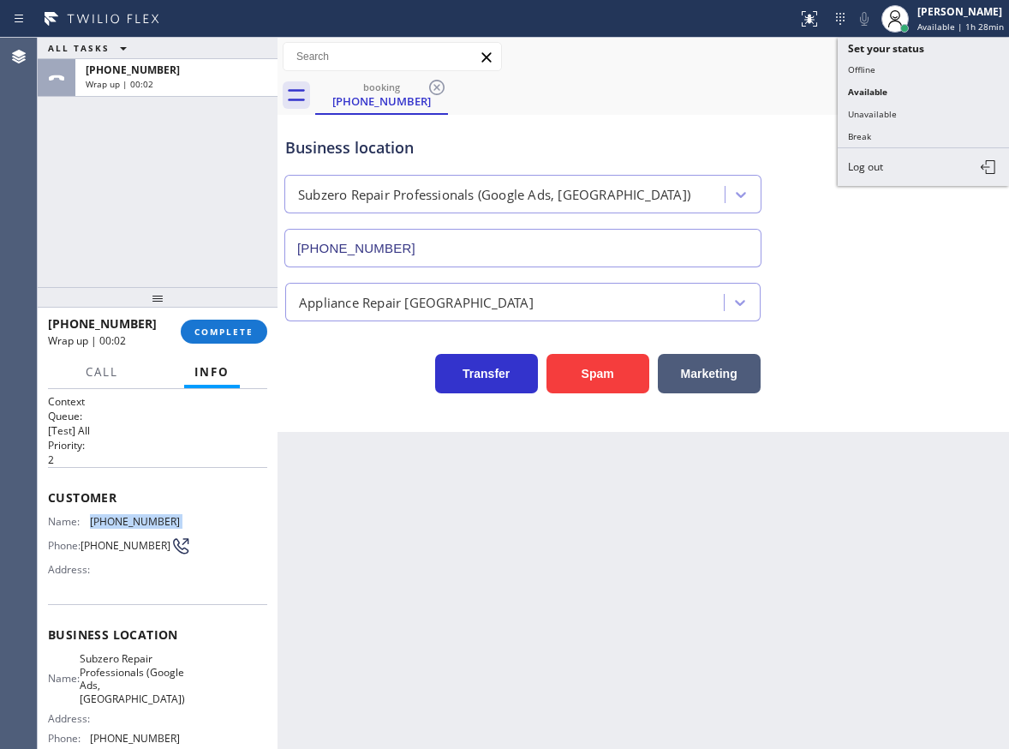
click at [883, 68] on button "Offline" at bounding box center [923, 69] width 171 height 22
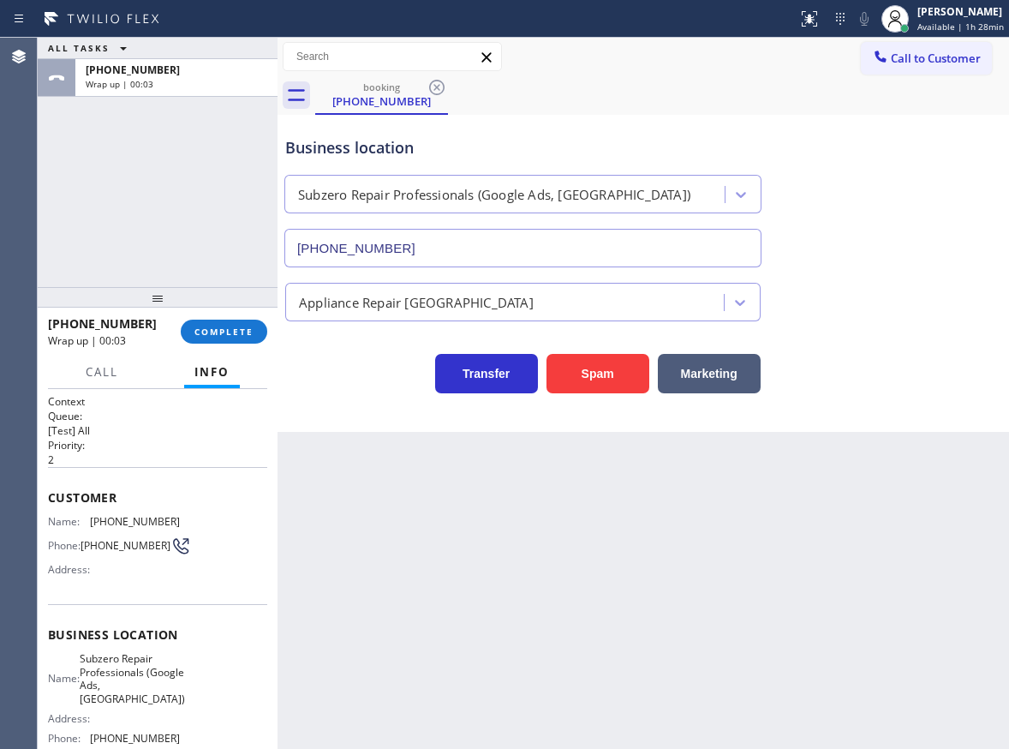
click at [221, 317] on div "+15033133179 Wrap up | 00:03 COMPLETE" at bounding box center [157, 331] width 219 height 45
click at [222, 329] on span "COMPLETE" at bounding box center [224, 332] width 59 height 12
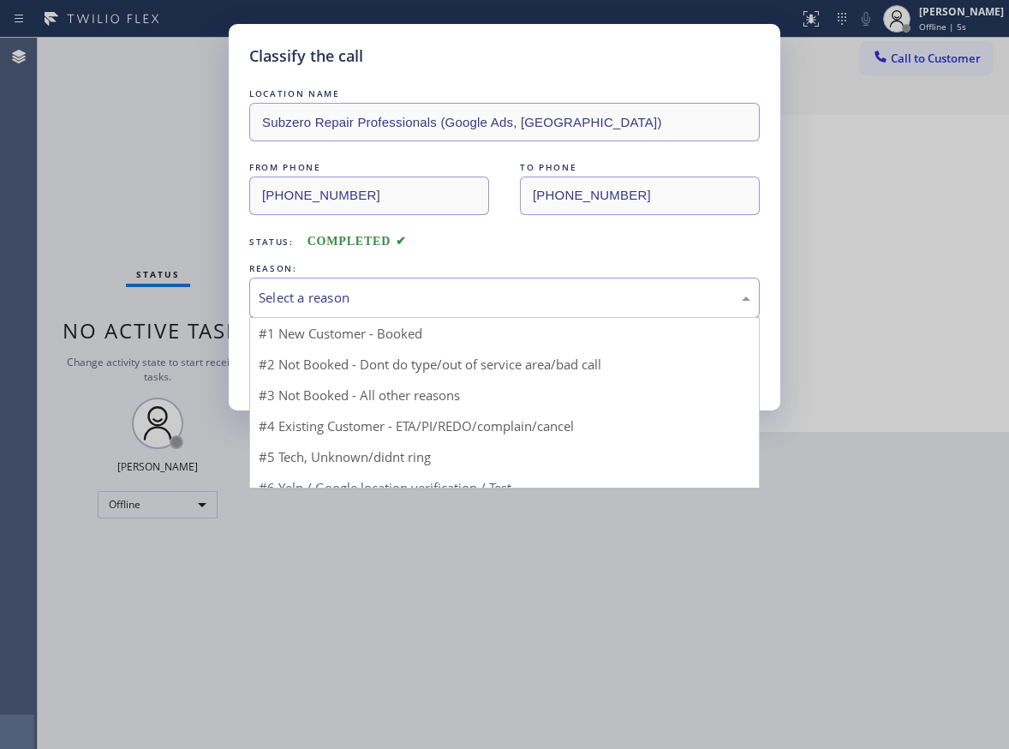
click at [355, 290] on div "Select a reason" at bounding box center [505, 298] width 492 height 20
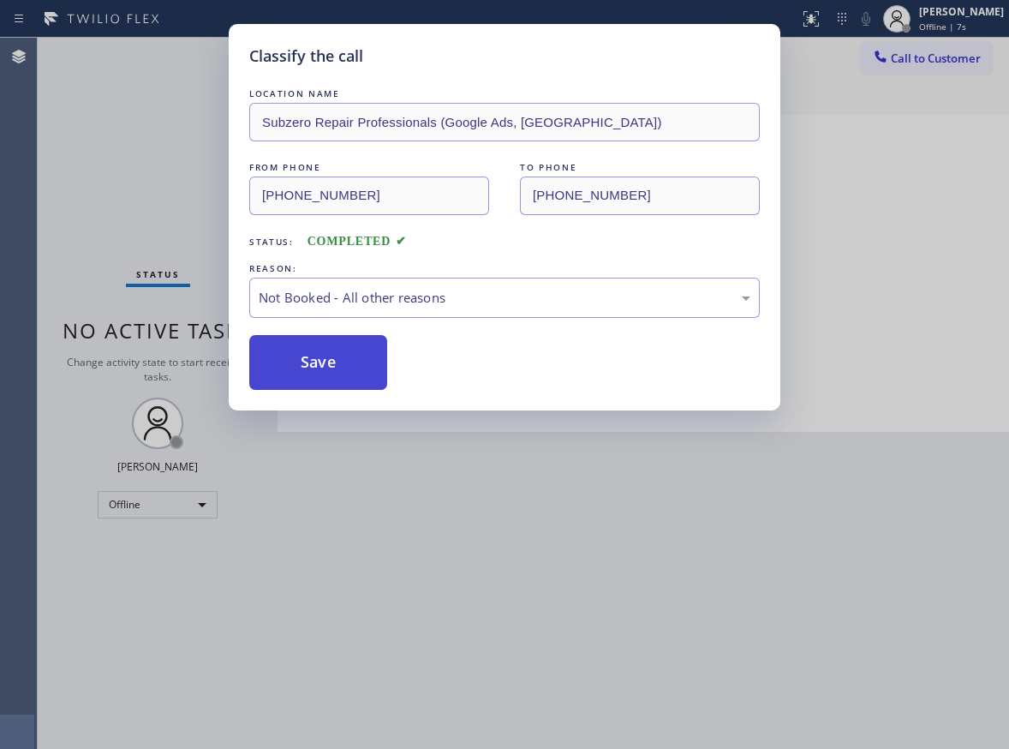
click at [346, 368] on button "Save" at bounding box center [318, 362] width 138 height 55
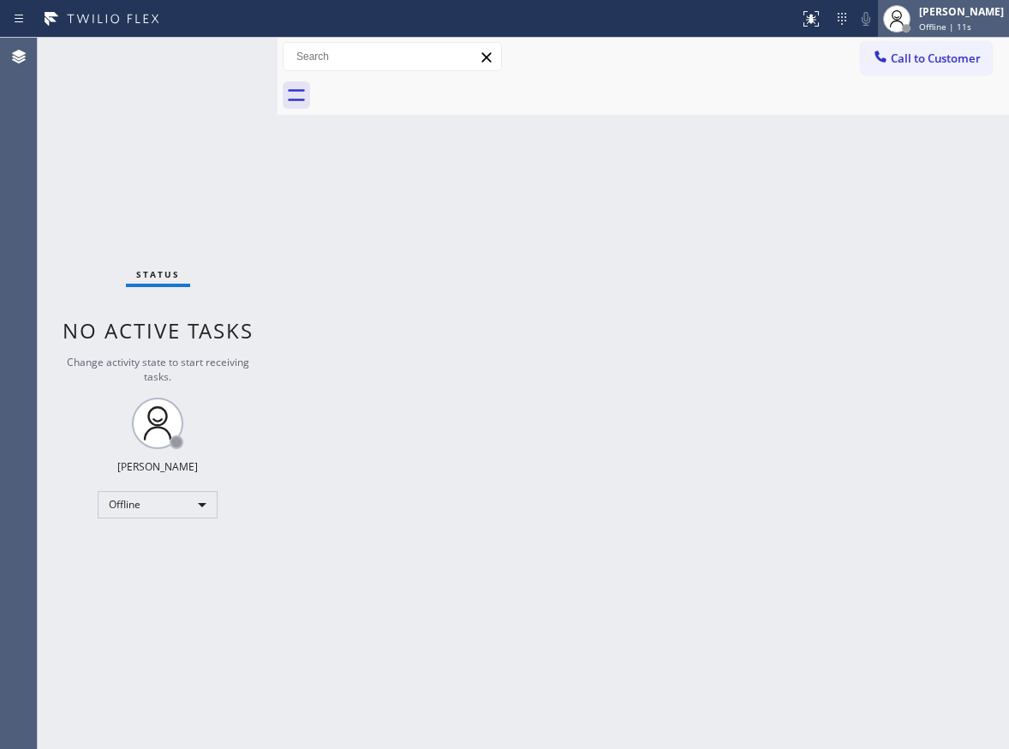
click at [961, 27] on span "Offline | 11s" at bounding box center [945, 27] width 52 height 12
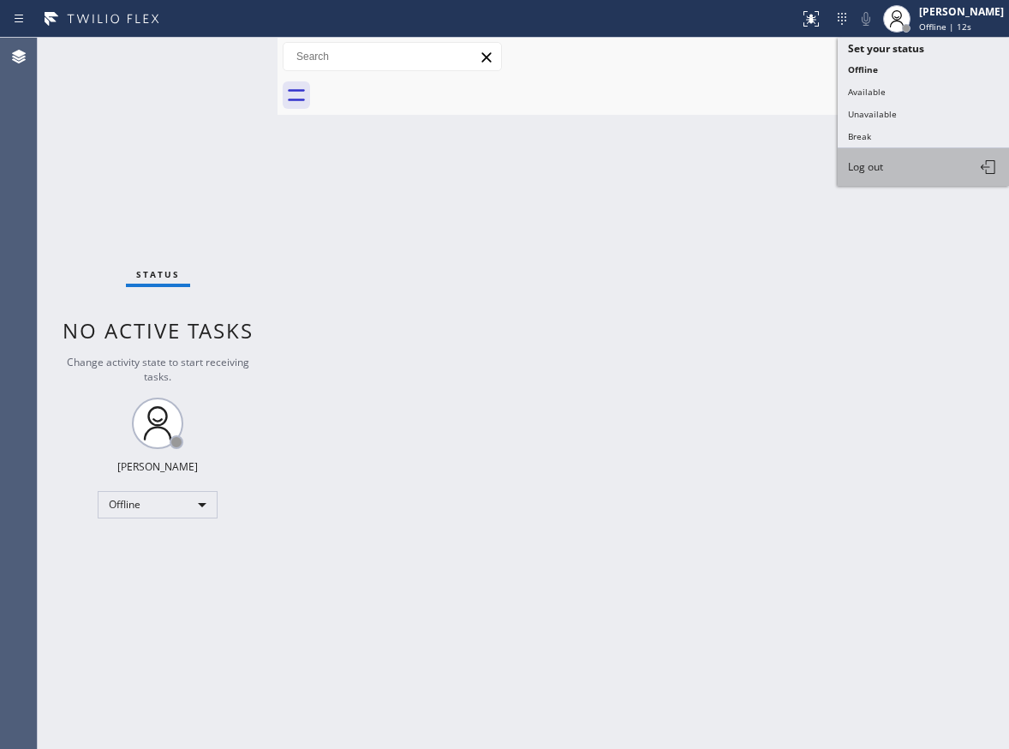
click at [899, 175] on button "Log out" at bounding box center [923, 167] width 171 height 38
